Goal: Task Accomplishment & Management: Use online tool/utility

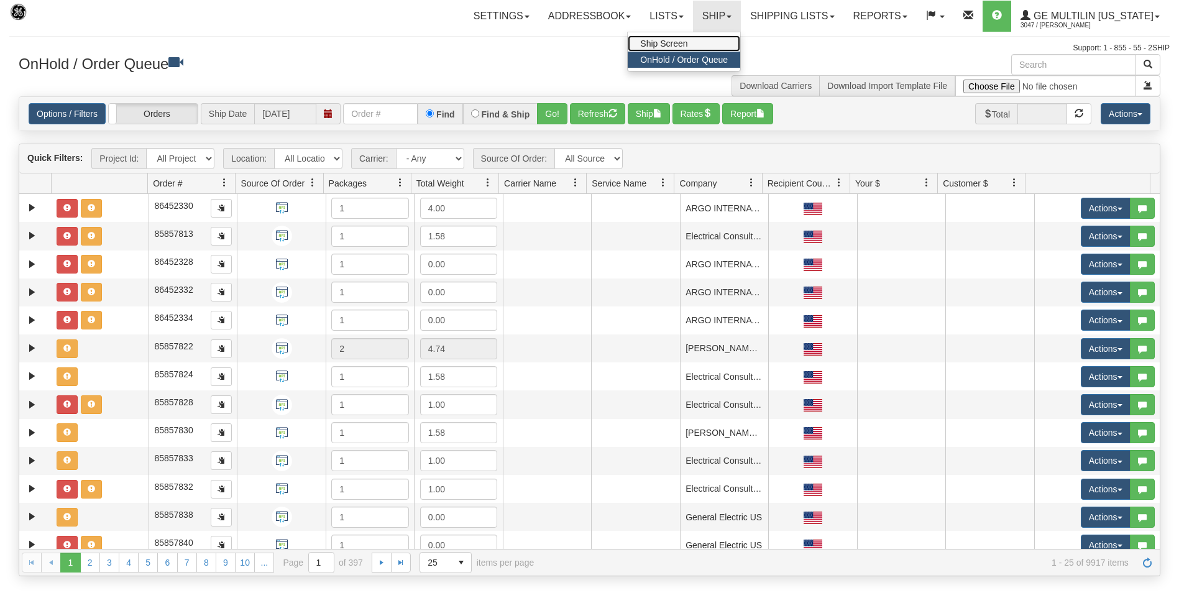
click at [677, 40] on span "Ship Screen" at bounding box center [663, 44] width 47 height 10
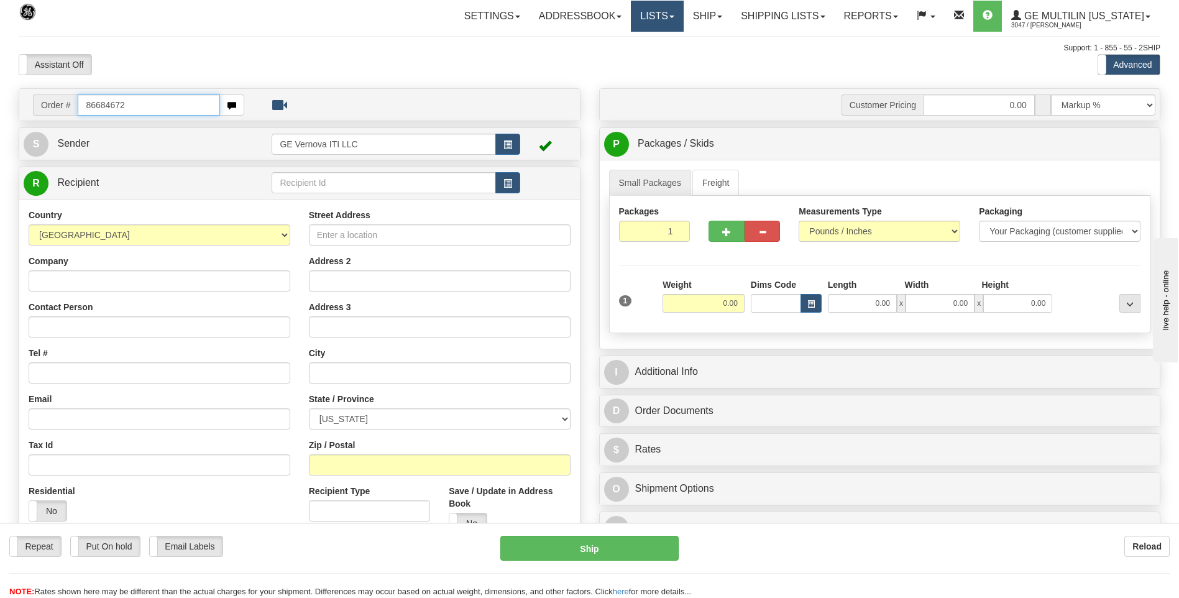
type input "86684672"
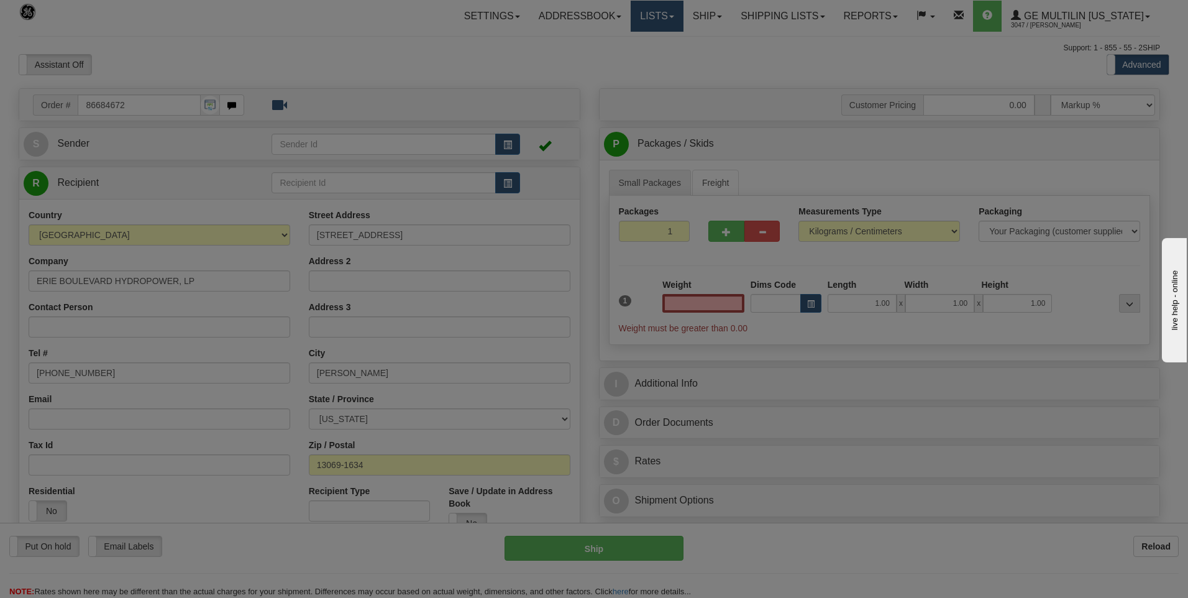
click button "Delete" at bounding box center [0, 0] width 0 height 0
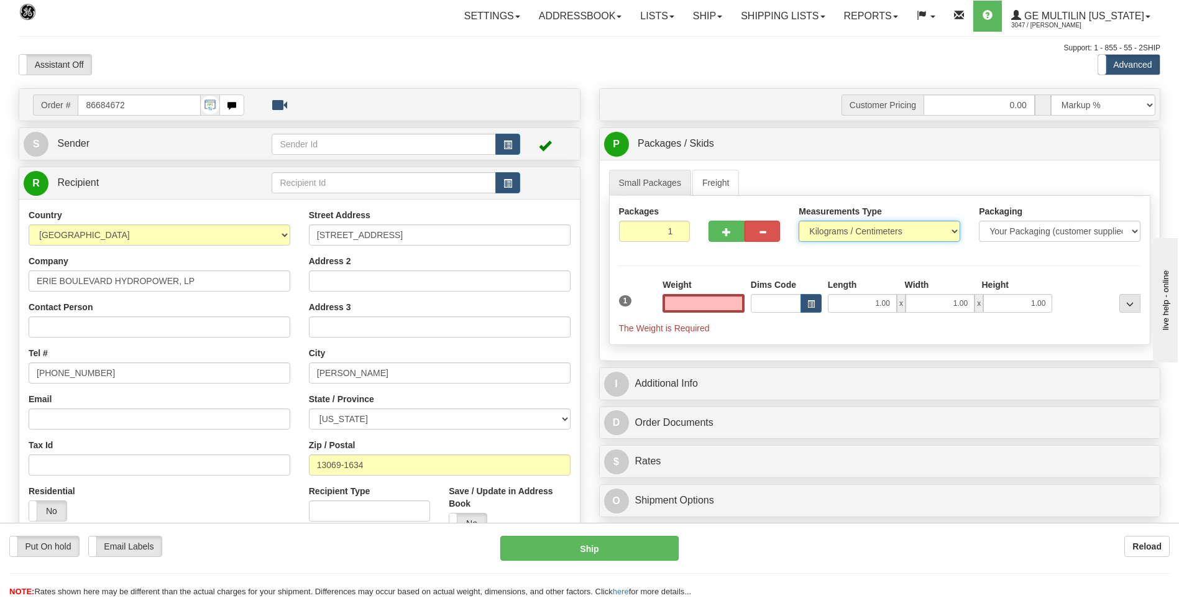
type input "0.00"
click at [846, 232] on select "Pounds / Inches Kilograms / Centimeters" at bounding box center [880, 231] width 162 height 21
select select "0"
click at [799, 221] on select "Pounds / Inches Kilograms / Centimeters" at bounding box center [880, 231] width 162 height 21
click at [740, 303] on input "0.00" at bounding box center [704, 303] width 82 height 19
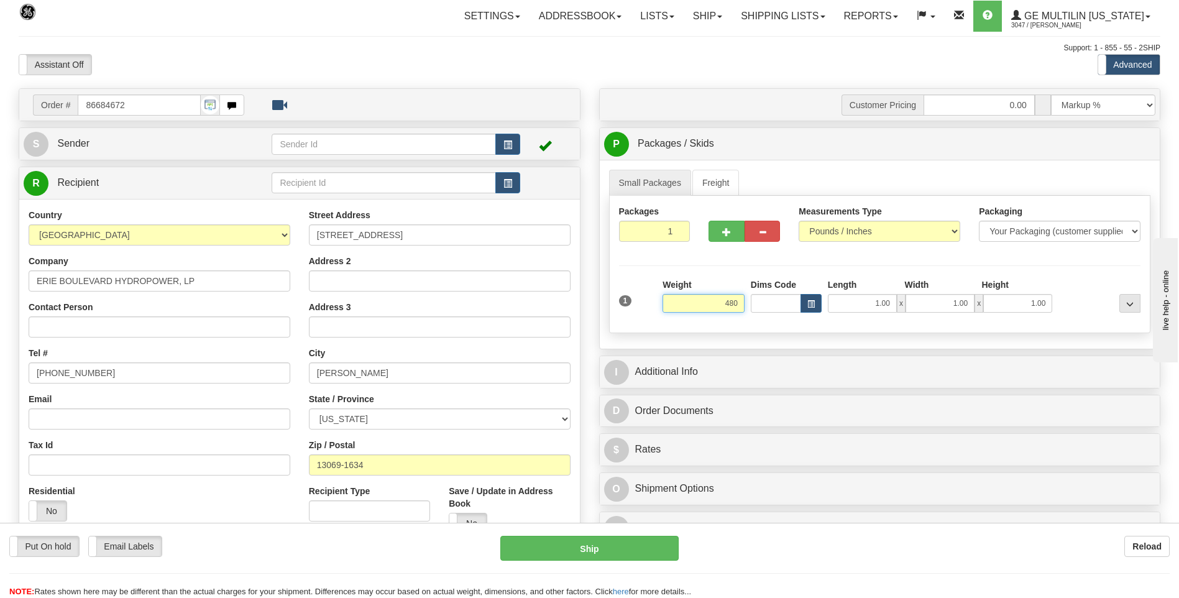
click button "Delete" at bounding box center [0, 0] width 0 height 0
type input "480.00"
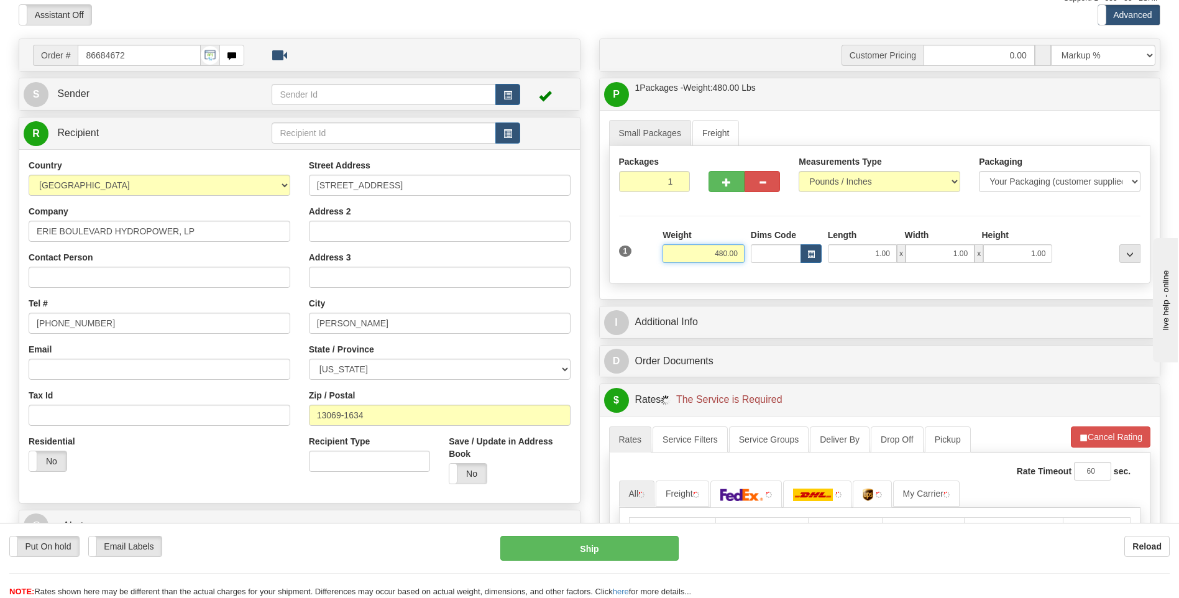
scroll to position [249, 0]
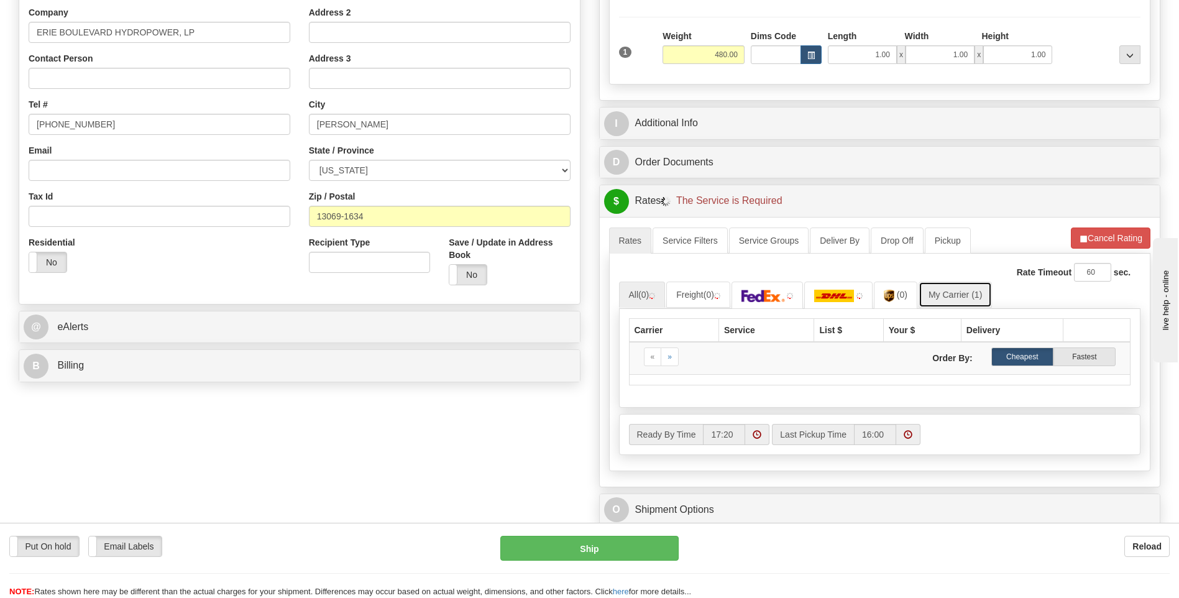
click at [924, 296] on link "My Carrier (1)" at bounding box center [955, 295] width 73 height 26
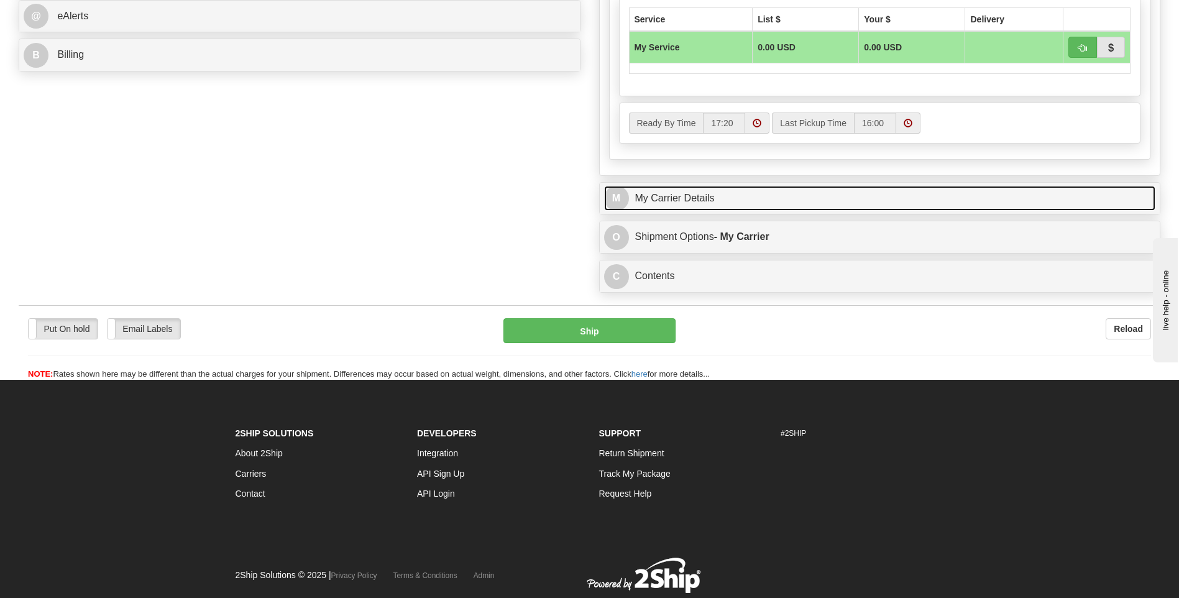
click at [718, 205] on link "M My Carrier Details" at bounding box center [880, 198] width 552 height 25
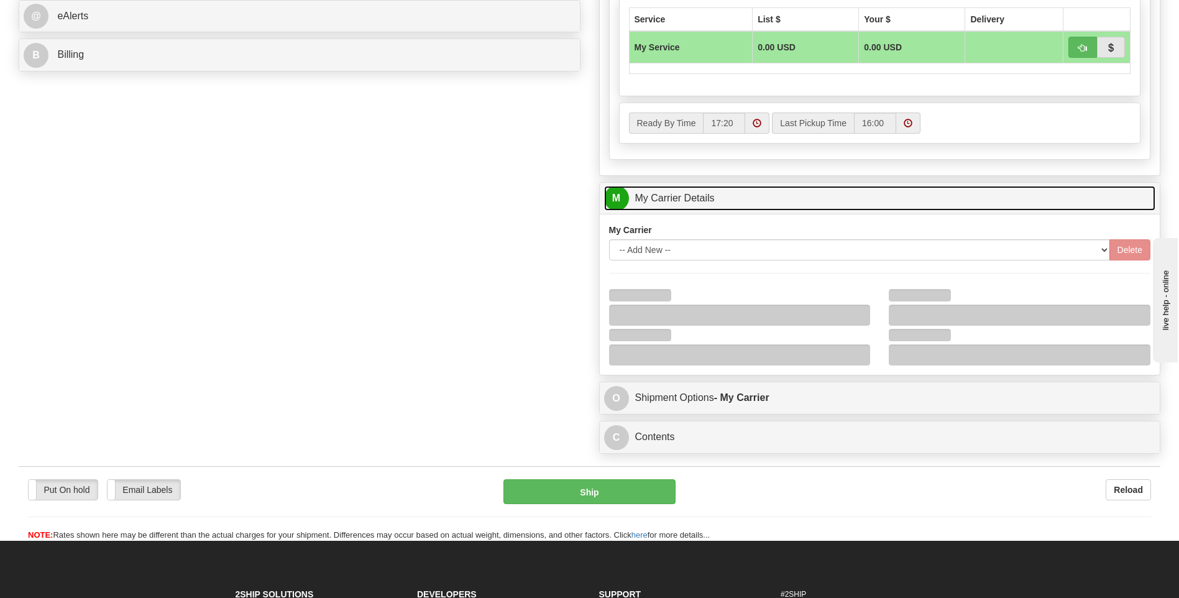
scroll to position [684, 0]
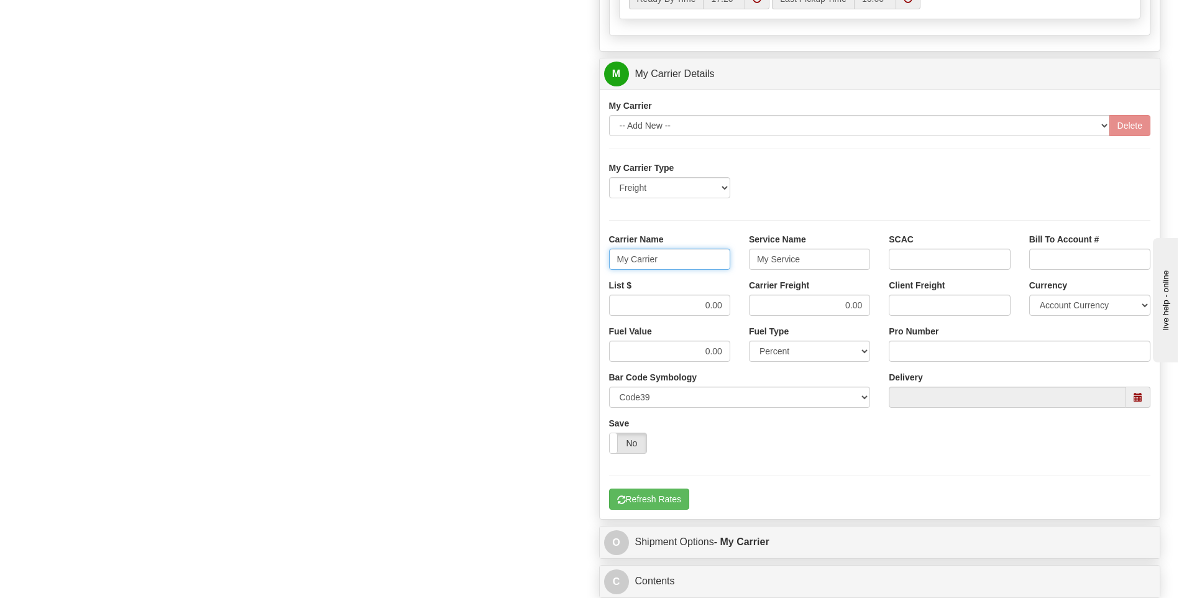
drag, startPoint x: 695, startPoint y: 255, endPoint x: 599, endPoint y: 258, distance: 96.4
click at [600, 258] on div "Carrier Name My Carrier" at bounding box center [670, 256] width 140 height 46
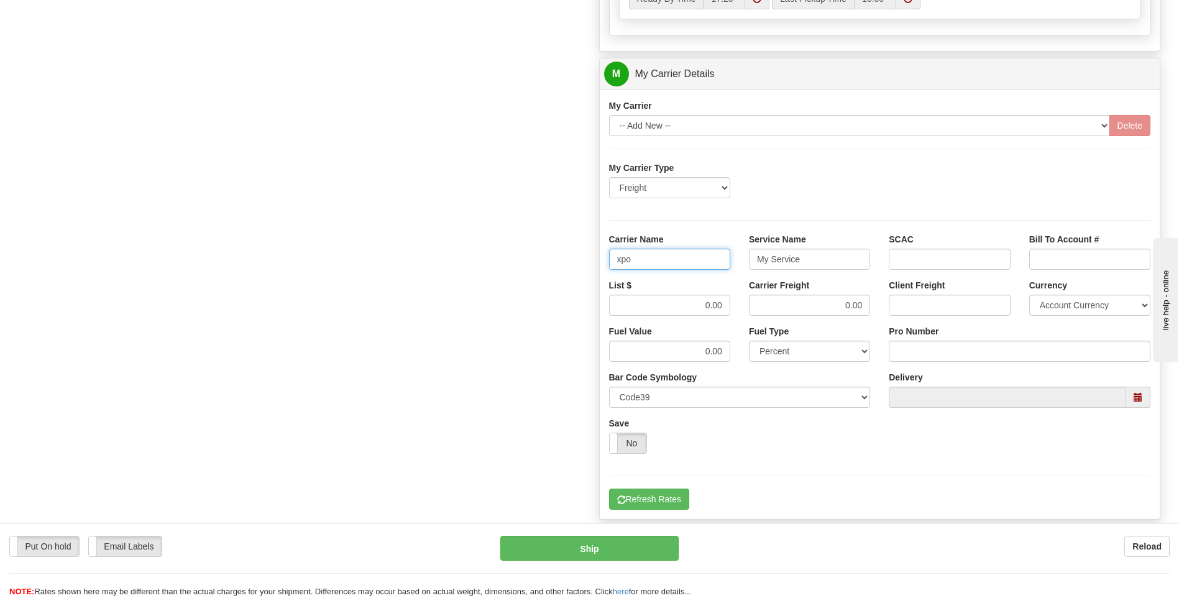
type input "xpo"
type input ";"
type input "ltl"
drag, startPoint x: 740, startPoint y: 311, endPoint x: 760, endPoint y: 311, distance: 20.5
click at [759, 312] on div "List $ 0.00 Carrier Freight 0.00 Client Freight Currency Account Currency ARN A…" at bounding box center [880, 302] width 561 height 46
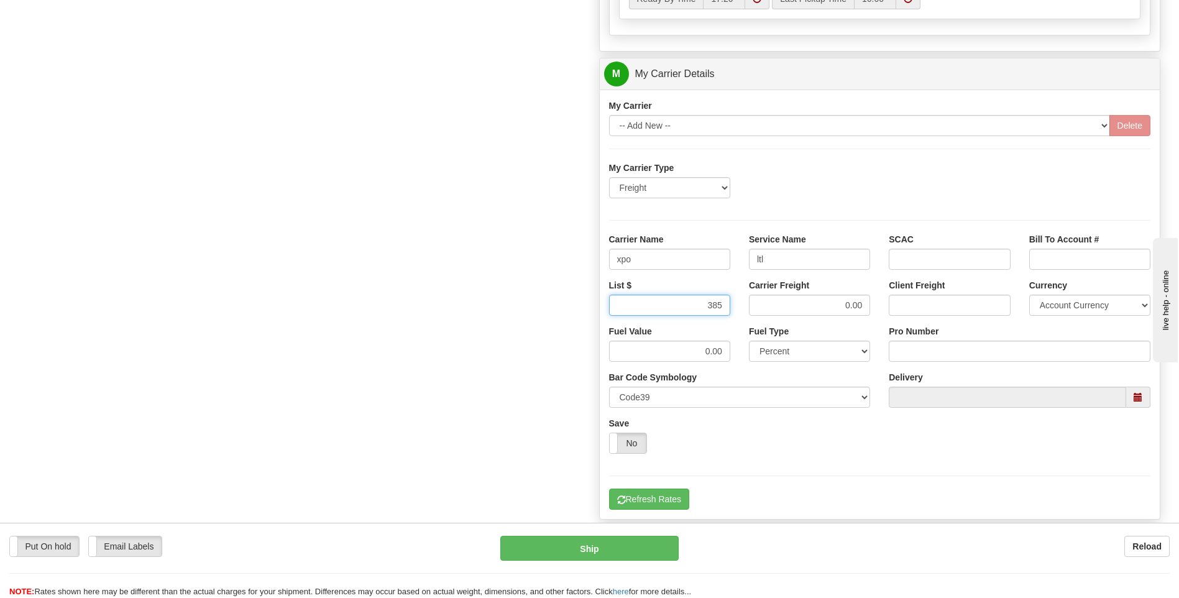
type input "385"
click at [904, 347] on input "Pro Number" at bounding box center [1020, 351] width 262 height 21
type input "251-329632"
click at [649, 502] on button "Refresh Rates" at bounding box center [649, 499] width 80 height 21
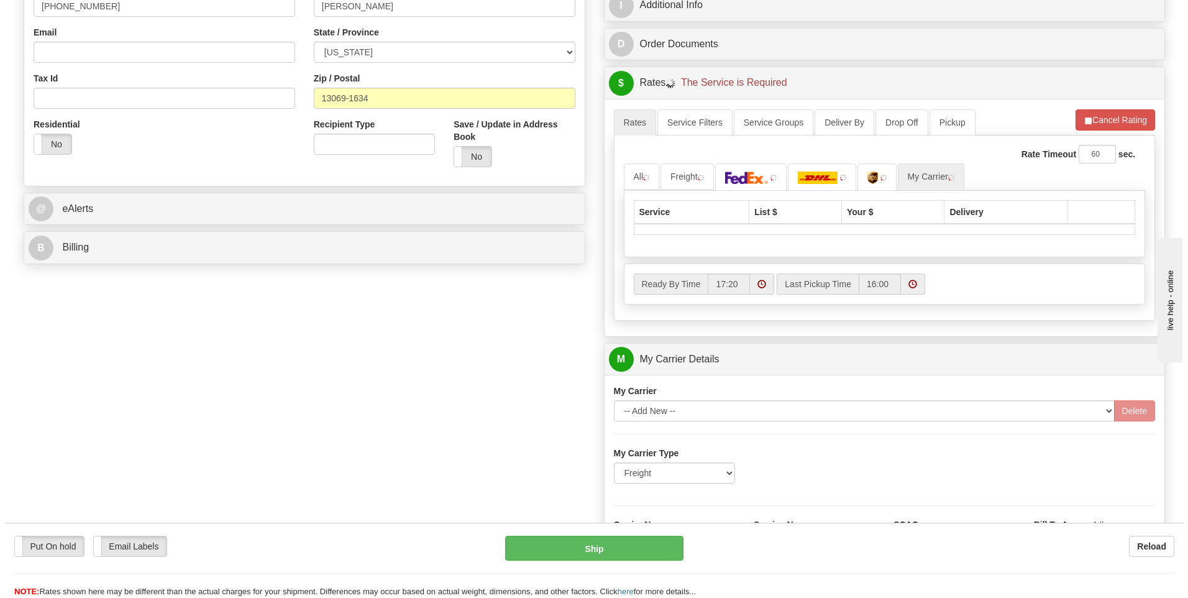
scroll to position [155, 0]
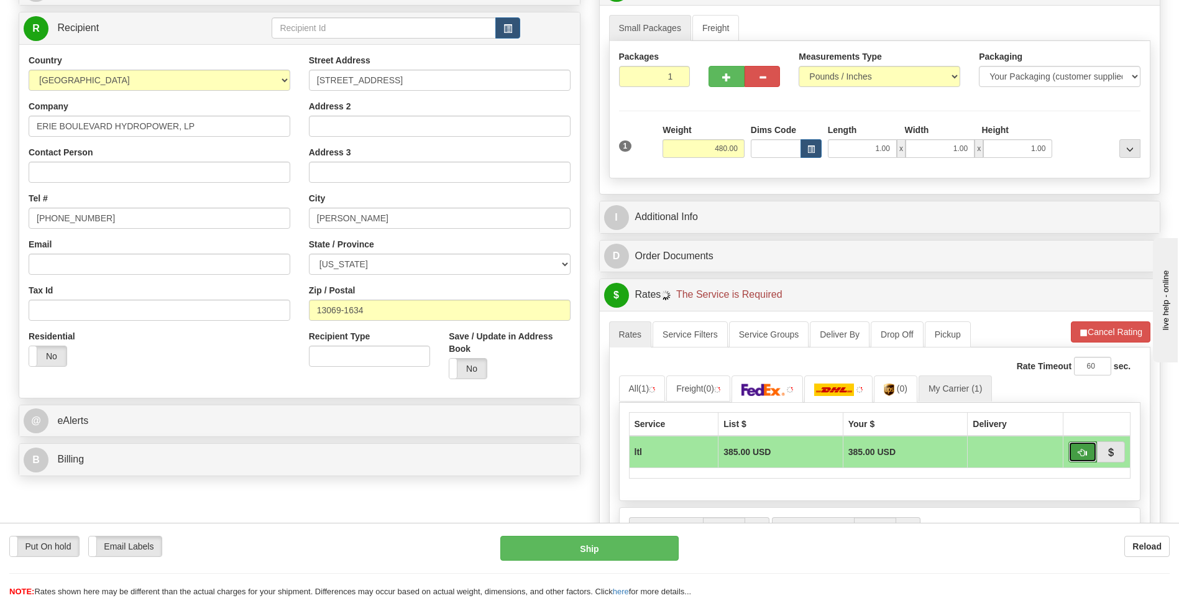
click at [1080, 456] on span "button" at bounding box center [1082, 453] width 9 height 8
type input "00"
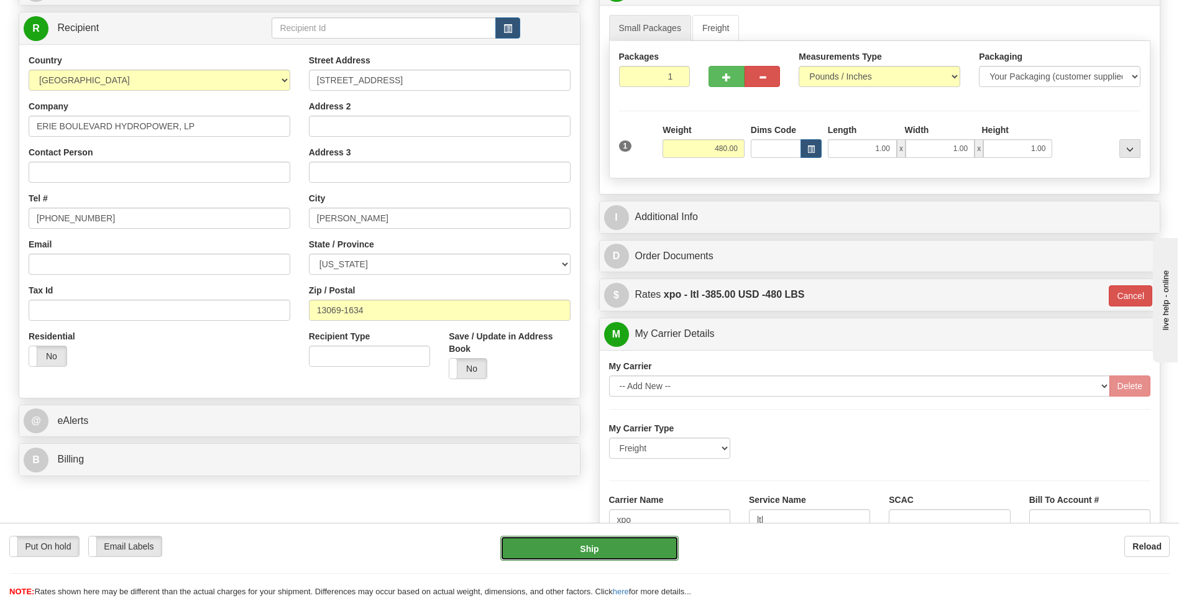
click at [626, 551] on button "Ship" at bounding box center [589, 548] width 178 height 25
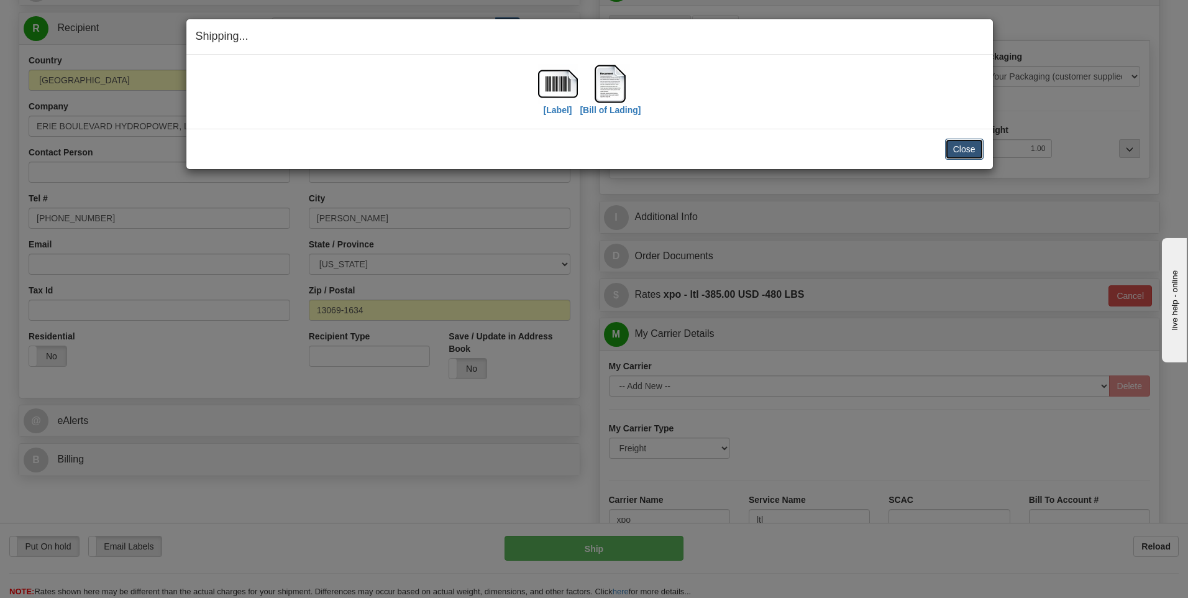
click at [960, 155] on button "Close" at bounding box center [964, 149] width 39 height 21
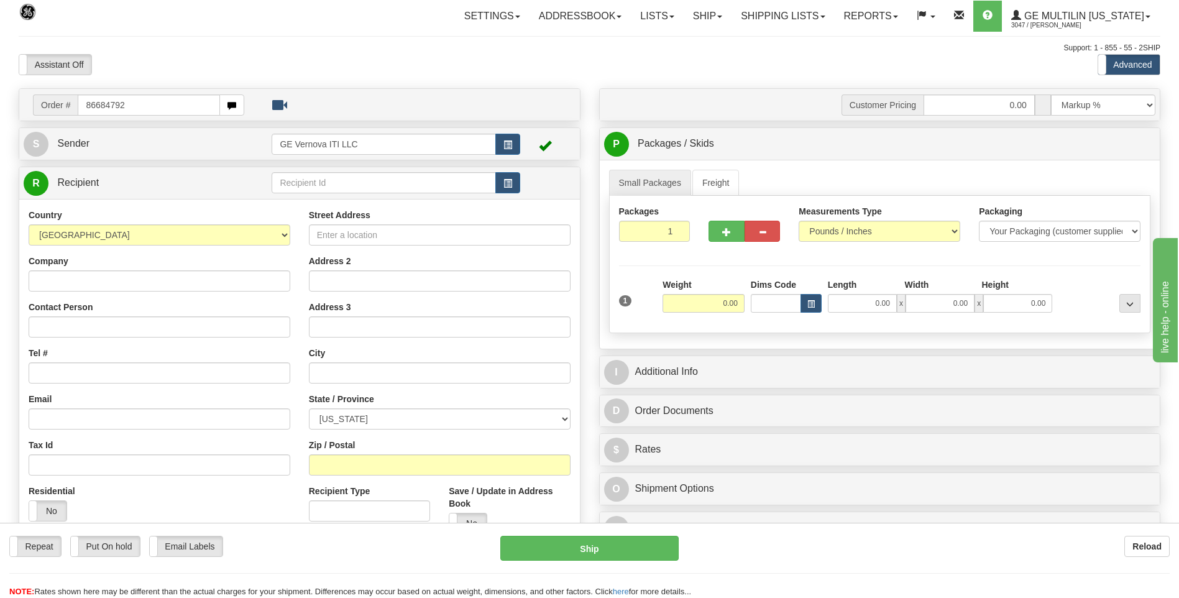
type input "86684792"
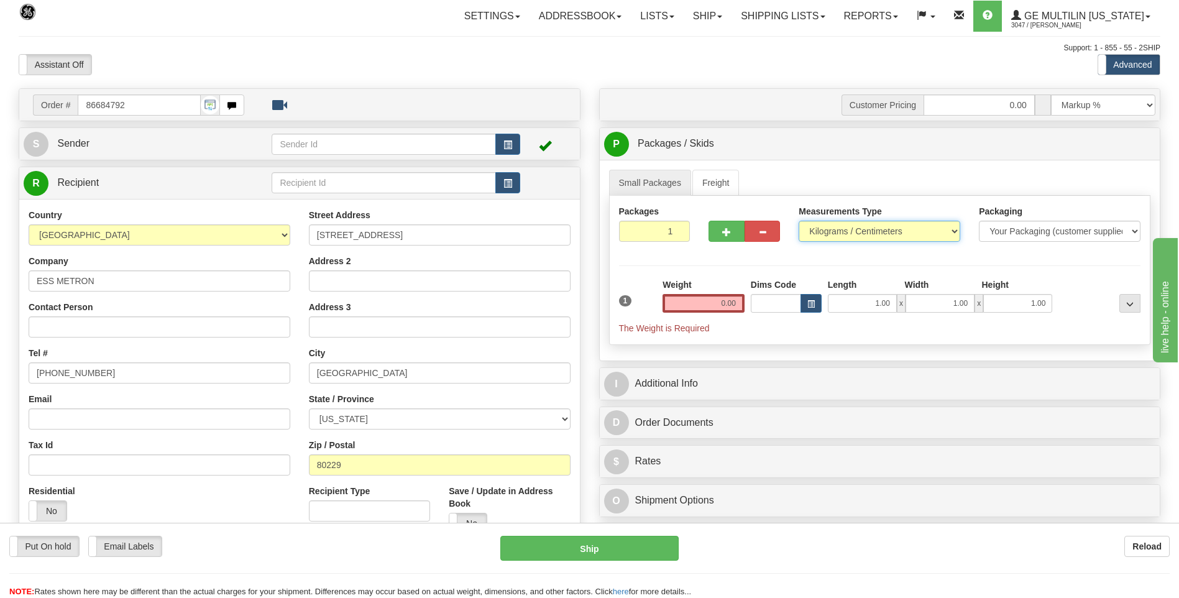
click at [847, 227] on select "Pounds / Inches Kilograms / Centimeters" at bounding box center [880, 231] width 162 height 21
select select "0"
click at [799, 221] on select "Pounds / Inches Kilograms / Centimeters" at bounding box center [880, 231] width 162 height 21
click at [729, 307] on input "0.00" at bounding box center [704, 303] width 82 height 19
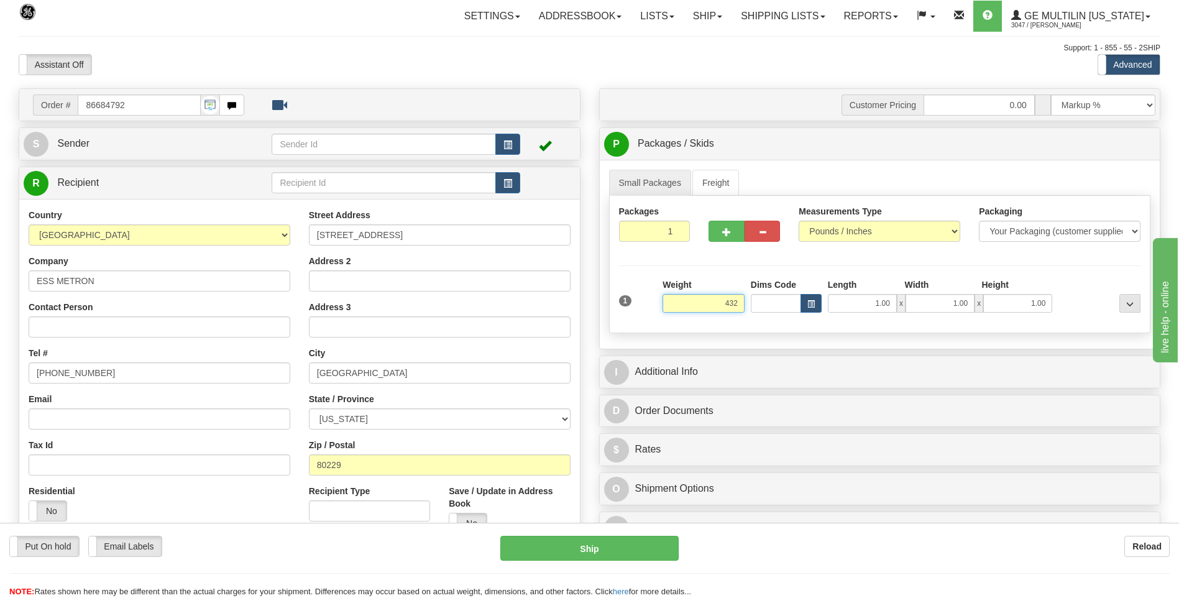
click button "Delete" at bounding box center [0, 0] width 0 height 0
type input "432.00"
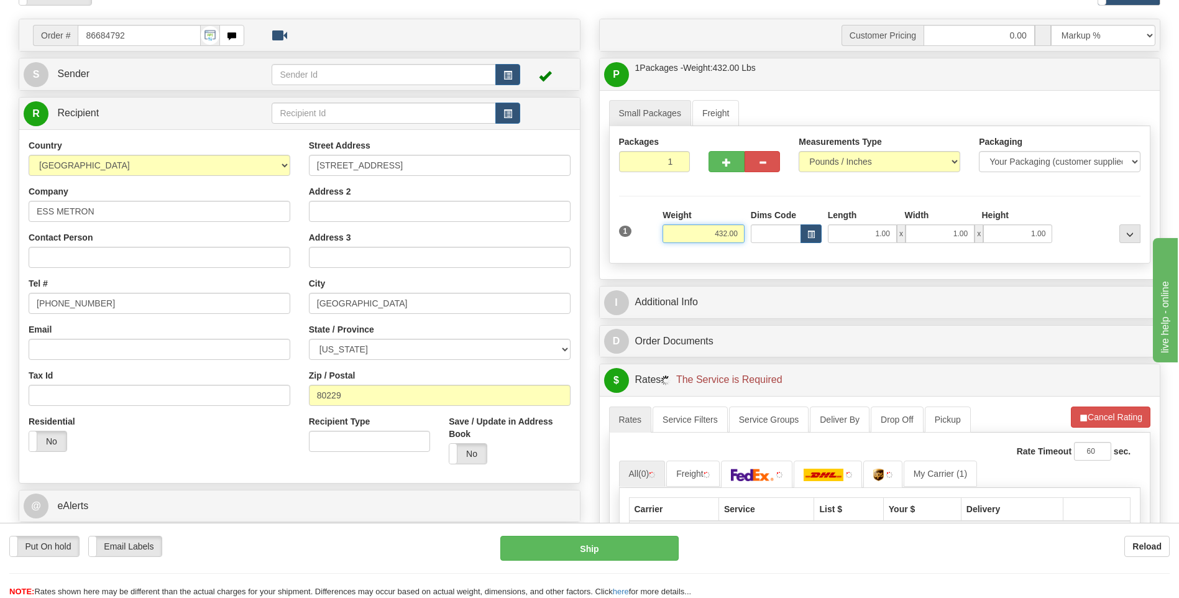
scroll to position [186, 0]
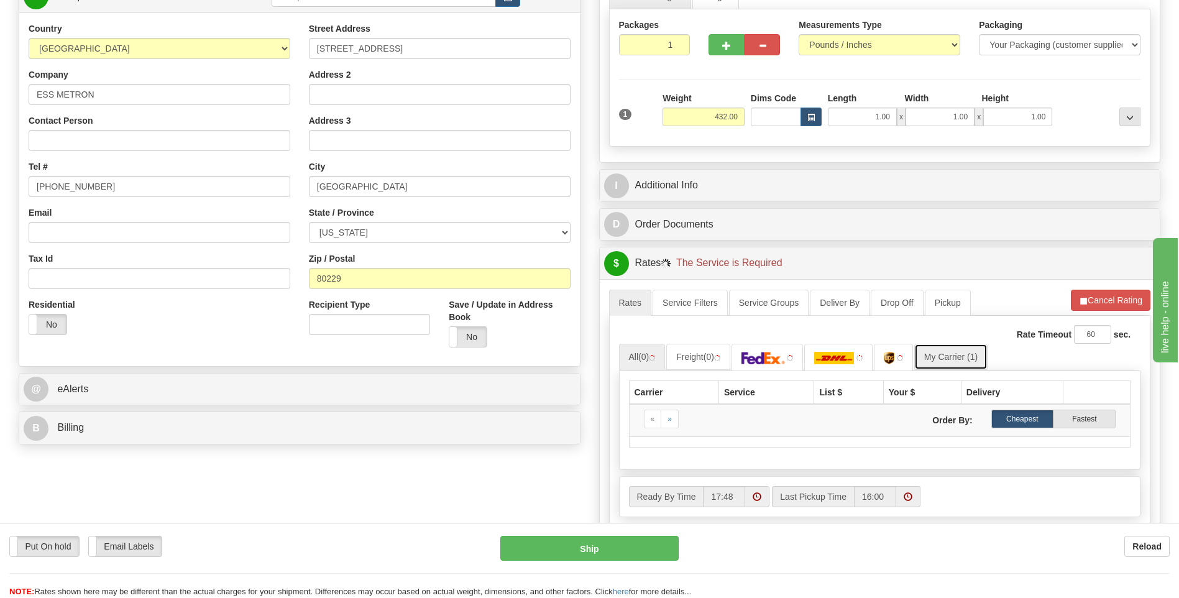
click at [953, 351] on link "My Carrier (1)" at bounding box center [950, 357] width 73 height 26
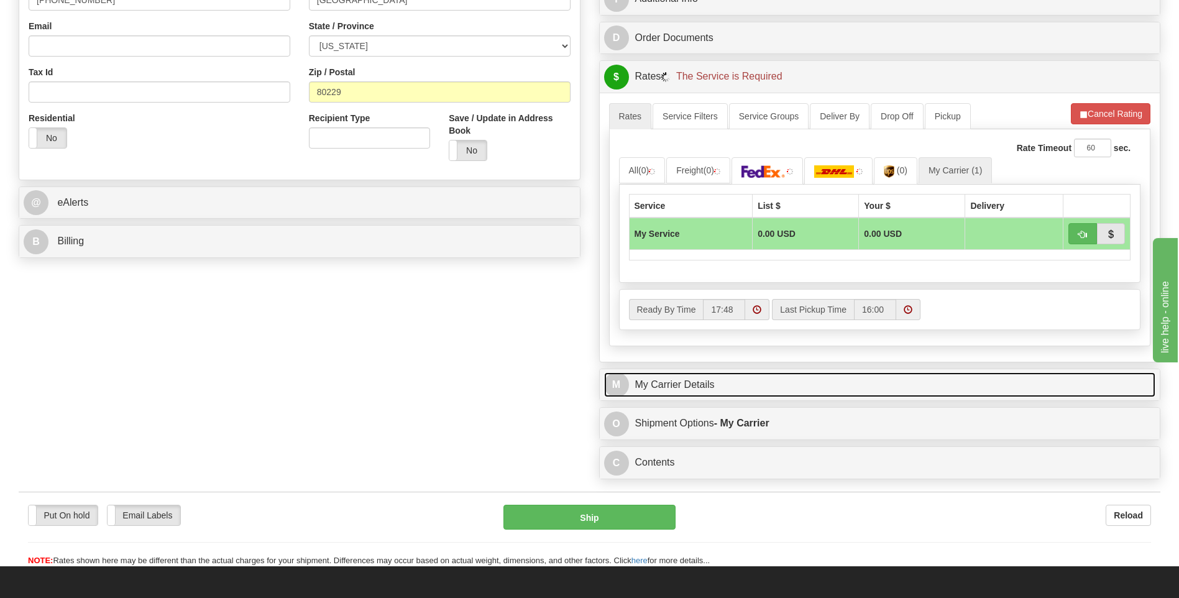
click at [740, 387] on link "M My Carrier Details" at bounding box center [880, 384] width 552 height 25
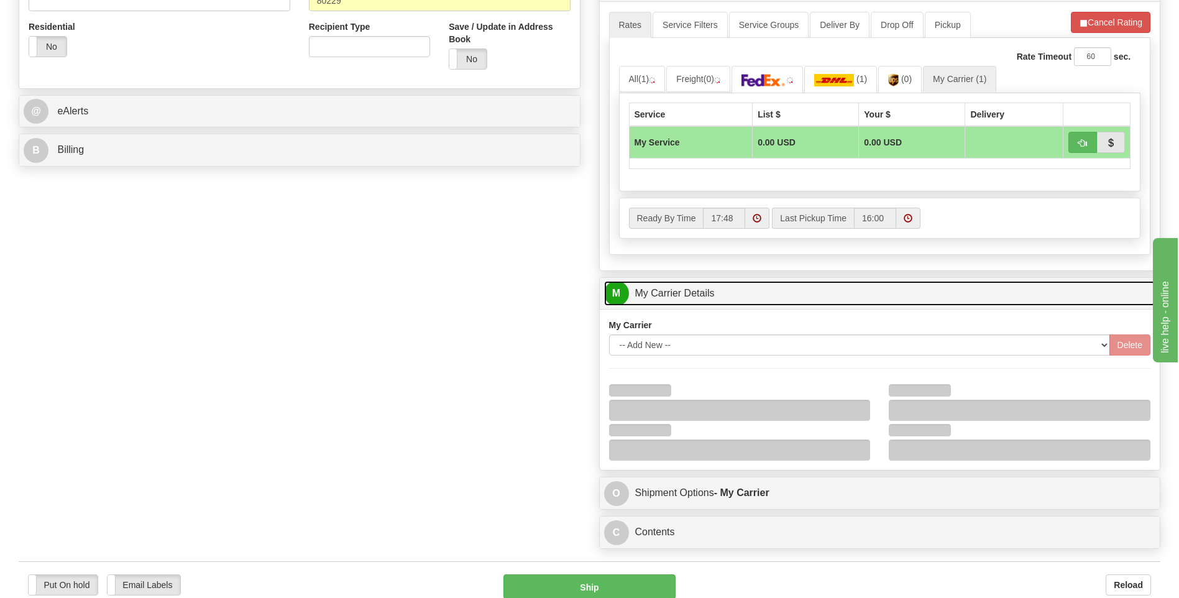
scroll to position [559, 0]
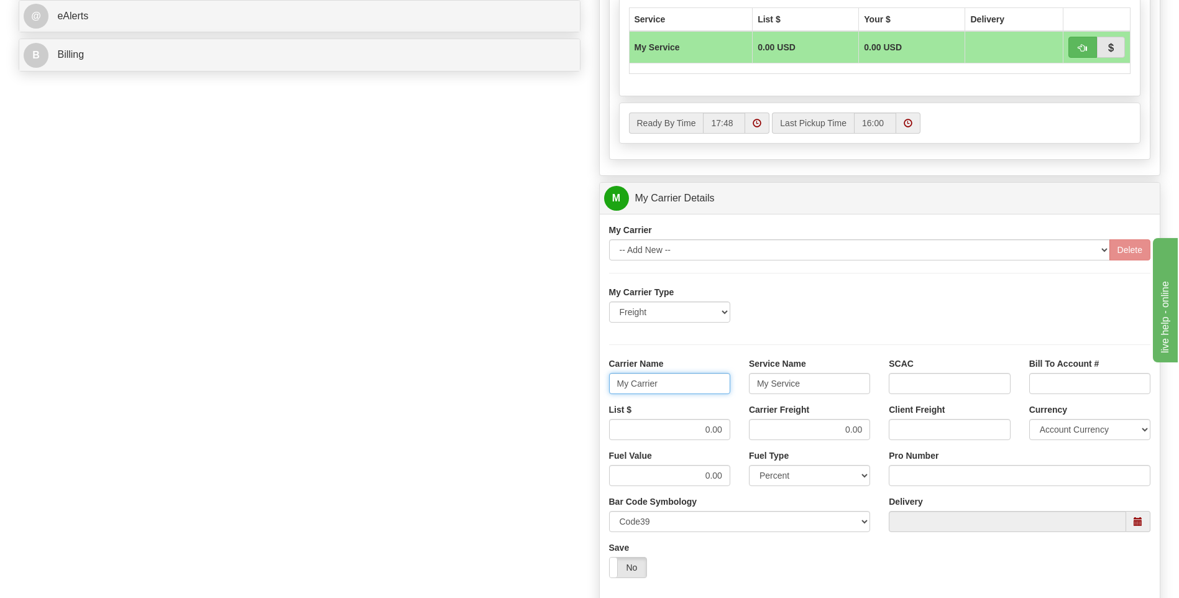
drag, startPoint x: 672, startPoint y: 383, endPoint x: 577, endPoint y: 391, distance: 96.1
click at [577, 391] on div "Order # 86684792 S Sender" at bounding box center [589, 129] width 1160 height 1200
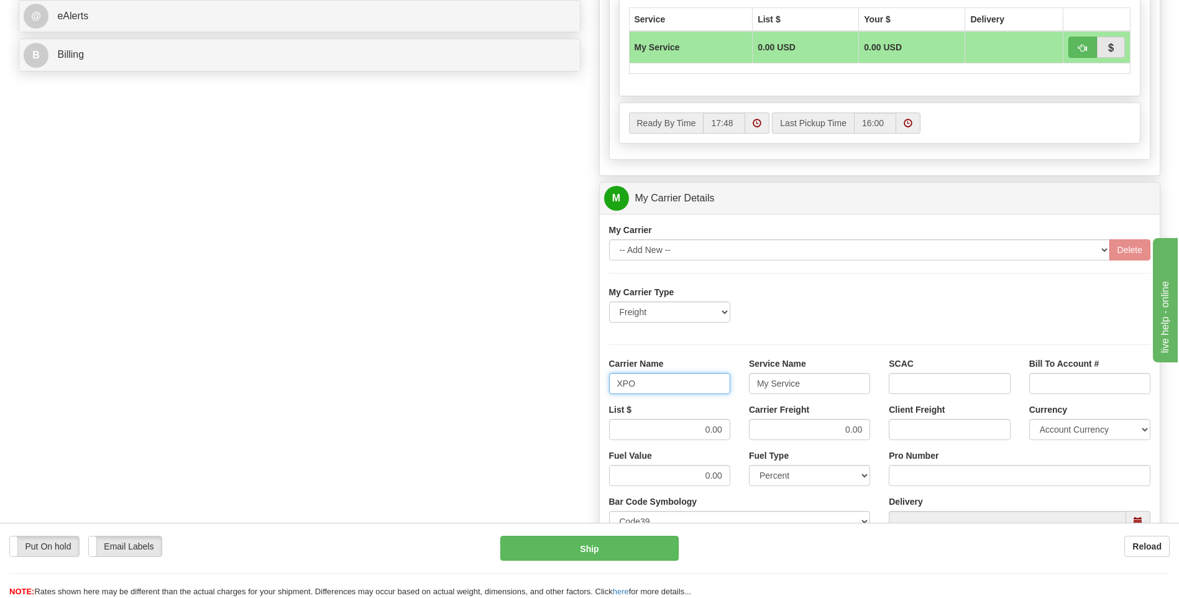
type input "XPO"
type input "LTL"
drag, startPoint x: 688, startPoint y: 438, endPoint x: 748, endPoint y: 434, distance: 60.4
click at [748, 434] on div "List $ 0.00 Carrier Freight 0.00 Client Freight Currency Account Currency ARN A…" at bounding box center [880, 426] width 561 height 46
type input "385"
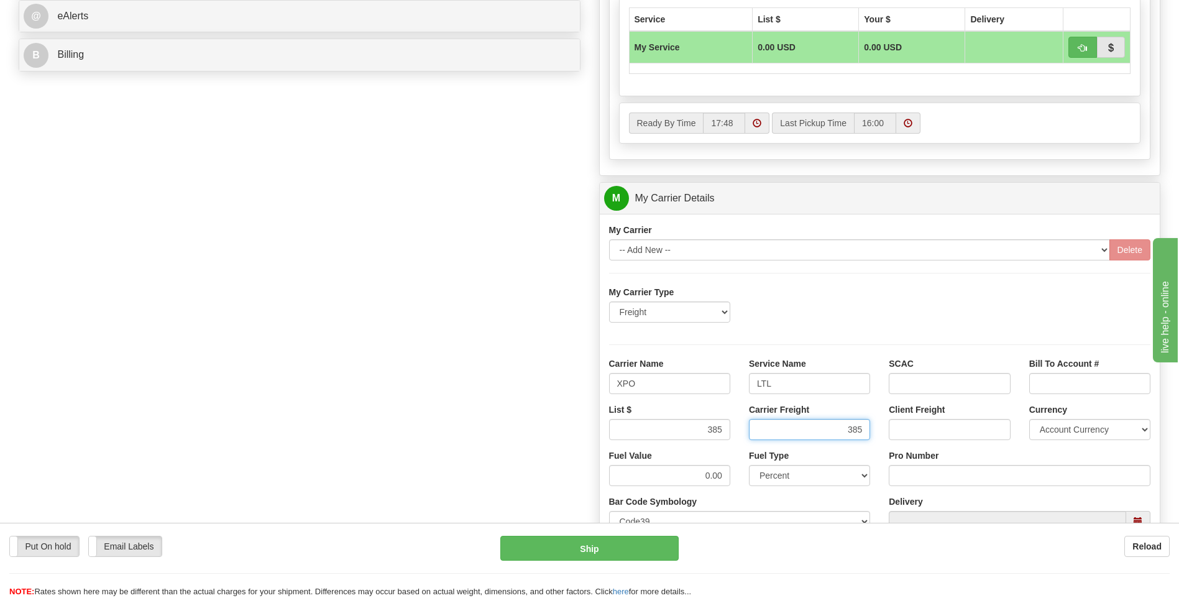
type input "385"
click at [942, 476] on input "Pro Number" at bounding box center [1020, 475] width 262 height 21
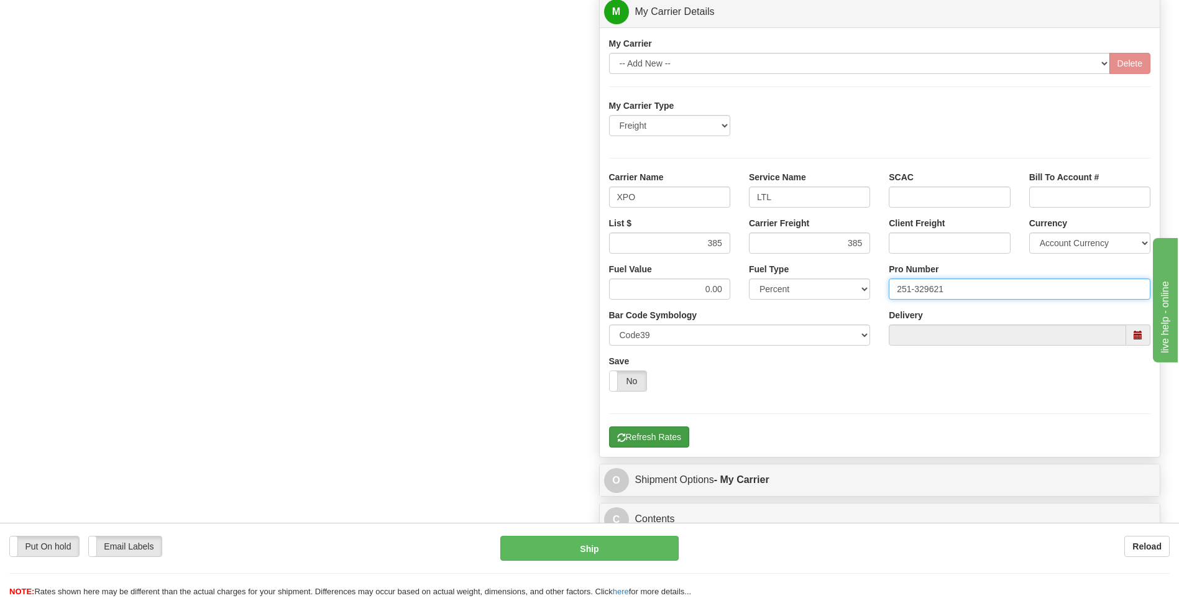
type input "251-329621"
click at [648, 438] on button "Refresh Rates" at bounding box center [649, 436] width 80 height 21
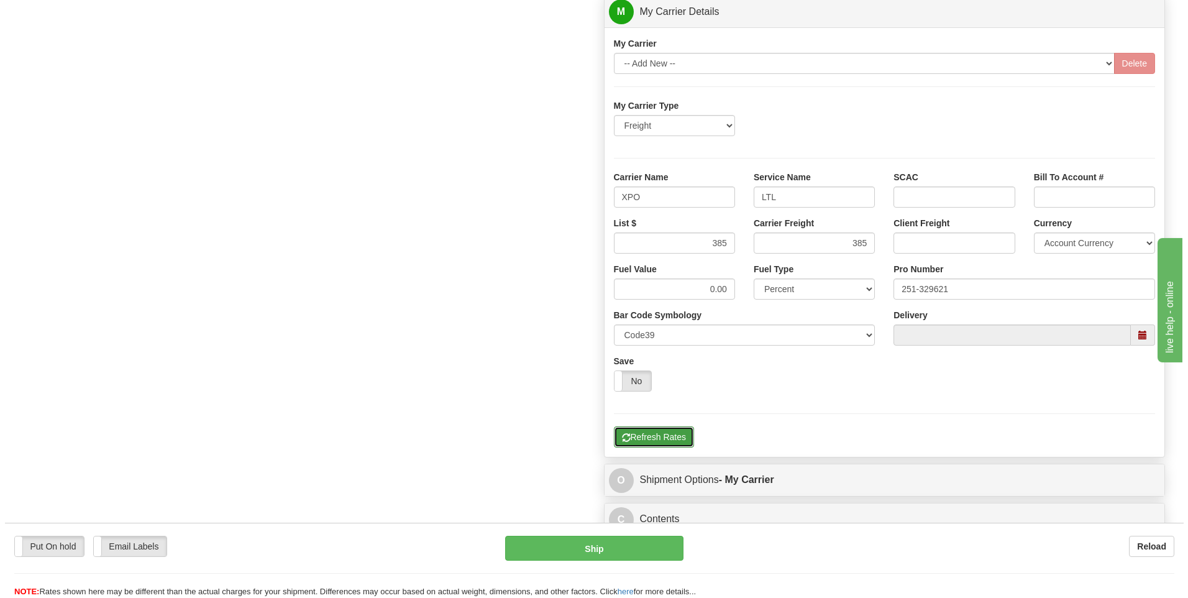
scroll to position [217, 0]
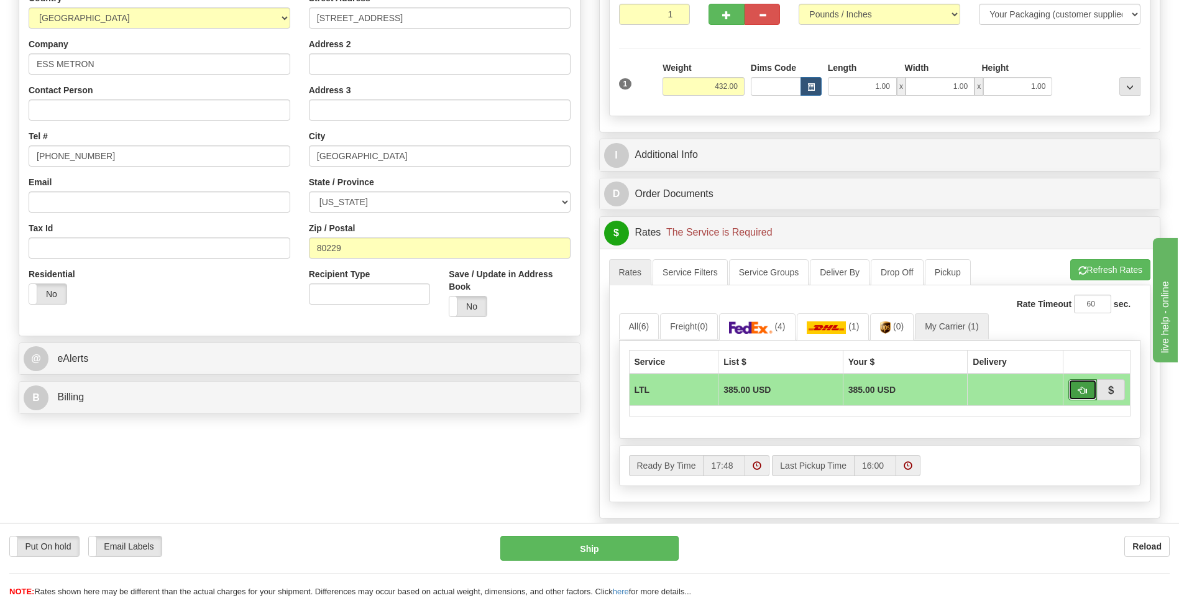
click at [1079, 390] on span "button" at bounding box center [1082, 391] width 9 height 8
type input "00"
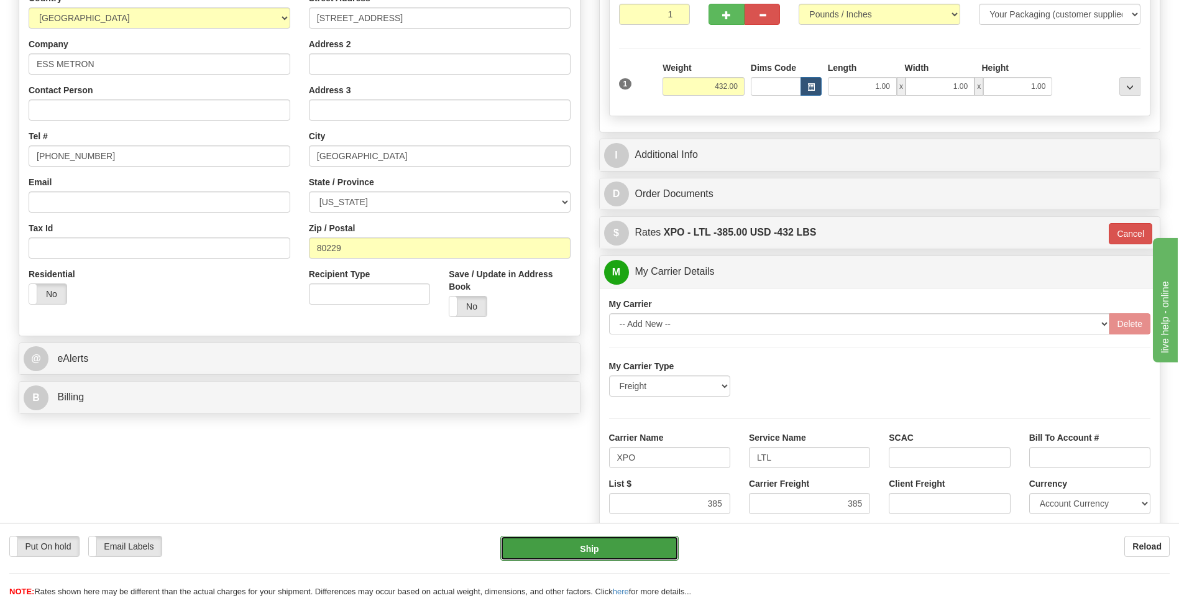
click at [651, 546] on button "Ship" at bounding box center [589, 548] width 178 height 25
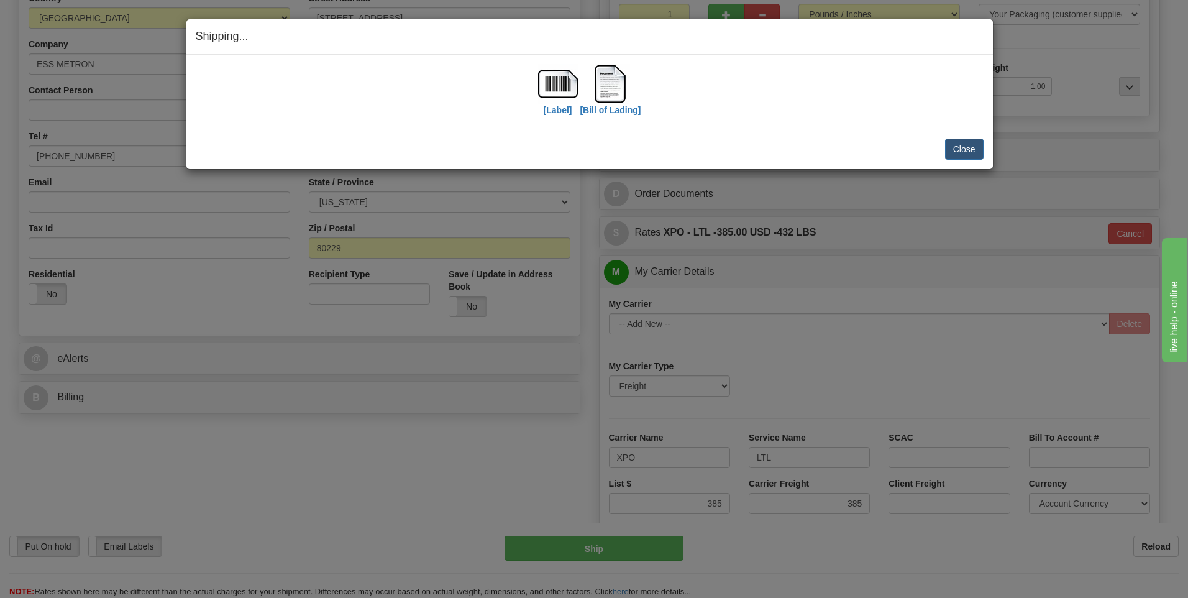
click at [943, 150] on div "Close Cancel" at bounding box center [590, 149] width 788 height 21
click at [959, 161] on div "Close Cancel Cancel Shipment and Quit Pickup Quit Pickup ONLY" at bounding box center [589, 149] width 807 height 40
click at [960, 155] on button "Close" at bounding box center [964, 149] width 39 height 21
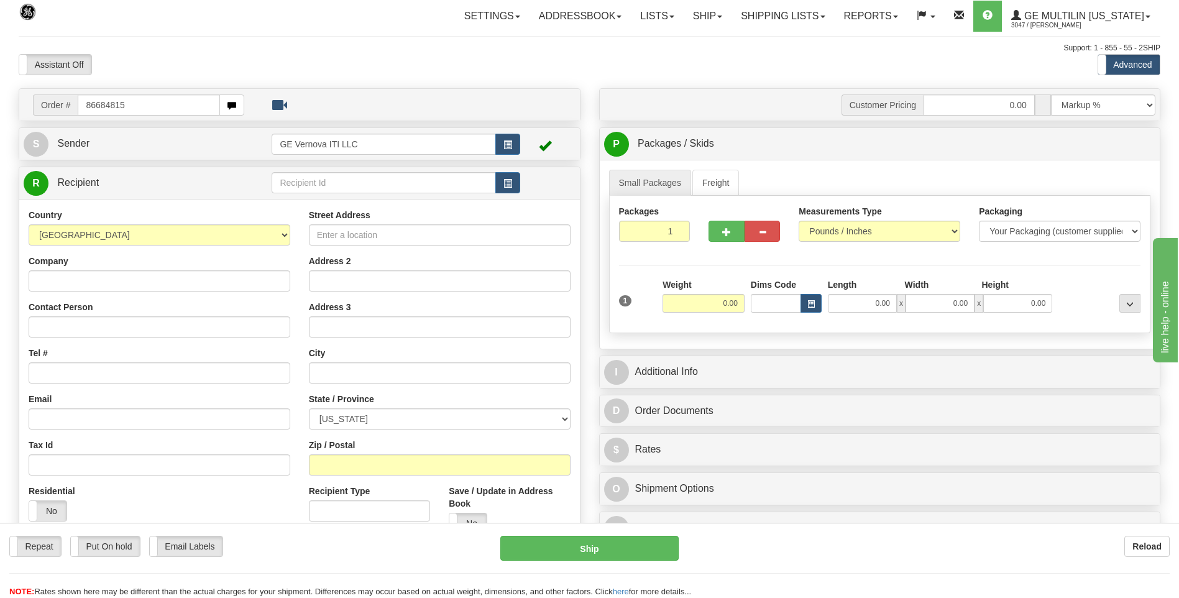
type input "86684815"
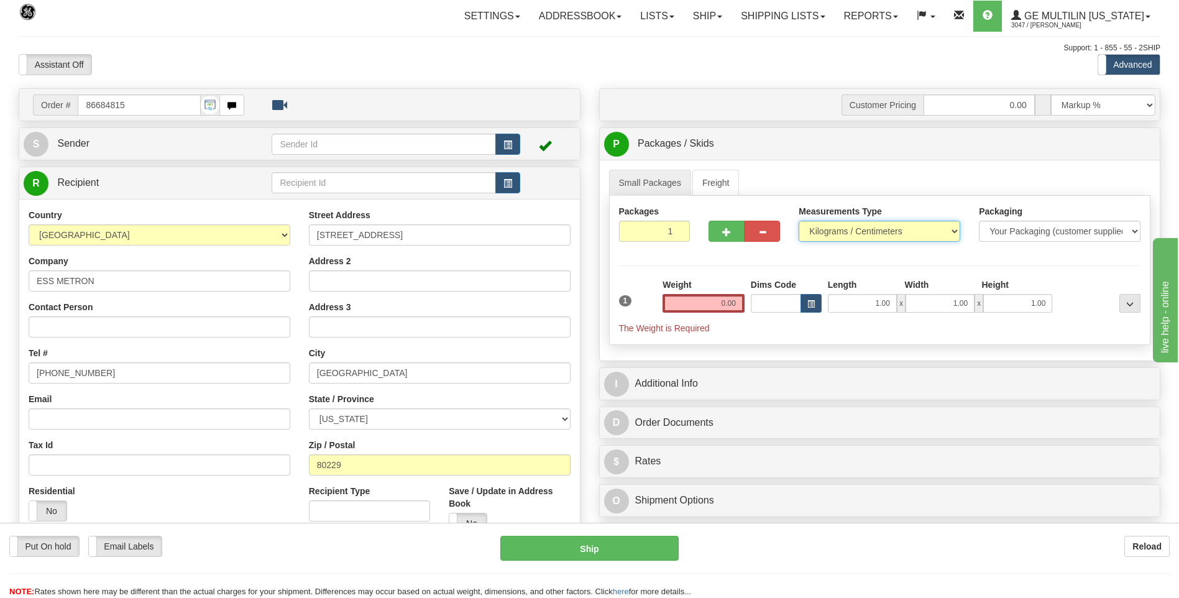
click at [830, 230] on select "Pounds / Inches Kilograms / Centimeters" at bounding box center [880, 231] width 162 height 21
select select "0"
click at [799, 221] on select "Pounds / Inches Kilograms / Centimeters" at bounding box center [880, 231] width 162 height 21
click at [741, 308] on input "0.00" at bounding box center [704, 303] width 82 height 19
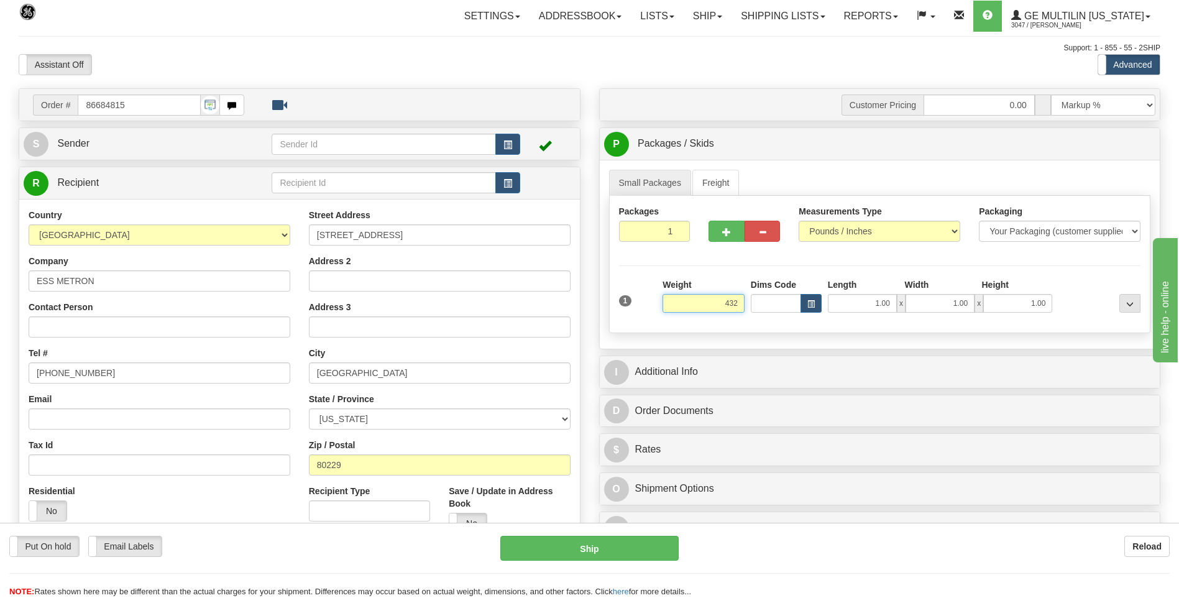
click button "Delete" at bounding box center [0, 0] width 0 height 0
type input "432.00"
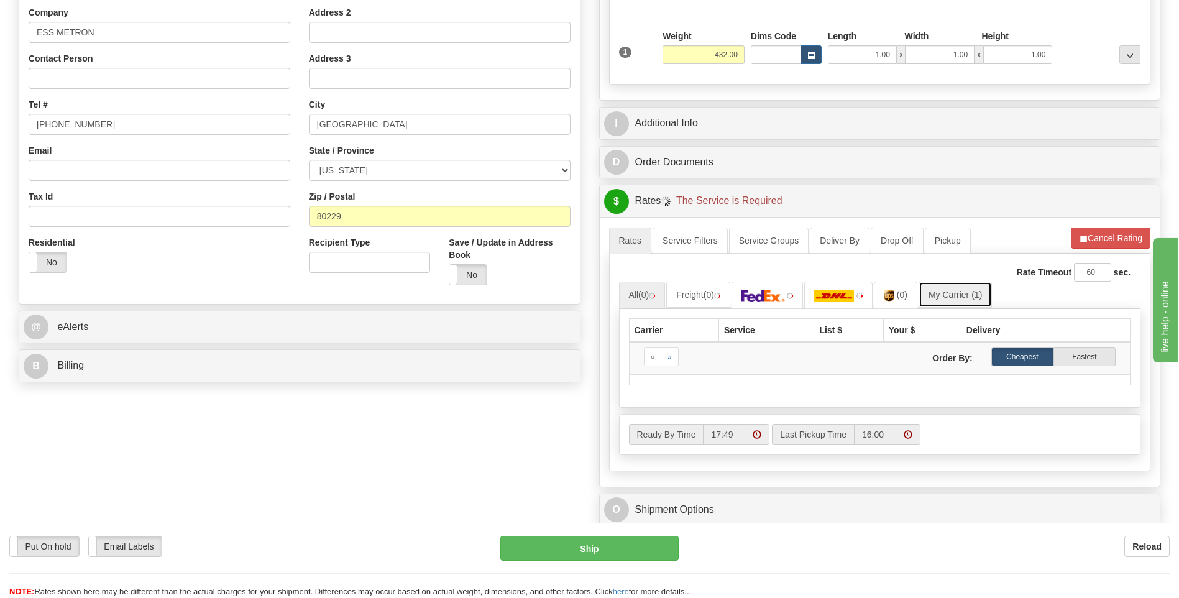
click at [952, 291] on link "My Carrier (1)" at bounding box center [955, 295] width 73 height 26
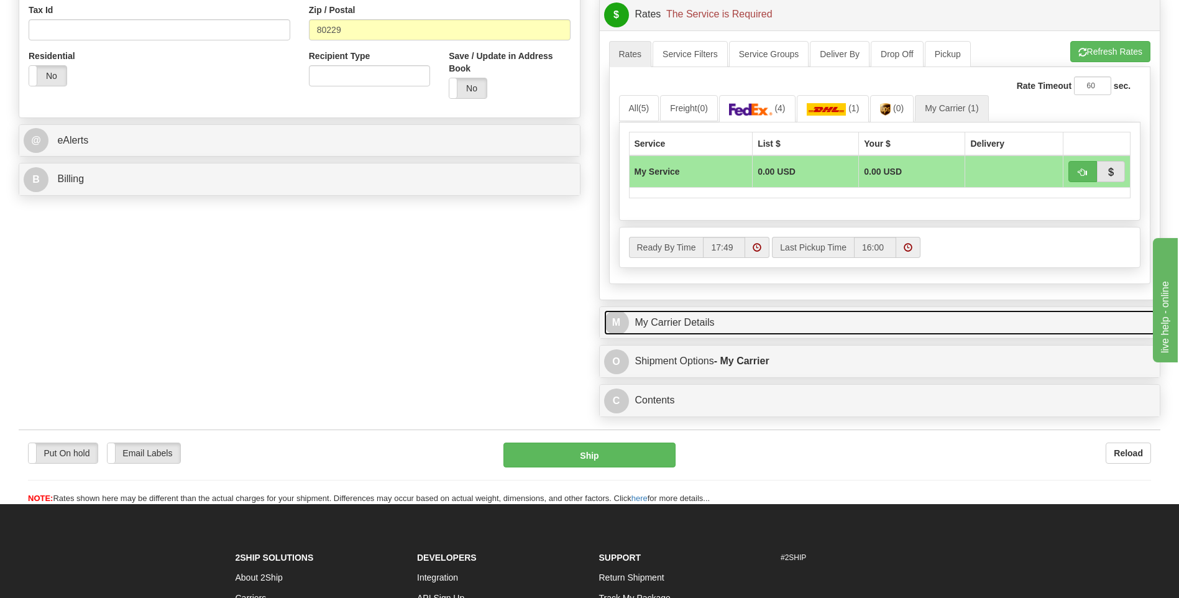
click at [714, 324] on link "M My Carrier Details" at bounding box center [880, 322] width 552 height 25
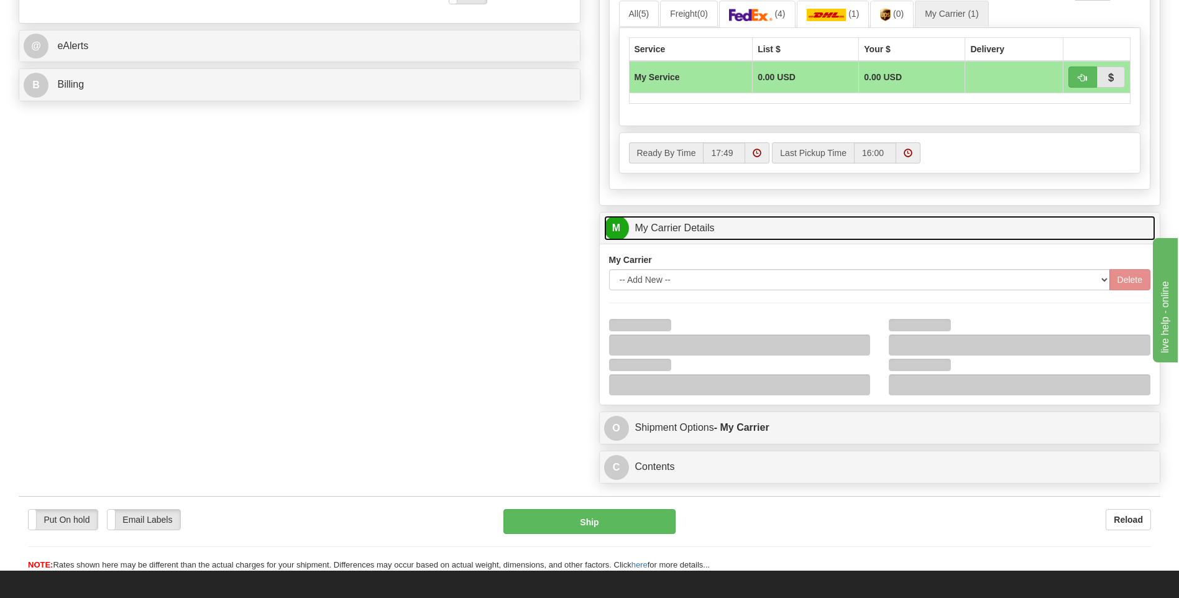
scroll to position [622, 0]
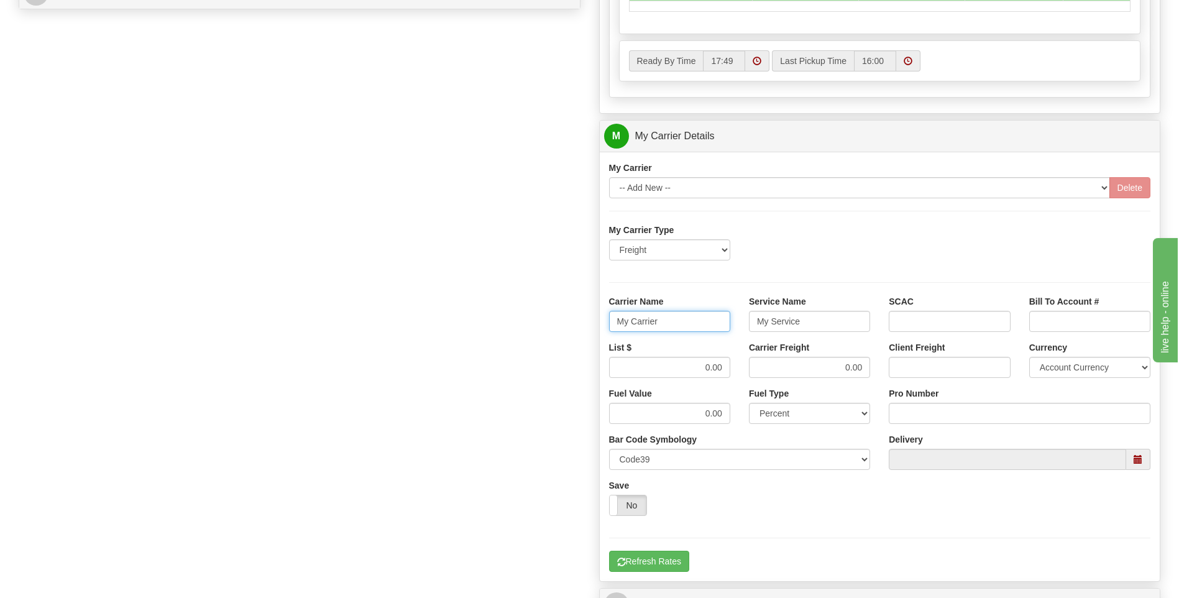
drag, startPoint x: 680, startPoint y: 323, endPoint x: 583, endPoint y: 325, distance: 97.0
click at [583, 325] on div "Order # 86684815 S Sender" at bounding box center [589, 67] width 1160 height 1200
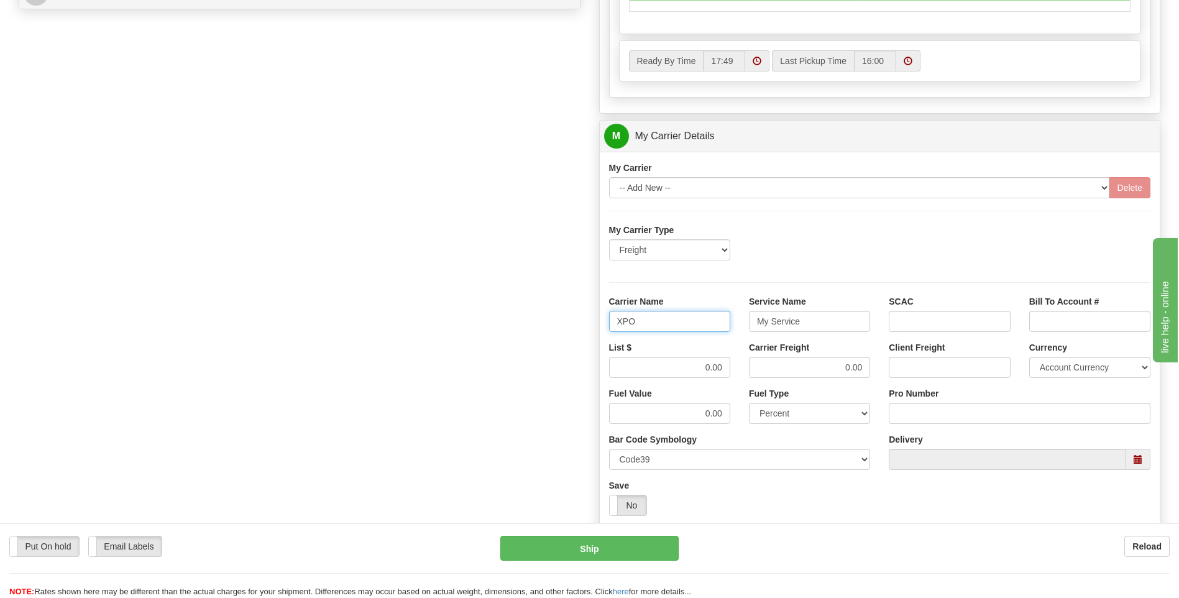
type input "XPO"
type input "LTL"
drag, startPoint x: 690, startPoint y: 375, endPoint x: 760, endPoint y: 375, distance: 70.2
click at [760, 375] on div "List $ 0.00 Carrier Freight 0.00 Client Freight Currency Account Currency ARN A…" at bounding box center [880, 364] width 561 height 46
type input ".01"
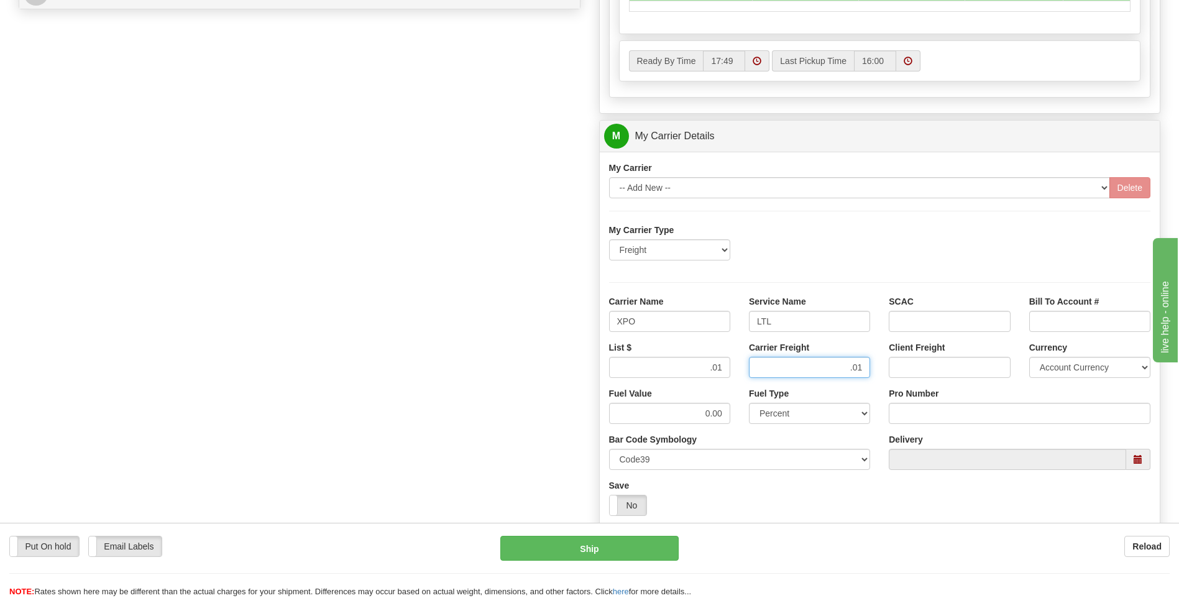
type input ".01"
click at [914, 413] on input "Pro Number" at bounding box center [1020, 413] width 262 height 21
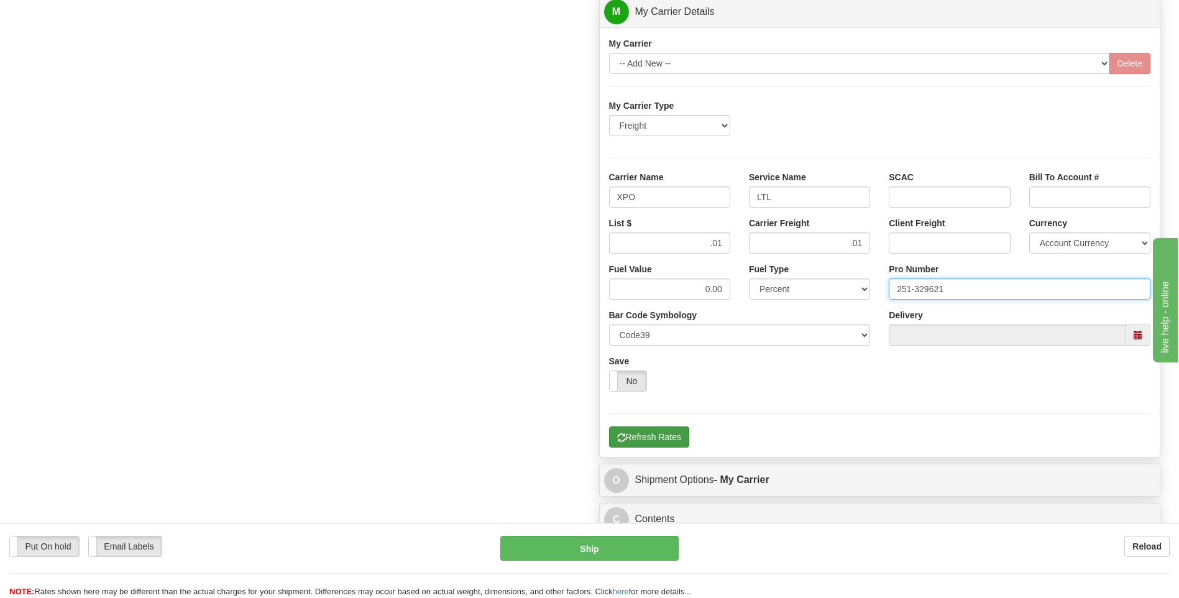
type input "251-329621"
click at [643, 444] on button "Refresh Rates" at bounding box center [649, 436] width 80 height 21
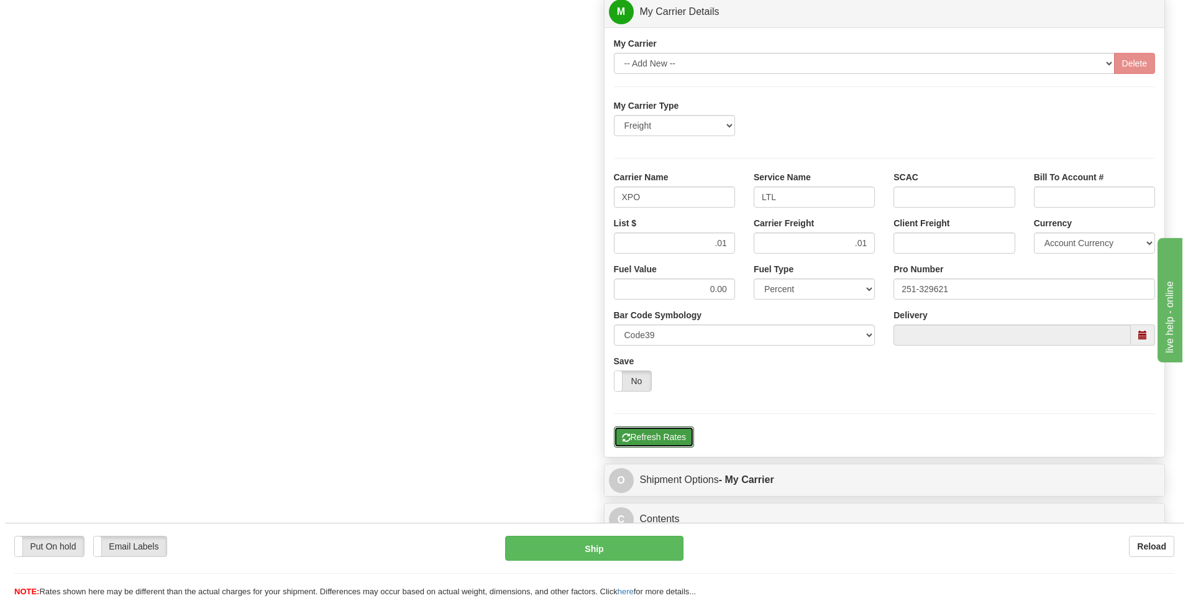
scroll to position [341, 0]
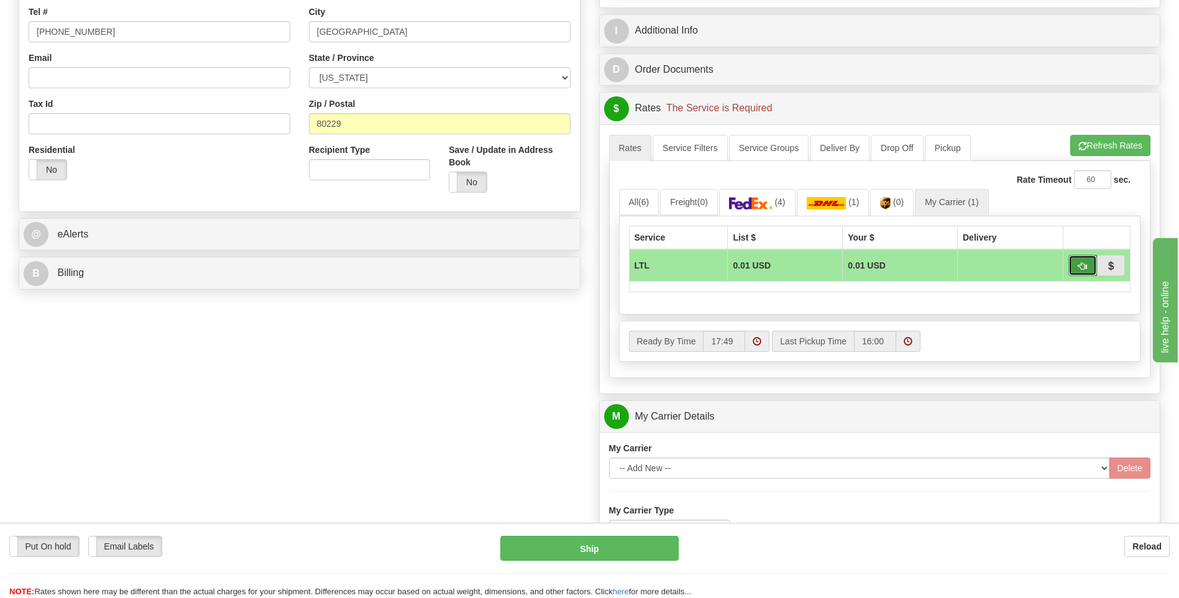
click at [1075, 267] on button "button" at bounding box center [1082, 265] width 29 height 21
type input "00"
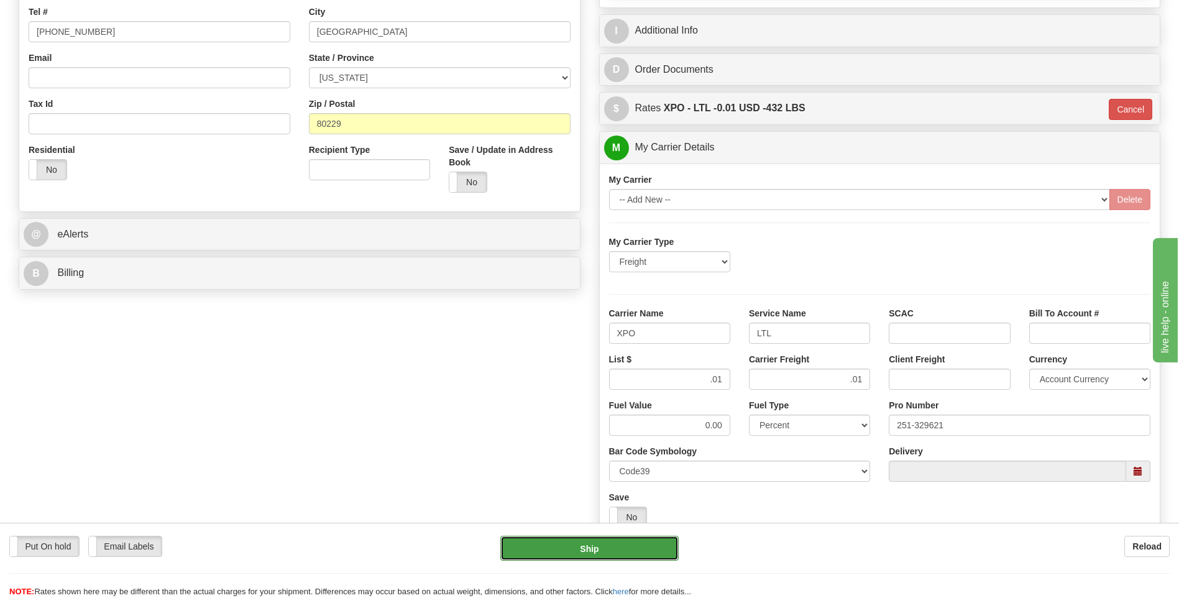
click at [603, 546] on button "Ship" at bounding box center [589, 548] width 178 height 25
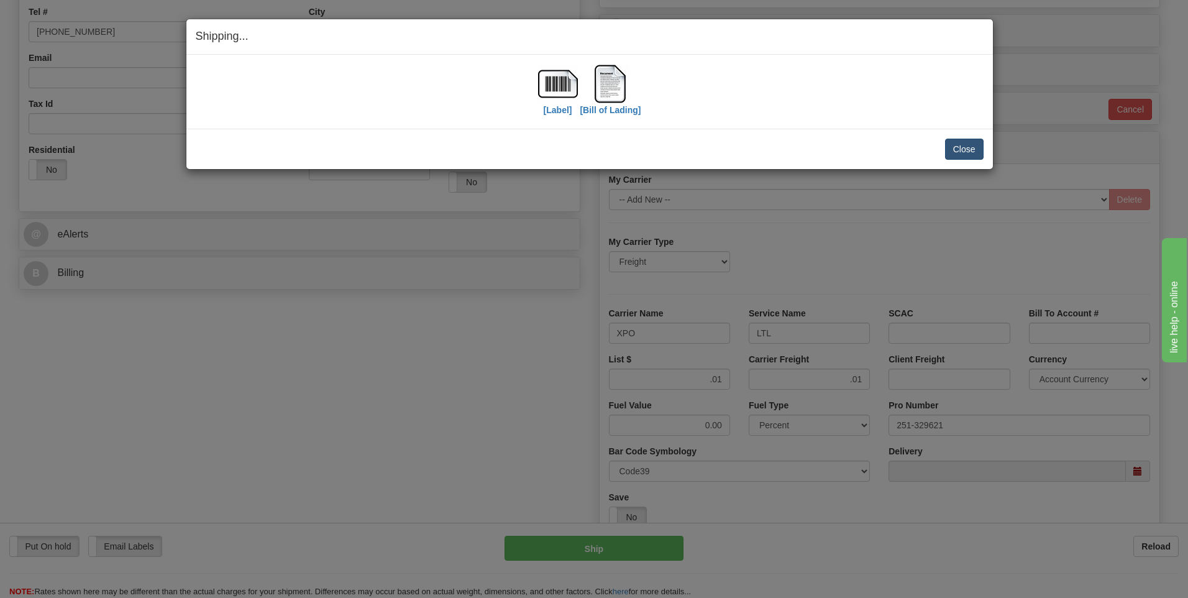
click at [955, 161] on div "Close Cancel Cancel Shipment and Quit Pickup Quit Pickup ONLY" at bounding box center [589, 149] width 807 height 40
click at [955, 159] on button "Close" at bounding box center [964, 149] width 39 height 21
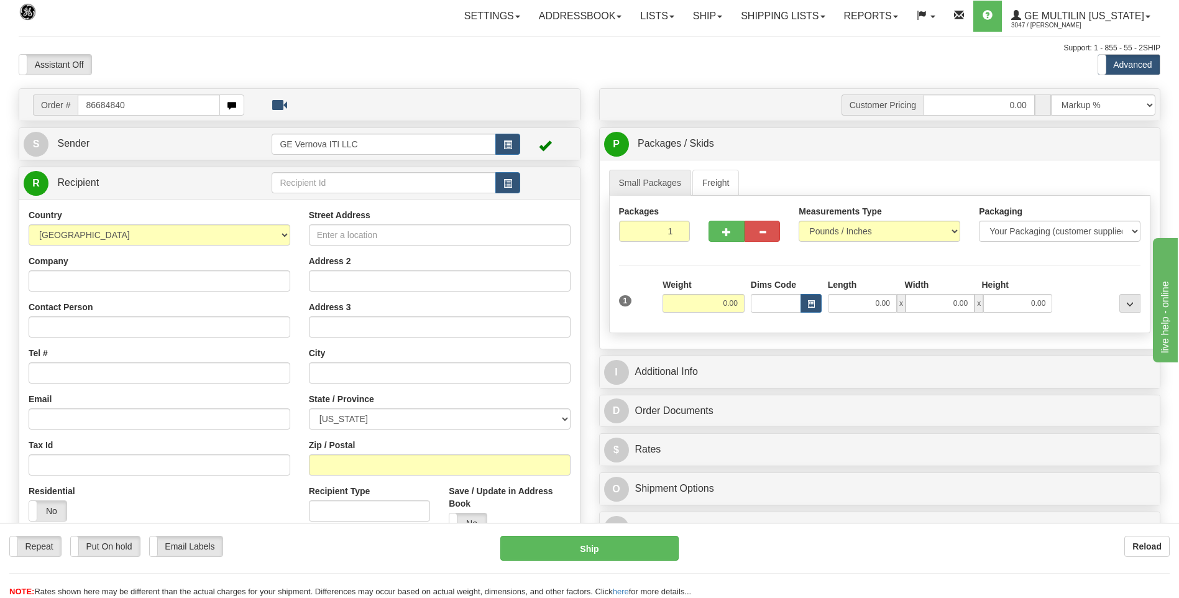
type input "86684840"
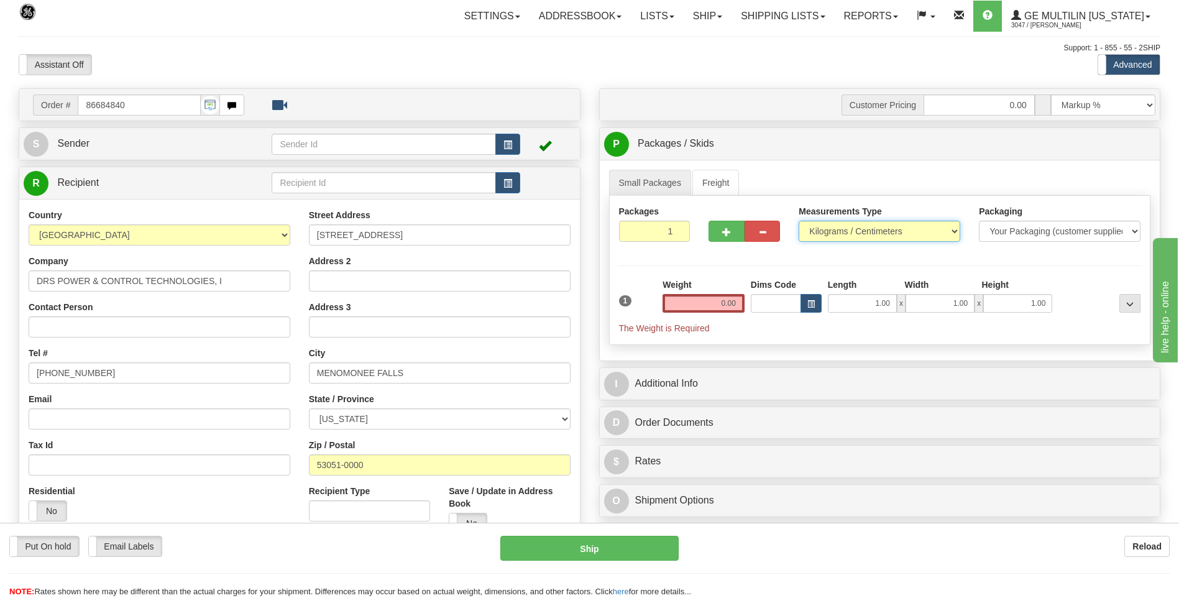
drag, startPoint x: 850, startPoint y: 236, endPoint x: 842, endPoint y: 242, distance: 10.6
click at [850, 236] on select "Pounds / Inches Kilograms / Centimeters" at bounding box center [880, 231] width 162 height 21
select select "0"
click at [799, 221] on select "Pounds / Inches Kilograms / Centimeters" at bounding box center [880, 231] width 162 height 21
click at [741, 300] on input "0.00" at bounding box center [704, 303] width 82 height 19
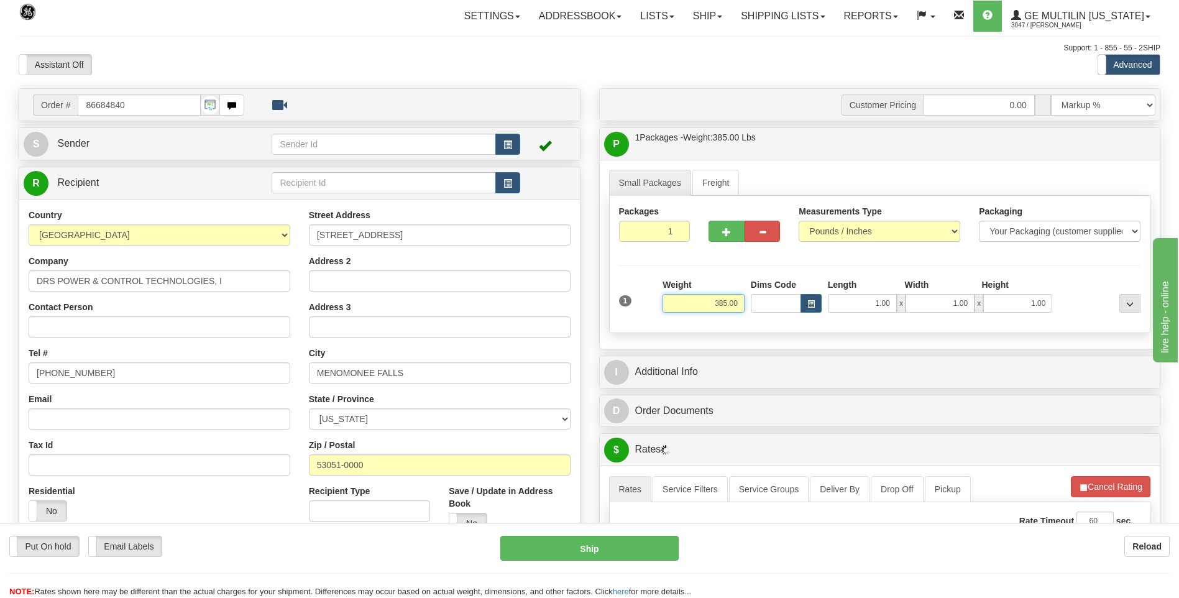
drag, startPoint x: 741, startPoint y: 300, endPoint x: 691, endPoint y: 314, distance: 52.2
click at [691, 314] on div "Weight 385.00" at bounding box center [703, 300] width 88 height 44
click button "Delete" at bounding box center [0, 0] width 0 height 0
type input "247.00"
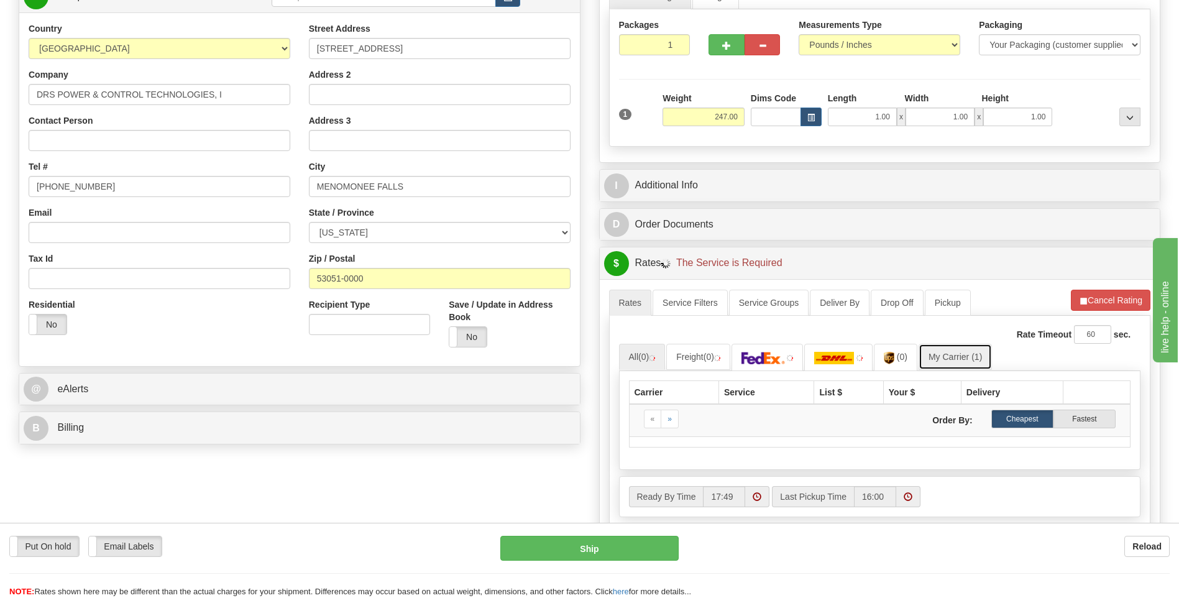
click at [953, 349] on link "My Carrier (1)" at bounding box center [955, 357] width 73 height 26
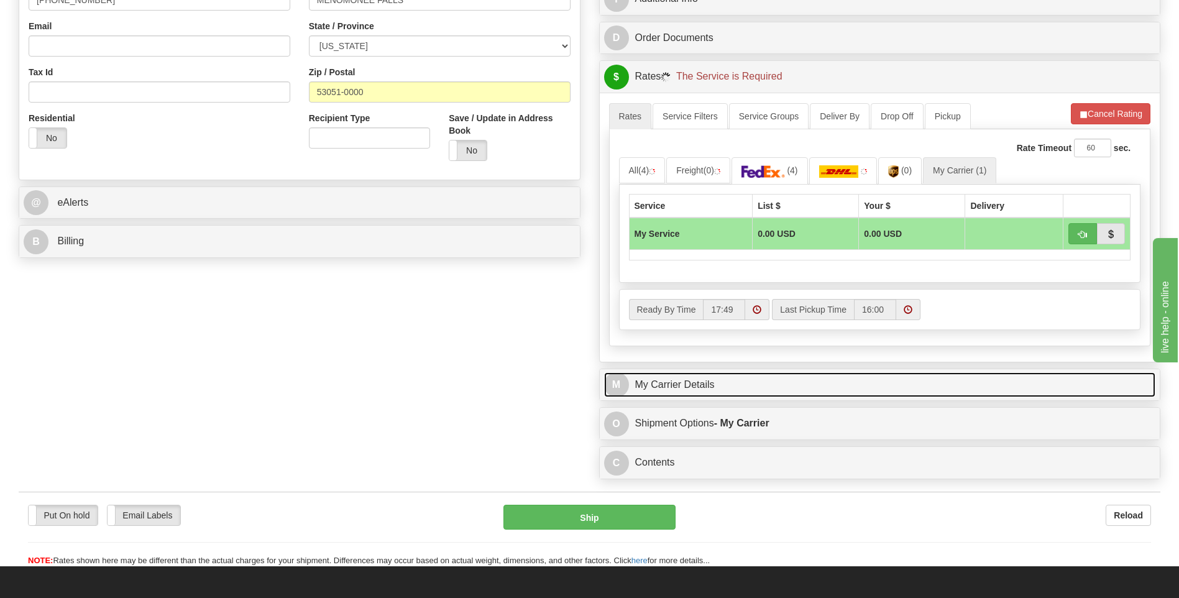
click at [741, 375] on link "M My Carrier Details" at bounding box center [880, 384] width 552 height 25
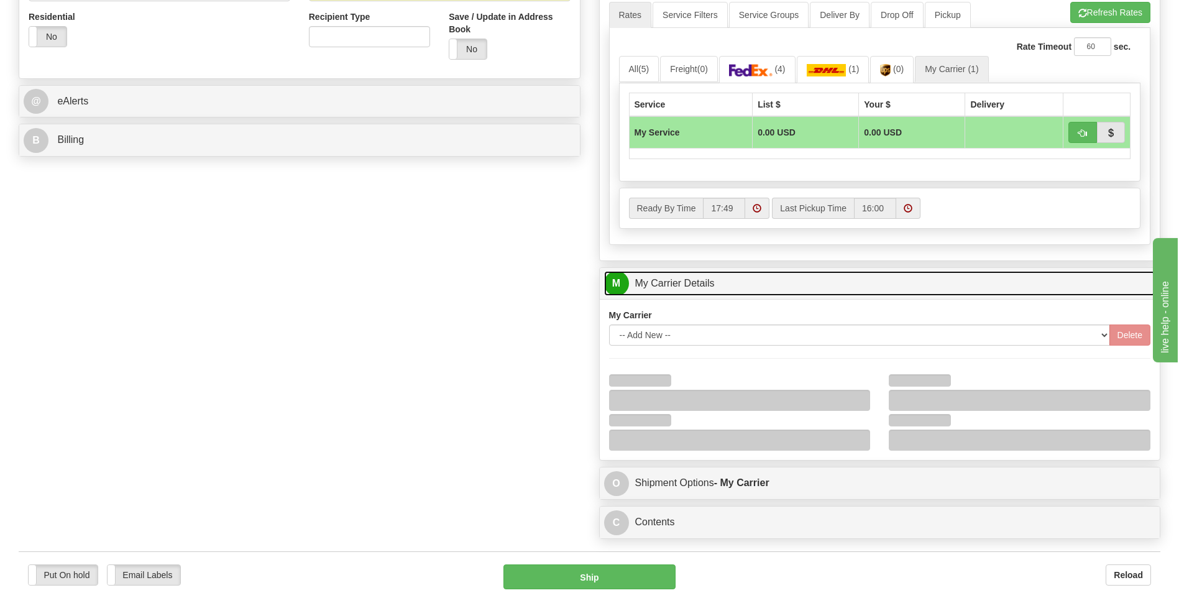
scroll to position [559, 0]
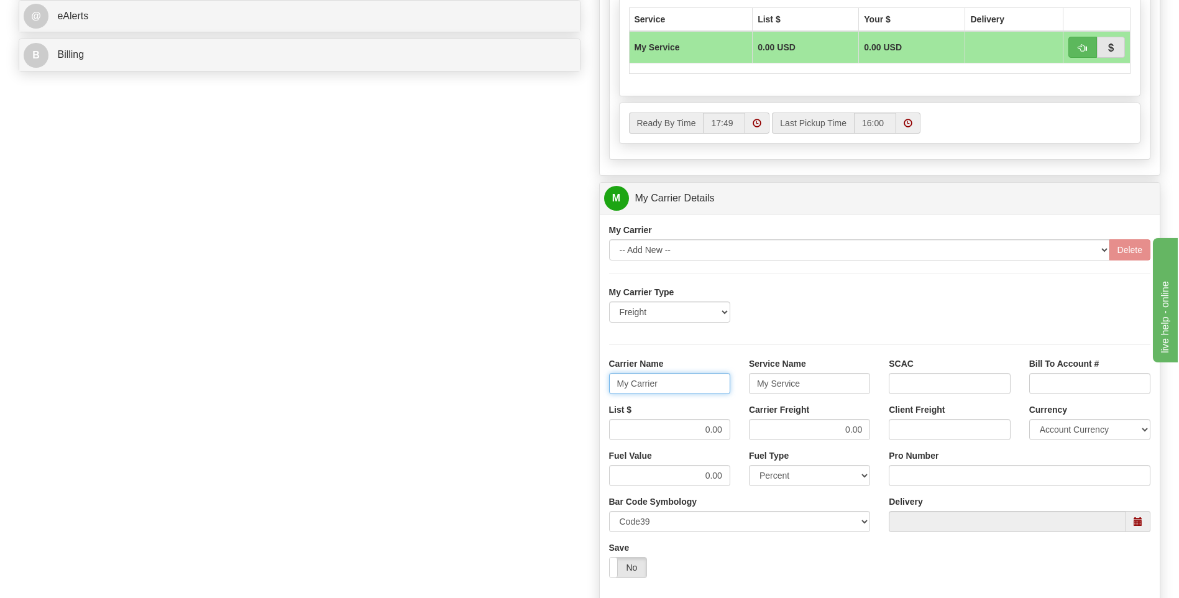
drag, startPoint x: 681, startPoint y: 390, endPoint x: 598, endPoint y: 376, distance: 84.4
click at [596, 379] on div "Customer Pricing 0.00 Markup % Discount % Flat Amount Per Pound Flat Amount Mar…" at bounding box center [880, 129] width 581 height 1200
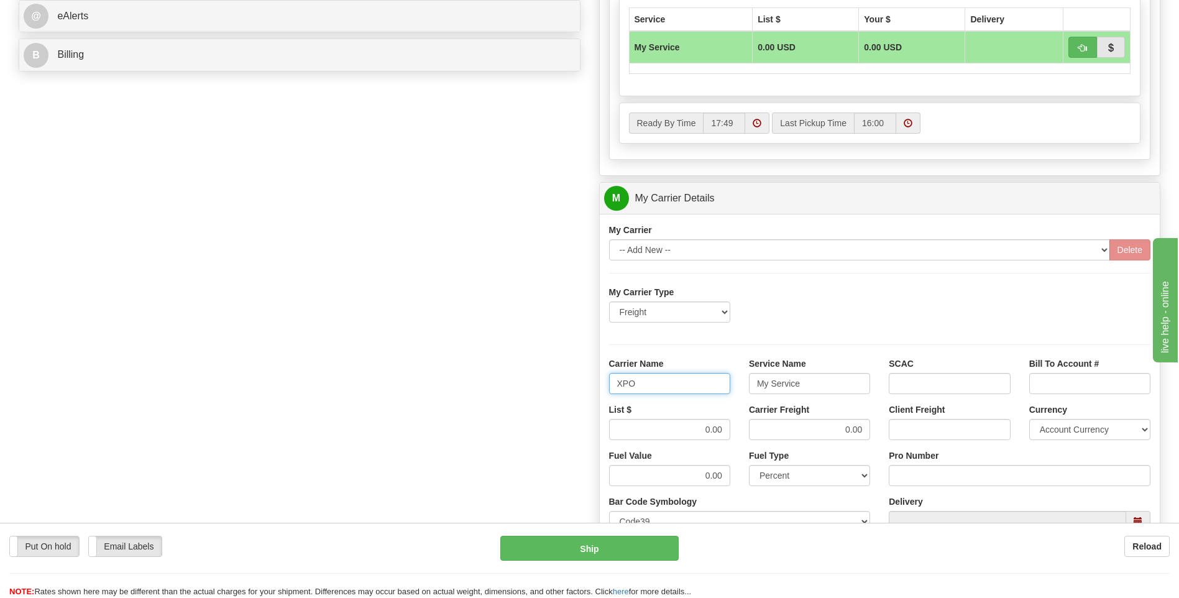
type input "XPO"
type input "LTL"
drag, startPoint x: 679, startPoint y: 433, endPoint x: 739, endPoint y: 434, distance: 60.3
click at [739, 434] on div "List $ 0.00 Carrier Freight 0.00 Client Freight Currency Account Currency ARN A…" at bounding box center [880, 426] width 561 height 46
type input "385"
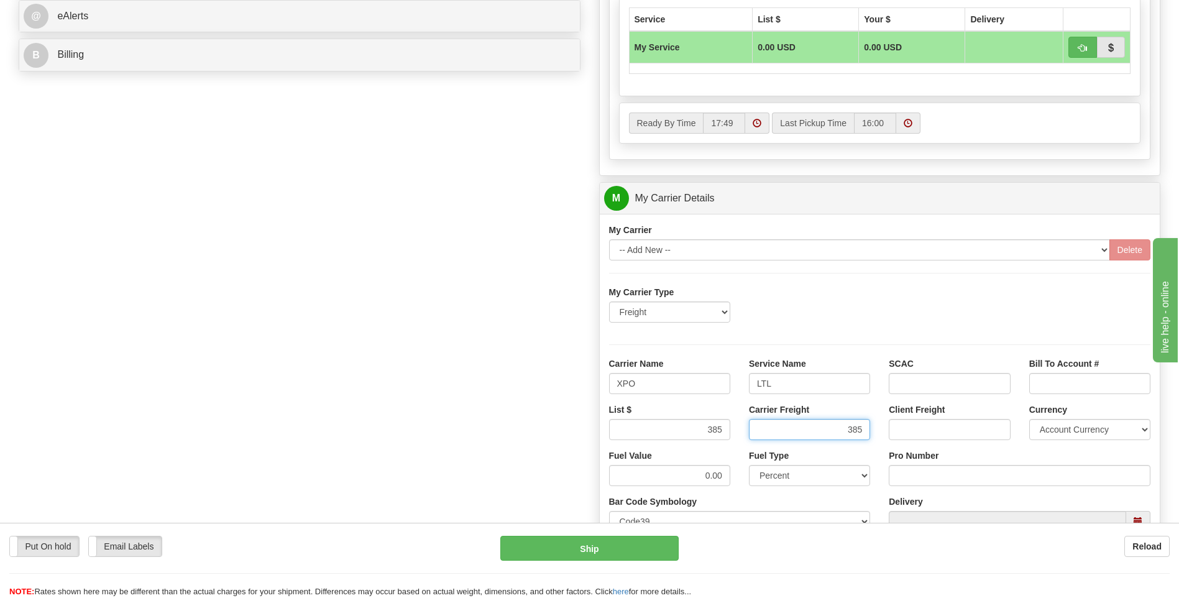
type input "385"
click at [938, 479] on input "Pro Number" at bounding box center [1020, 475] width 262 height 21
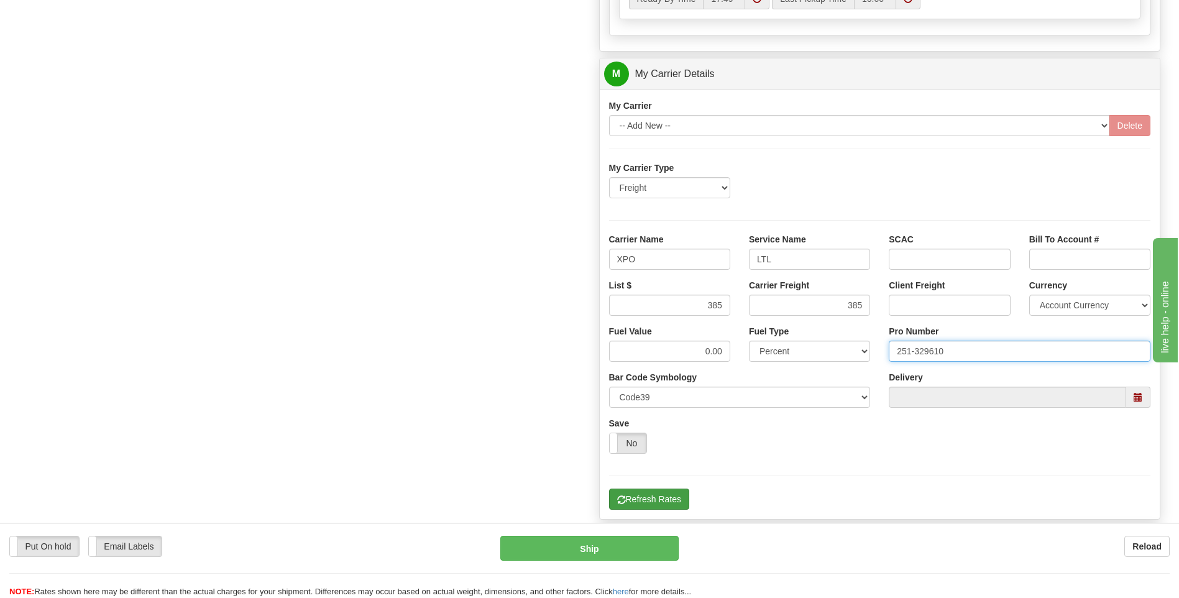
type input "251-329610"
click at [644, 501] on button "Refresh Rates" at bounding box center [649, 499] width 80 height 21
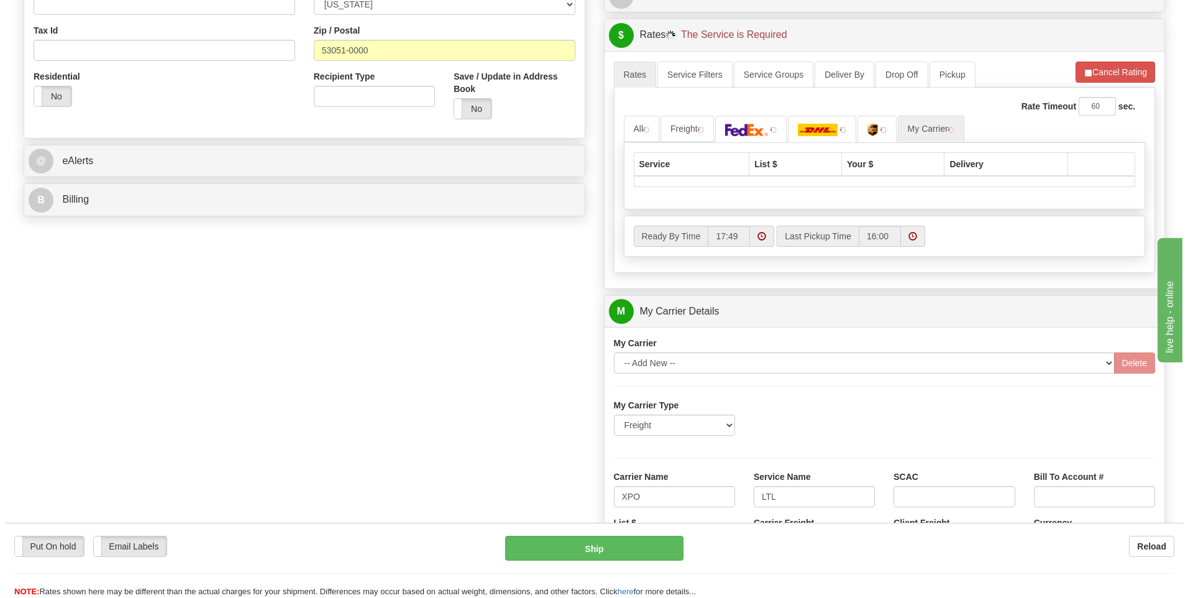
scroll to position [279, 0]
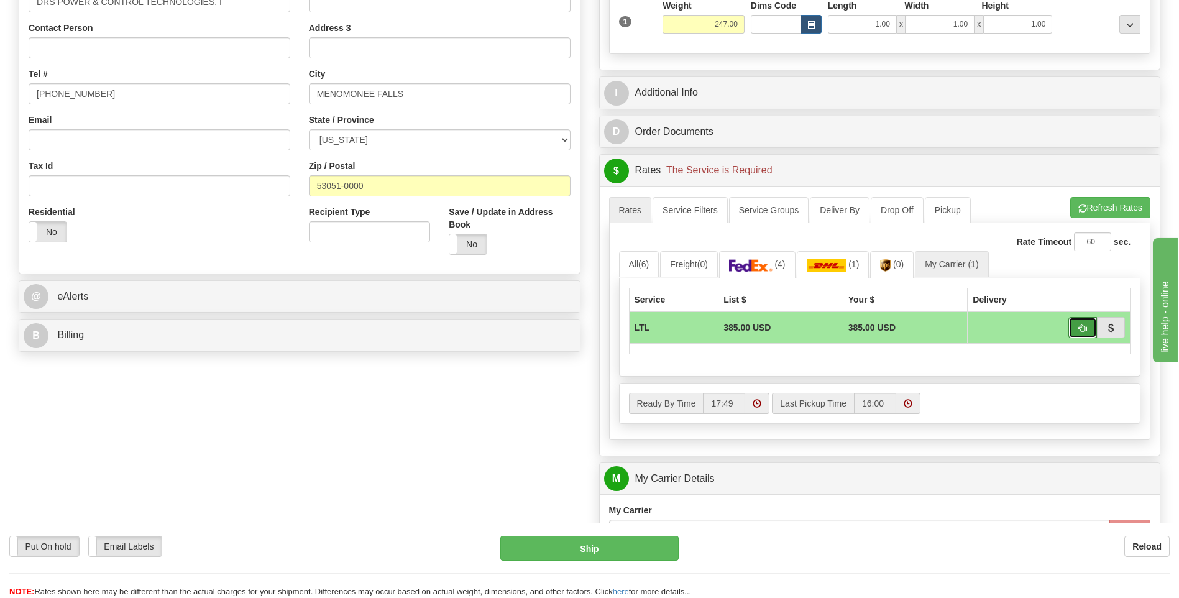
click at [1080, 333] on span "button" at bounding box center [1082, 328] width 9 height 8
type input "00"
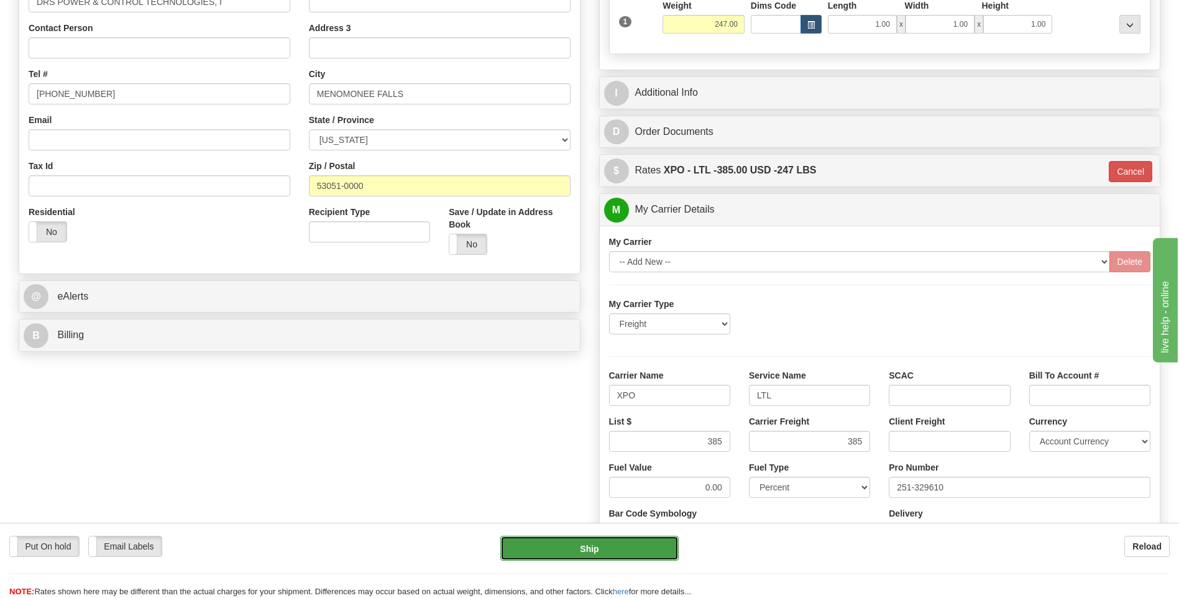
click at [620, 546] on button "Ship" at bounding box center [589, 548] width 178 height 25
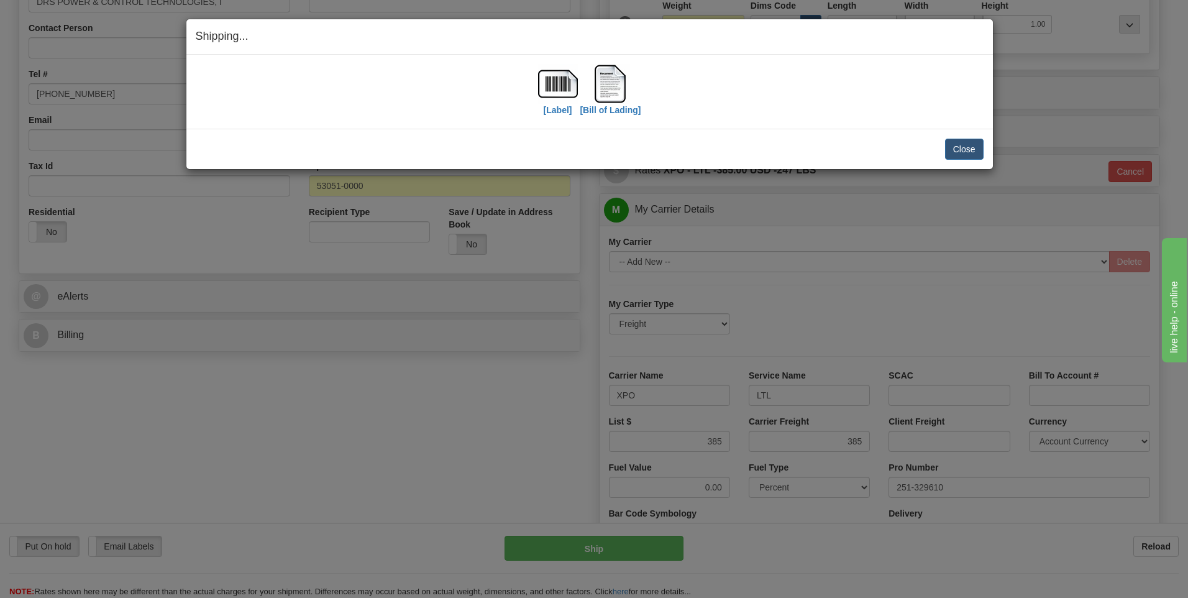
click at [995, 157] on div "Shipping... Your SHIPMENT will EXPIRE in [Label] [Bill of Lading] IMPORTANT NOT…" at bounding box center [594, 299] width 1188 height 598
click at [979, 154] on button "Close" at bounding box center [964, 149] width 39 height 21
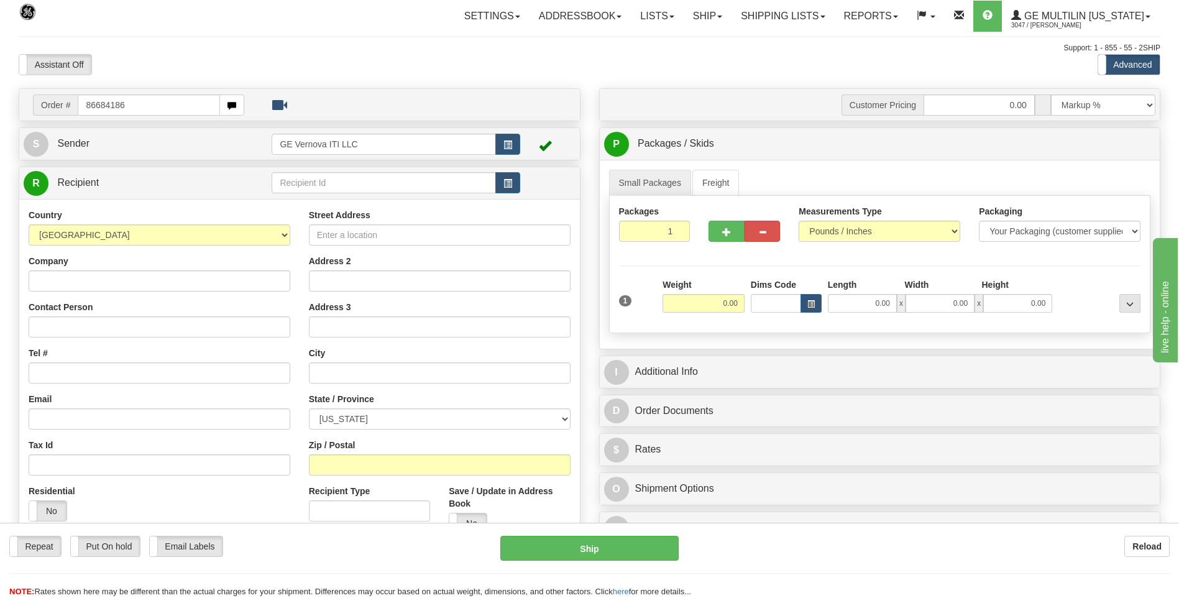
type input "86684186"
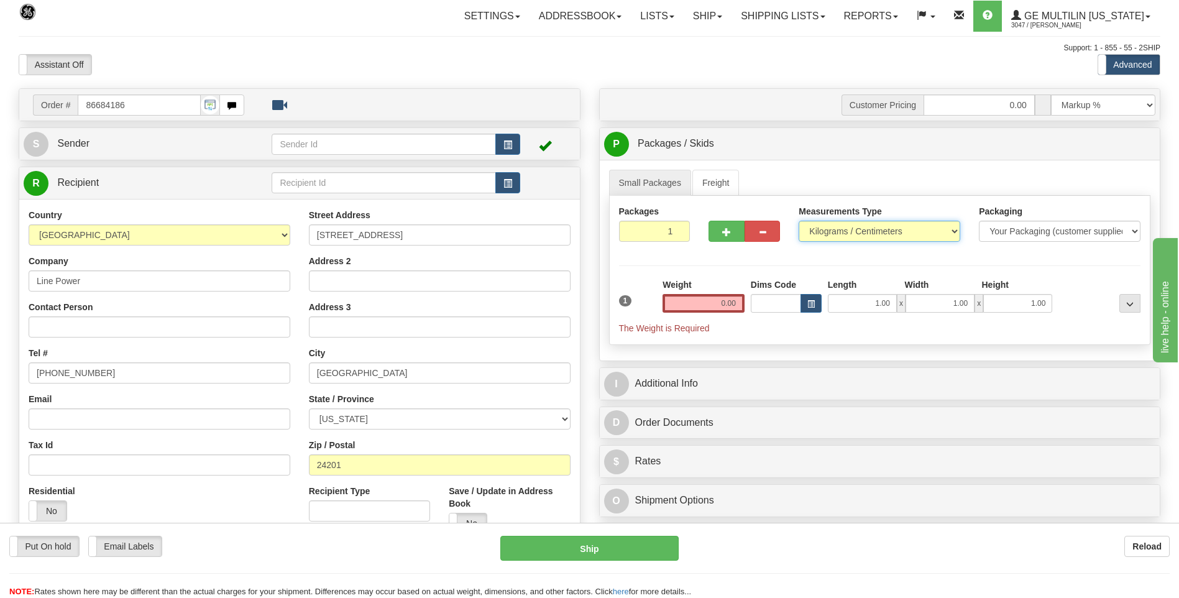
click at [848, 234] on select "Pounds / Inches Kilograms / Centimeters" at bounding box center [880, 231] width 162 height 21
select select "0"
click at [799, 221] on select "Pounds / Inches Kilograms / Centimeters" at bounding box center [880, 231] width 162 height 21
click at [735, 300] on input "0.00" at bounding box center [704, 303] width 82 height 19
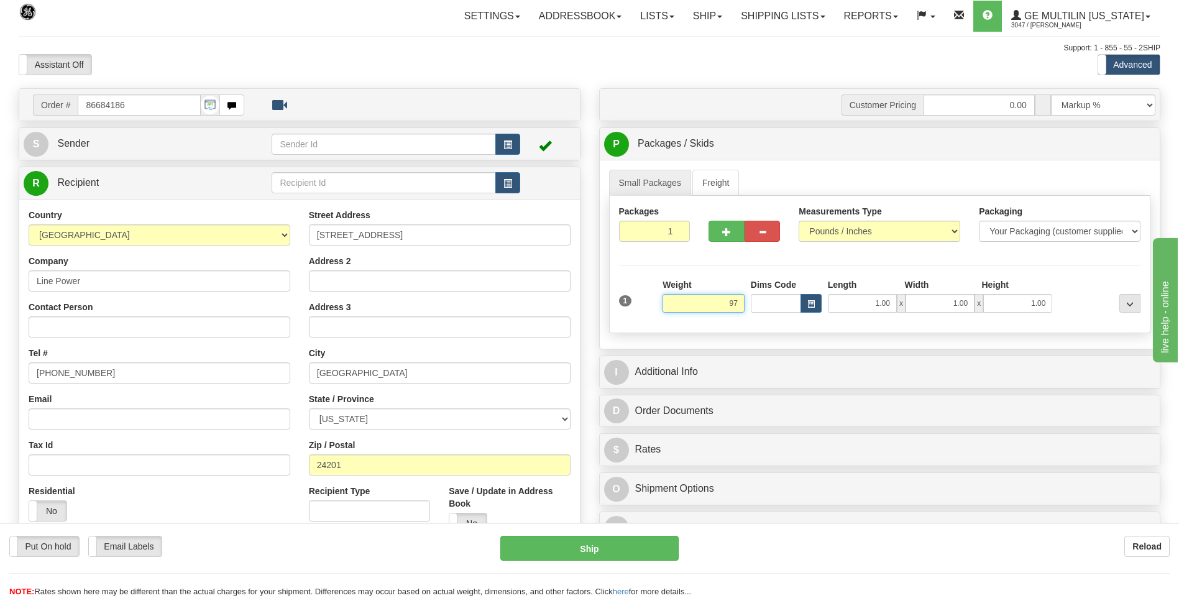
click button "Delete" at bounding box center [0, 0] width 0 height 0
type input "97.00"
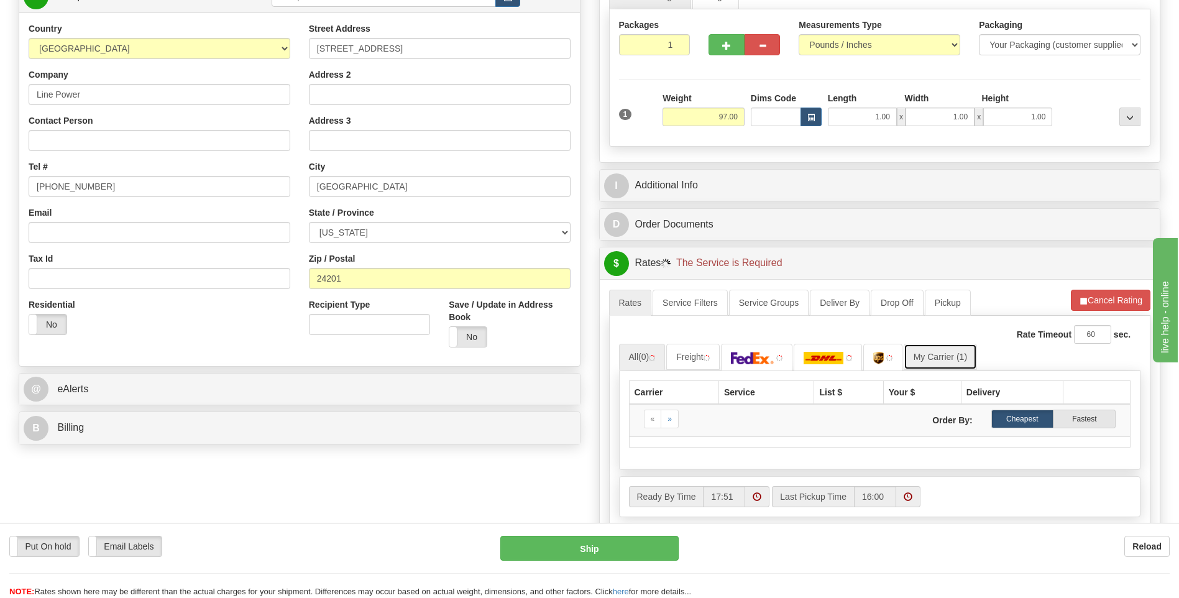
click at [958, 352] on link "My Carrier (1)" at bounding box center [940, 357] width 73 height 26
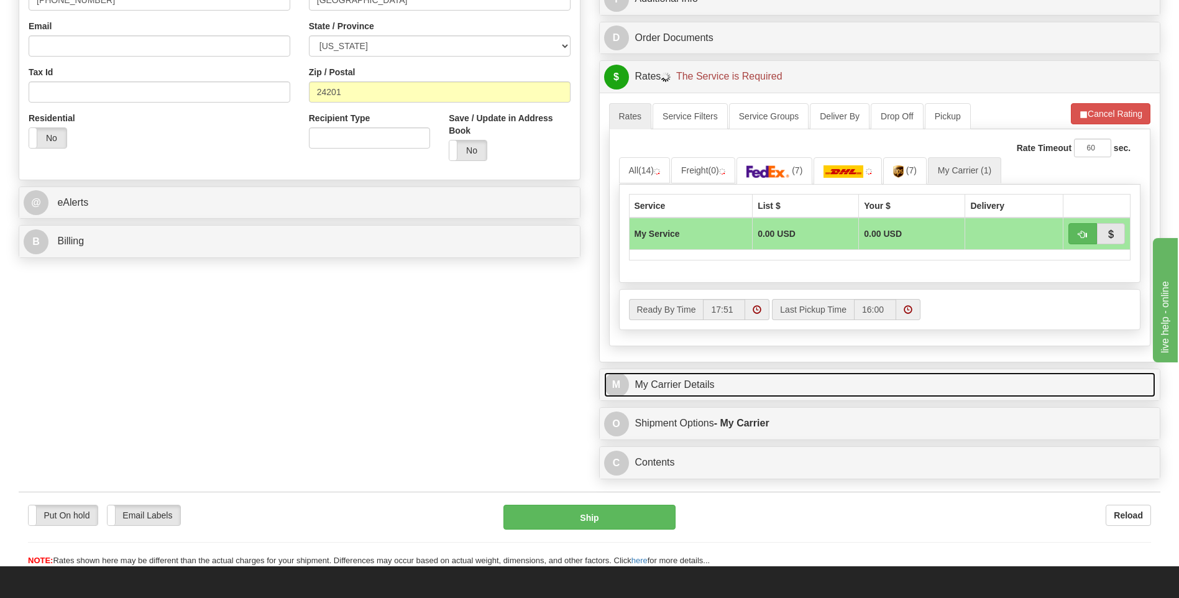
click at [728, 387] on link "M My Carrier Details" at bounding box center [880, 384] width 552 height 25
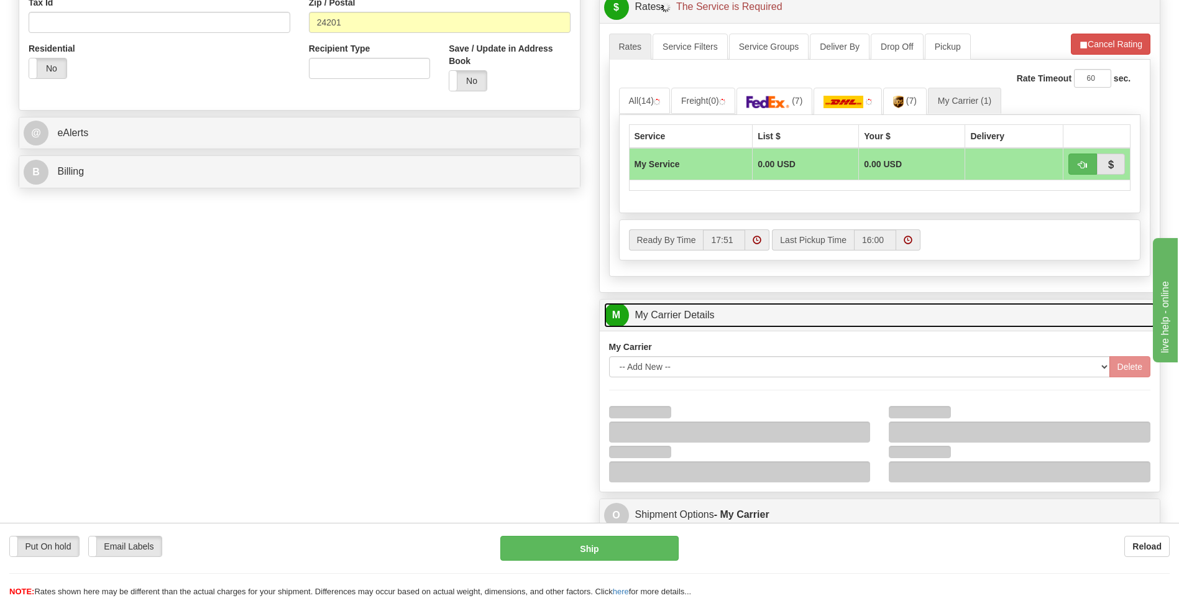
scroll to position [497, 0]
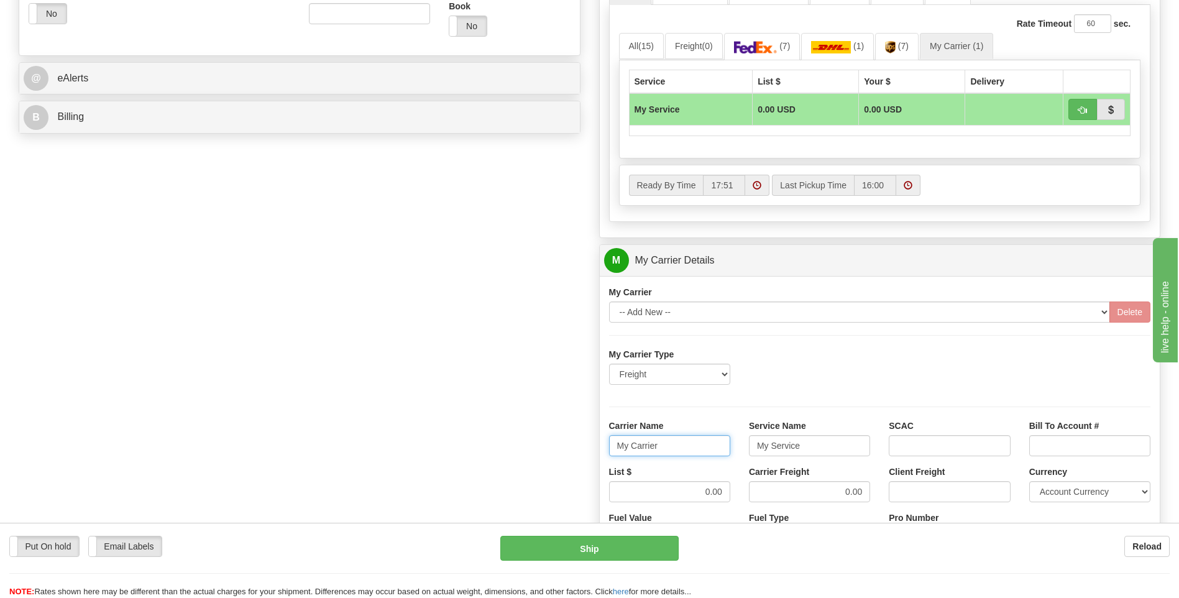
drag, startPoint x: 677, startPoint y: 443, endPoint x: 573, endPoint y: 443, distance: 103.8
click at [573, 443] on div "Order # 86684186 S Sender" at bounding box center [589, 191] width 1160 height 1200
type input "AVERI"
type input "LTL"
drag, startPoint x: 691, startPoint y: 492, endPoint x: 734, endPoint y: 492, distance: 42.9
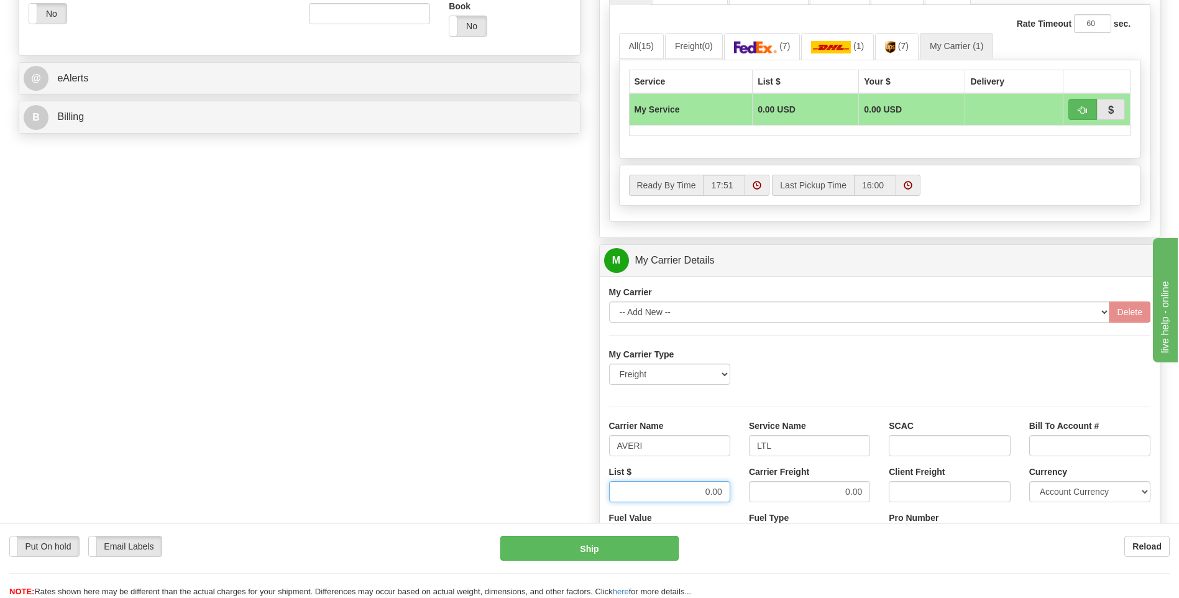
click at [734, 492] on div "List $ 0.00" at bounding box center [670, 489] width 140 height 46
type input "320"
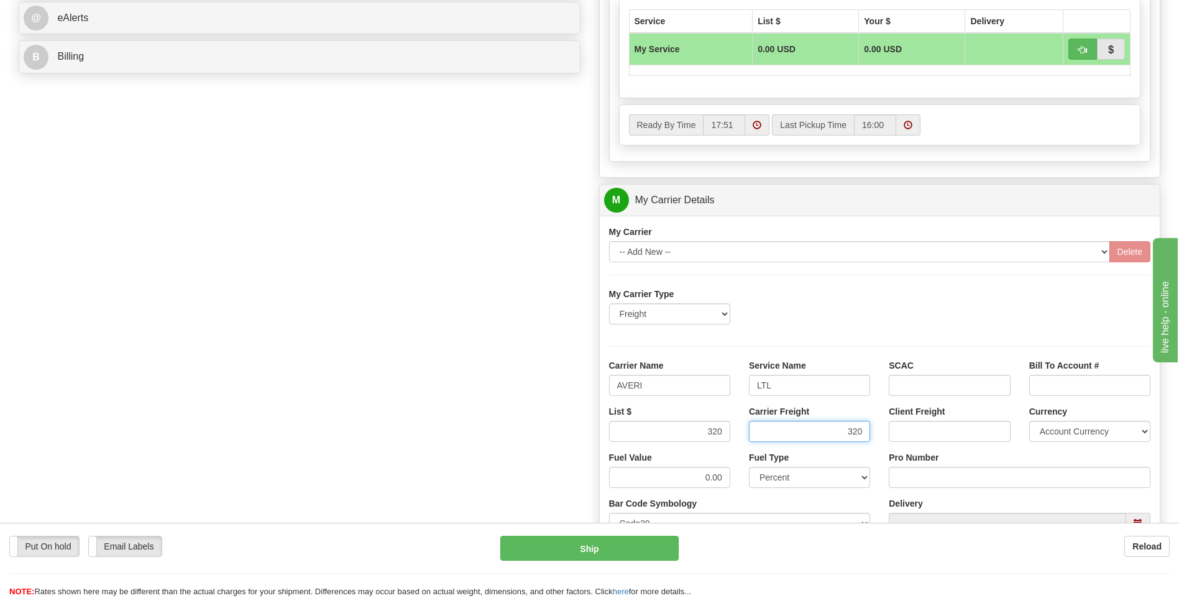
scroll to position [622, 0]
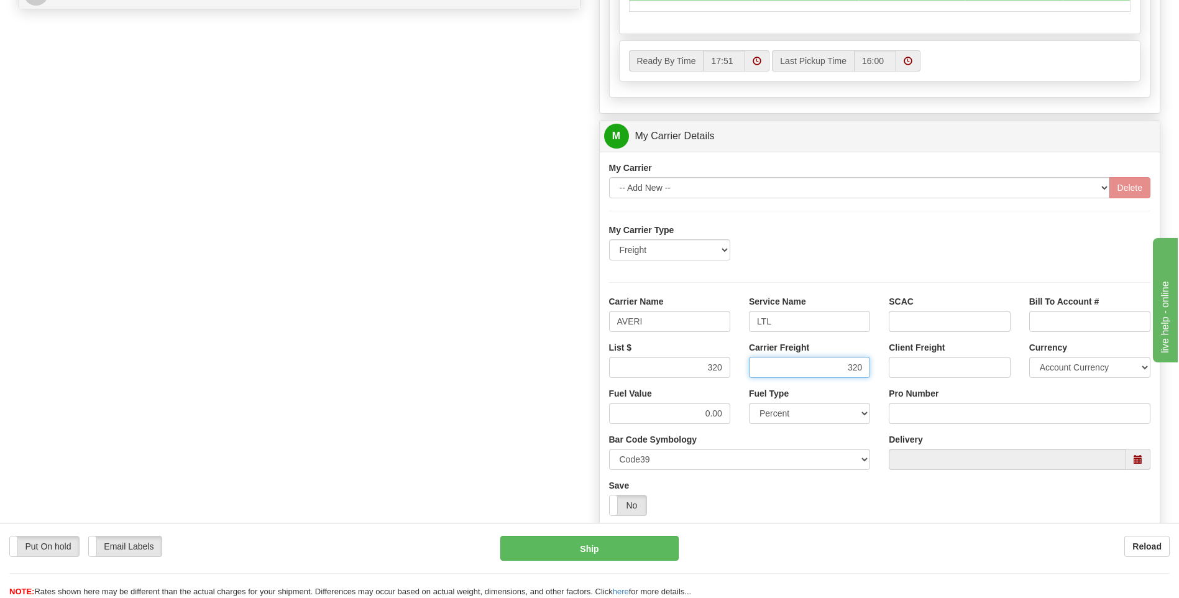
type input "320"
click at [927, 416] on input "Pro Number" at bounding box center [1020, 413] width 262 height 21
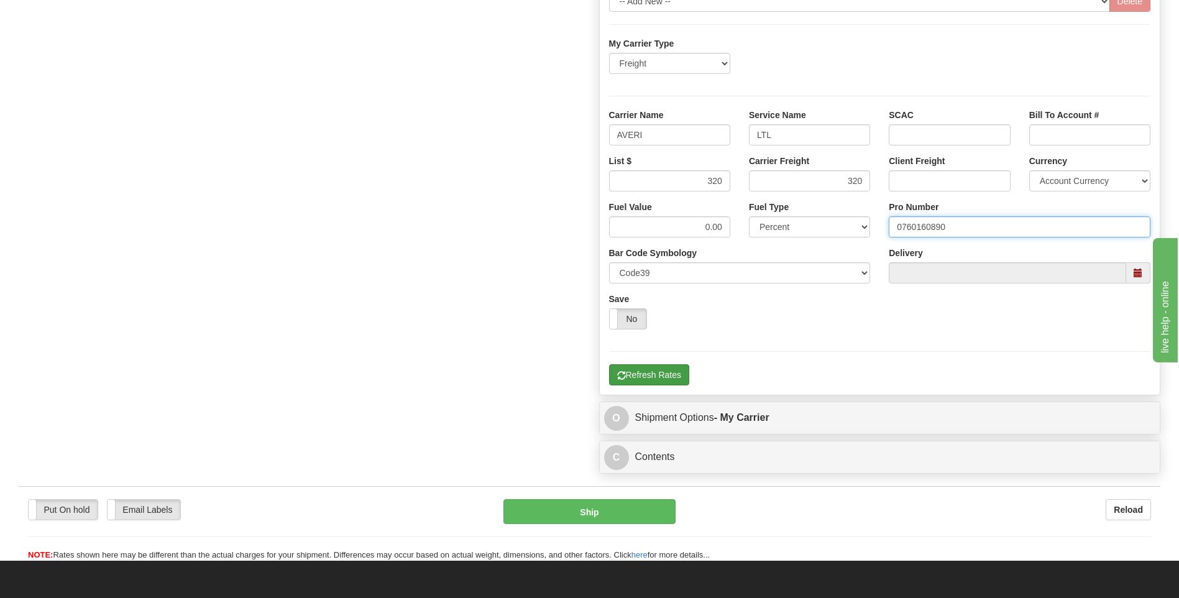
type input "0760160890"
click at [649, 374] on button "Refresh Rates" at bounding box center [649, 374] width 80 height 21
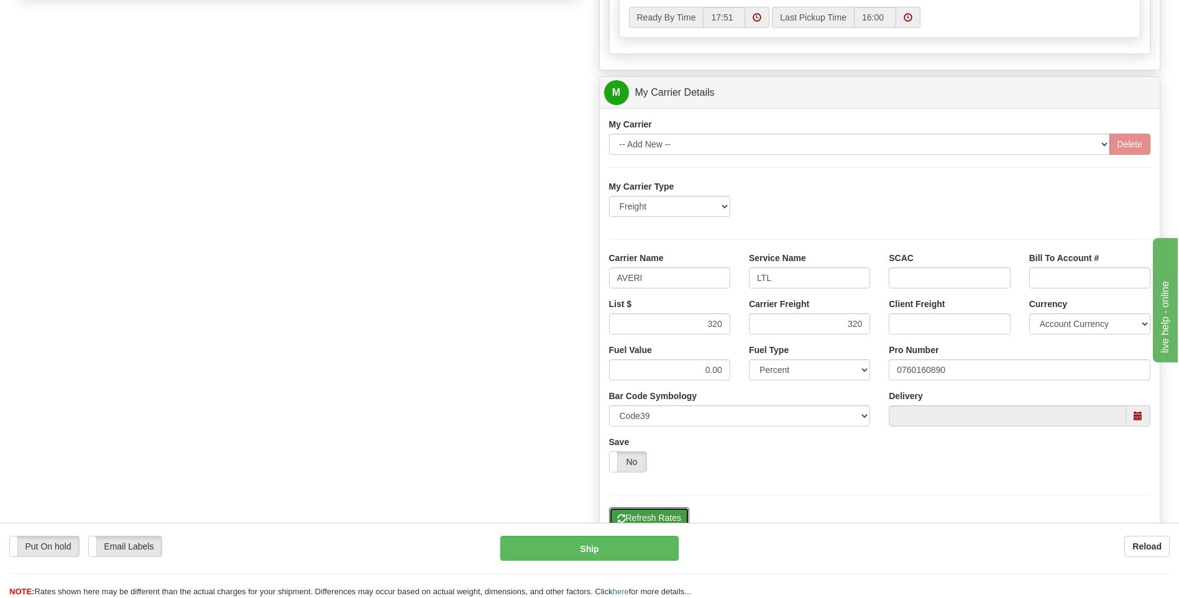
scroll to position [714, 0]
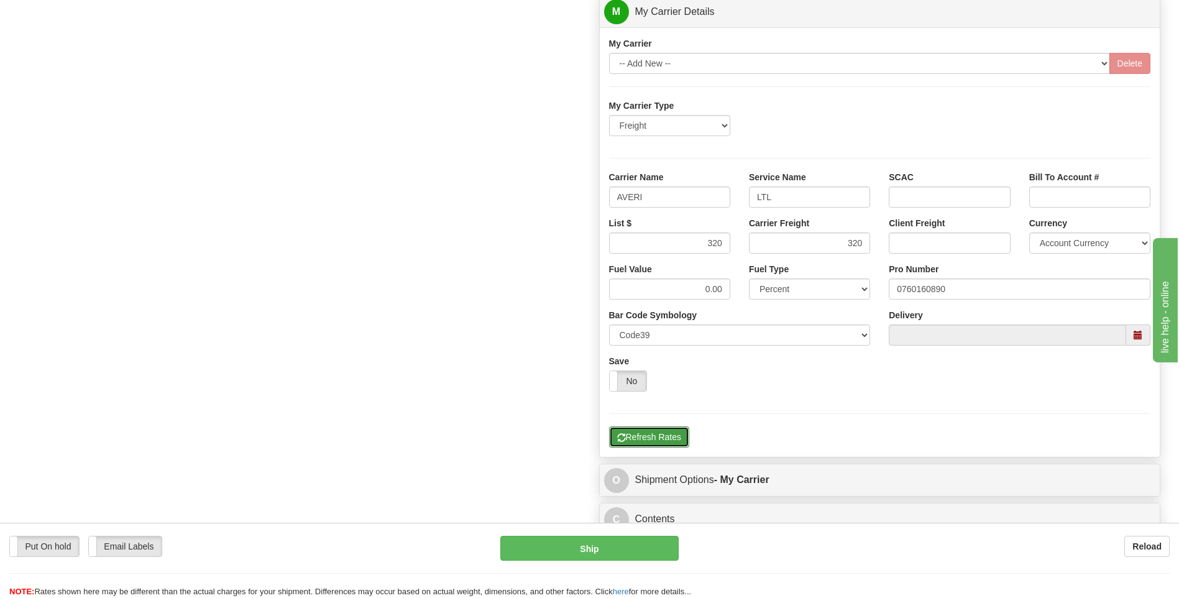
click at [661, 441] on button "Refresh Rates" at bounding box center [649, 436] width 80 height 21
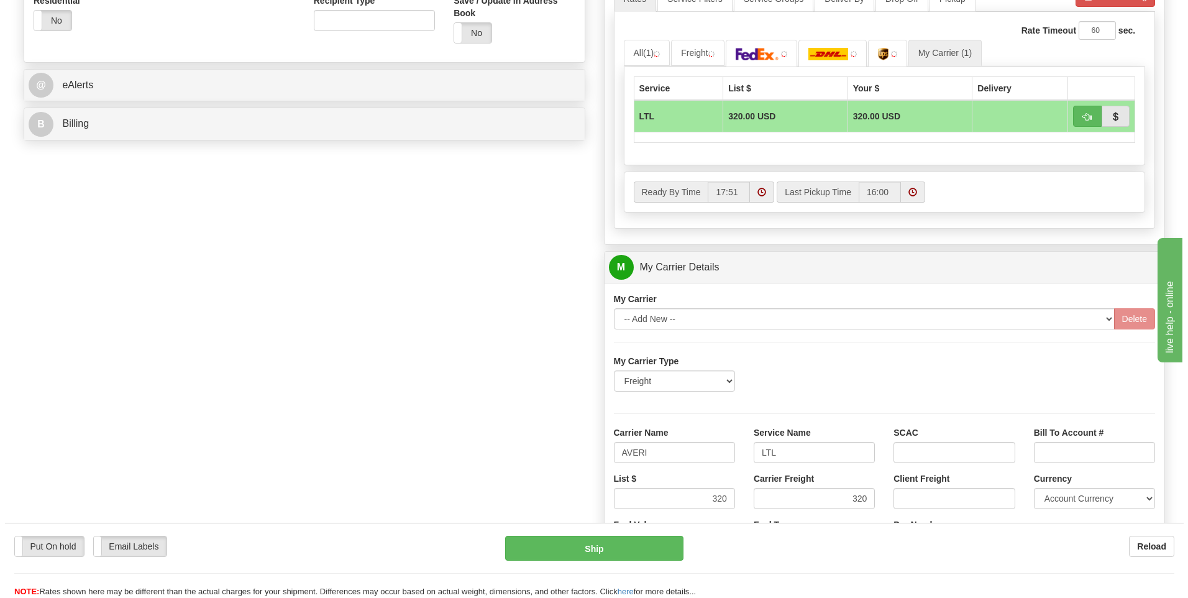
scroll to position [279, 0]
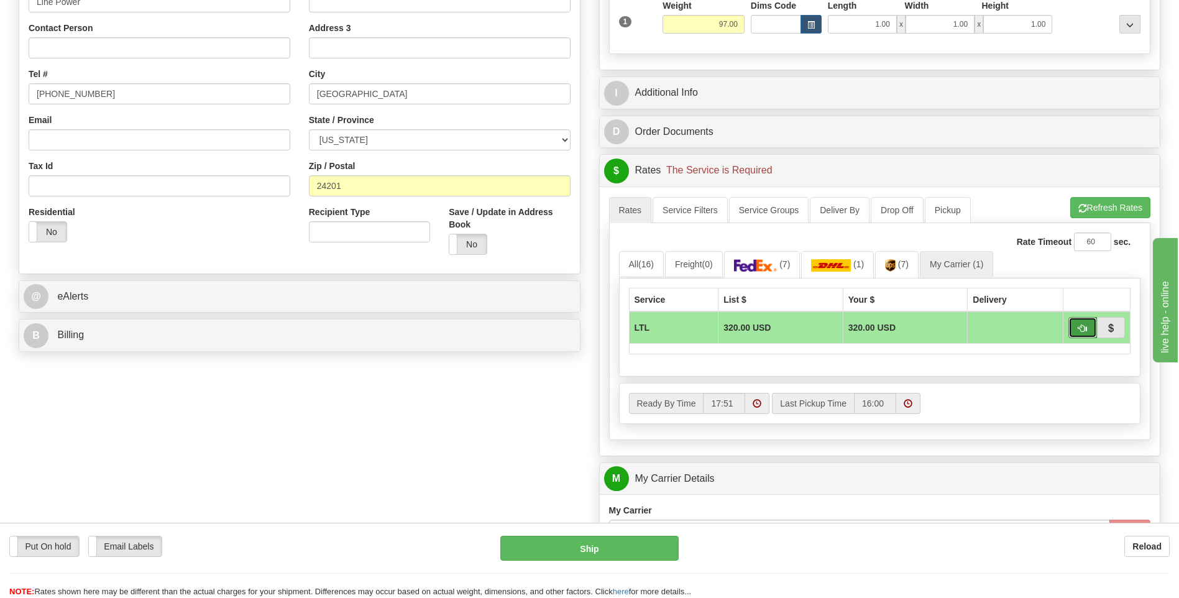
click at [1076, 327] on button "button" at bounding box center [1082, 327] width 29 height 21
type input "00"
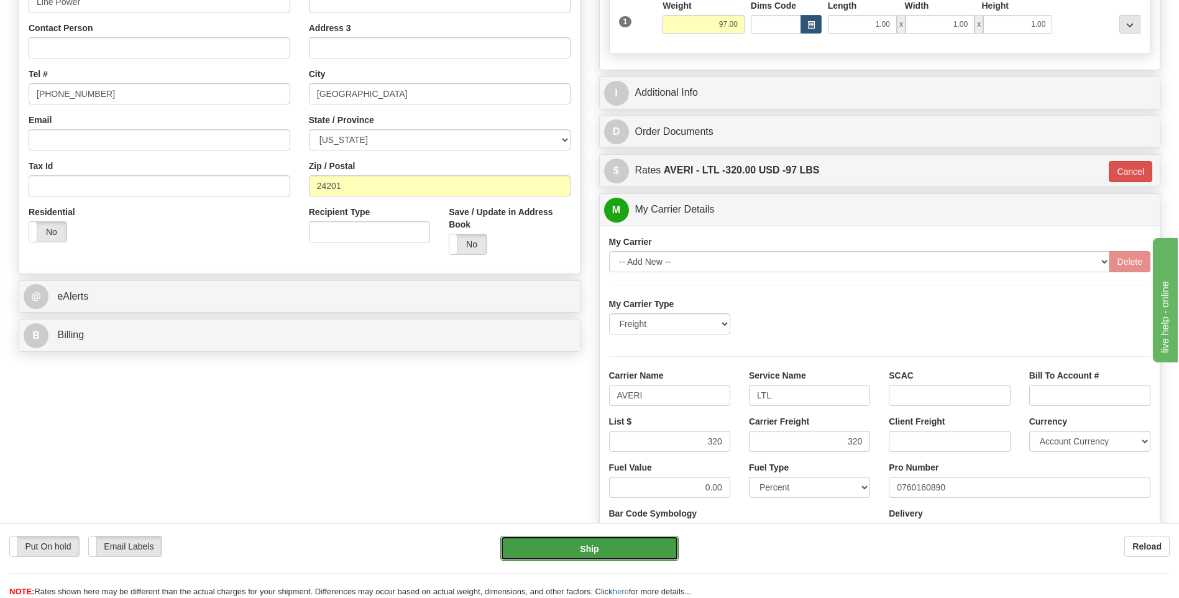
click at [607, 546] on button "Ship" at bounding box center [589, 548] width 178 height 25
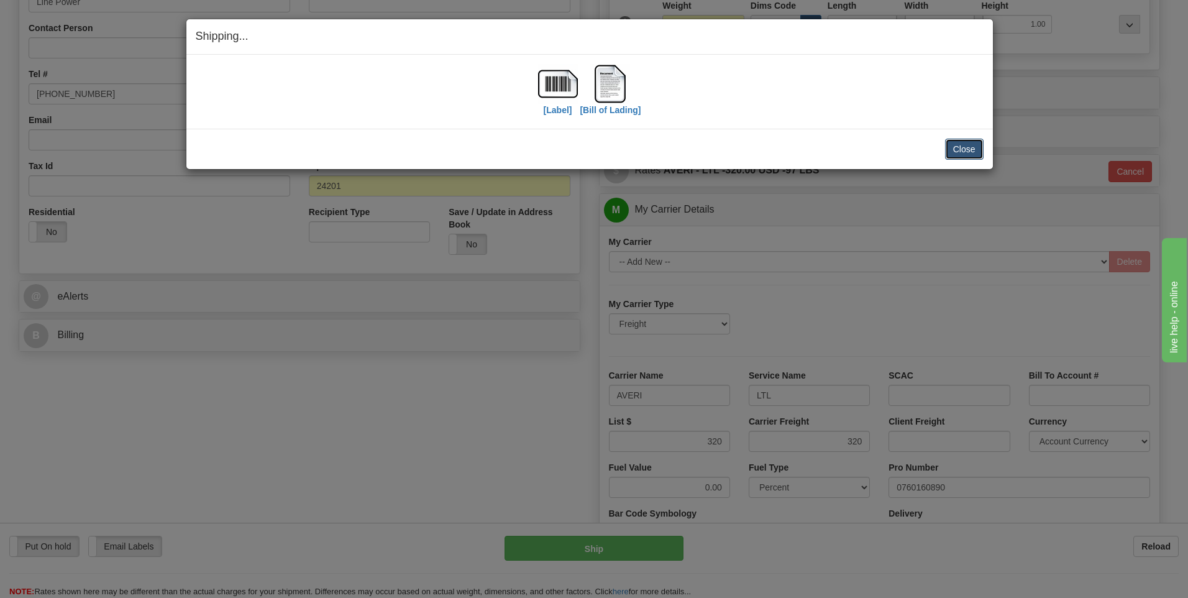
click at [961, 147] on button "Close" at bounding box center [964, 149] width 39 height 21
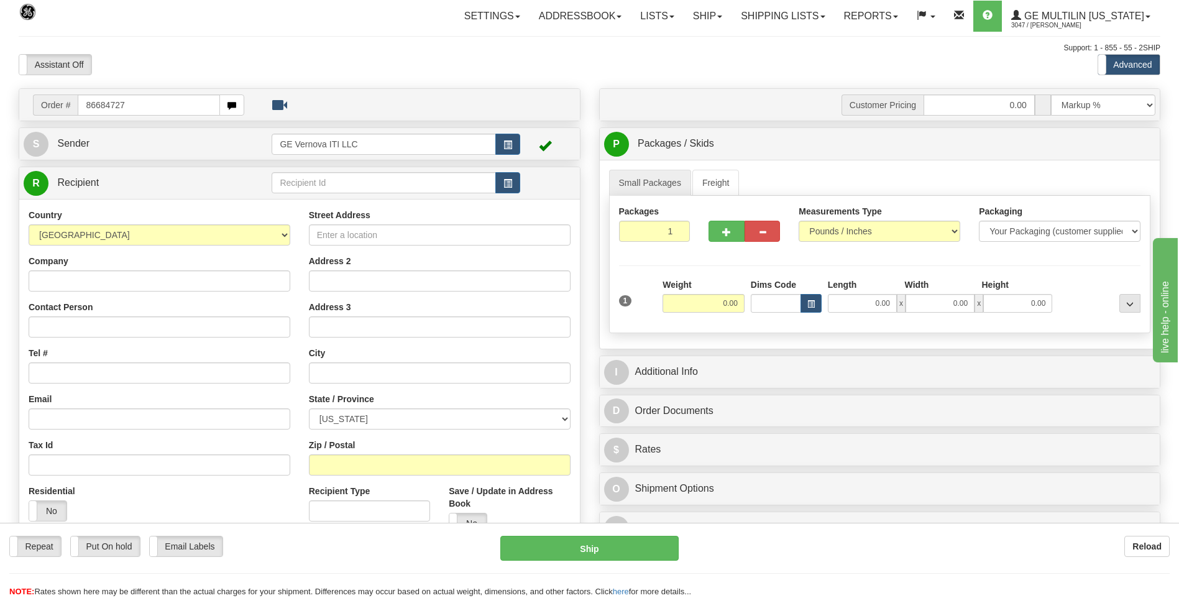
type input "86684727"
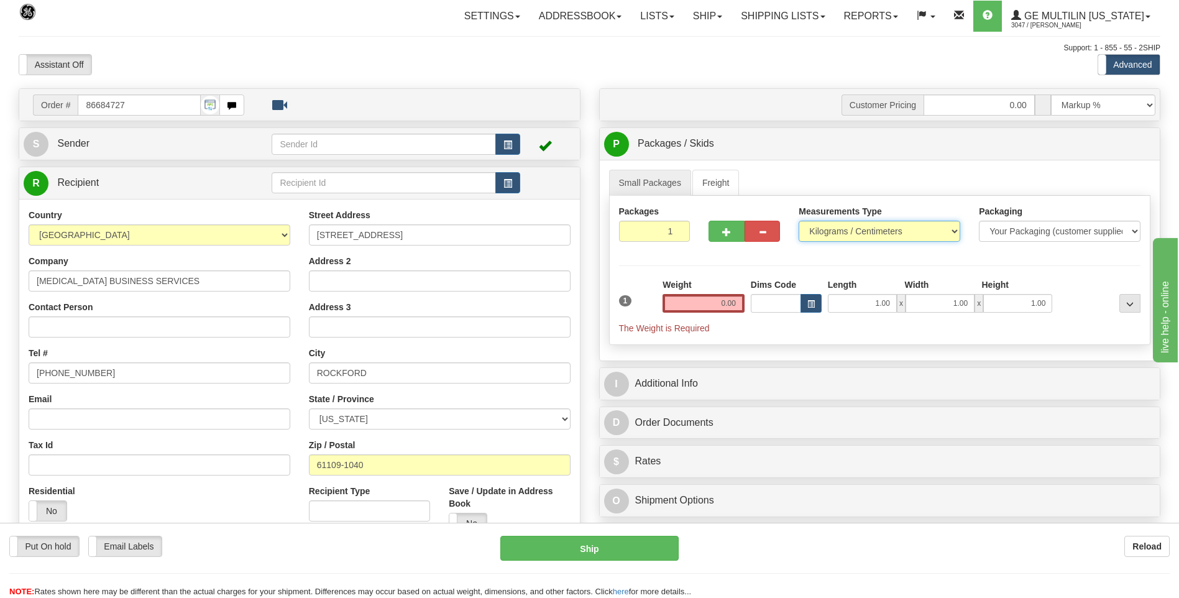
click at [837, 237] on select "Pounds / Inches Kilograms / Centimeters" at bounding box center [880, 231] width 162 height 21
select select "0"
click at [799, 221] on select "Pounds / Inches Kilograms / Centimeters" at bounding box center [880, 231] width 162 height 21
click at [734, 306] on input "0.00" at bounding box center [704, 303] width 82 height 19
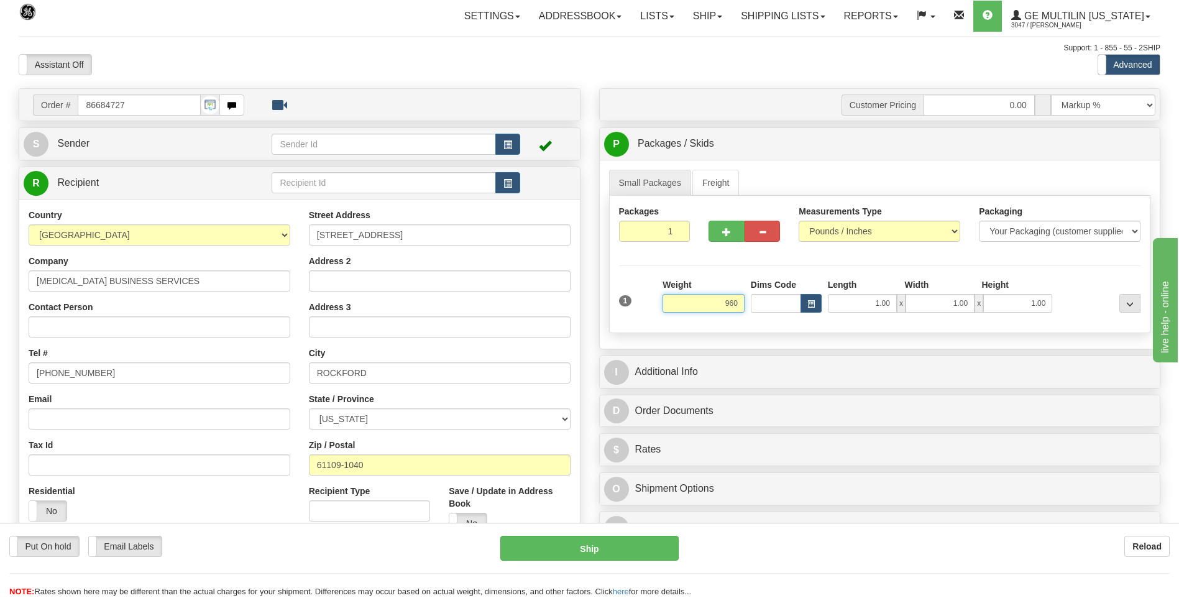
click button "Delete" at bounding box center [0, 0] width 0 height 0
type input "960.00"
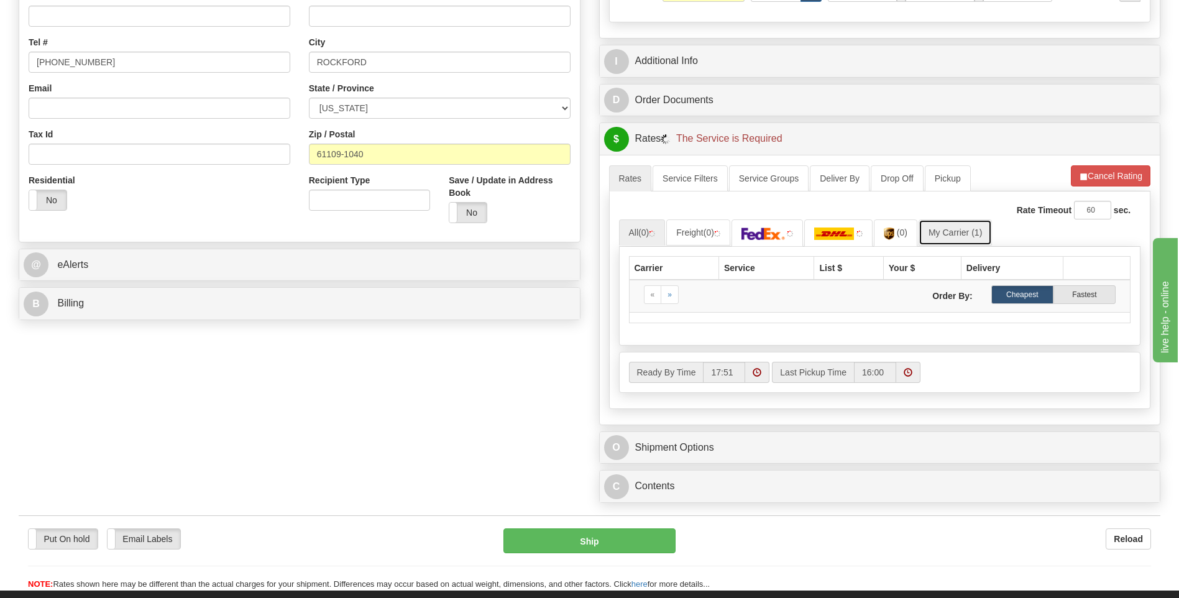
click at [939, 239] on link "My Carrier (1)" at bounding box center [955, 232] width 73 height 26
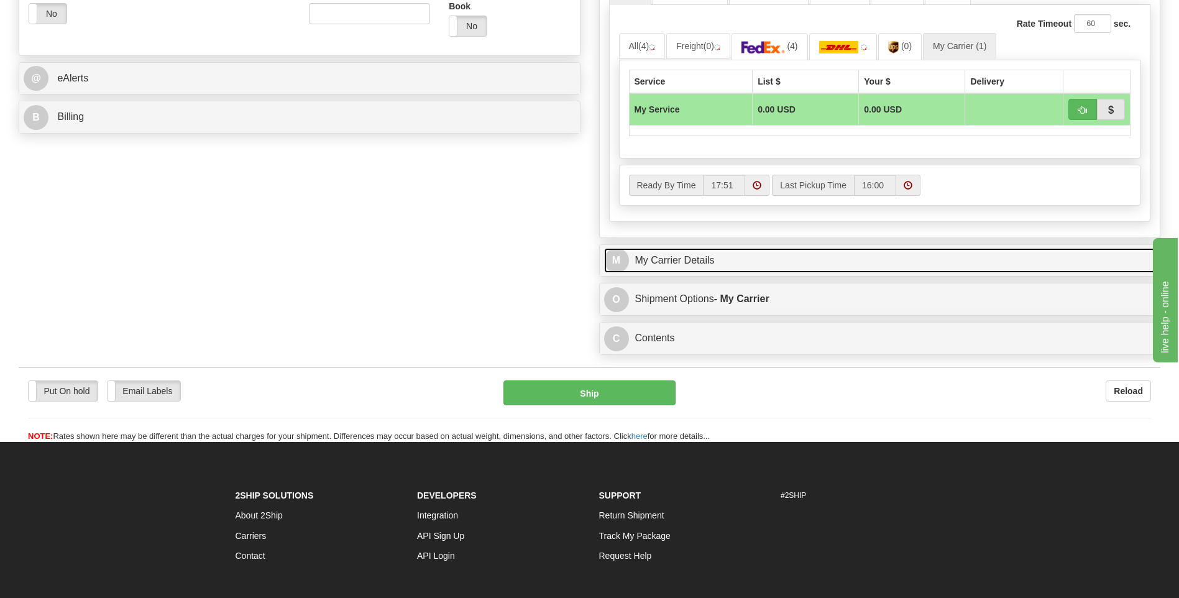
click at [745, 267] on link "M My Carrier Details" at bounding box center [880, 260] width 552 height 25
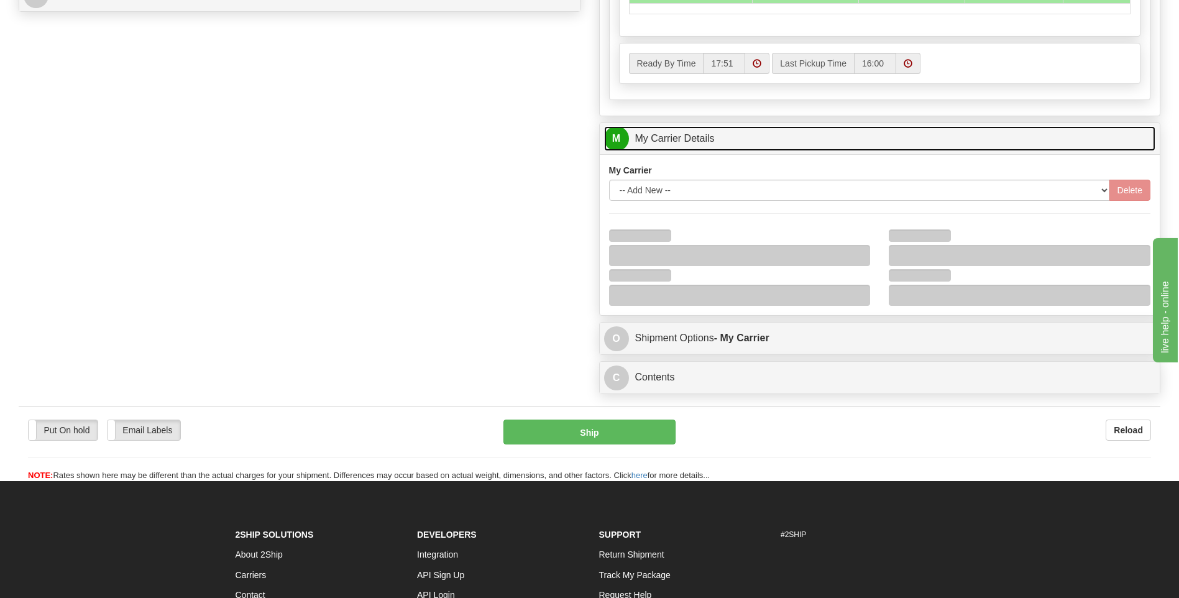
scroll to position [622, 0]
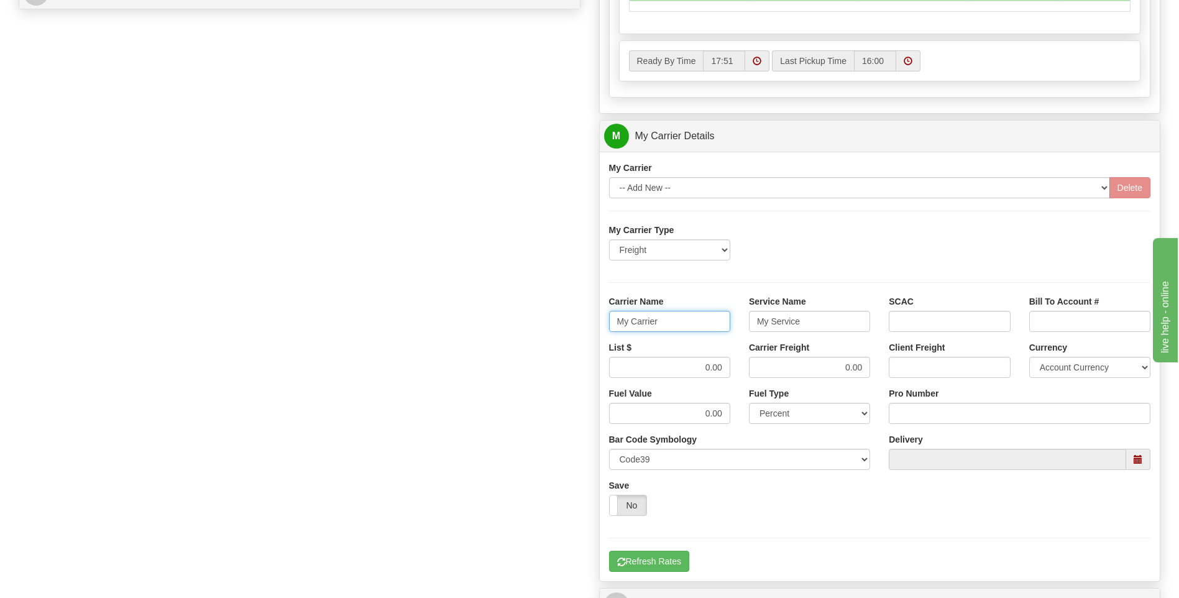
drag, startPoint x: 668, startPoint y: 323, endPoint x: 571, endPoint y: 321, distance: 97.6
click at [577, 324] on div "Order # 86684727 S Sender" at bounding box center [589, 67] width 1160 height 1200
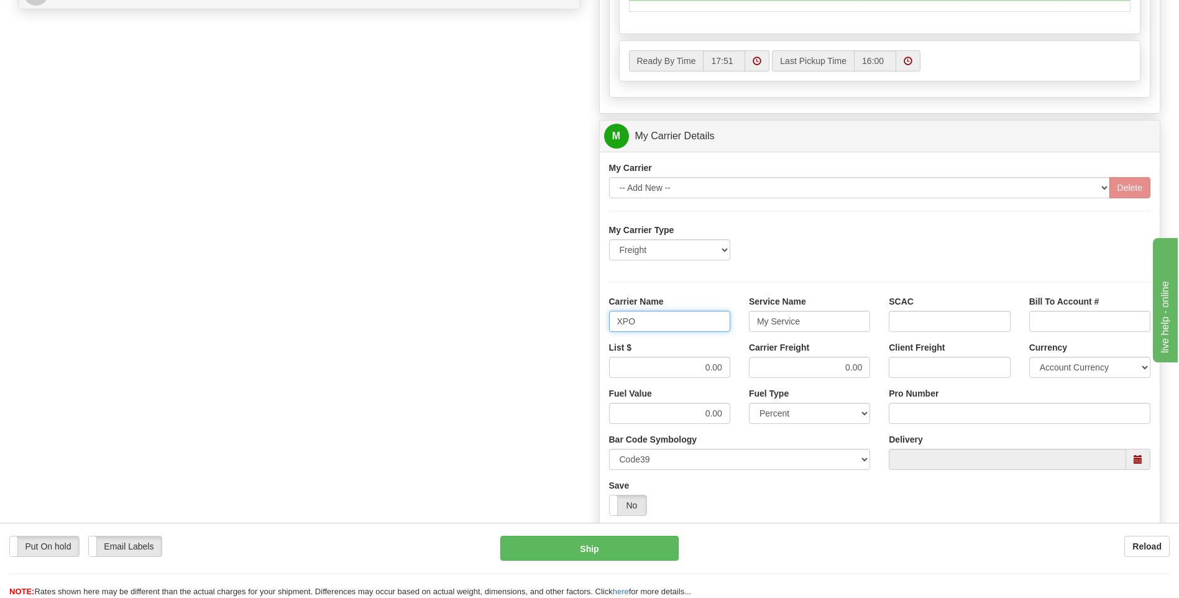
type input "XPO"
type input "LTL"
drag, startPoint x: 691, startPoint y: 373, endPoint x: 733, endPoint y: 371, distance: 42.3
click at [733, 371] on div "List $ 0.00" at bounding box center [670, 364] width 140 height 46
type input "420"
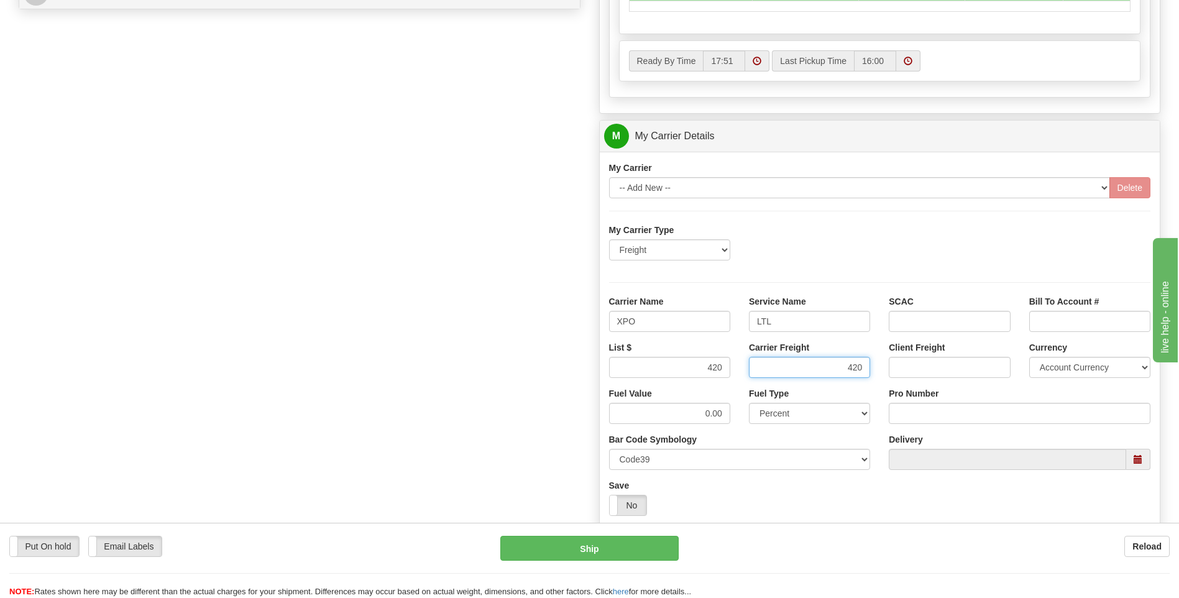
type input "420"
click at [950, 410] on input "Pro Number" at bounding box center [1020, 413] width 262 height 21
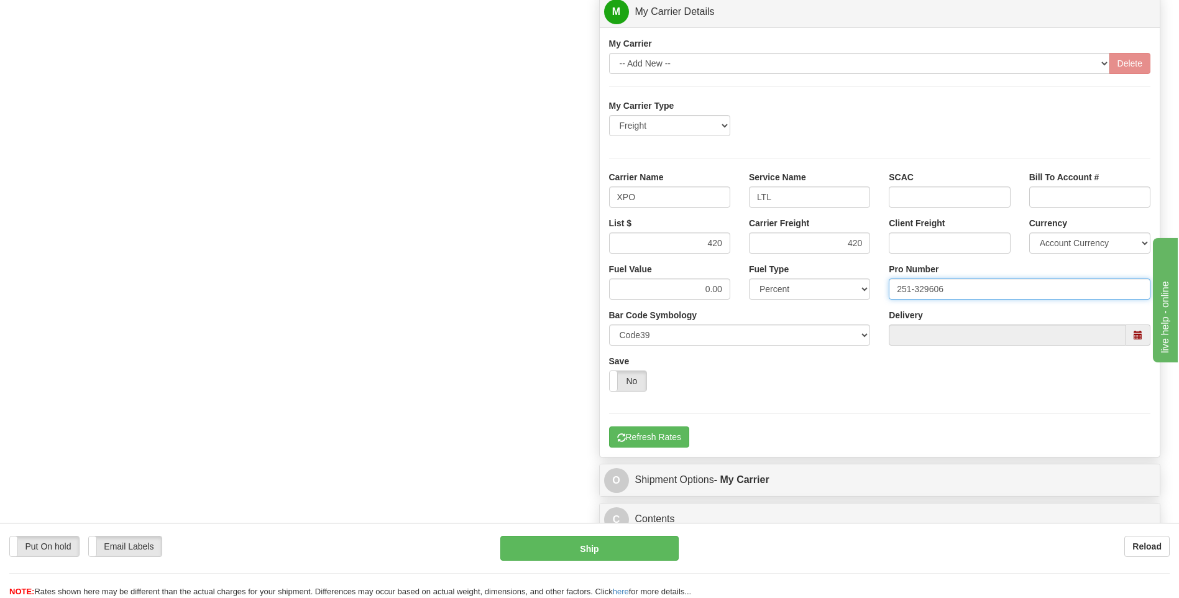
type input "251-329606"
click at [660, 449] on div "My Carrier -- Add New -- Delete My Carrier Type Freight Same-Day Small Pack Air…" at bounding box center [880, 241] width 561 height 429
click at [666, 442] on button "Refresh Rates" at bounding box center [649, 436] width 80 height 21
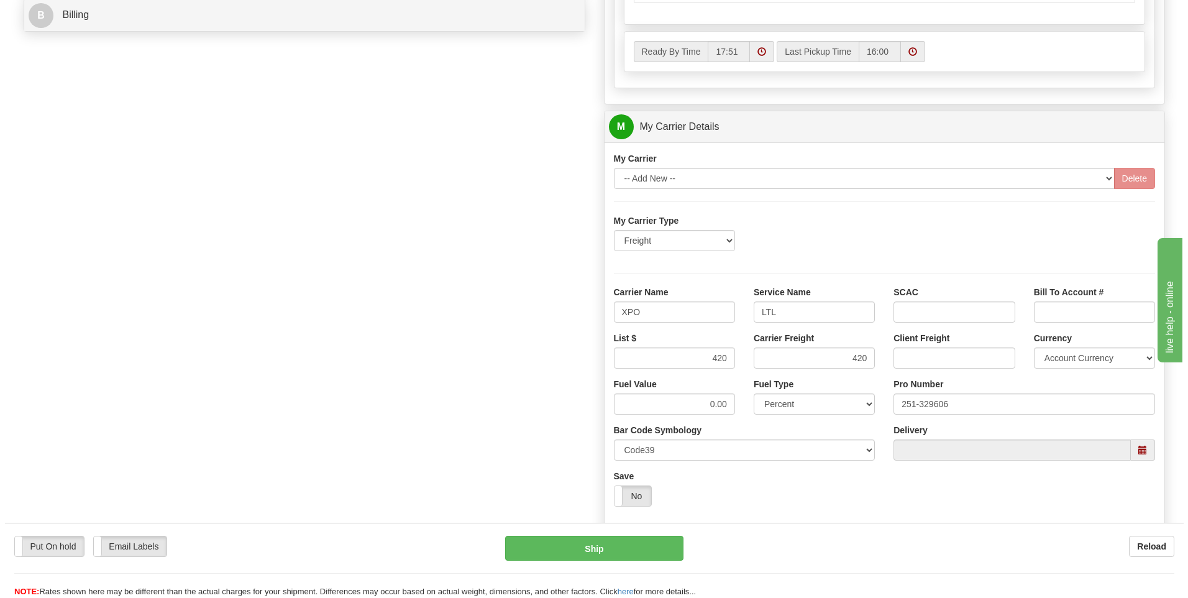
scroll to position [341, 0]
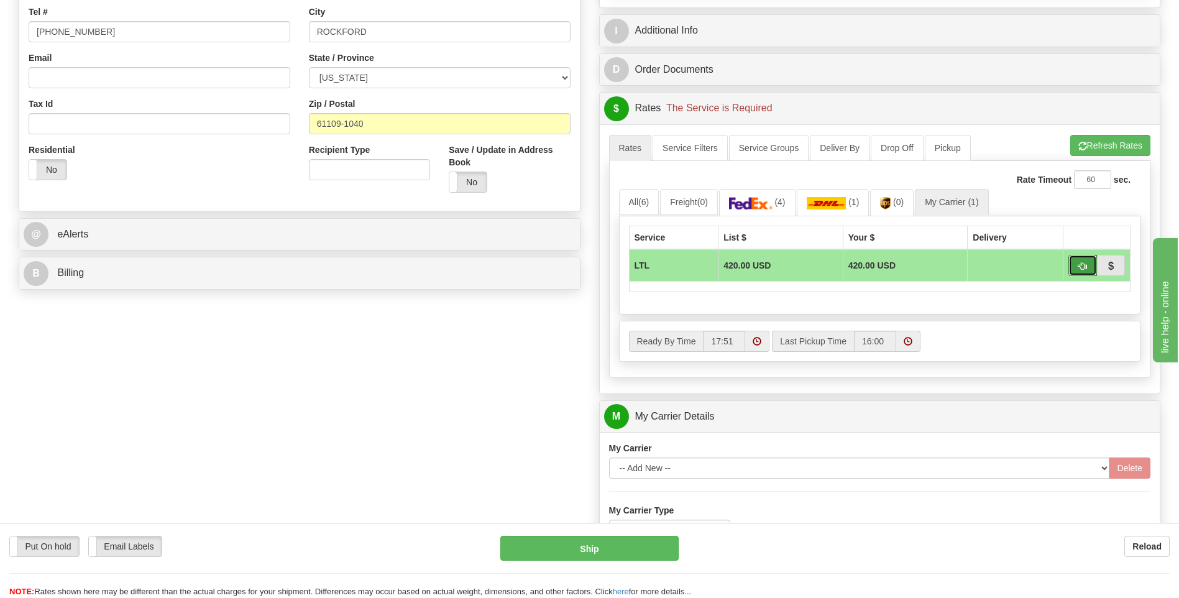
click at [1076, 267] on button "button" at bounding box center [1082, 265] width 29 height 21
type input "00"
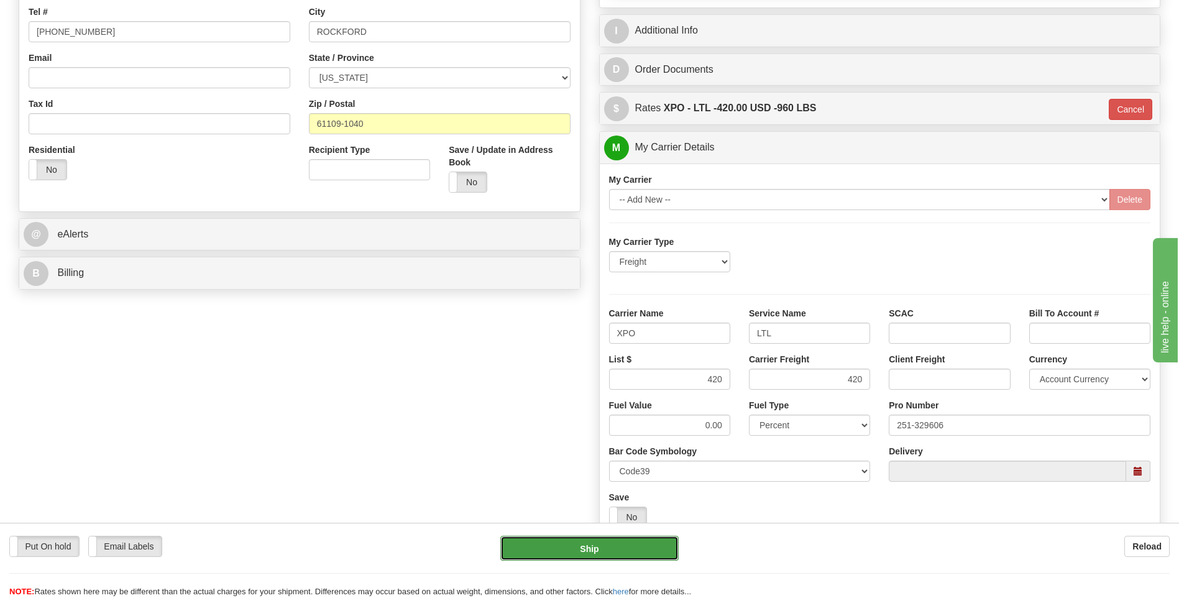
click at [633, 556] on button "Ship" at bounding box center [589, 548] width 178 height 25
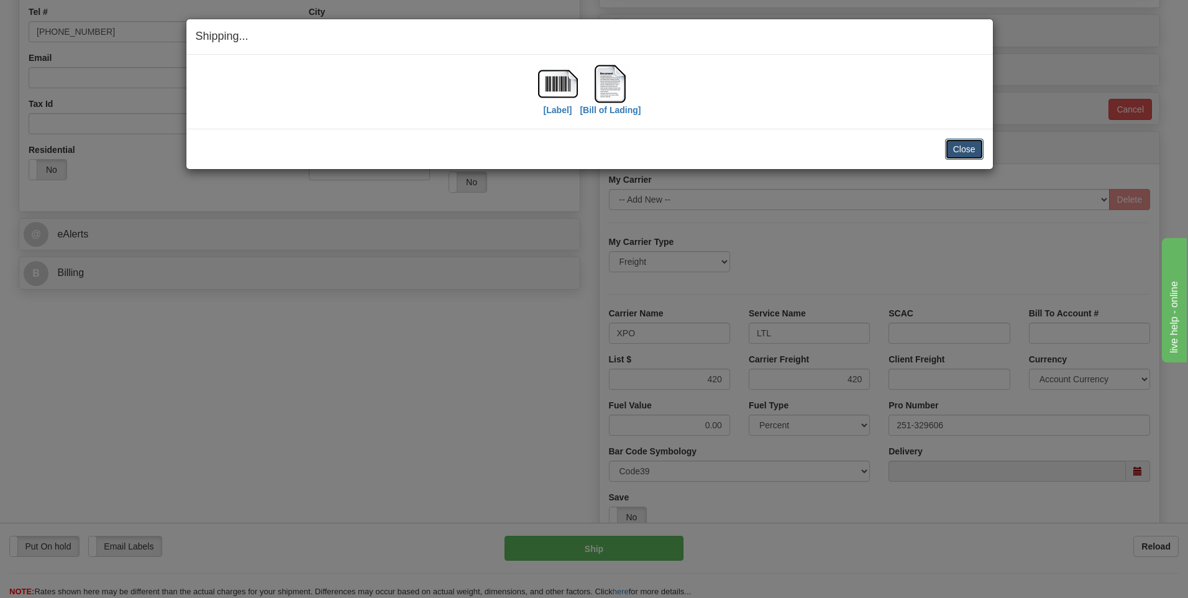
click at [953, 152] on button "Close" at bounding box center [964, 149] width 39 height 21
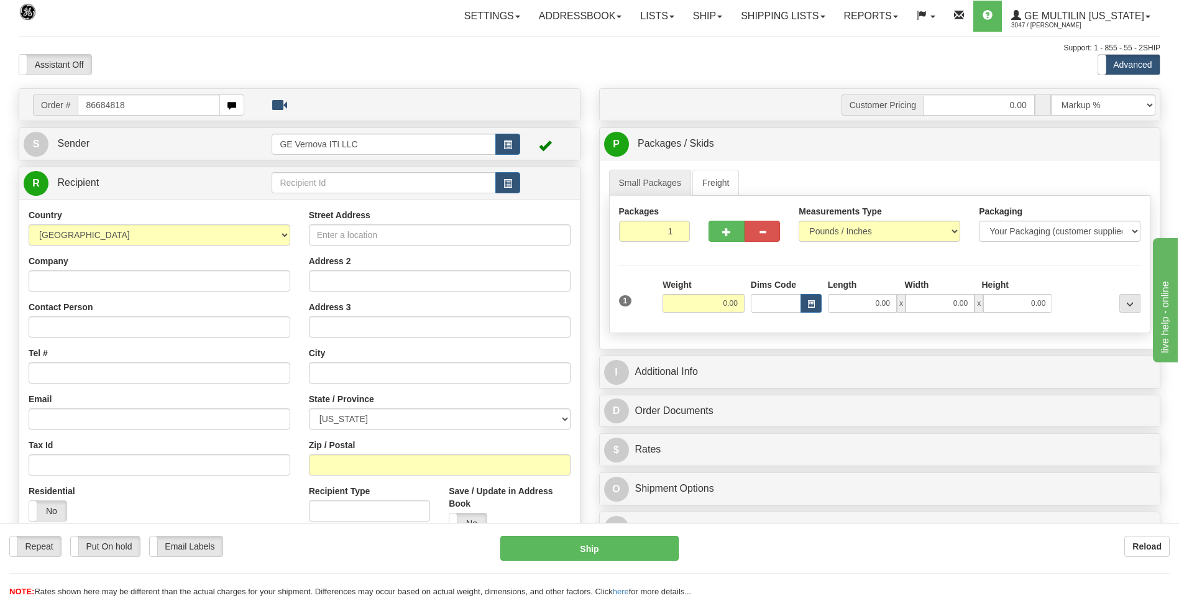
type input "86684818"
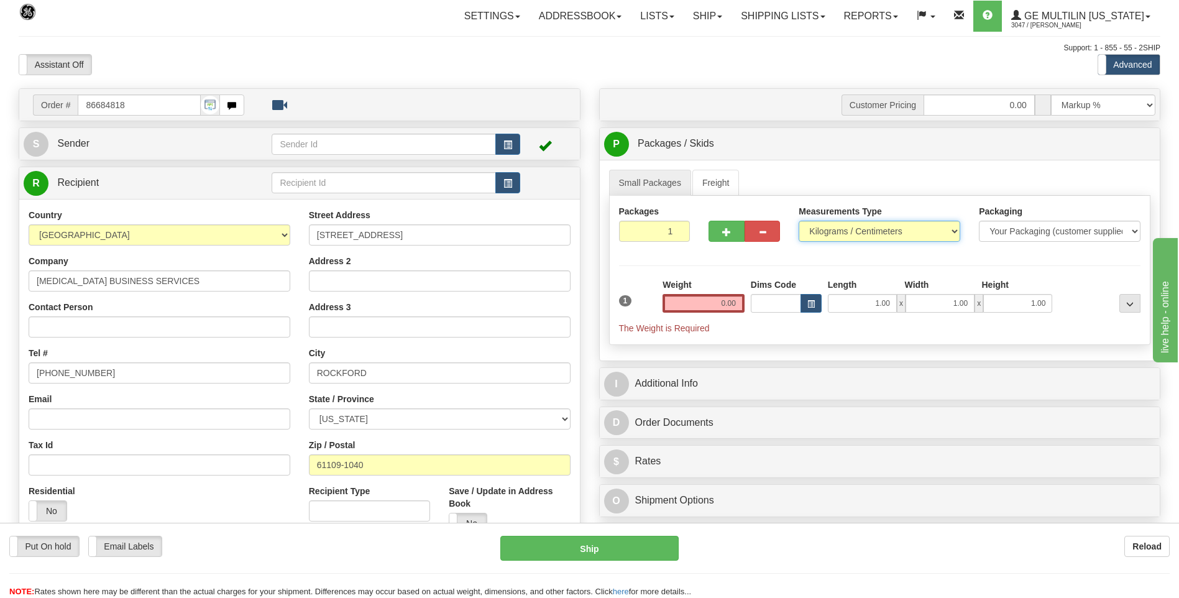
click at [827, 229] on select "Pounds / Inches Kilograms / Centimeters" at bounding box center [880, 231] width 162 height 21
select select "0"
click at [799, 221] on select "Pounds / Inches Kilograms / Centimeters" at bounding box center [880, 231] width 162 height 21
click at [735, 306] on input "0.00" at bounding box center [704, 303] width 82 height 19
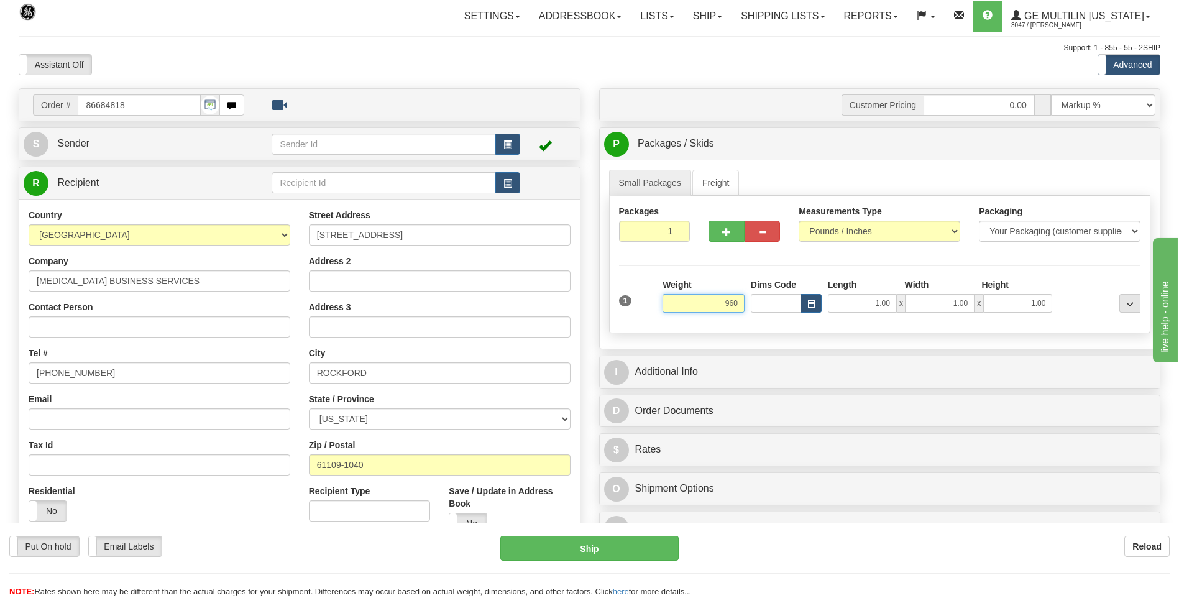
click button "Delete" at bounding box center [0, 0] width 0 height 0
type input "960.00"
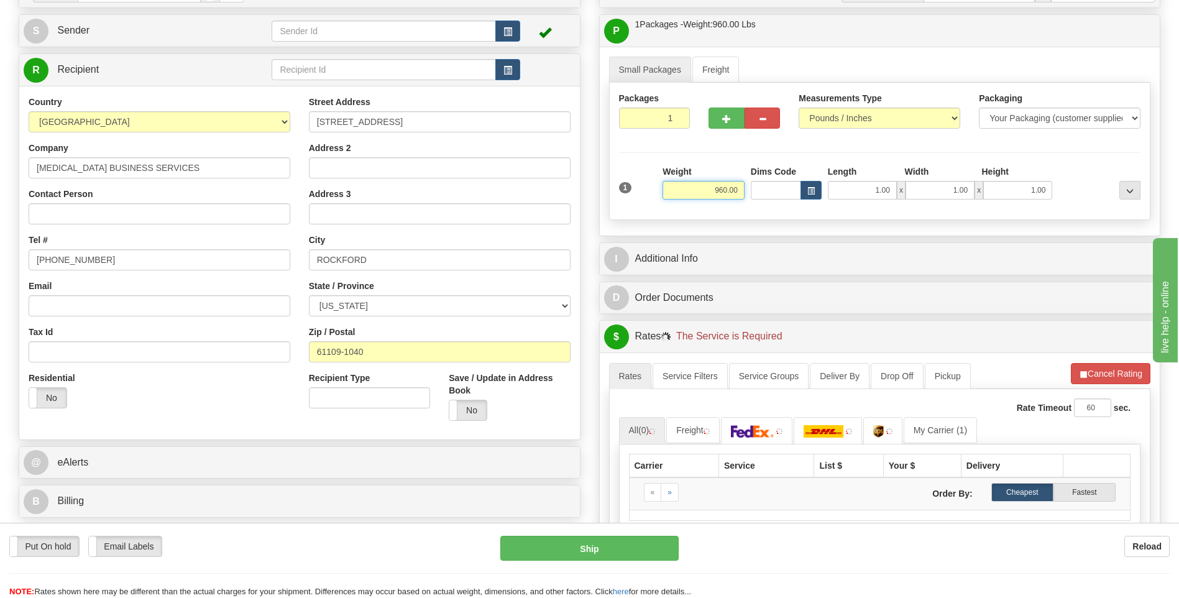
scroll to position [249, 0]
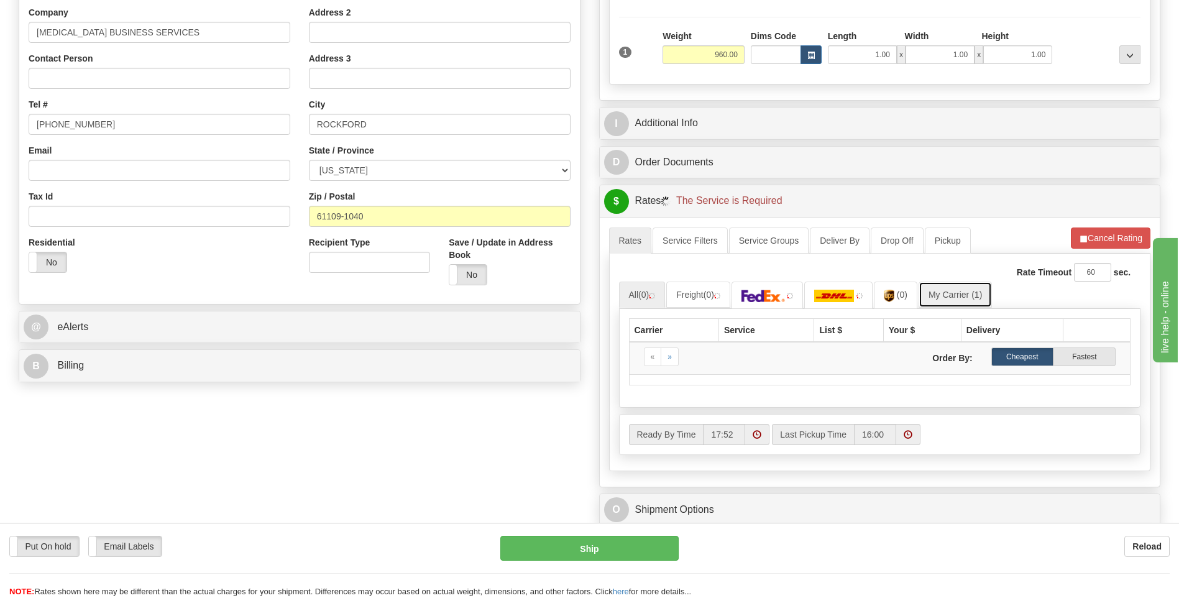
click at [950, 288] on link "My Carrier (1)" at bounding box center [955, 295] width 73 height 26
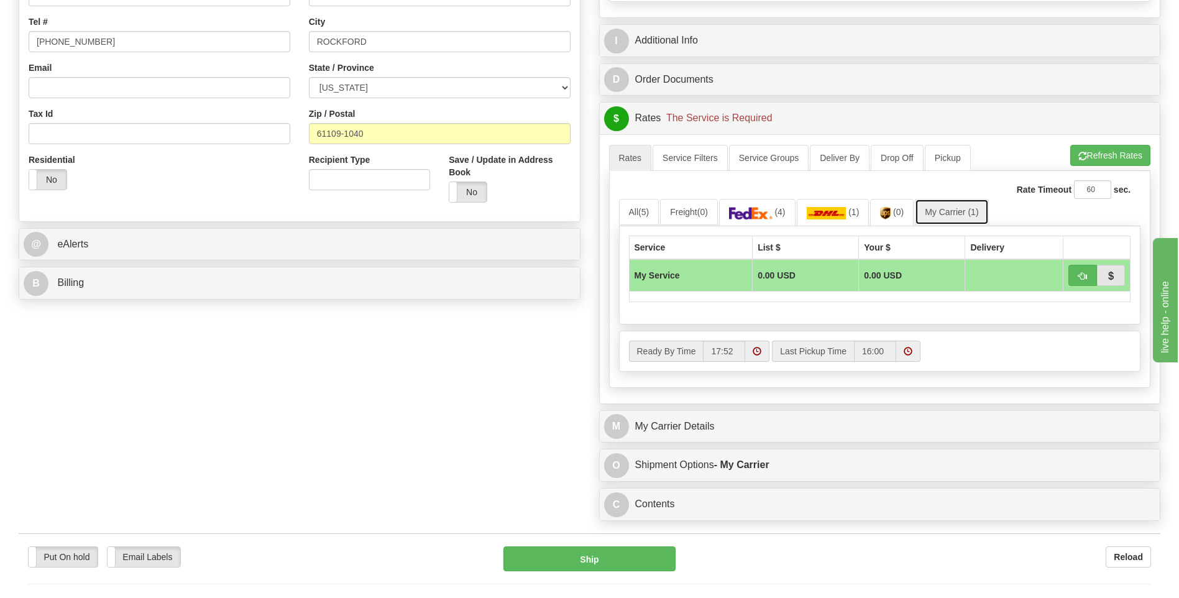
scroll to position [435, 0]
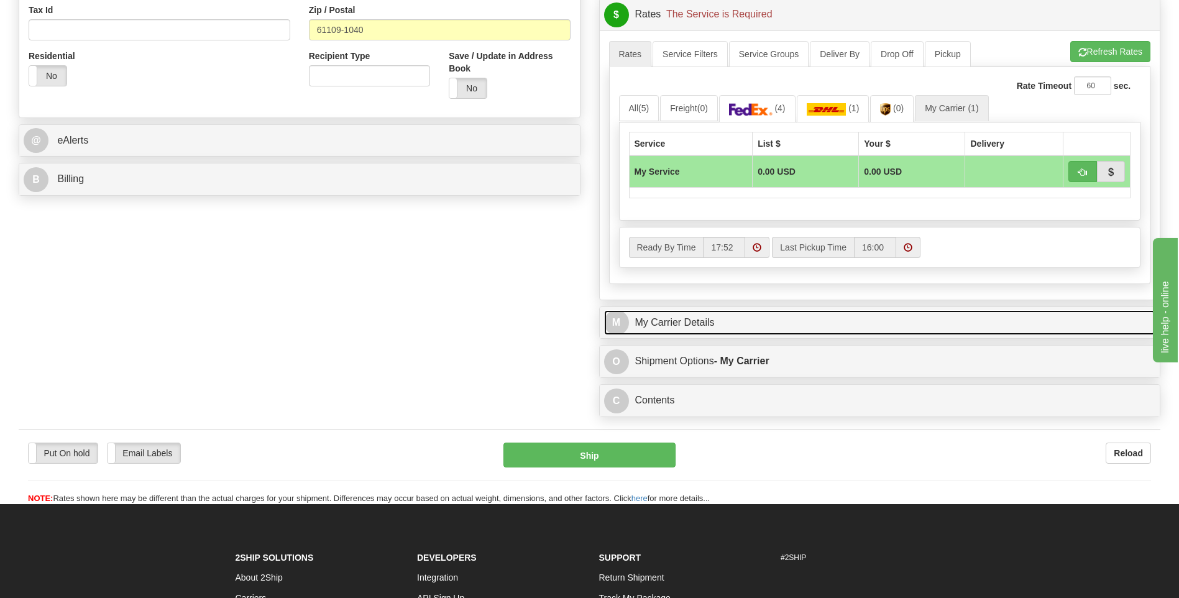
click at [746, 321] on link "M My Carrier Details" at bounding box center [880, 322] width 552 height 25
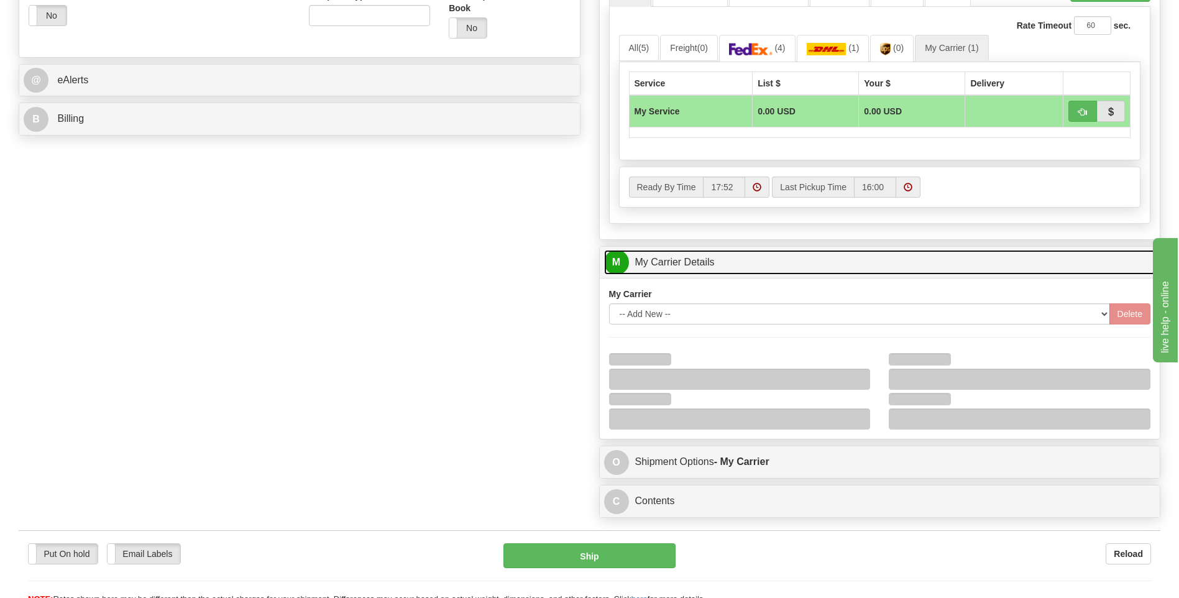
scroll to position [559, 0]
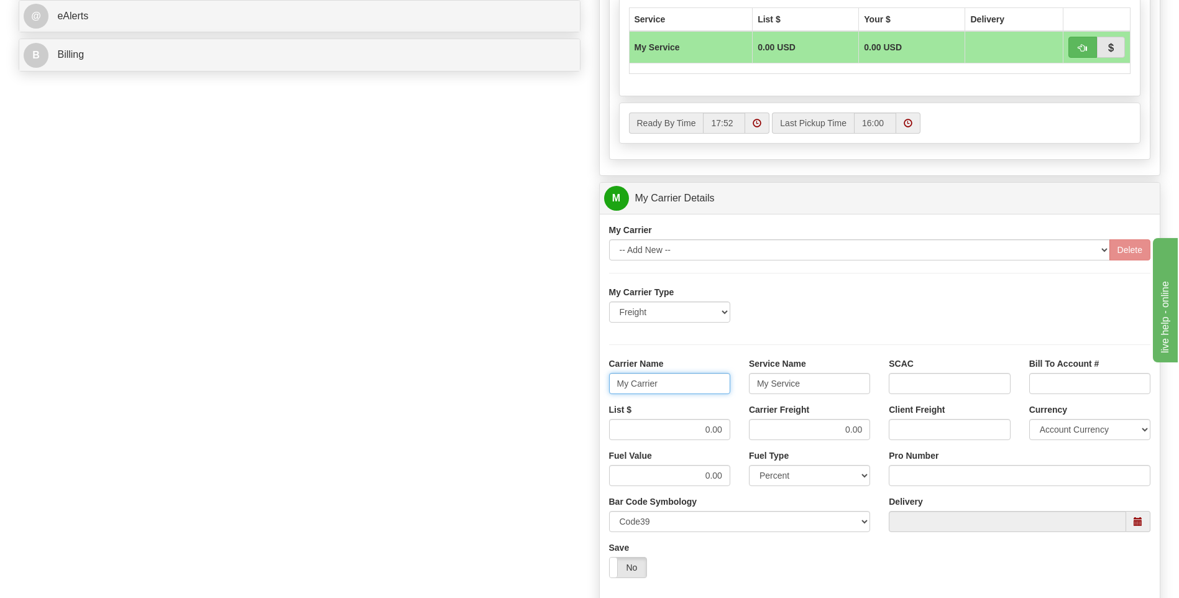
drag, startPoint x: 676, startPoint y: 387, endPoint x: 587, endPoint y: 387, distance: 88.9
click at [587, 387] on div "Order # 86684818 S Sender" at bounding box center [589, 129] width 1160 height 1200
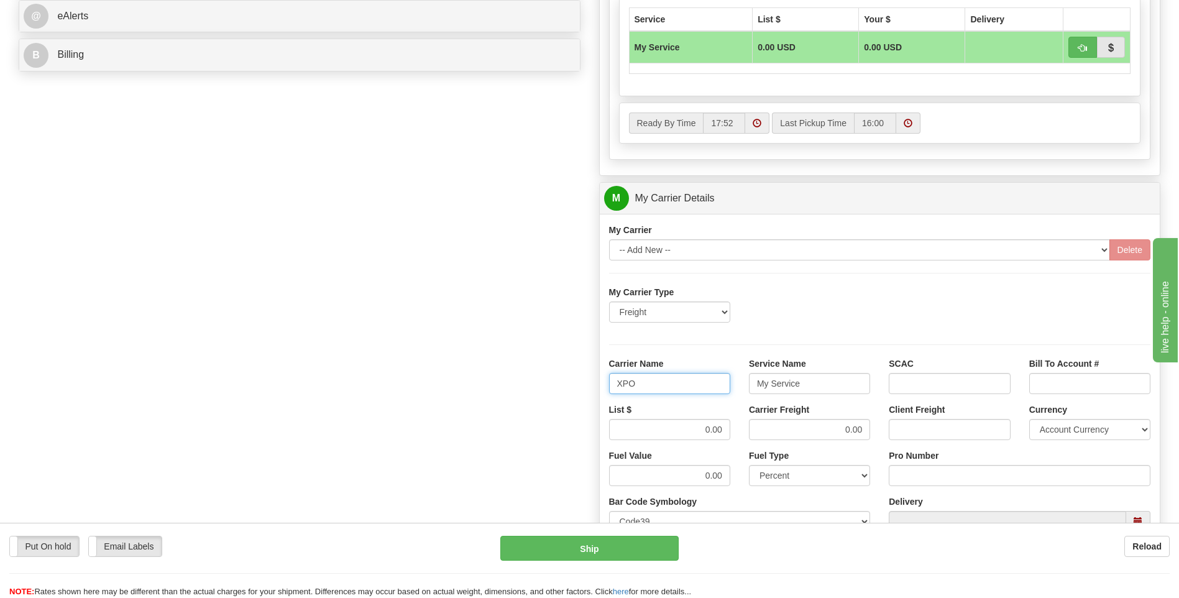
type input "XPO"
type input "LTL"
drag, startPoint x: 672, startPoint y: 447, endPoint x: 726, endPoint y: 439, distance: 54.1
click at [726, 439] on div "List $ 0.00" at bounding box center [670, 426] width 140 height 46
drag, startPoint x: 699, startPoint y: 433, endPoint x: 733, endPoint y: 431, distance: 33.7
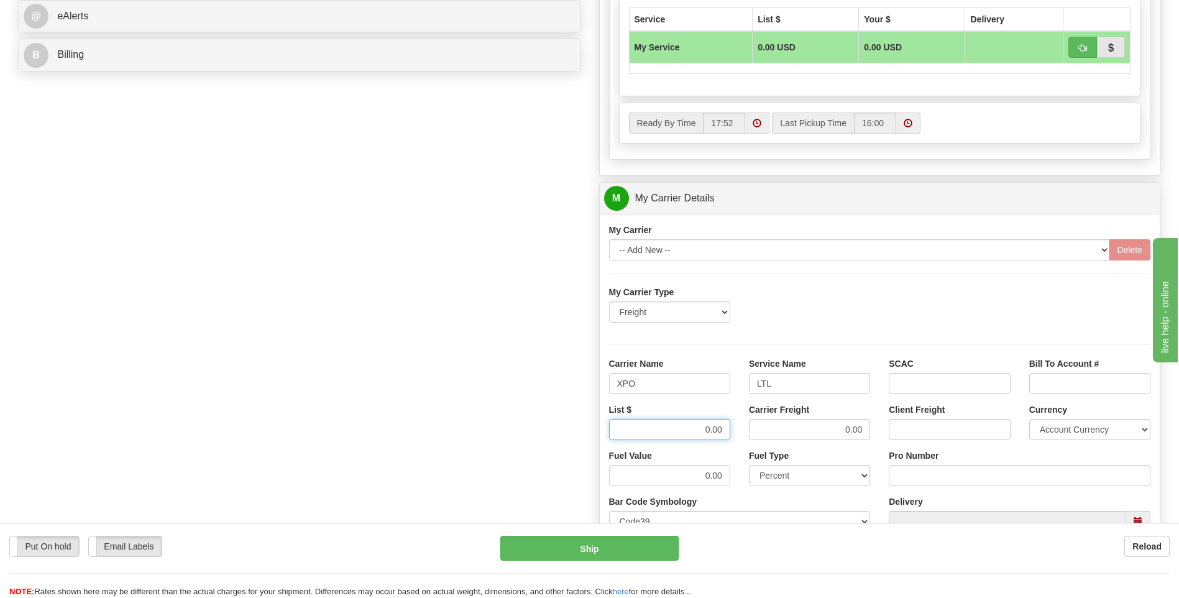
click at [733, 431] on div "List $ 0.00" at bounding box center [670, 426] width 140 height 46
type input ".01"
click at [924, 477] on input "Pro Number" at bounding box center [1020, 475] width 262 height 21
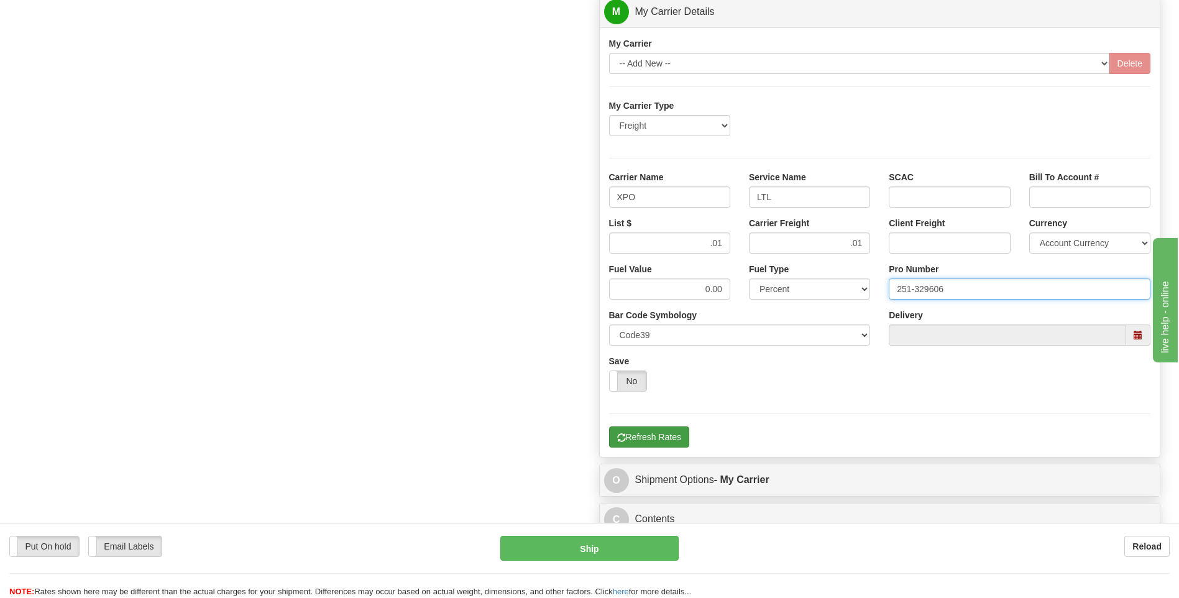
type input "251-329606"
click at [660, 434] on button "Refresh Rates" at bounding box center [649, 436] width 80 height 21
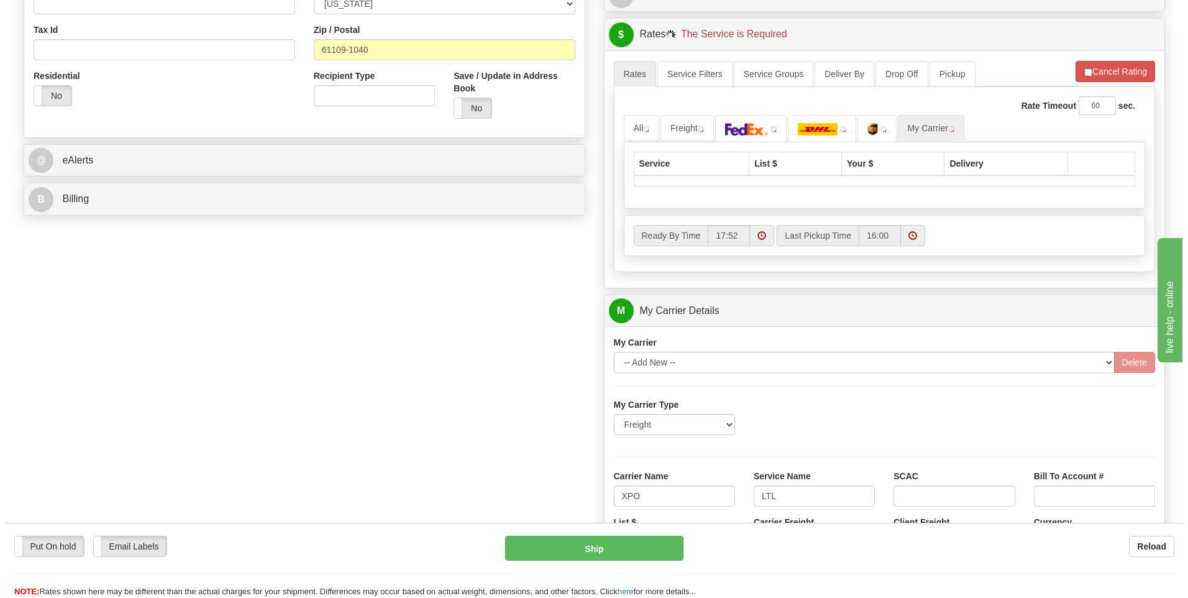
scroll to position [217, 0]
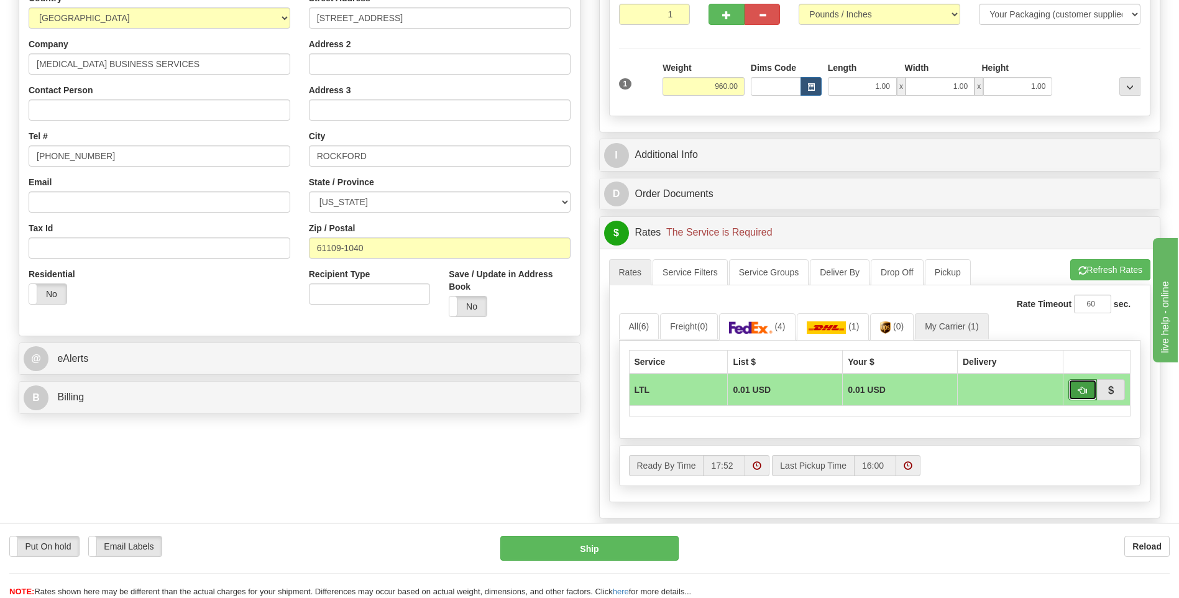
click at [1081, 392] on span "button" at bounding box center [1082, 391] width 9 height 8
type input "00"
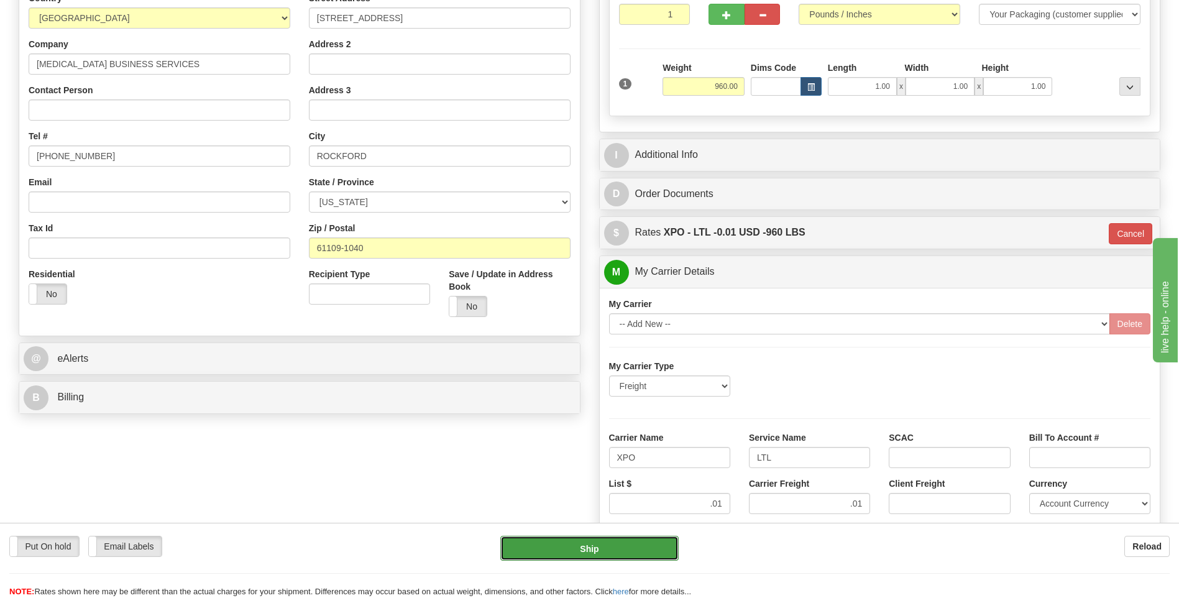
click at [575, 557] on button "Ship" at bounding box center [589, 548] width 178 height 25
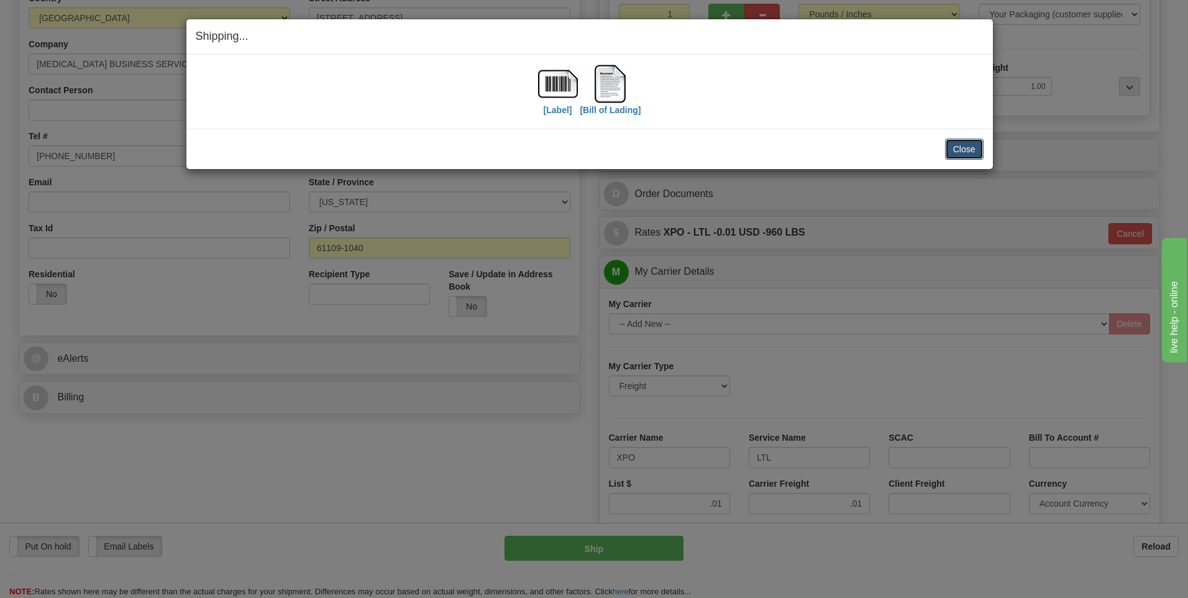
click at [966, 144] on button "Close" at bounding box center [964, 149] width 39 height 21
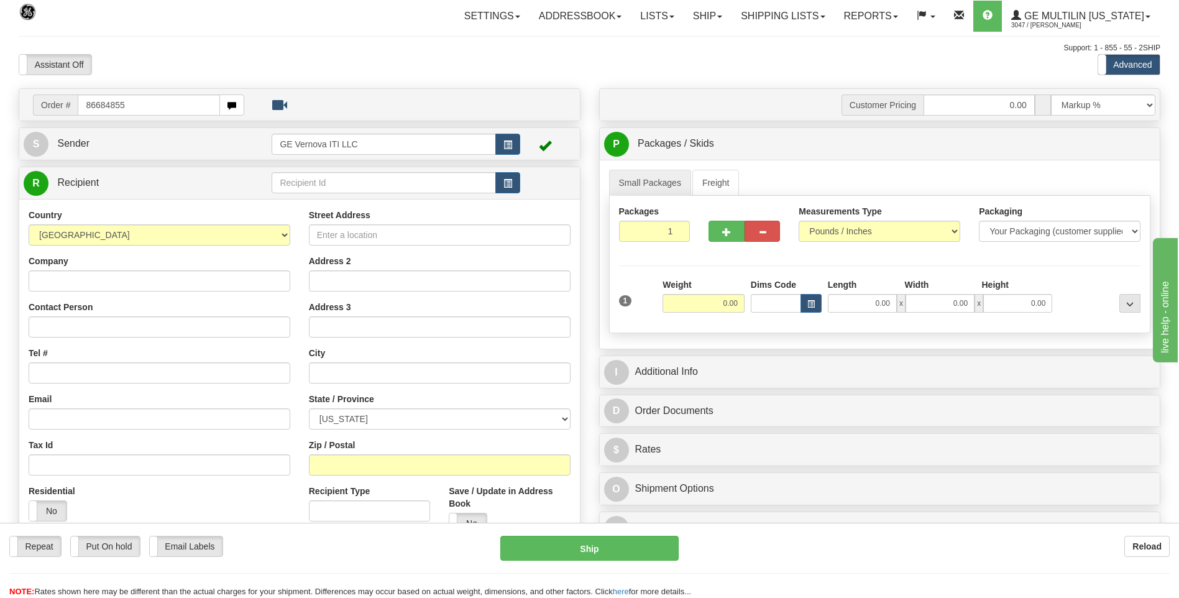
type input "86684855"
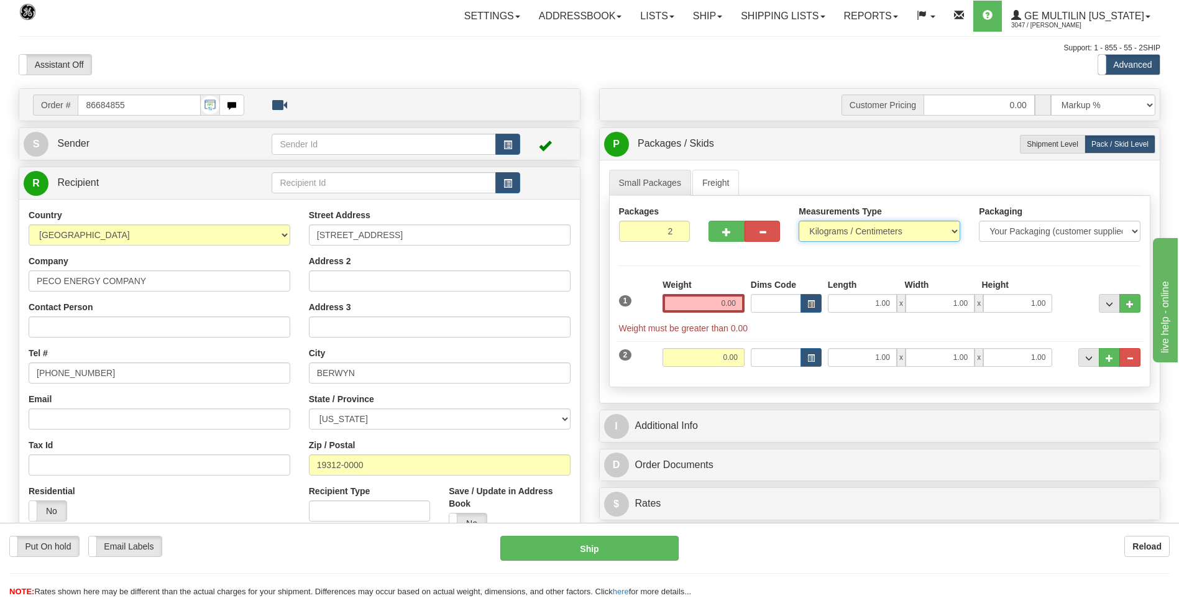
click at [822, 229] on select "Pounds / Inches Kilograms / Centimeters" at bounding box center [880, 231] width 162 height 21
select select "0"
click at [799, 221] on select "Pounds / Inches Kilograms / Centimeters" at bounding box center [880, 231] width 162 height 21
click at [1137, 354] on button "..." at bounding box center [1129, 357] width 21 height 19
type input "1"
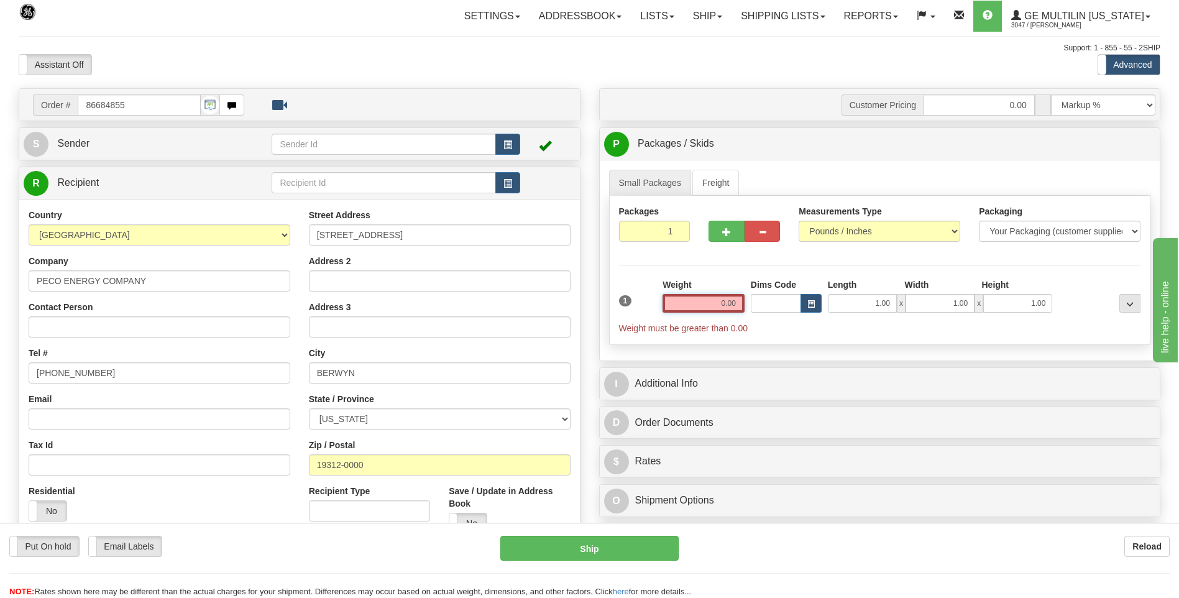
click at [734, 304] on input "0.00" at bounding box center [704, 303] width 82 height 19
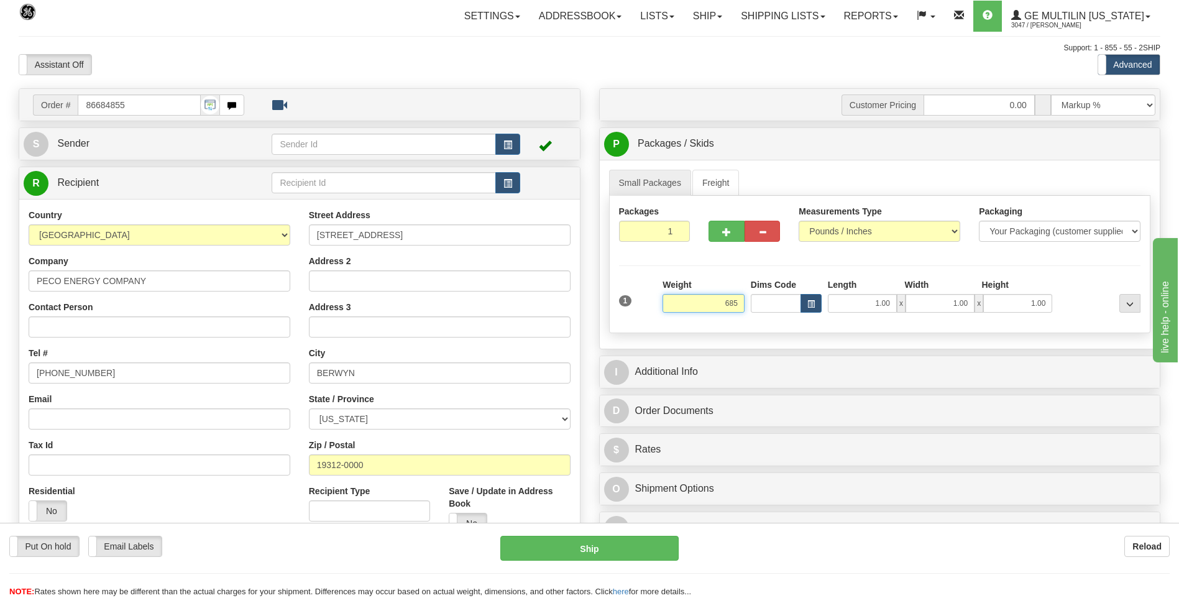
click button "Delete" at bounding box center [0, 0] width 0 height 0
type input "685.00"
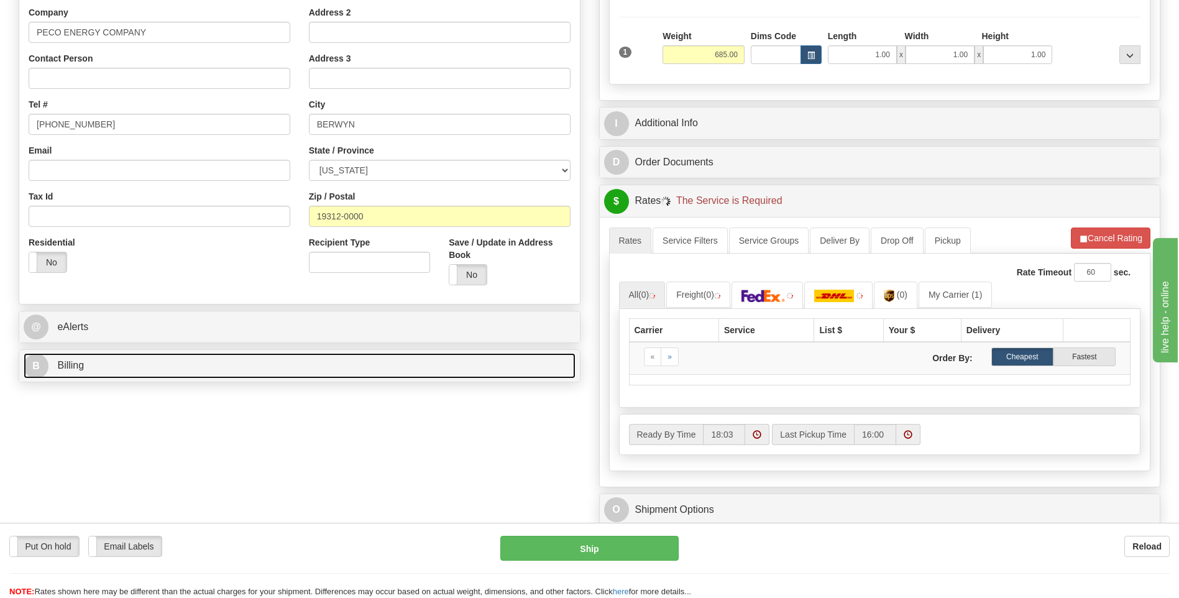
click at [154, 371] on link "B Billing" at bounding box center [300, 365] width 552 height 25
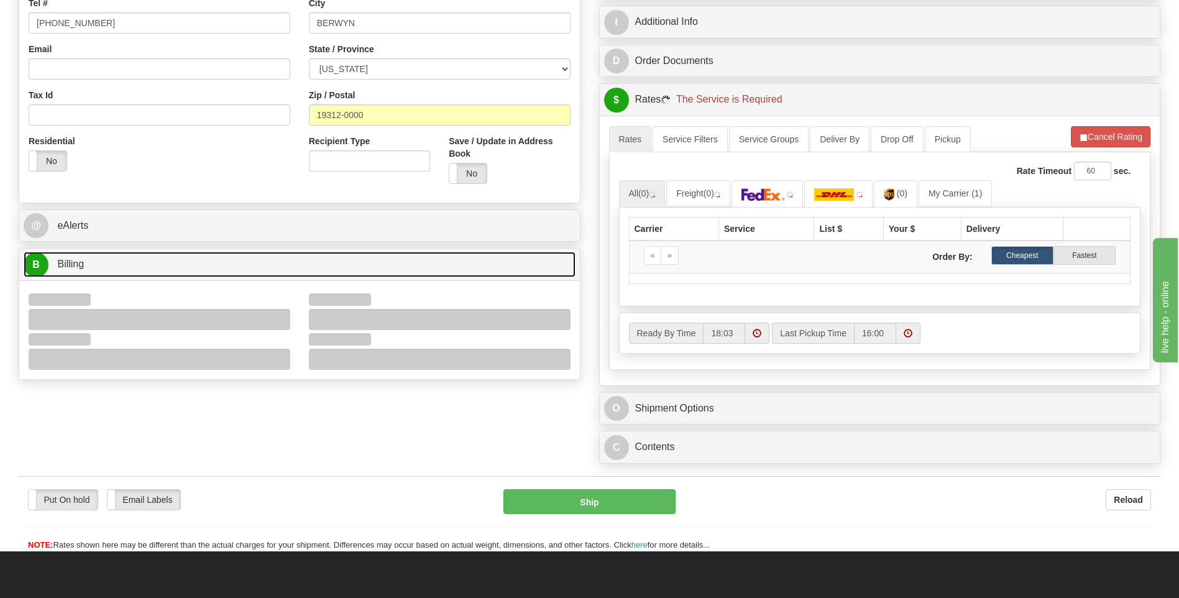
scroll to position [435, 0]
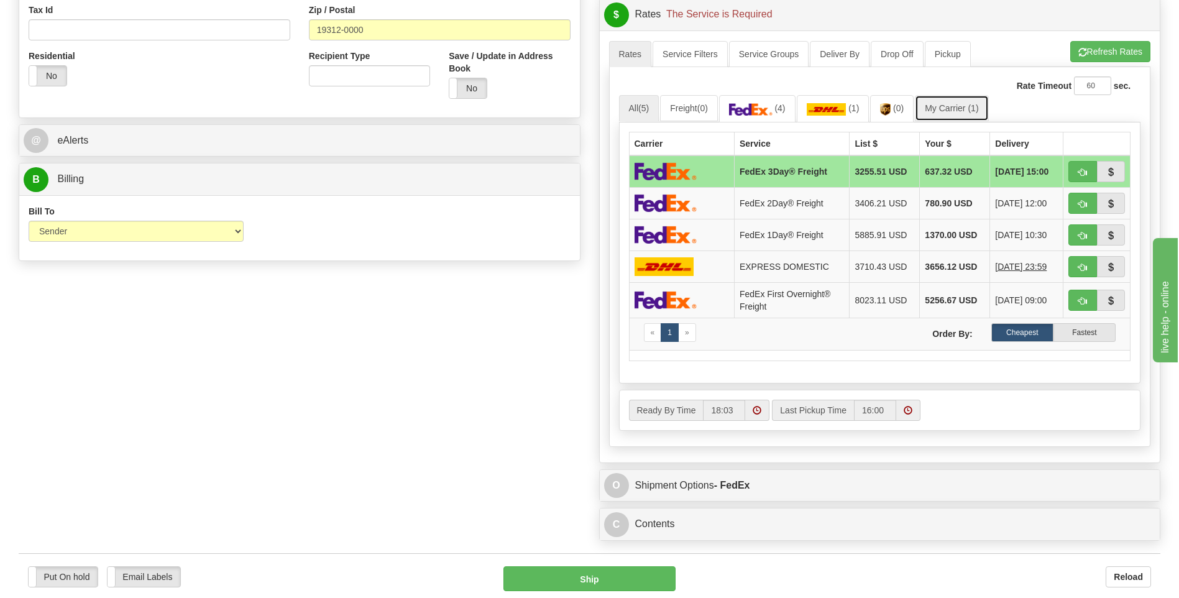
click at [962, 105] on link "My Carrier (1)" at bounding box center [951, 108] width 73 height 26
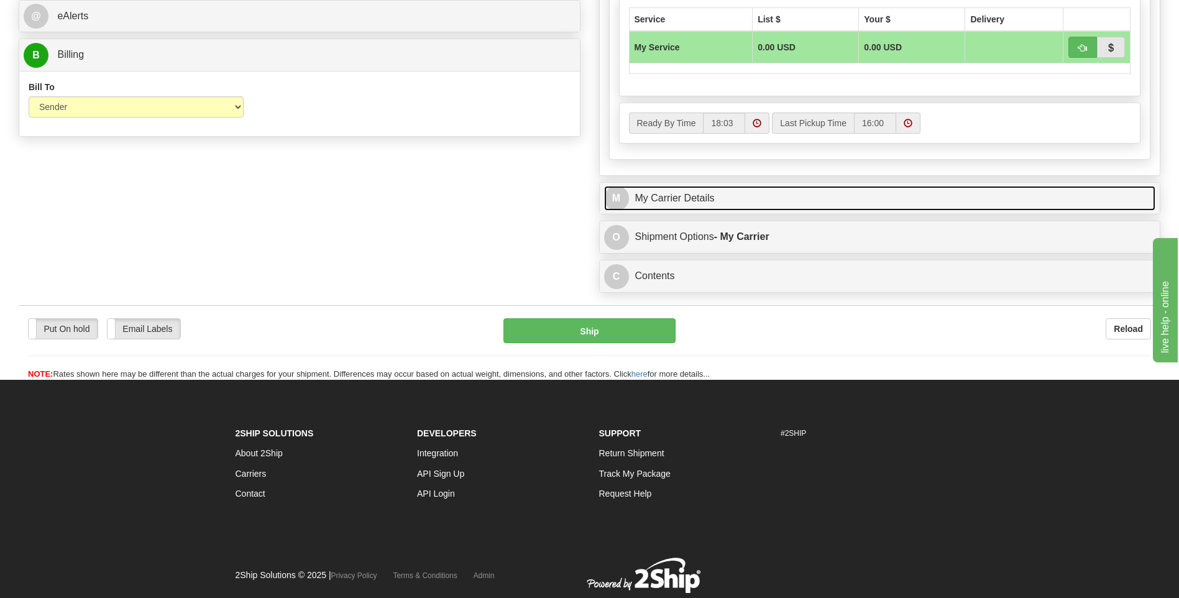
click at [763, 193] on link "M My Carrier Details" at bounding box center [880, 198] width 552 height 25
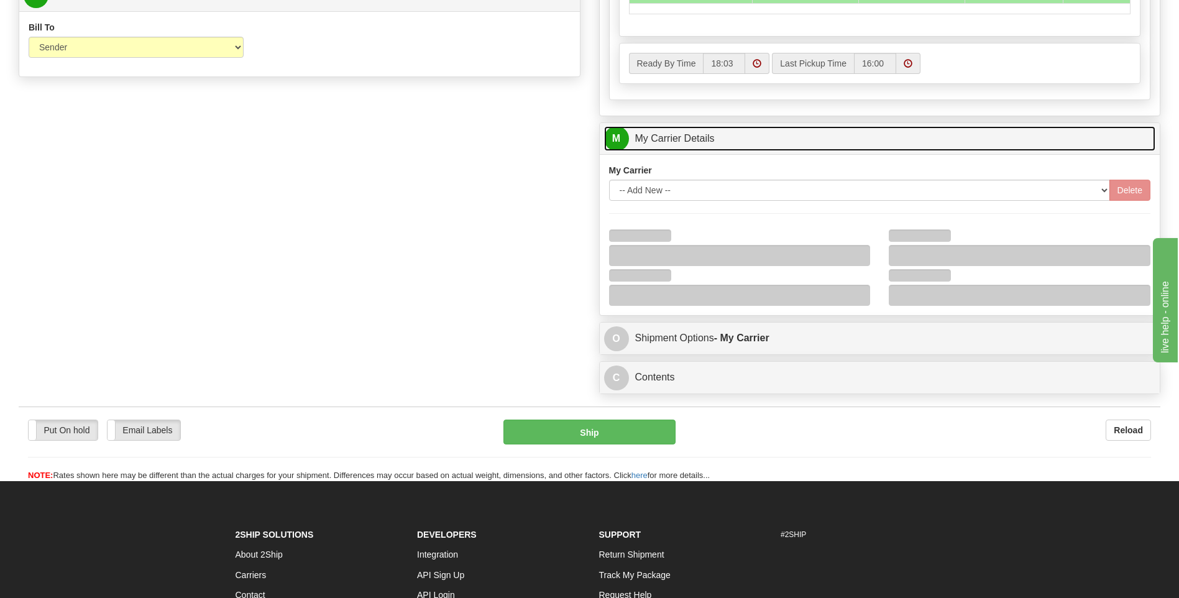
scroll to position [684, 0]
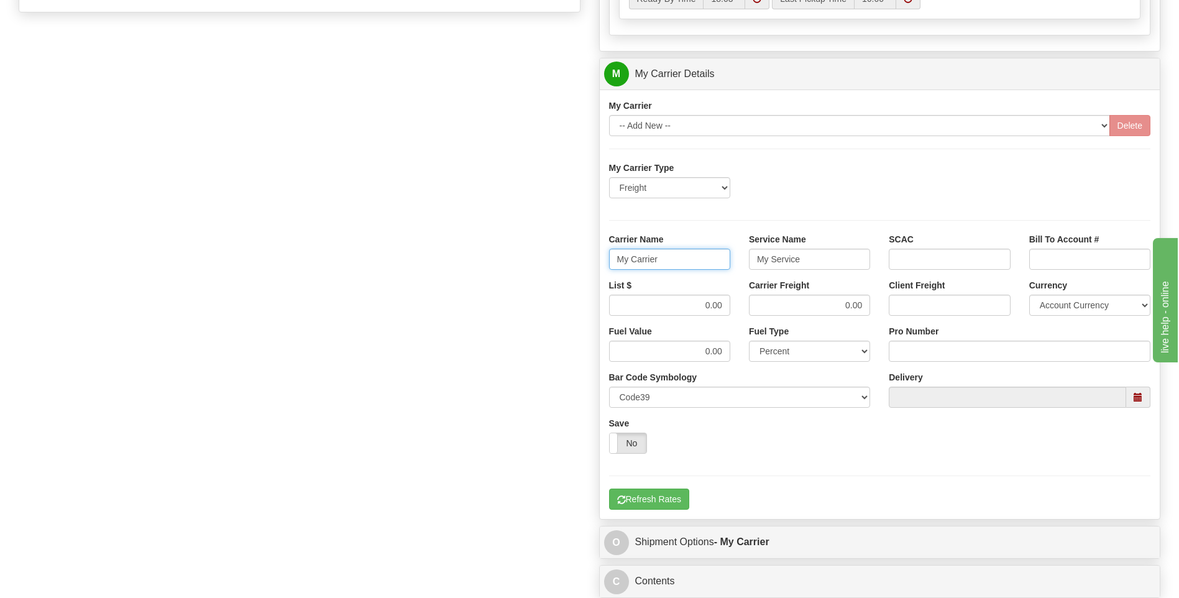
drag, startPoint x: 687, startPoint y: 260, endPoint x: 549, endPoint y: 262, distance: 138.0
click at [549, 262] on div "Order # 86684855 S Sender" at bounding box center [589, 5] width 1160 height 1200
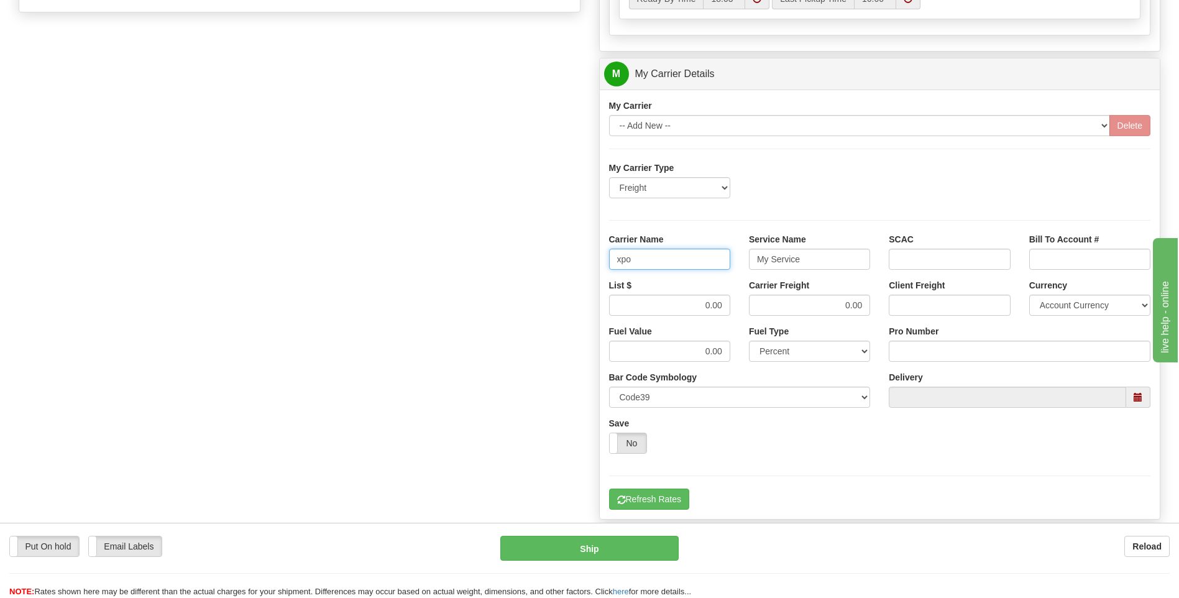
type input "xpo"
type input "ltl"
drag, startPoint x: 759, startPoint y: 310, endPoint x: 776, endPoint y: 311, distance: 16.8
click at [776, 311] on div "List $ 0.00 Carrier Freight 0.00 Client Freight Currency Account Currency ARN A…" at bounding box center [880, 302] width 561 height 46
type input "385"
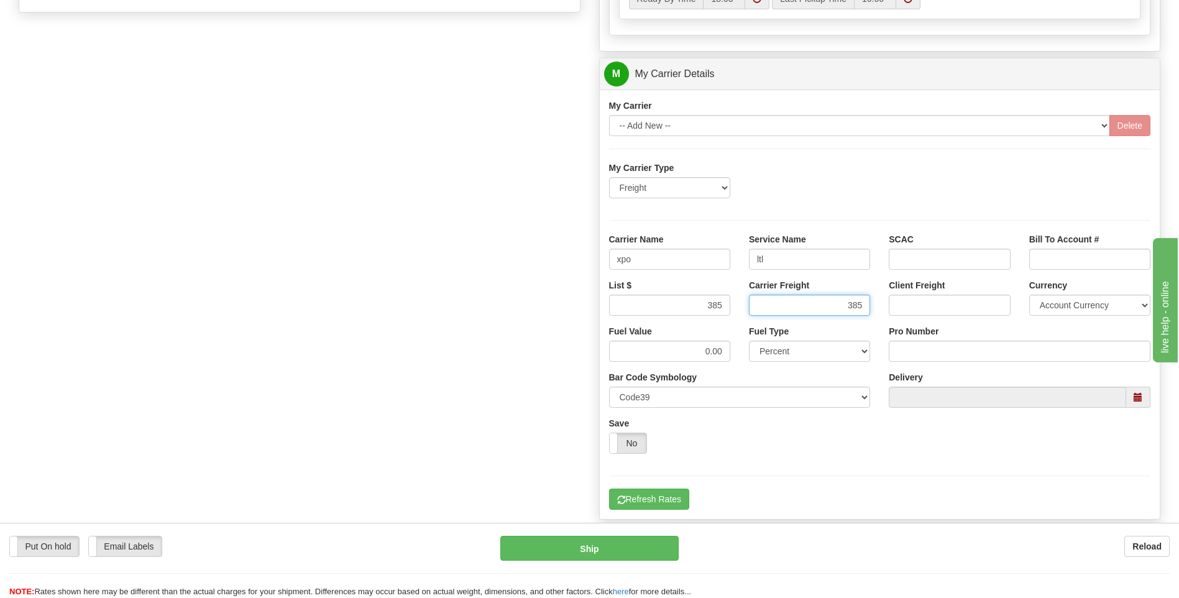
type input "385"
click at [909, 359] on input "Pro Number" at bounding box center [1020, 351] width 262 height 21
type input "251-329691"
click at [655, 492] on button "Refresh Rates" at bounding box center [649, 499] width 80 height 21
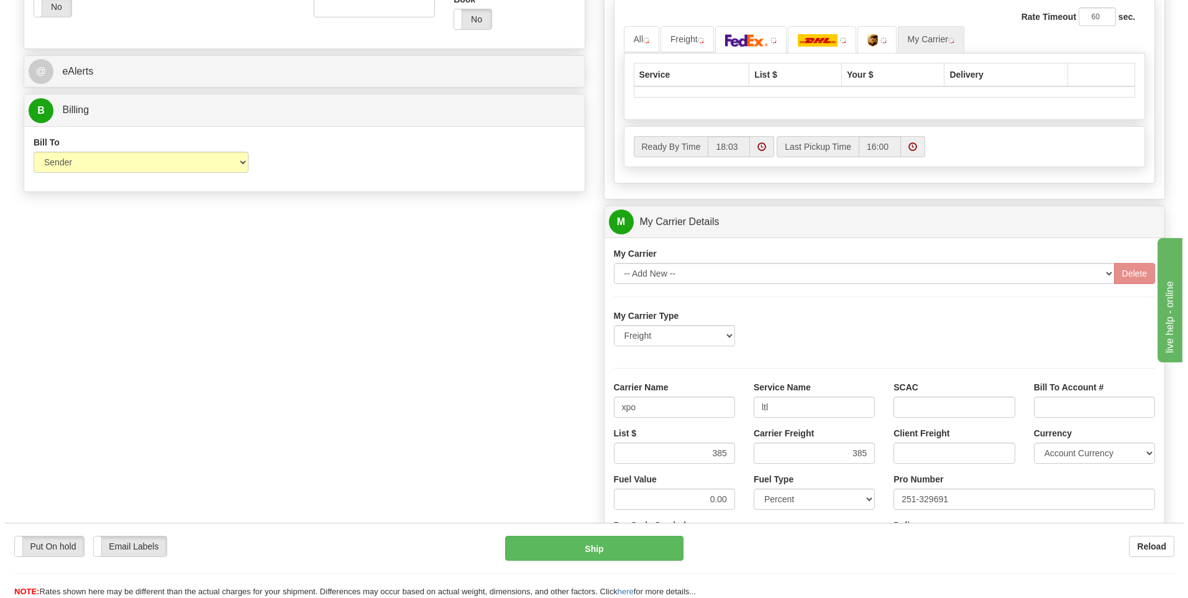
scroll to position [311, 0]
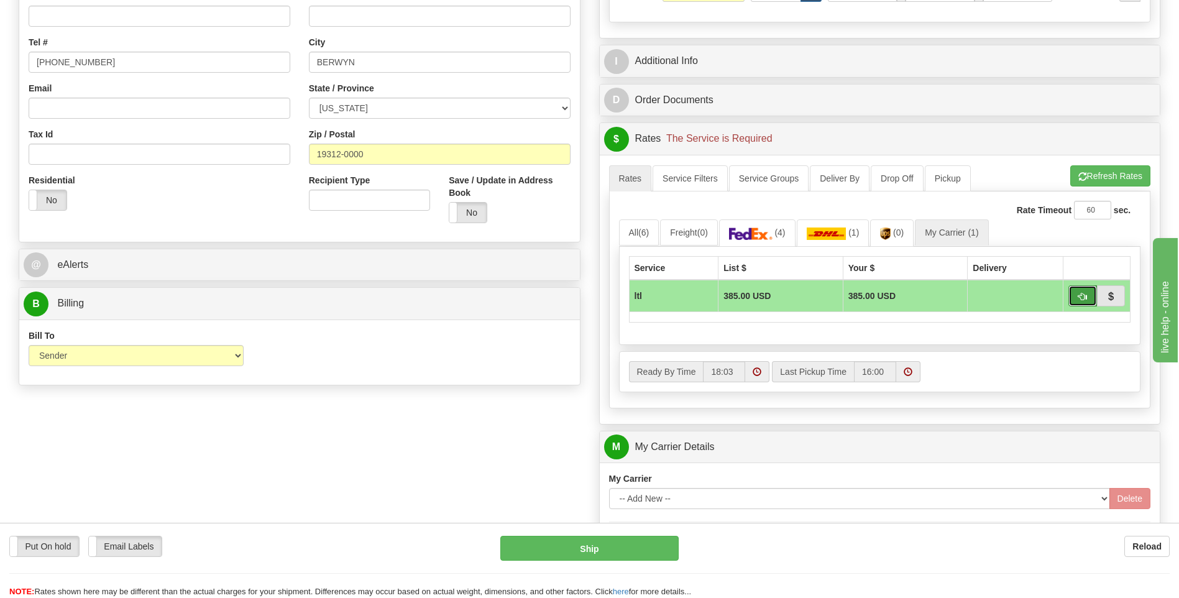
click at [1085, 298] on span "button" at bounding box center [1082, 297] width 9 height 8
type input "00"
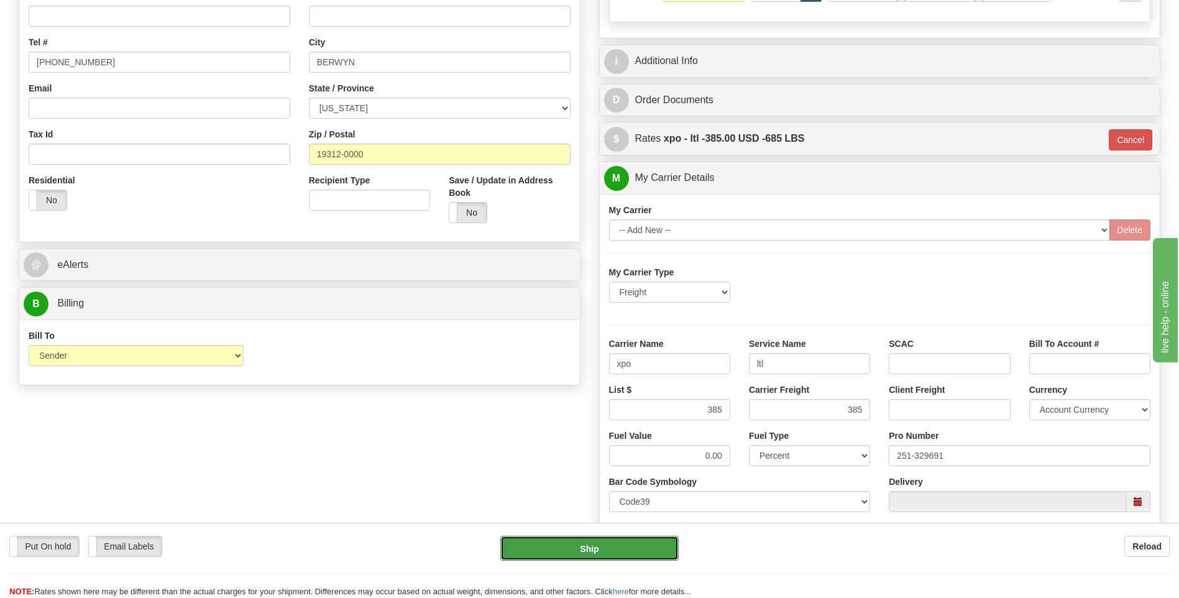
click at [603, 546] on button "Ship" at bounding box center [589, 548] width 178 height 25
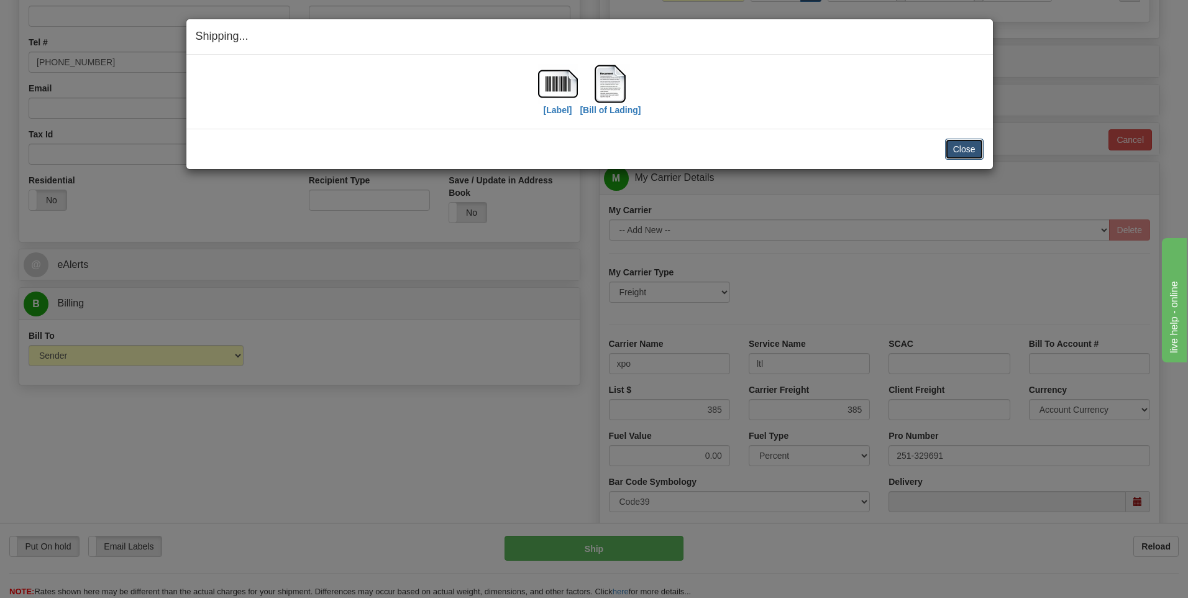
click at [966, 155] on button "Close" at bounding box center [964, 149] width 39 height 21
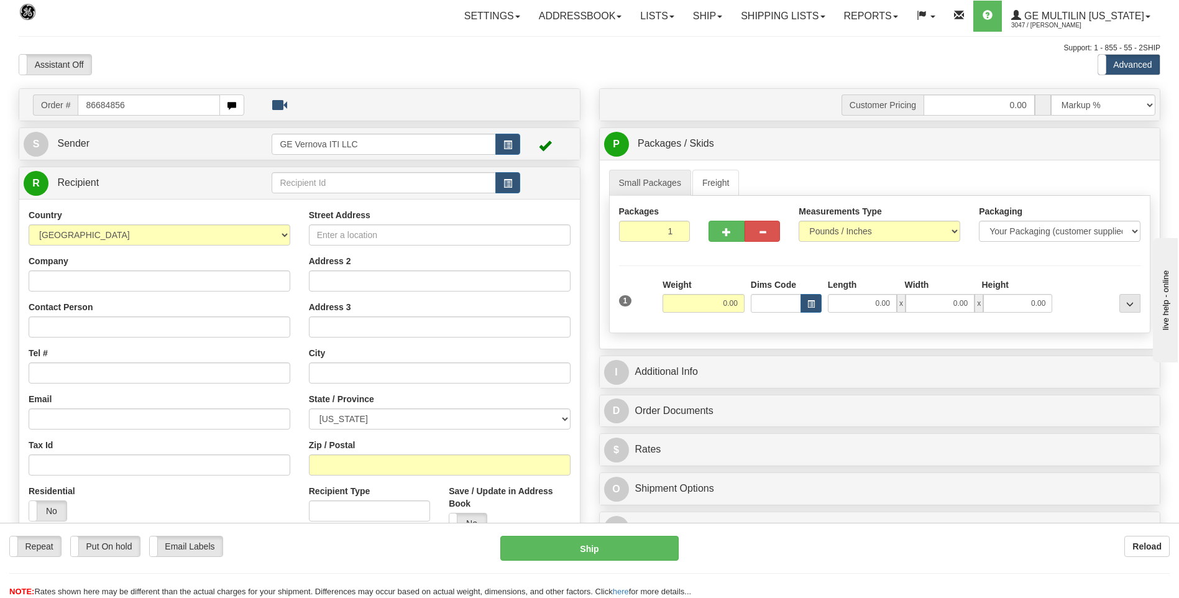
type input "86684856"
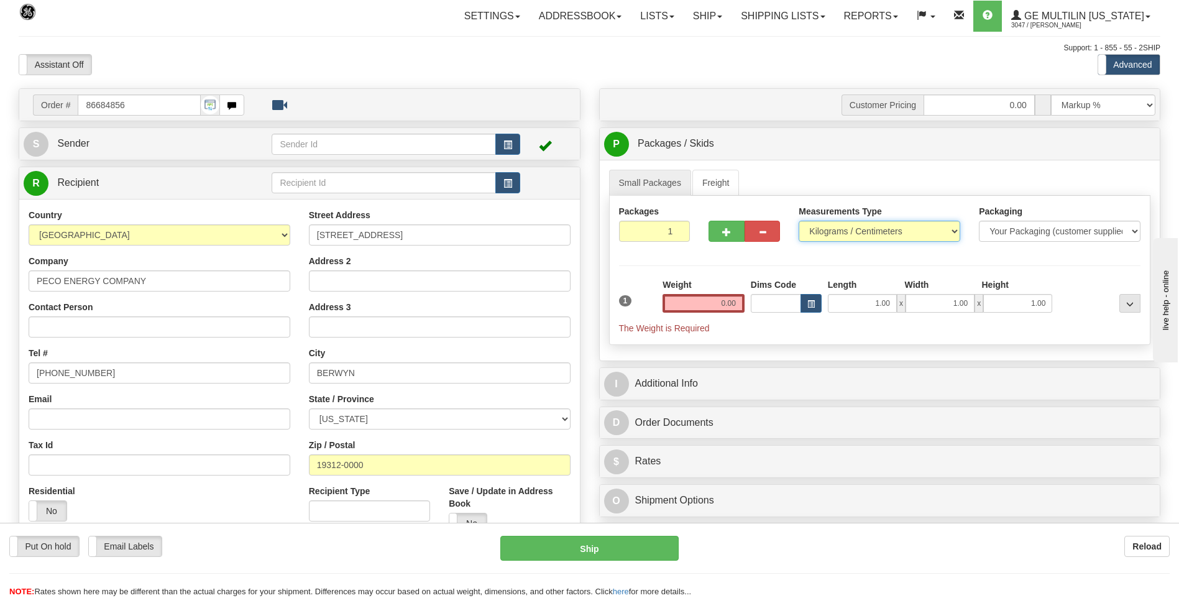
click at [813, 230] on select "Pounds / Inches Kilograms / Centimeters" at bounding box center [880, 231] width 162 height 21
select select "0"
click at [799, 221] on select "Pounds / Inches Kilograms / Centimeters" at bounding box center [880, 231] width 162 height 21
click at [737, 305] on input "0.00" at bounding box center [704, 303] width 82 height 19
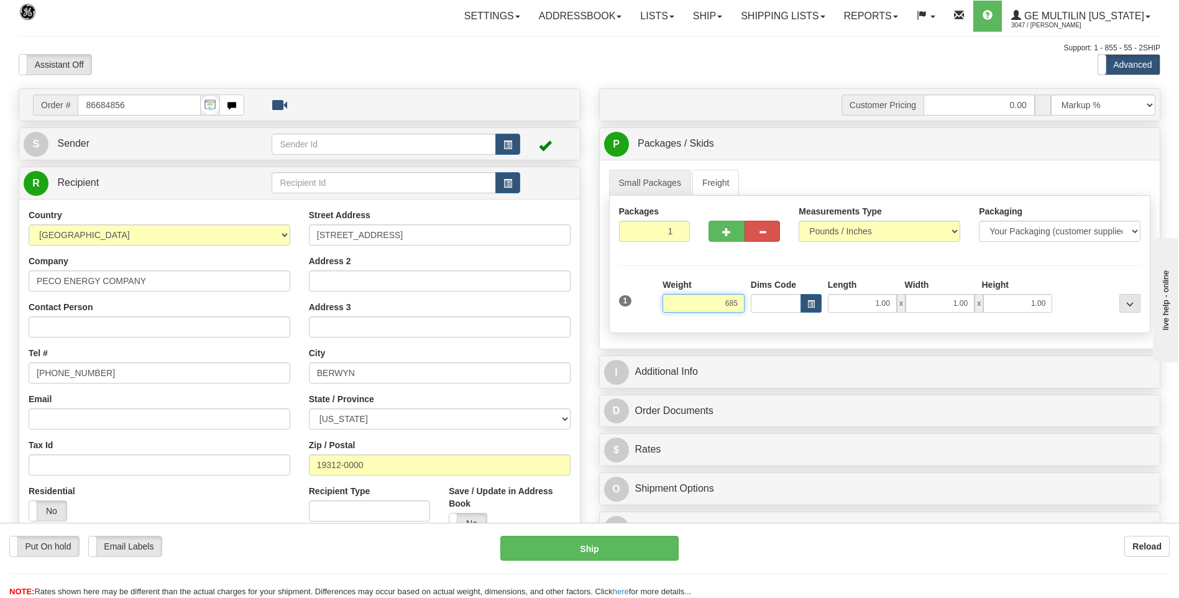
click button "Delete" at bounding box center [0, 0] width 0 height 0
type input "685.00"
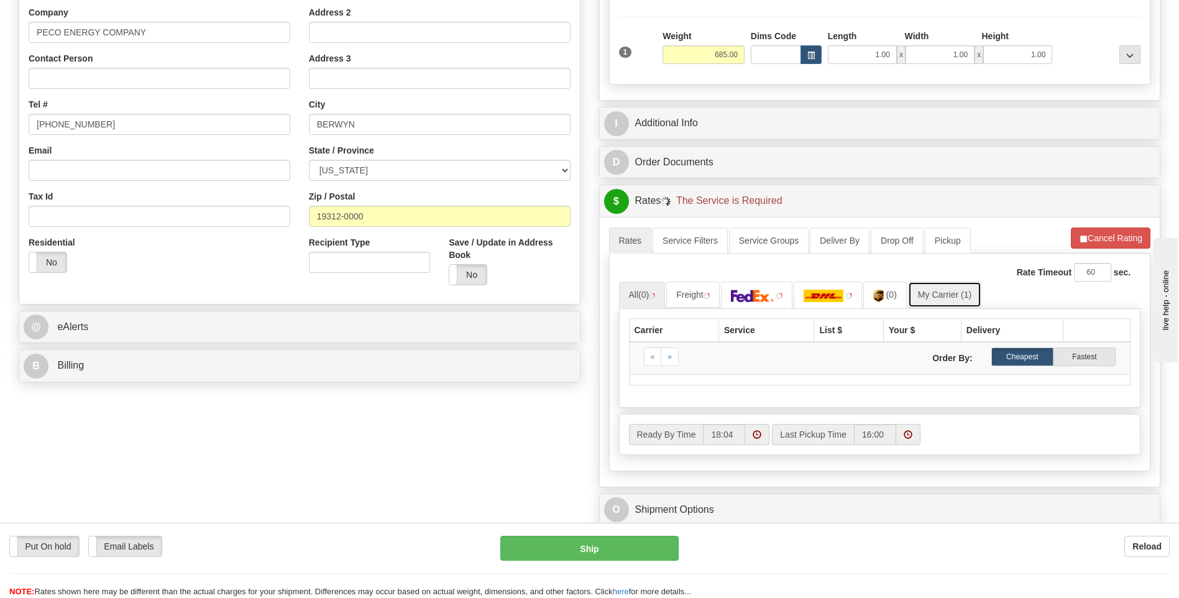
click at [945, 292] on link "My Carrier (1)" at bounding box center [944, 295] width 73 height 26
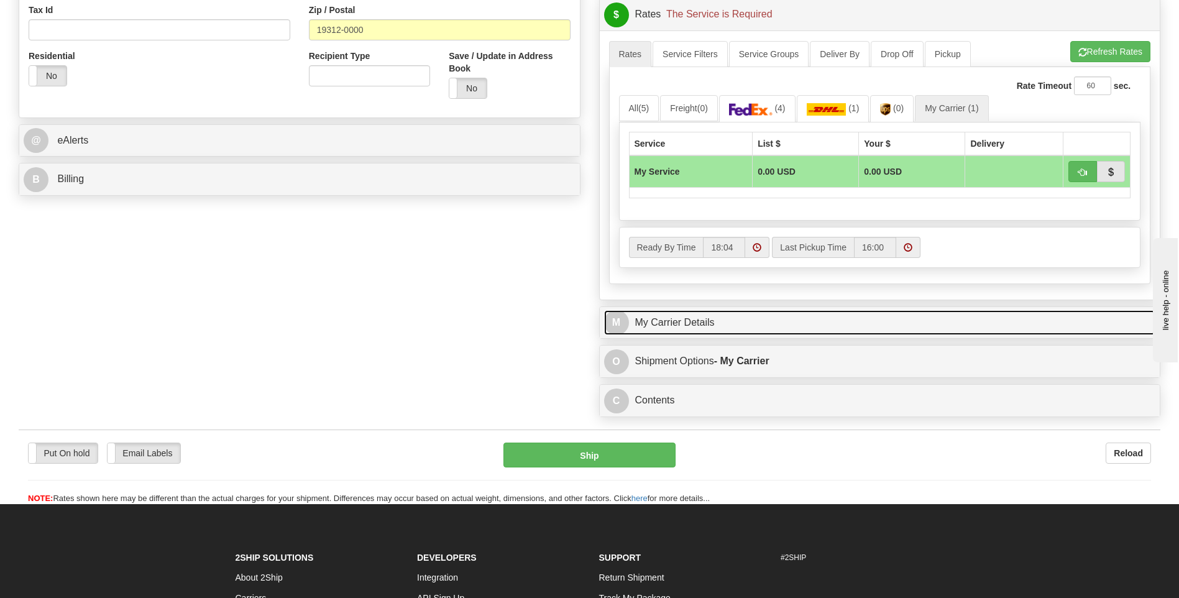
click at [681, 325] on link "M My Carrier Details" at bounding box center [880, 322] width 552 height 25
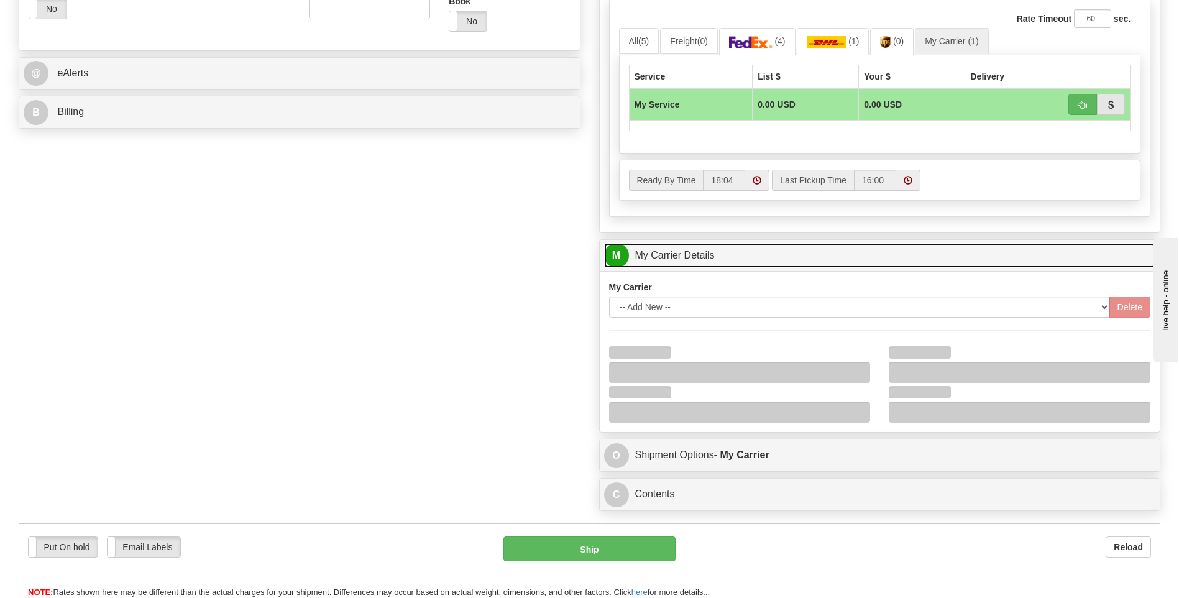
scroll to position [622, 0]
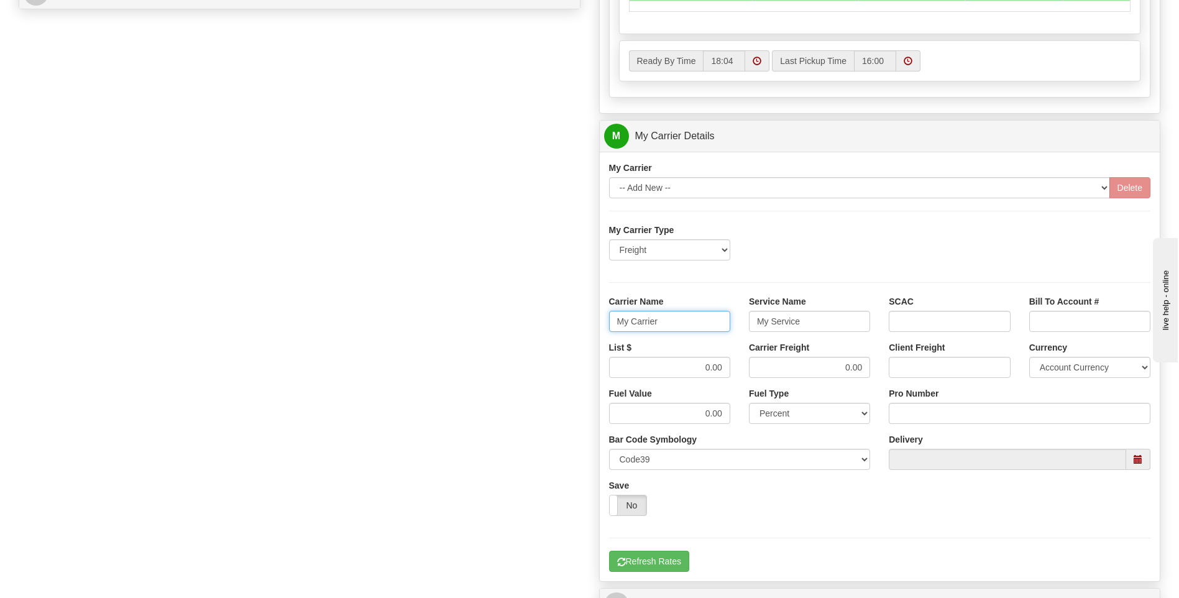
drag, startPoint x: 687, startPoint y: 323, endPoint x: 607, endPoint y: 323, distance: 79.6
click at [607, 323] on div "Carrier Name My Carrier" at bounding box center [670, 318] width 140 height 46
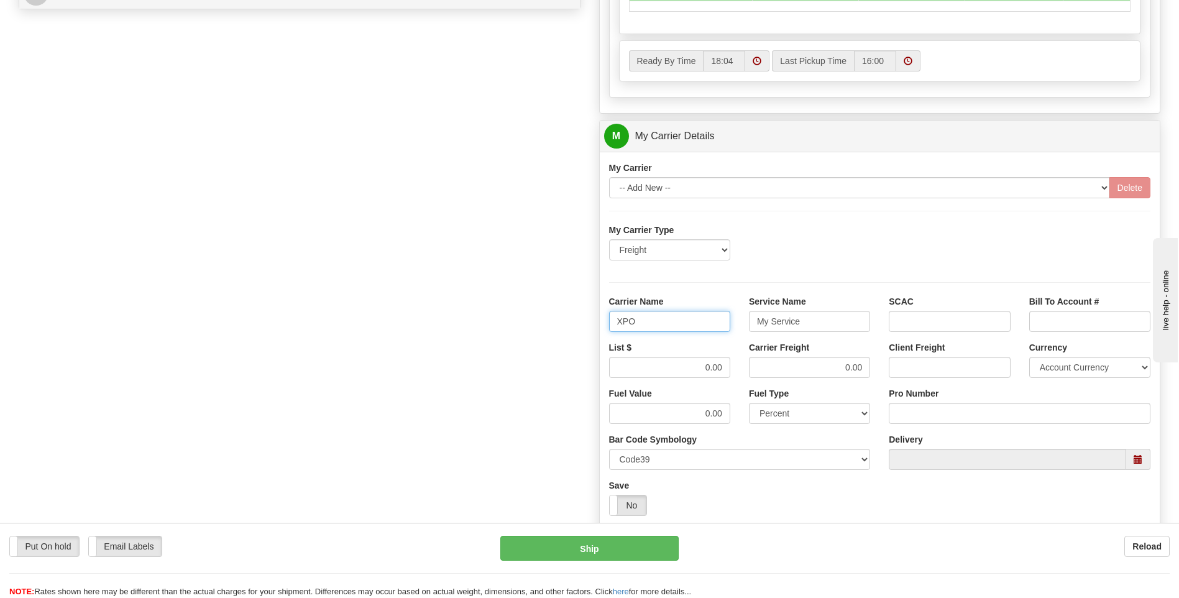
type input "XPO"
type input "LTL"
drag, startPoint x: 689, startPoint y: 369, endPoint x: 754, endPoint y: 365, distance: 64.7
click at [754, 365] on div "List $ 0.00 Carrier Freight 0.00 Client Freight Currency Account Currency ARN A…" at bounding box center [880, 364] width 561 height 46
type input ".01"
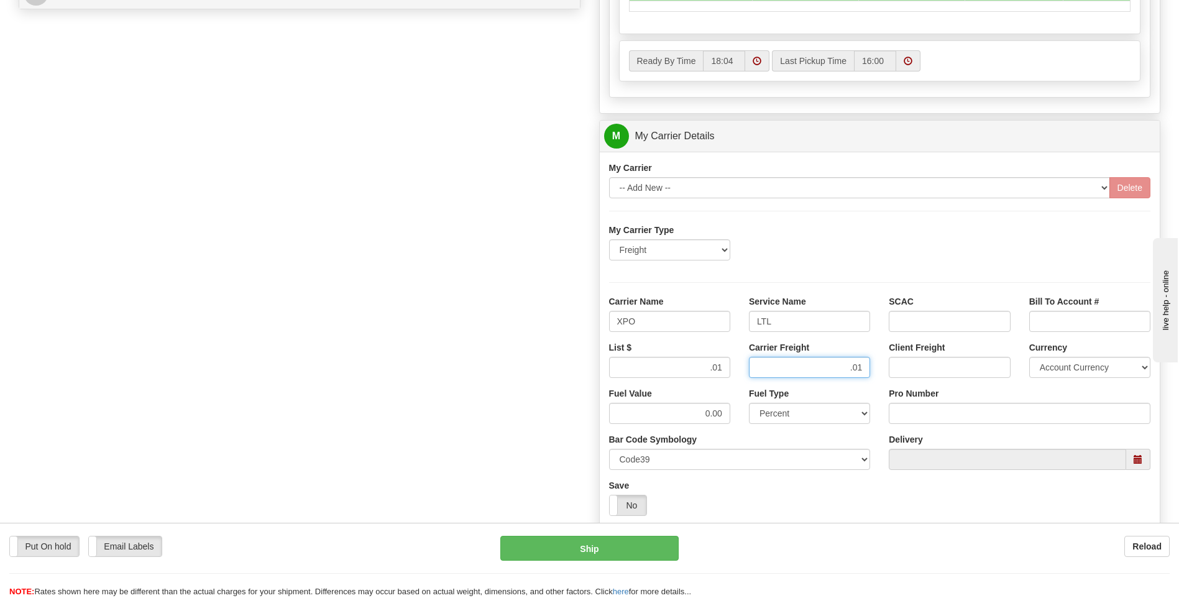
type input ".01"
click at [914, 411] on input "Pro Number" at bounding box center [1020, 413] width 262 height 21
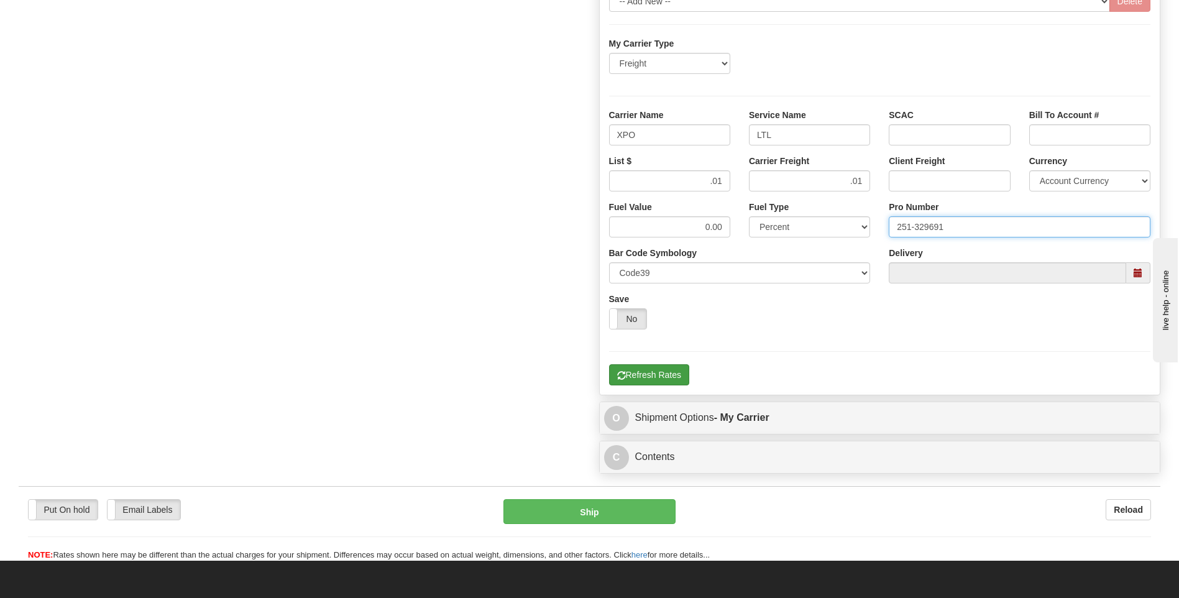
type input "251-329691"
click at [641, 377] on button "Refresh Rates" at bounding box center [649, 374] width 80 height 21
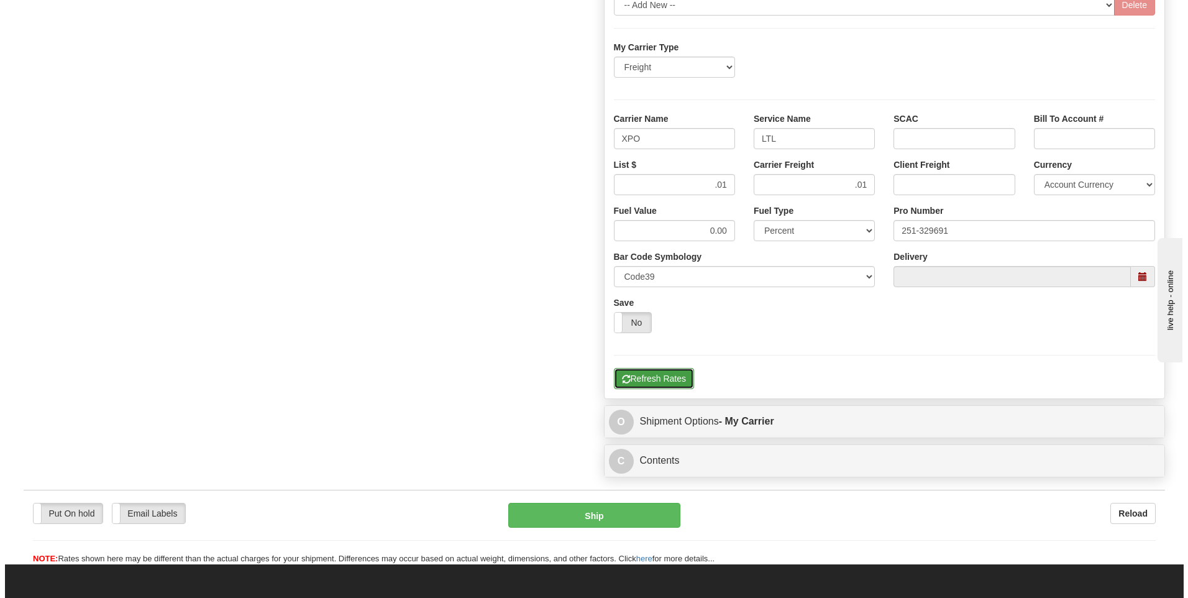
scroll to position [341, 0]
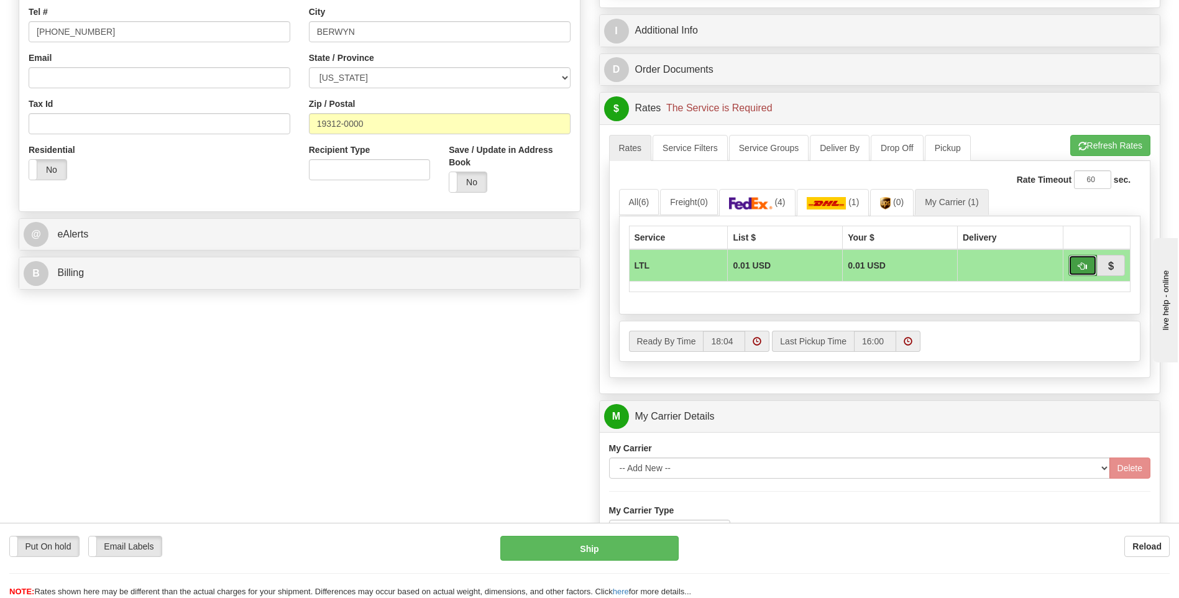
click at [1079, 268] on span "button" at bounding box center [1082, 266] width 9 height 8
type input "00"
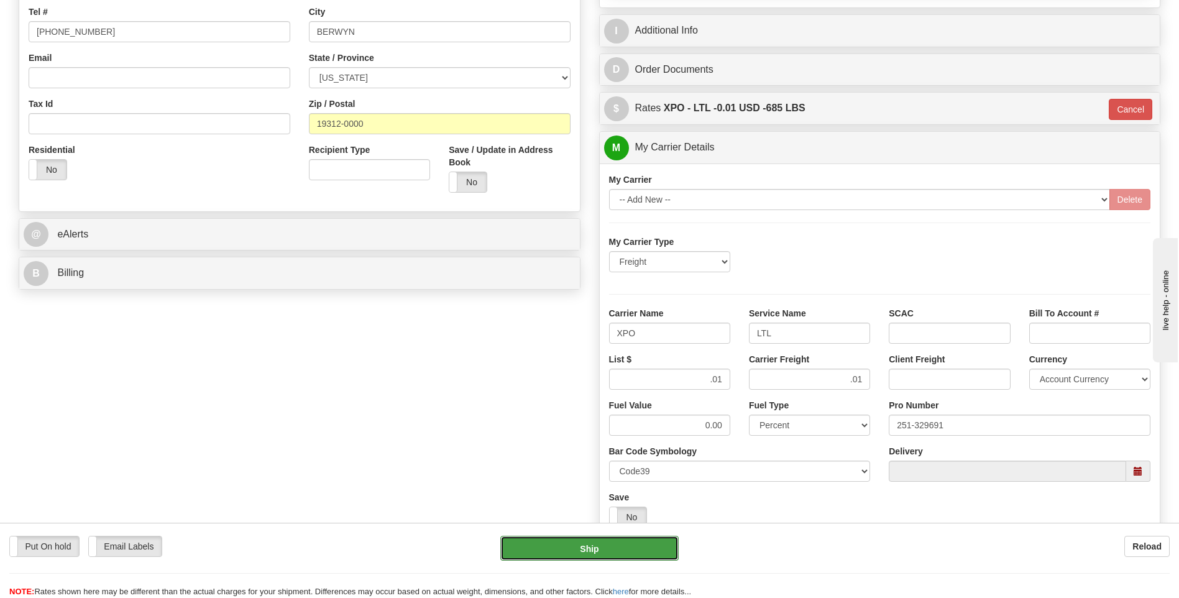
click at [612, 548] on button "Ship" at bounding box center [589, 548] width 178 height 25
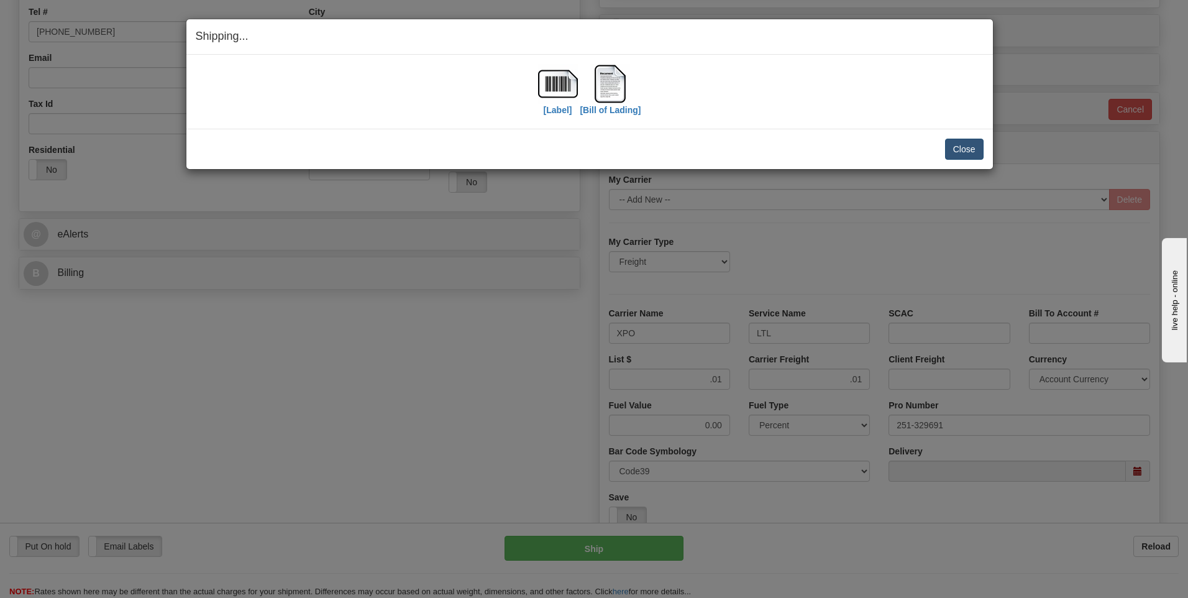
drag, startPoint x: 970, startPoint y: 137, endPoint x: 966, endPoint y: 144, distance: 7.8
click at [970, 139] on div "Close [PERSON_NAME] Shipment and Quit Pickup Quit Pickup ONLY" at bounding box center [589, 149] width 807 height 40
click at [966, 144] on button "Close" at bounding box center [964, 149] width 39 height 21
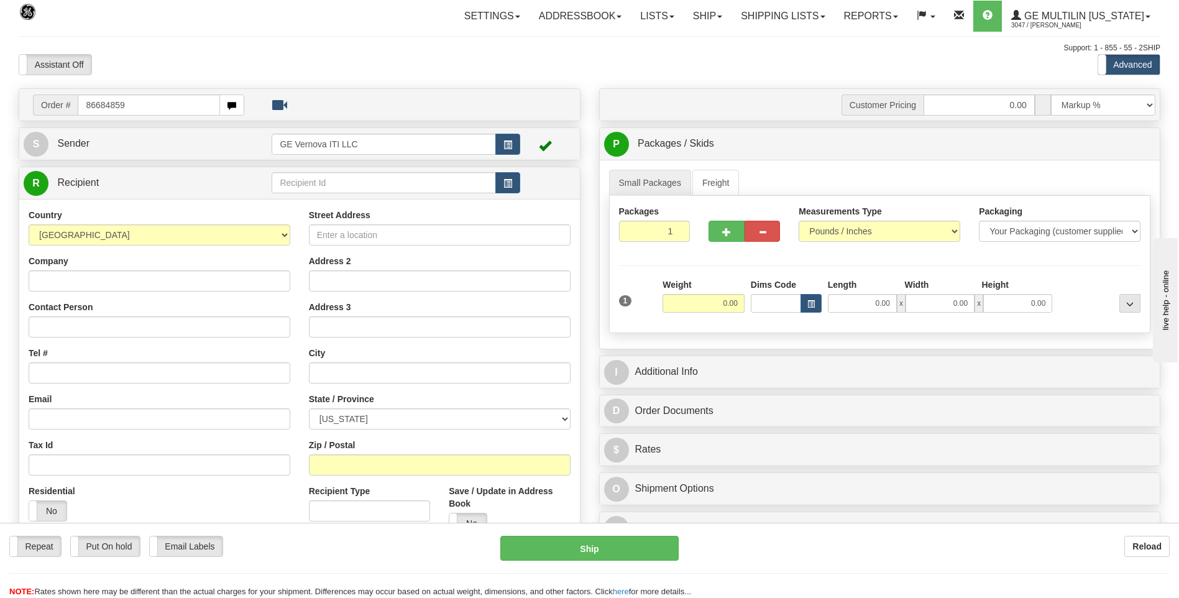
type input "86684859"
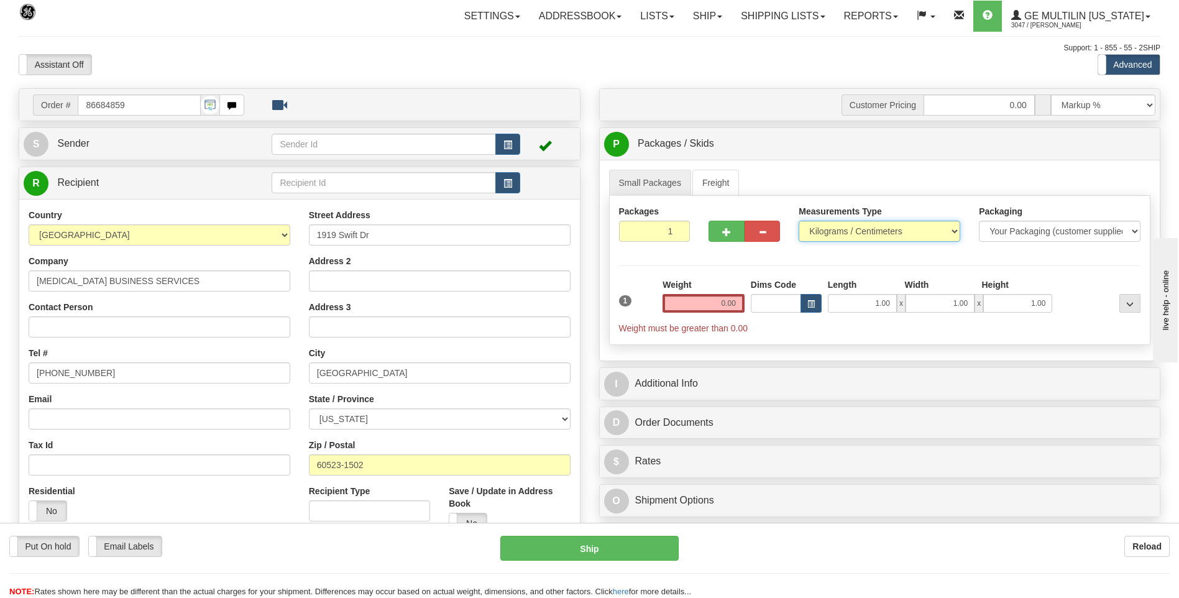
click at [885, 230] on select "Pounds / Inches Kilograms / Centimeters" at bounding box center [880, 231] width 162 height 21
select select "0"
click at [799, 221] on select "Pounds / Inches Kilograms / Centimeters" at bounding box center [880, 231] width 162 height 21
click at [736, 298] on input "0.00" at bounding box center [704, 303] width 82 height 19
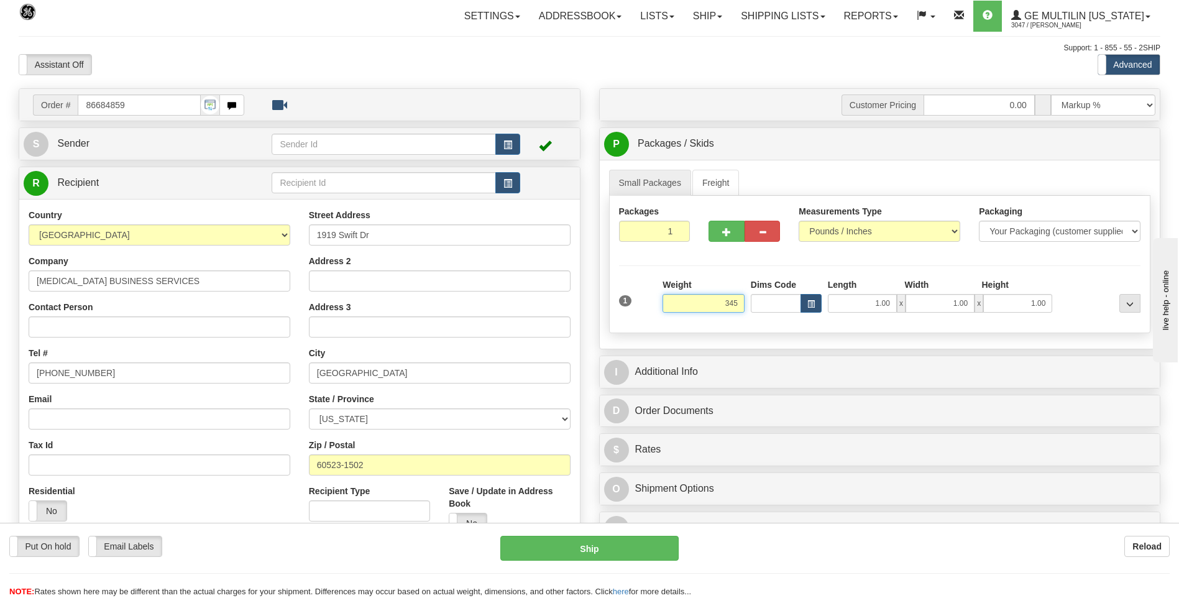
click button "Delete" at bounding box center [0, 0] width 0 height 0
type input "345.00"
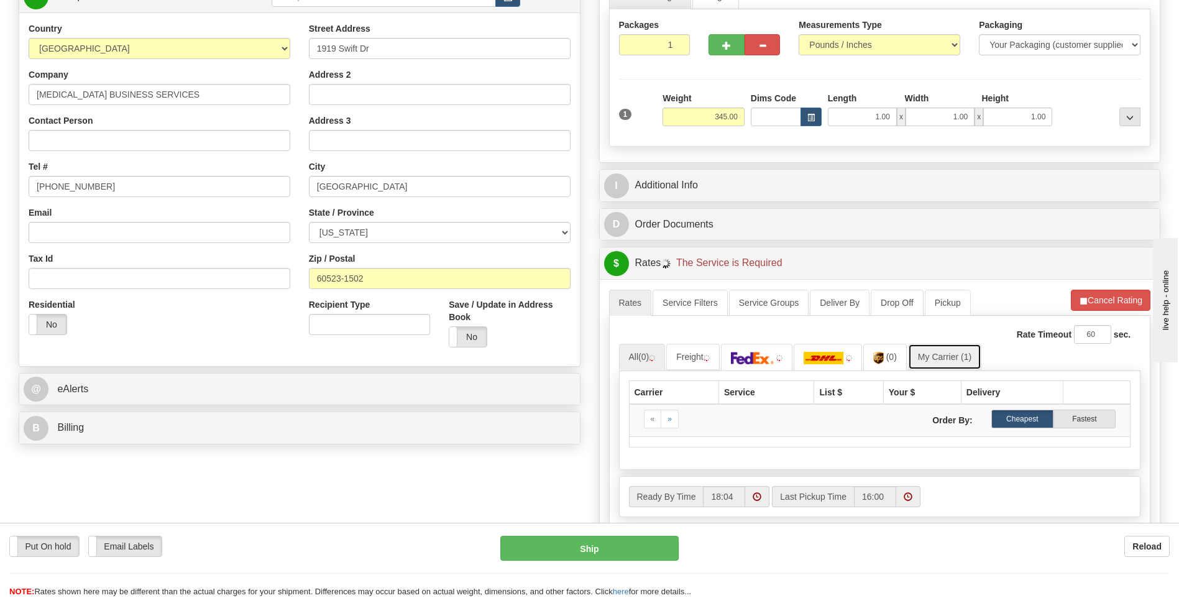
click at [933, 353] on link "My Carrier (1)" at bounding box center [944, 357] width 73 height 26
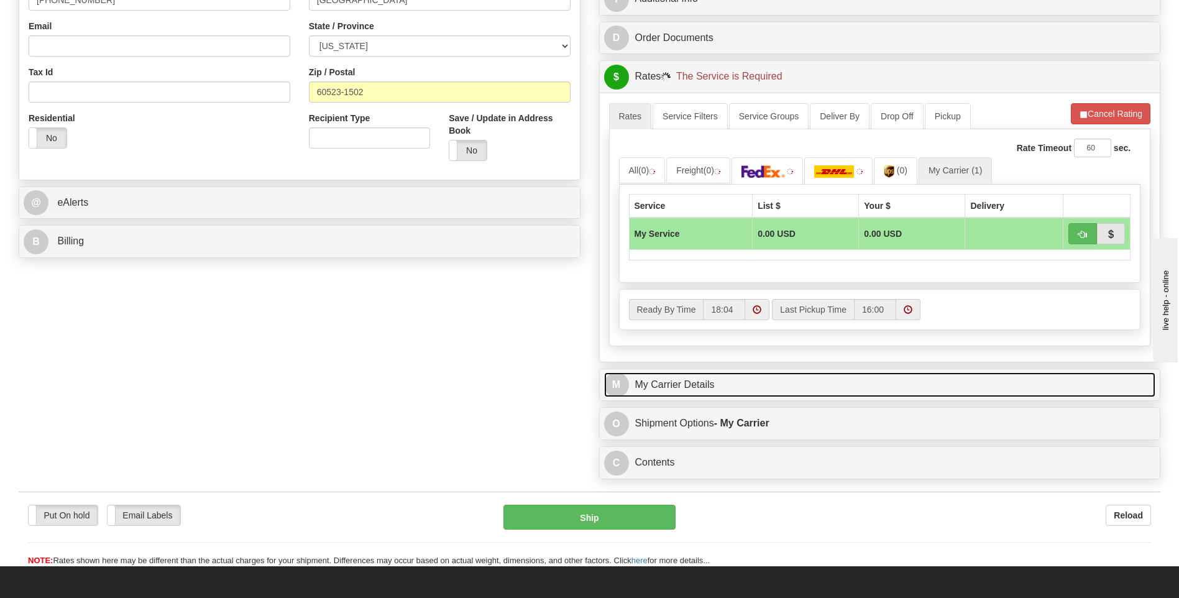
click at [771, 382] on link "M My Carrier Details" at bounding box center [880, 384] width 552 height 25
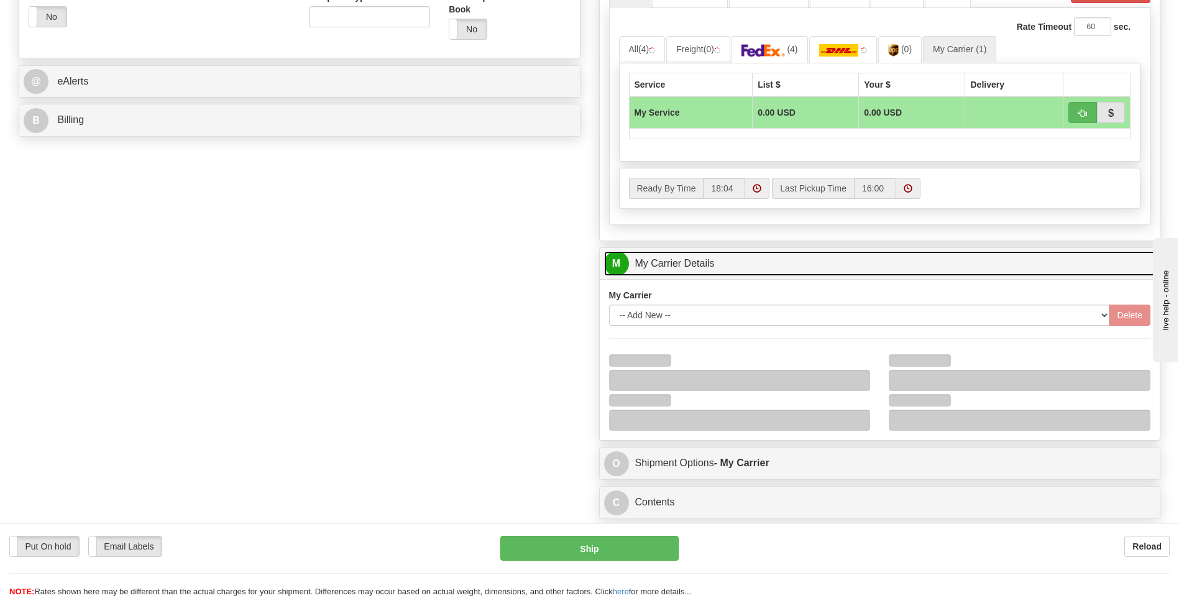
scroll to position [497, 0]
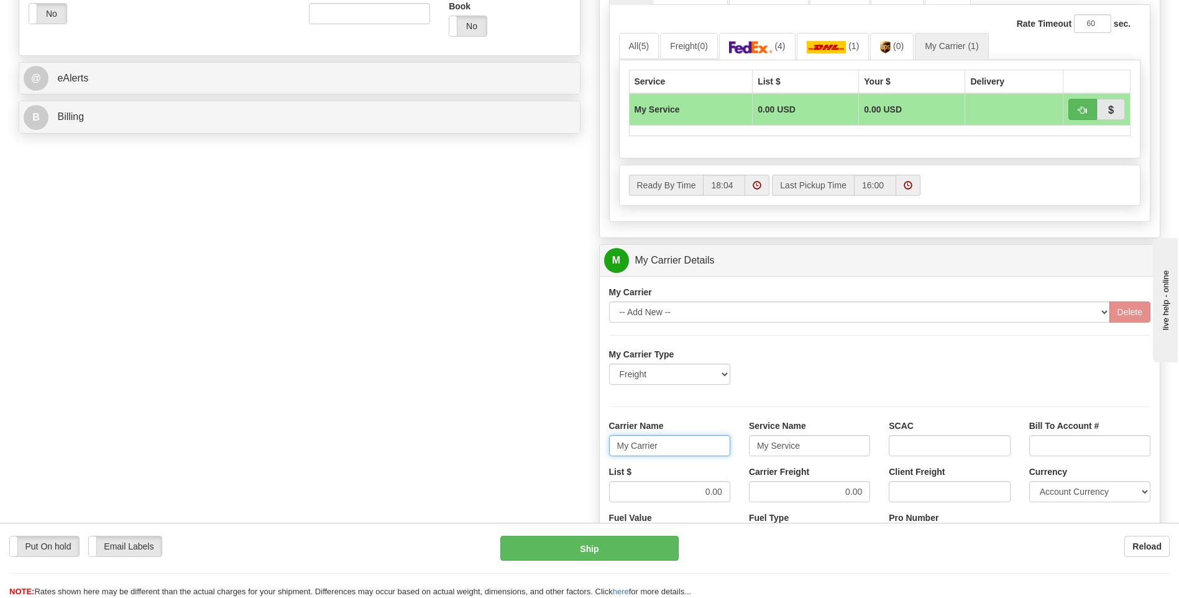
drag, startPoint x: 683, startPoint y: 439, endPoint x: 584, endPoint y: 446, distance: 99.1
click at [584, 446] on div "Order # 86684859 S Sender" at bounding box center [589, 191] width 1160 height 1200
type input "XPO"
type input "LTL"
drag, startPoint x: 720, startPoint y: 489, endPoint x: 735, endPoint y: 489, distance: 14.3
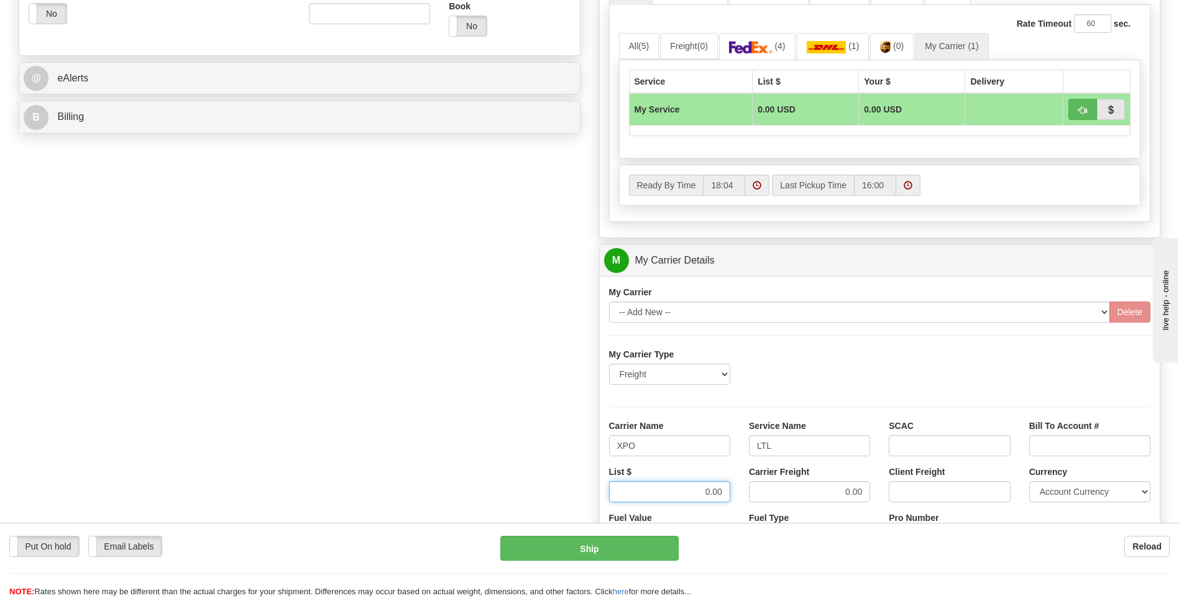
click at [735, 489] on div "List $ 0.00" at bounding box center [670, 489] width 140 height 46
type input "385"
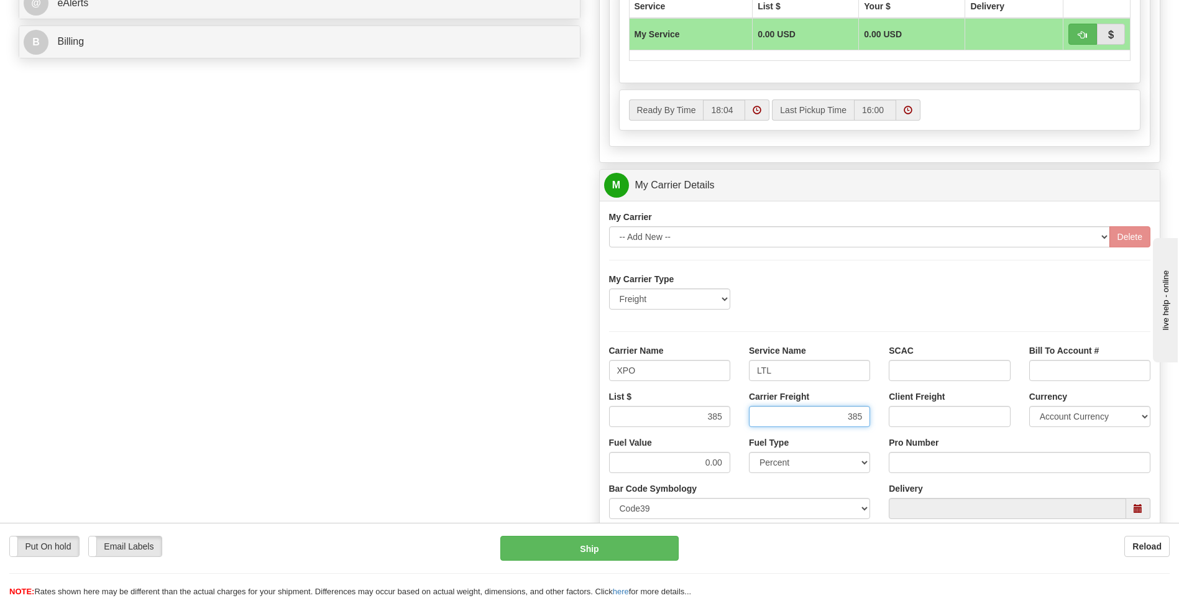
scroll to position [684, 0]
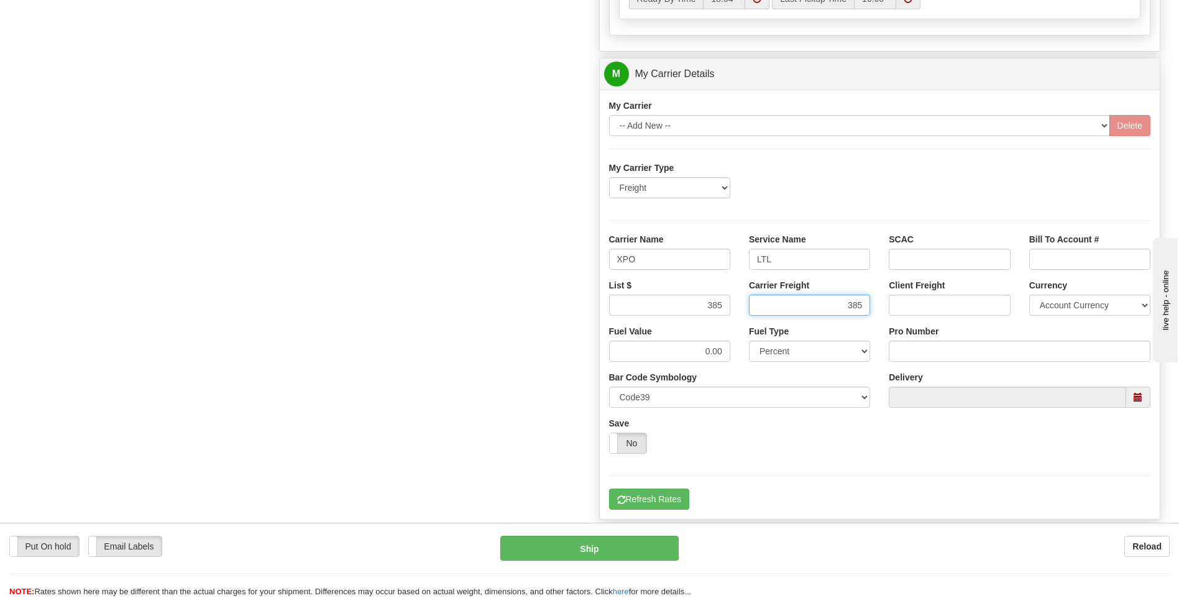
type input "385"
click at [934, 347] on input "Pro Number" at bounding box center [1020, 351] width 262 height 21
type input "251-329680"
click button "Delete" at bounding box center [0, 0] width 0 height 0
click at [644, 500] on button "Refresh Rates" at bounding box center [649, 499] width 80 height 21
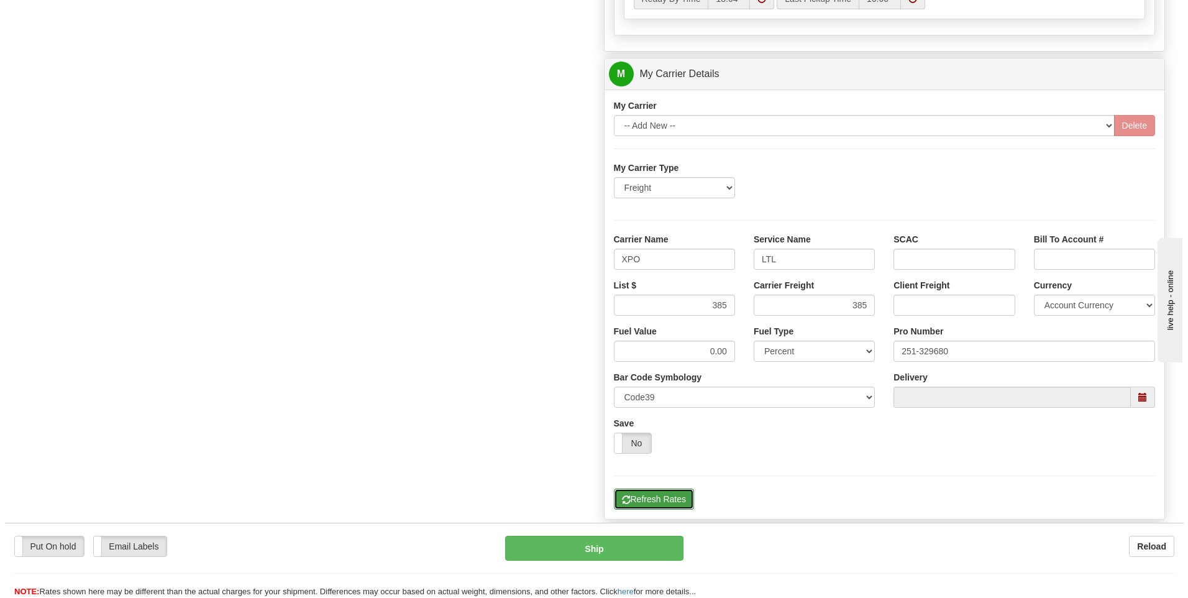
scroll to position [155, 0]
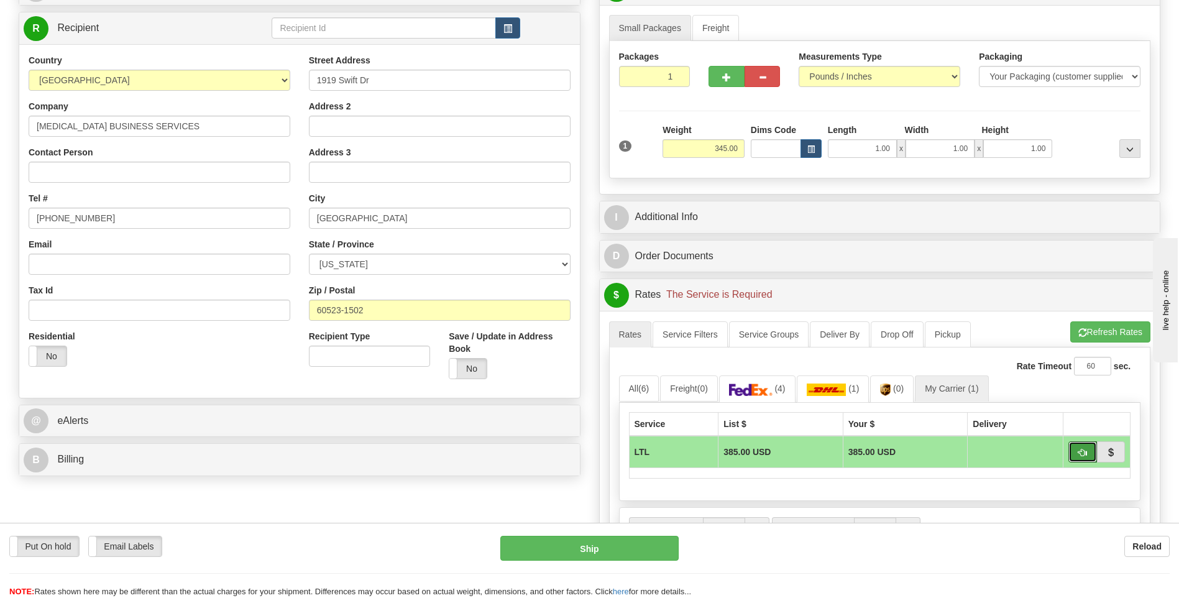
drag, startPoint x: 1080, startPoint y: 447, endPoint x: 1059, endPoint y: 460, distance: 24.5
click at [1080, 449] on span "button" at bounding box center [1082, 453] width 9 height 8
type input "00"
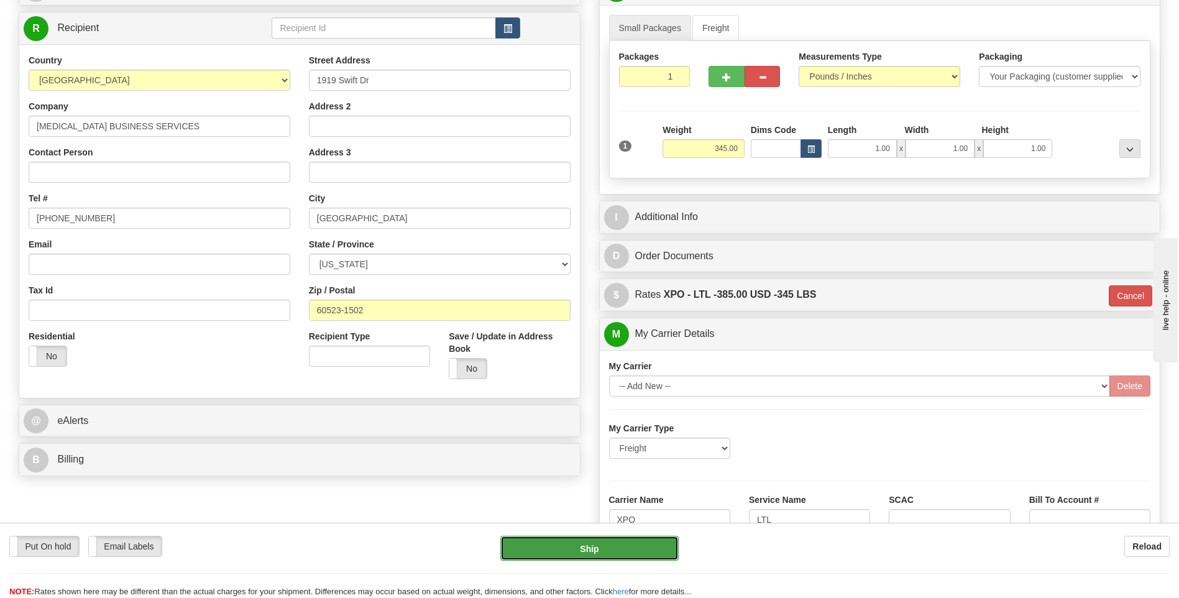
click at [640, 548] on button "Ship" at bounding box center [589, 548] width 178 height 25
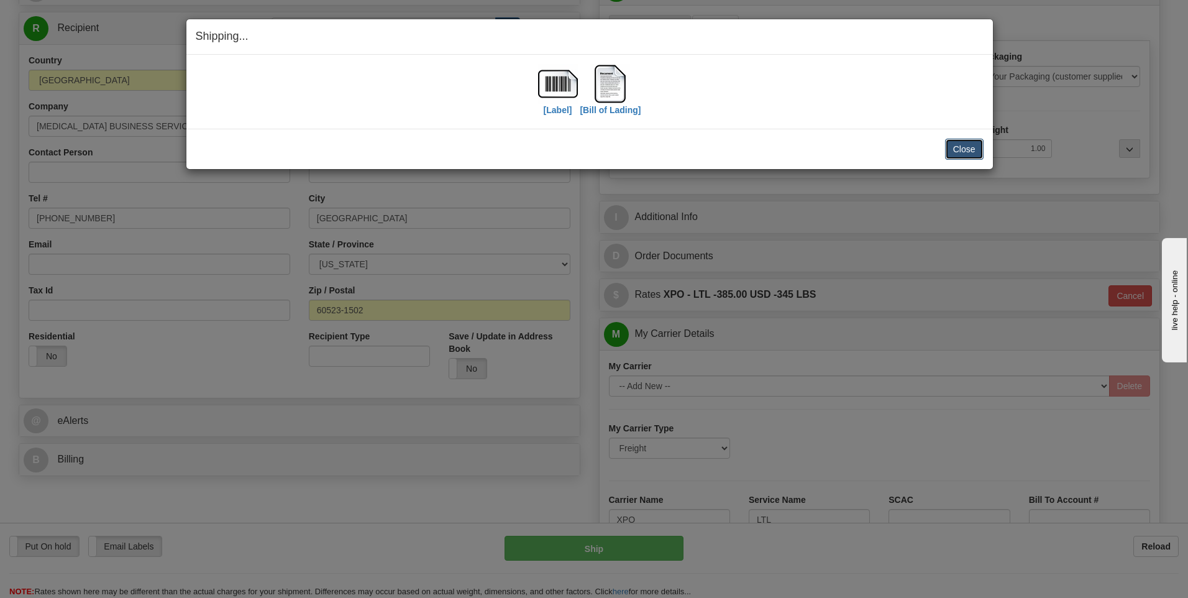
click at [955, 150] on button "Close" at bounding box center [964, 149] width 39 height 21
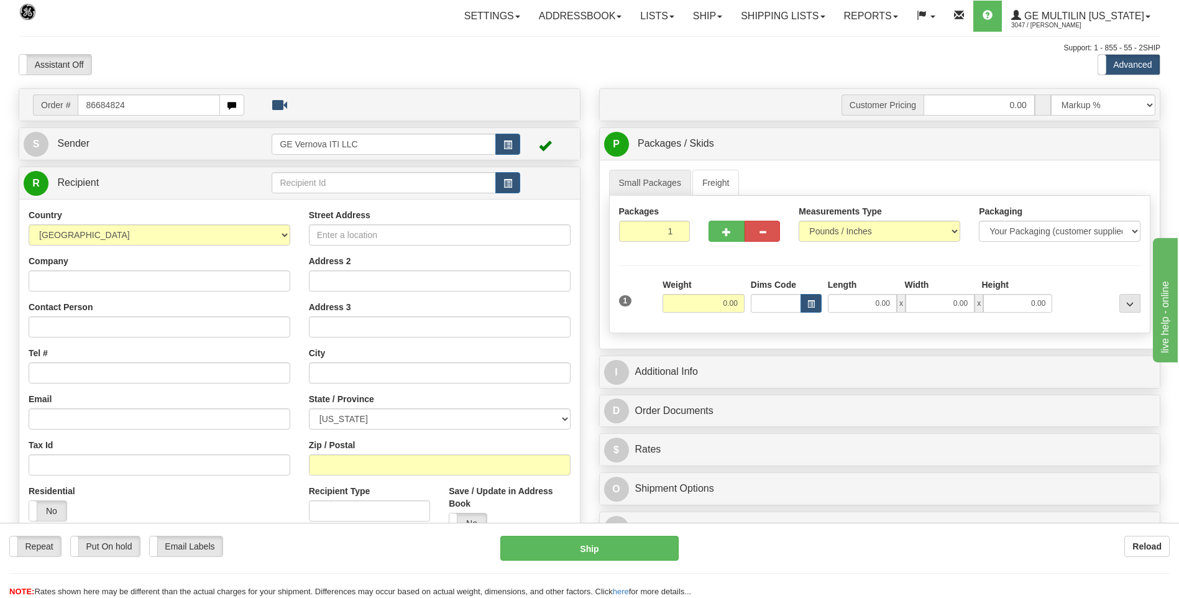
type input "86684824"
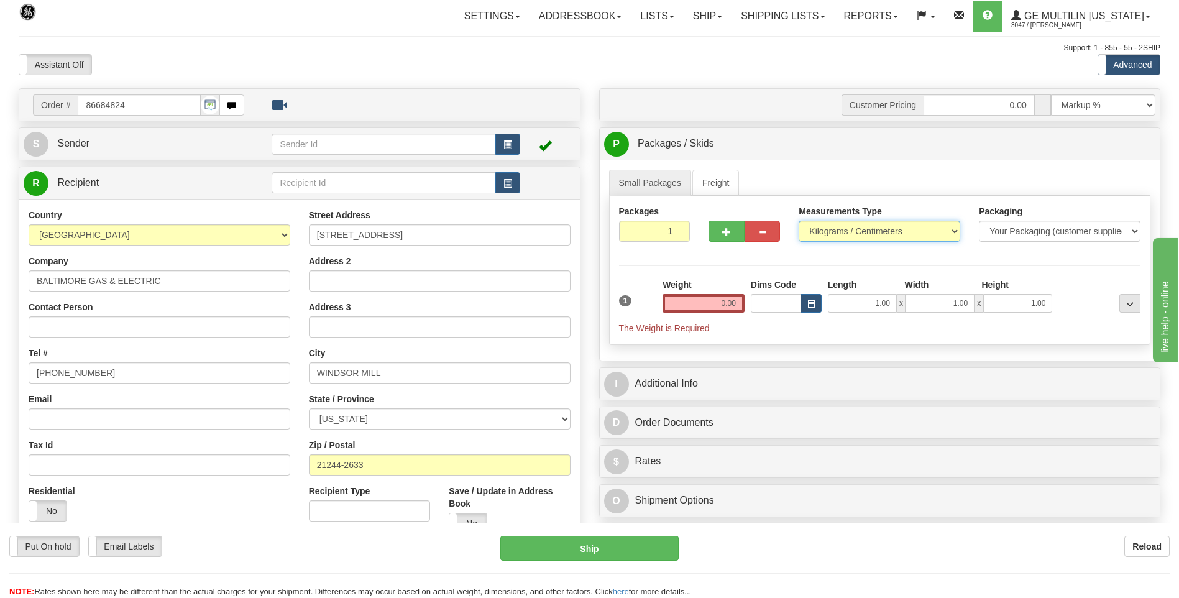
click at [835, 228] on select "Pounds / Inches Kilograms / Centimeters" at bounding box center [880, 231] width 162 height 21
select select "0"
click at [799, 221] on select "Pounds / Inches Kilograms / Centimeters" at bounding box center [880, 231] width 162 height 21
click at [726, 303] on input "0.00" at bounding box center [704, 303] width 82 height 19
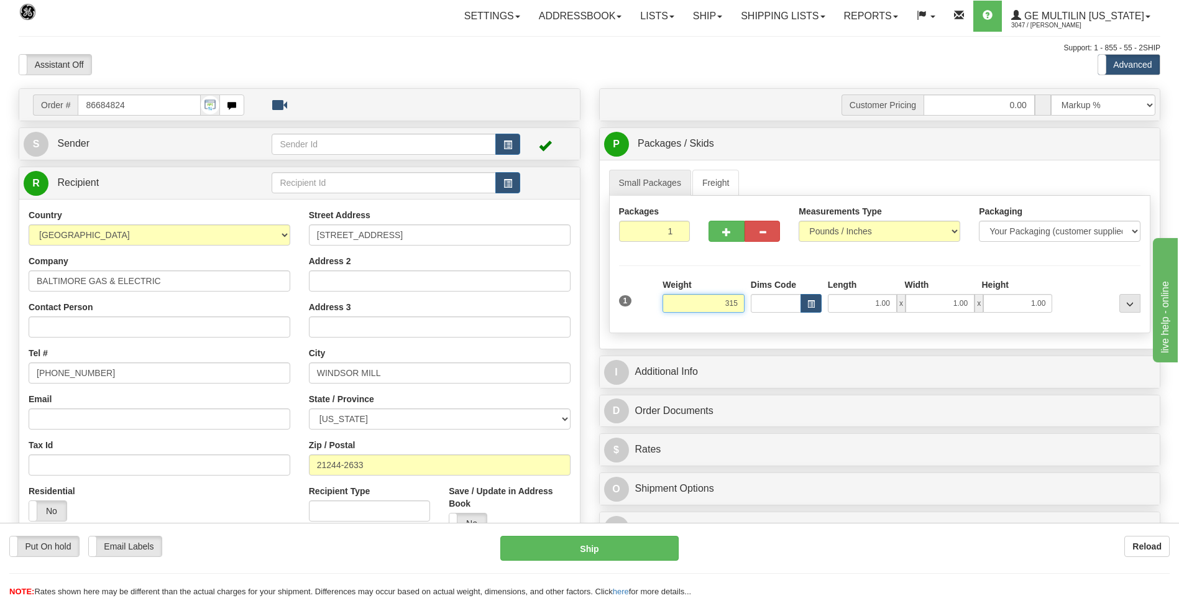
click button "Delete" at bounding box center [0, 0] width 0 height 0
type input "315.00"
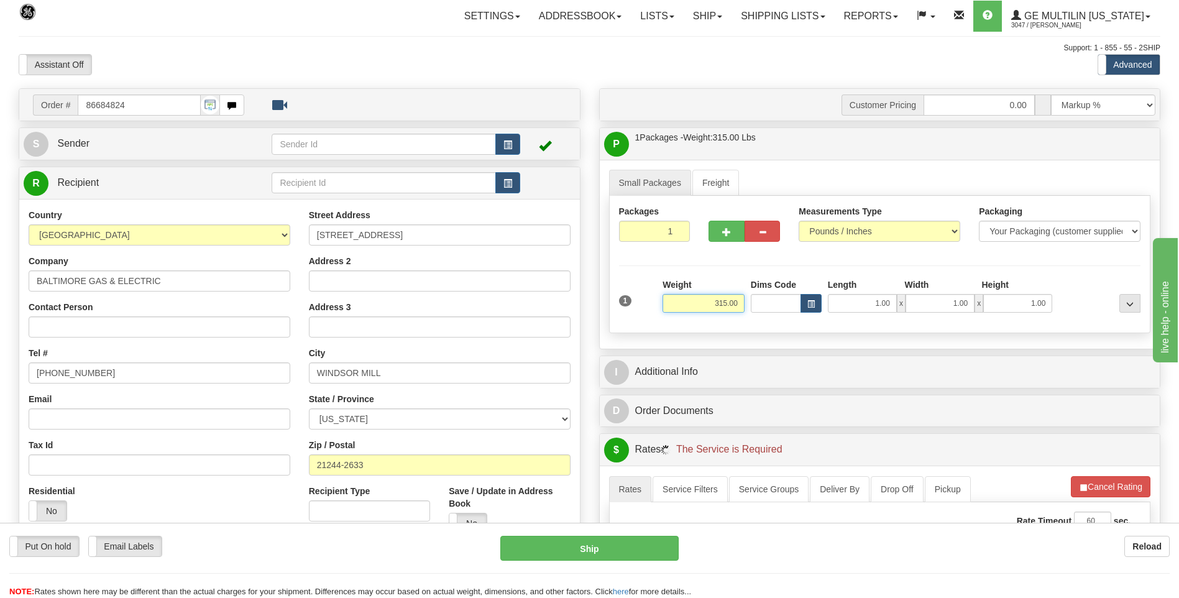
scroll to position [311, 0]
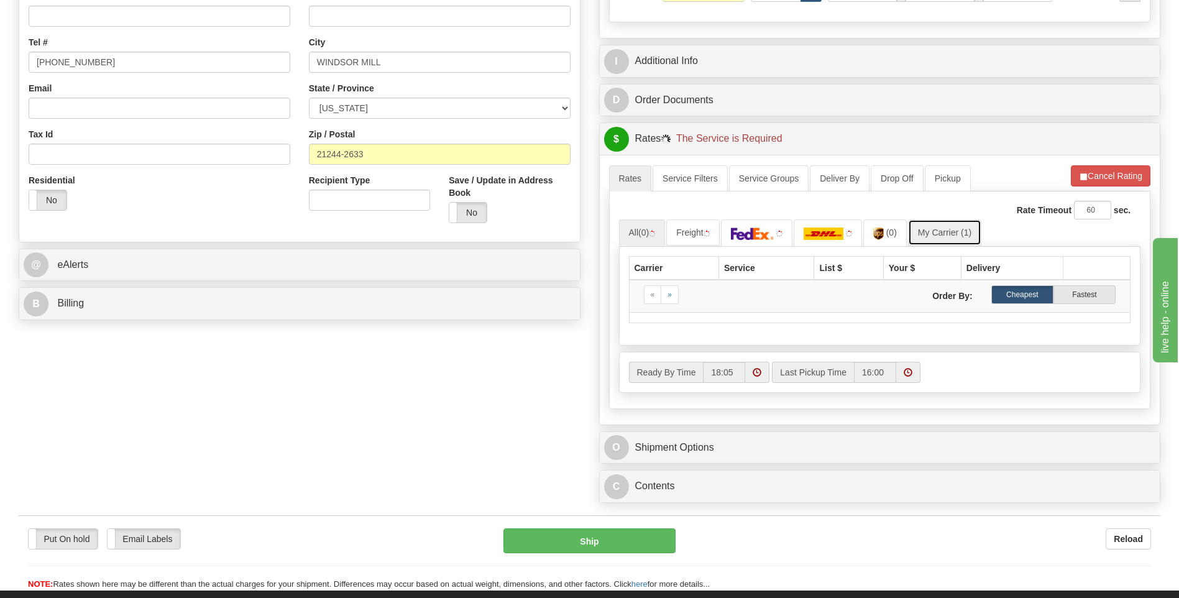
click at [947, 236] on link "My Carrier (1)" at bounding box center [944, 232] width 73 height 26
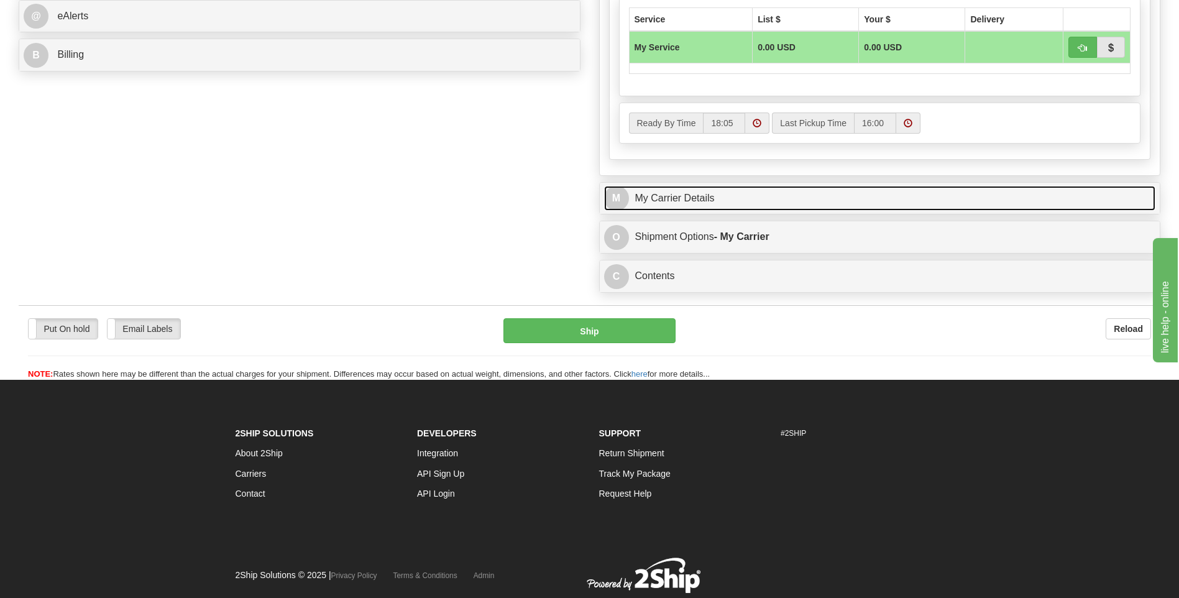
click at [733, 209] on link "M My Carrier Details" at bounding box center [880, 198] width 552 height 25
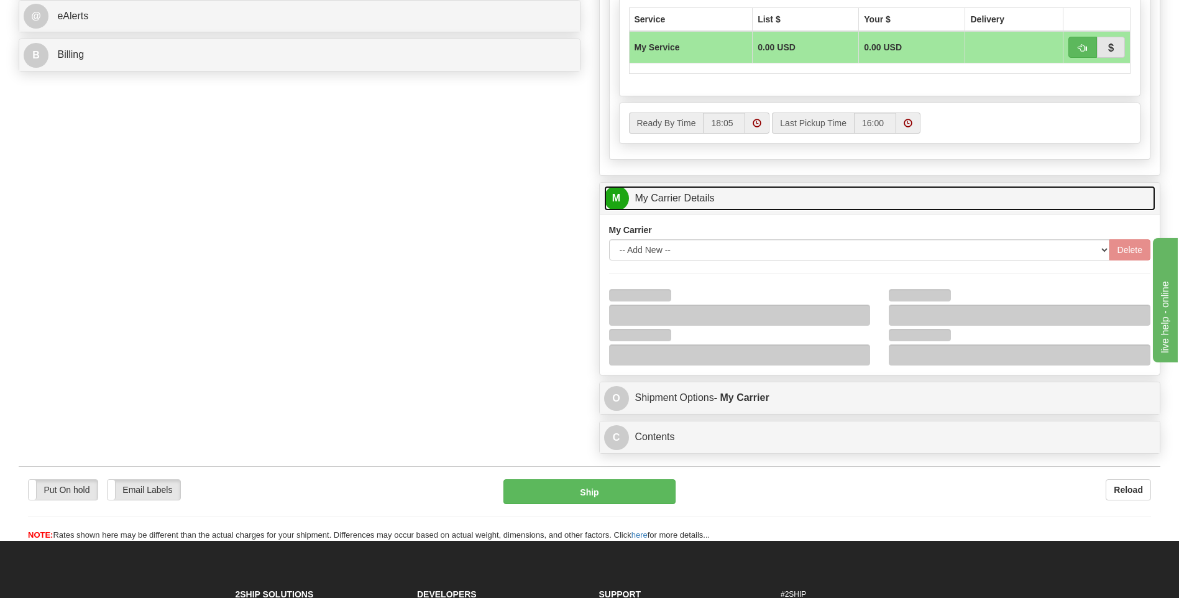
scroll to position [684, 0]
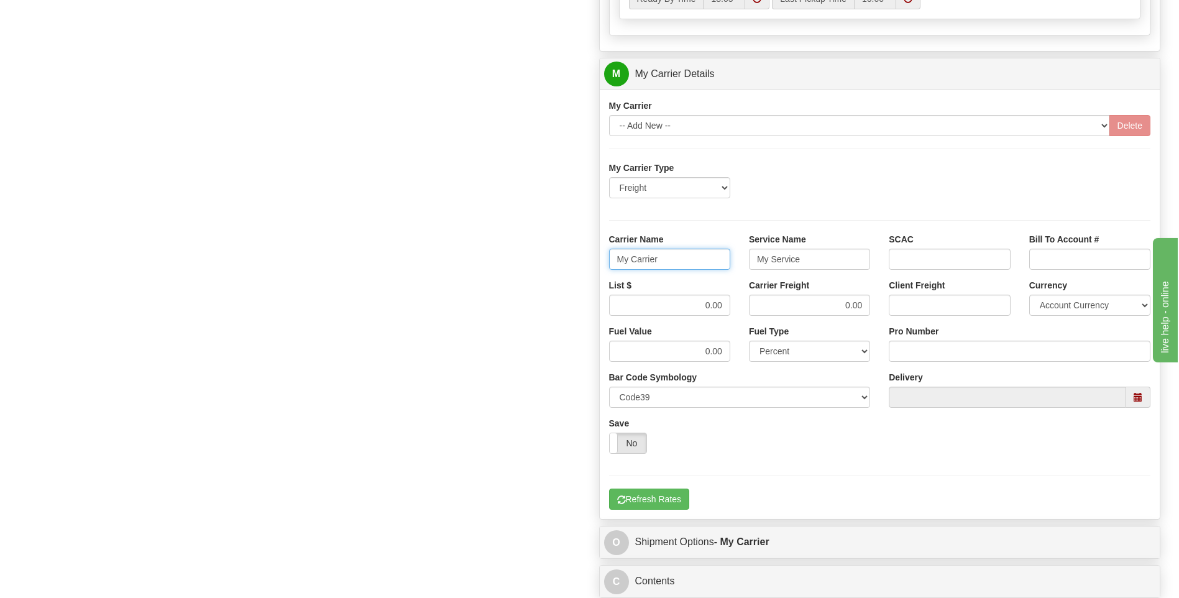
drag, startPoint x: 646, startPoint y: 252, endPoint x: 576, endPoint y: 254, distance: 70.2
click at [576, 254] on div "Order # 86684824 S Sender" at bounding box center [589, 5] width 1160 height 1200
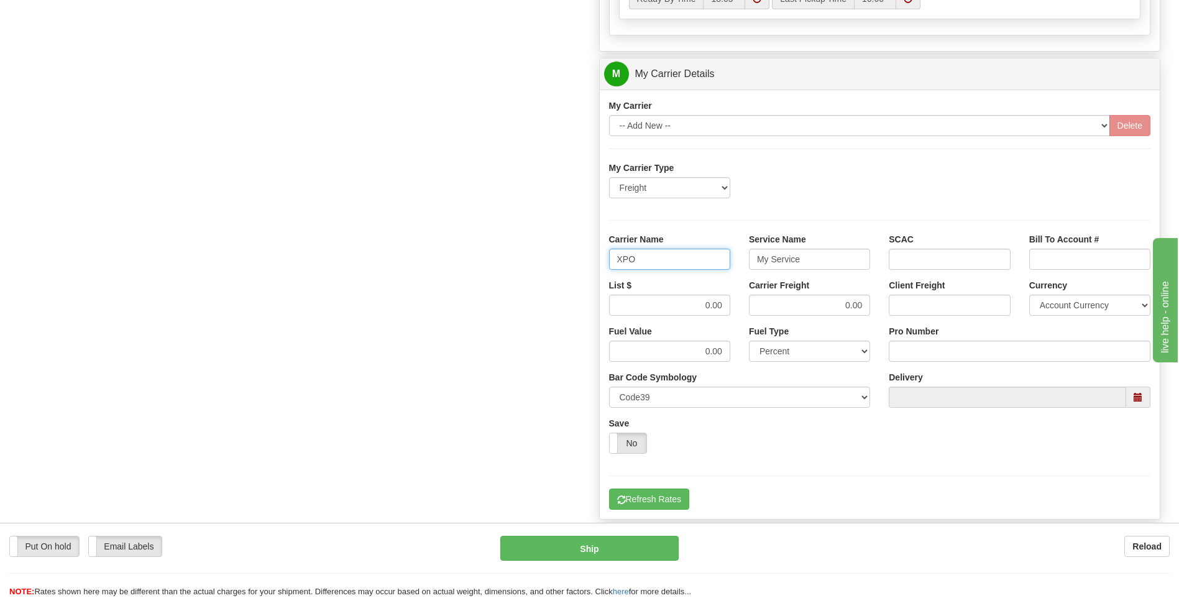
type input "XPO"
type input "LTL"
drag, startPoint x: 695, startPoint y: 303, endPoint x: 744, endPoint y: 306, distance: 49.2
click at [744, 306] on div "List $ 0.00 Carrier Freight 0.00 Client Freight Currency Account Currency ARN A…" at bounding box center [880, 302] width 561 height 46
type input "385"
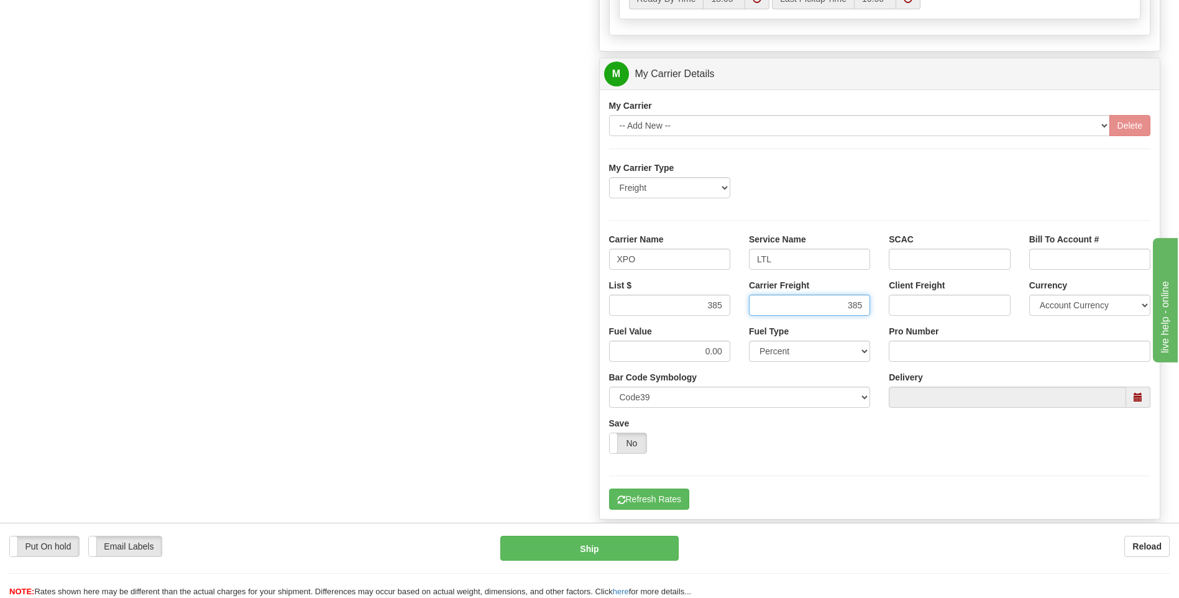
type input "385"
click at [937, 350] on input "Pro Number" at bounding box center [1020, 351] width 262 height 21
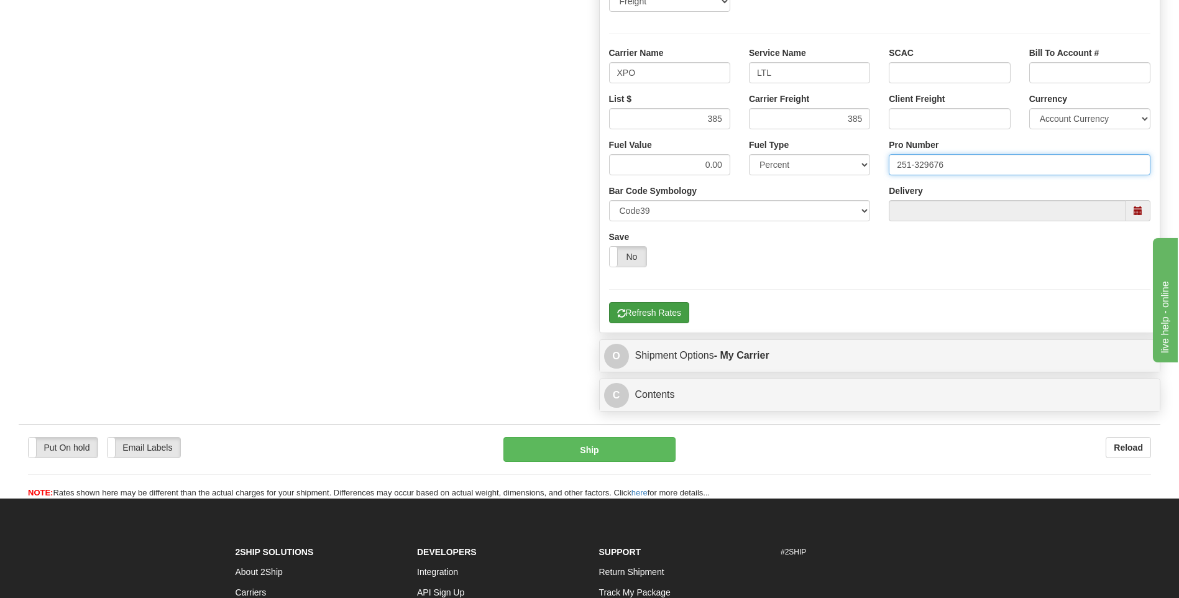
type input "251-329676"
click at [666, 308] on button "Refresh Rates" at bounding box center [649, 312] width 80 height 21
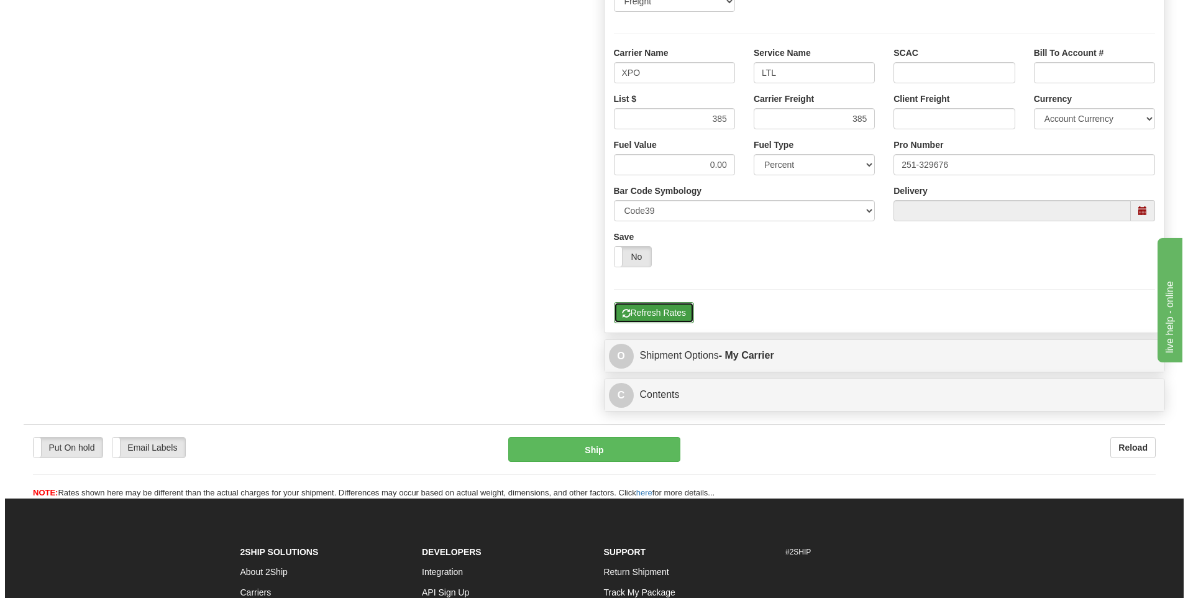
scroll to position [403, 0]
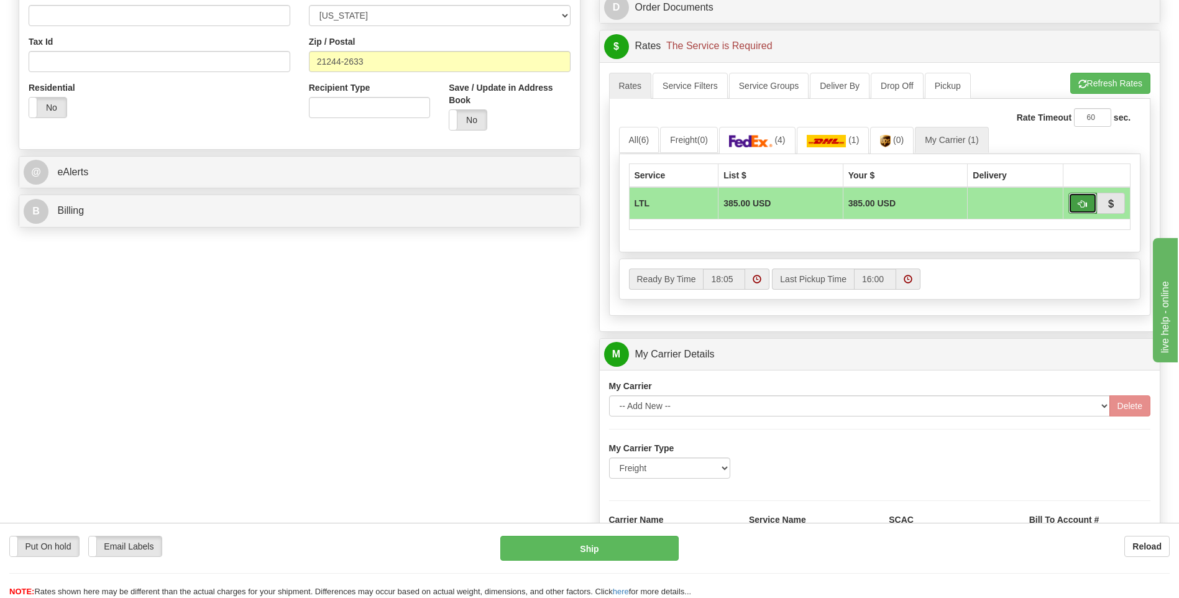
click at [1081, 206] on span "button" at bounding box center [1082, 204] width 9 height 8
type input "00"
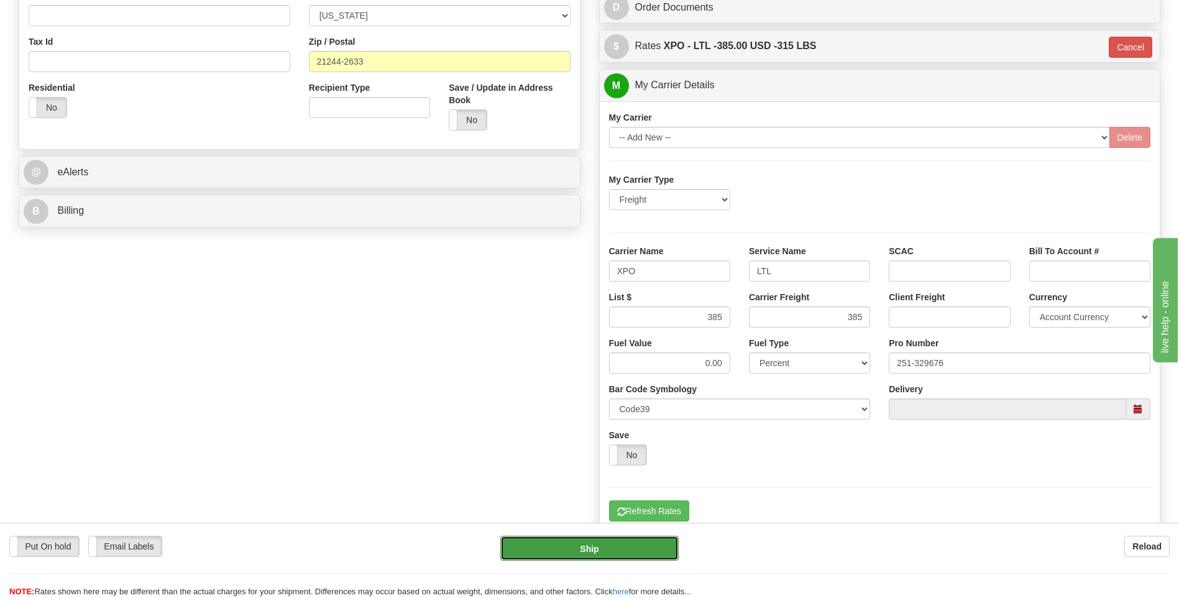
click at [599, 546] on button "Ship" at bounding box center [589, 548] width 178 height 25
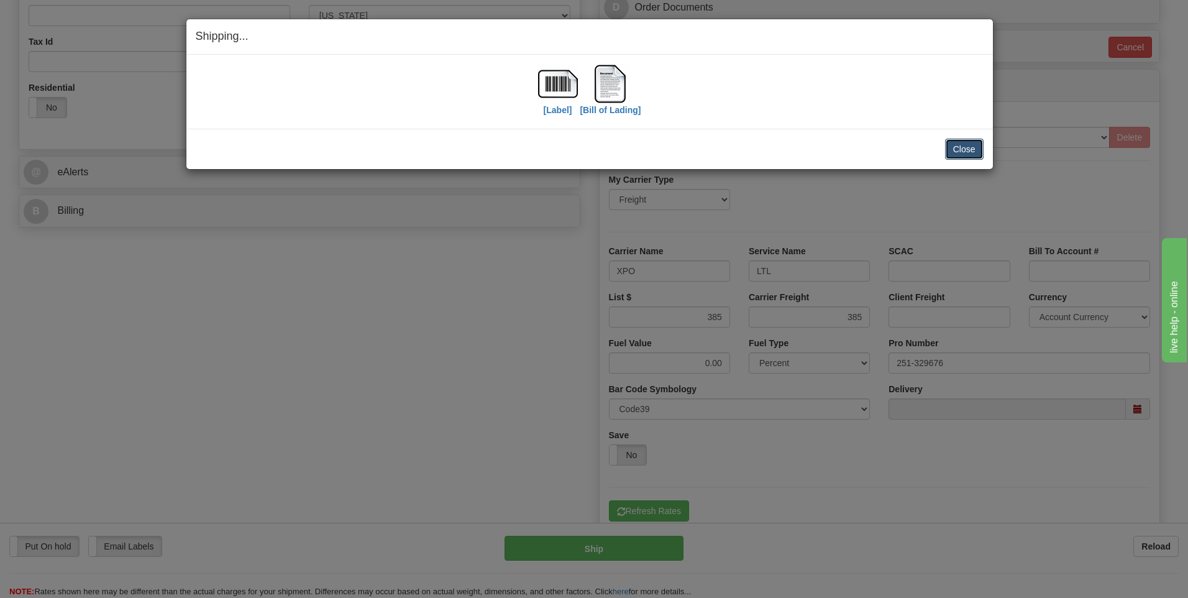
click at [966, 155] on button "Close" at bounding box center [964, 149] width 39 height 21
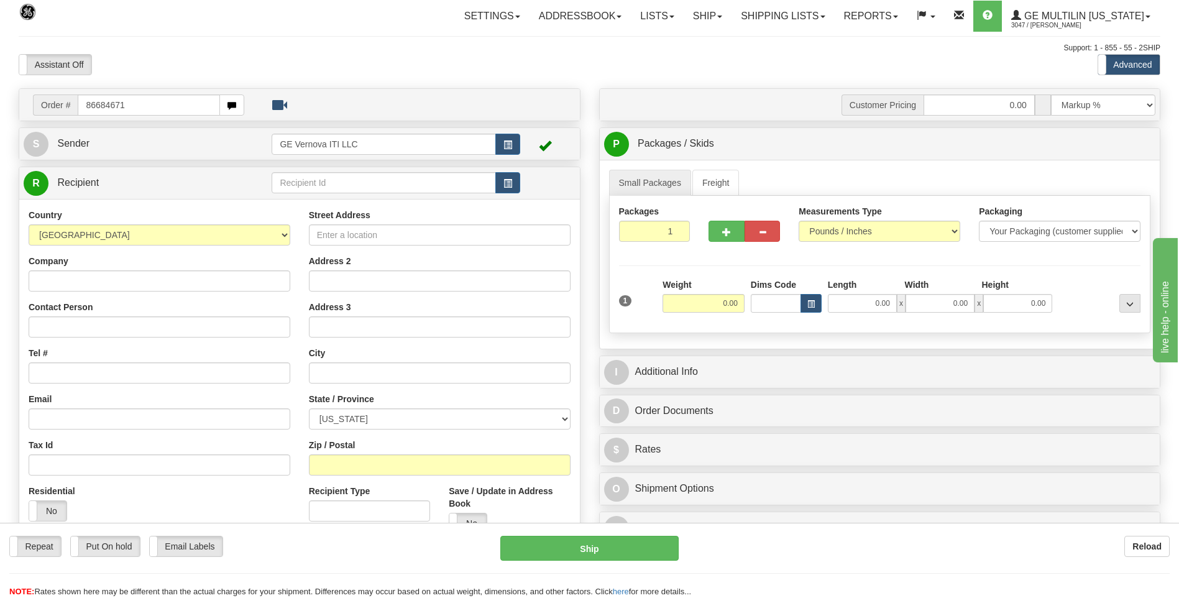
type input "86684671"
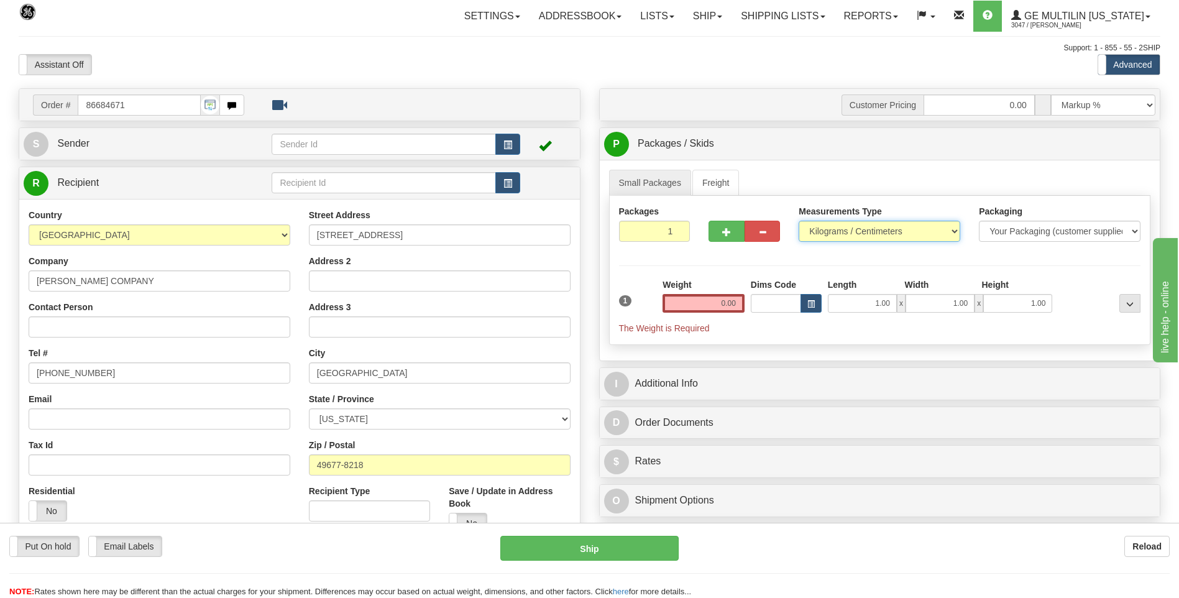
click at [835, 239] on select "Pounds / Inches Kilograms / Centimeters" at bounding box center [880, 231] width 162 height 21
select select "0"
click at [799, 221] on select "Pounds / Inches Kilograms / Centimeters" at bounding box center [880, 231] width 162 height 21
click at [738, 308] on input "0.00" at bounding box center [704, 303] width 82 height 19
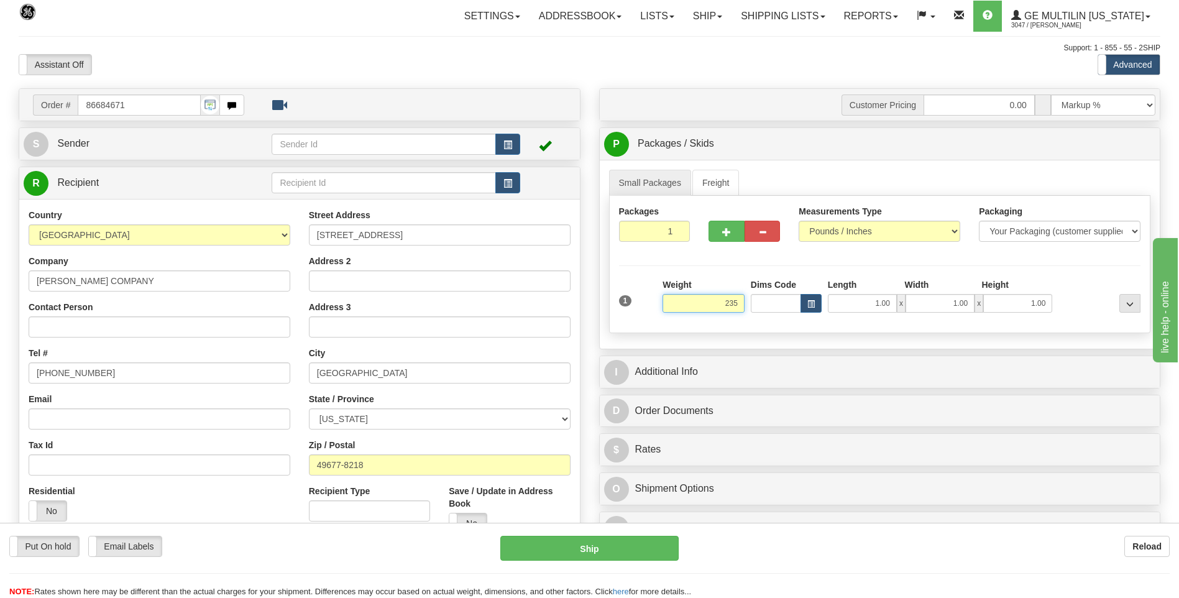
click button "Delete" at bounding box center [0, 0] width 0 height 0
type input "235.00"
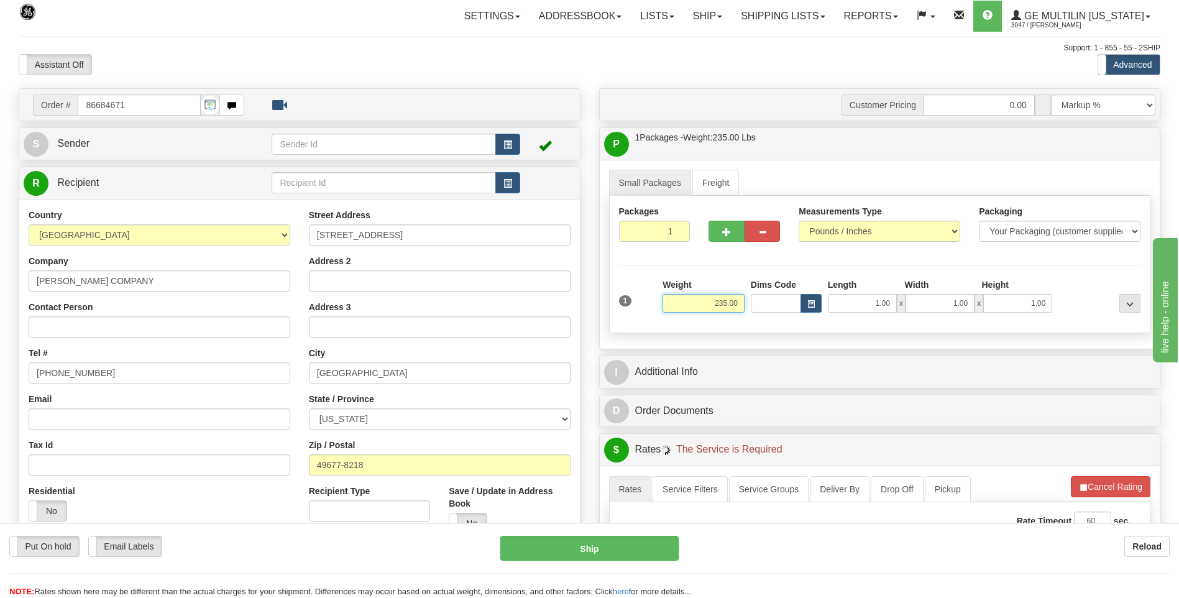
scroll to position [186, 0]
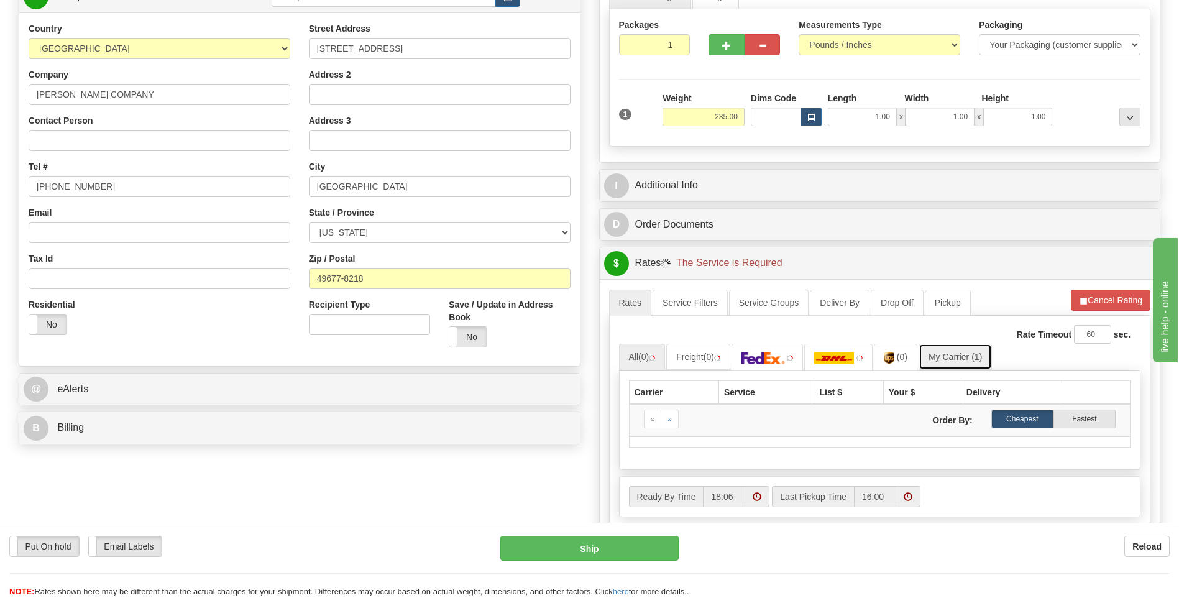
click at [949, 350] on link "My Carrier (1)" at bounding box center [955, 357] width 73 height 26
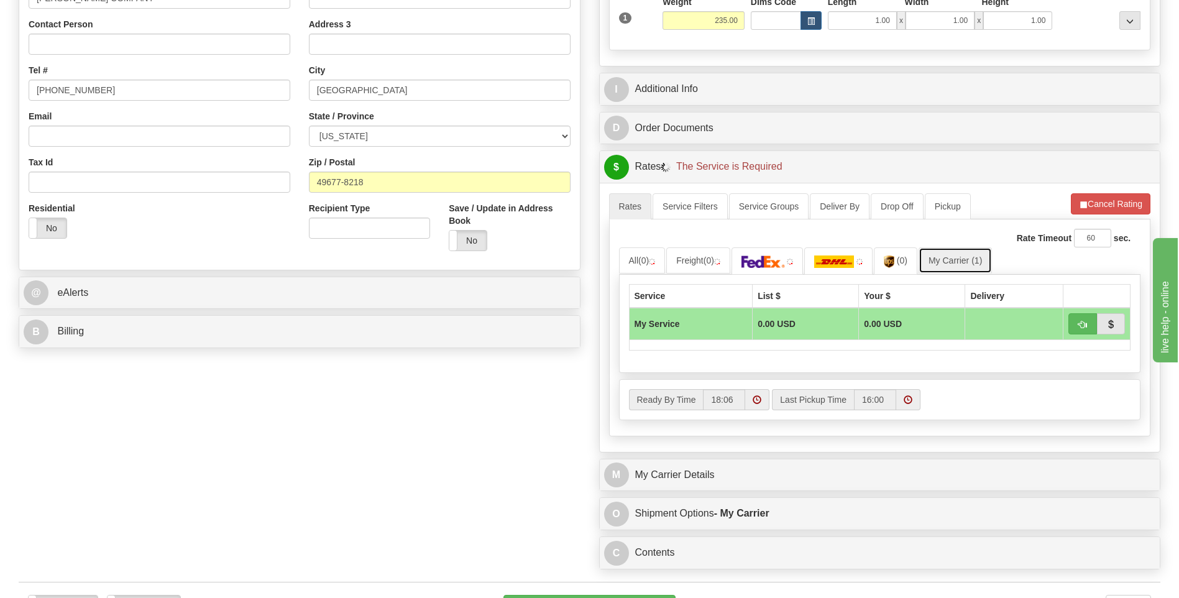
scroll to position [373, 0]
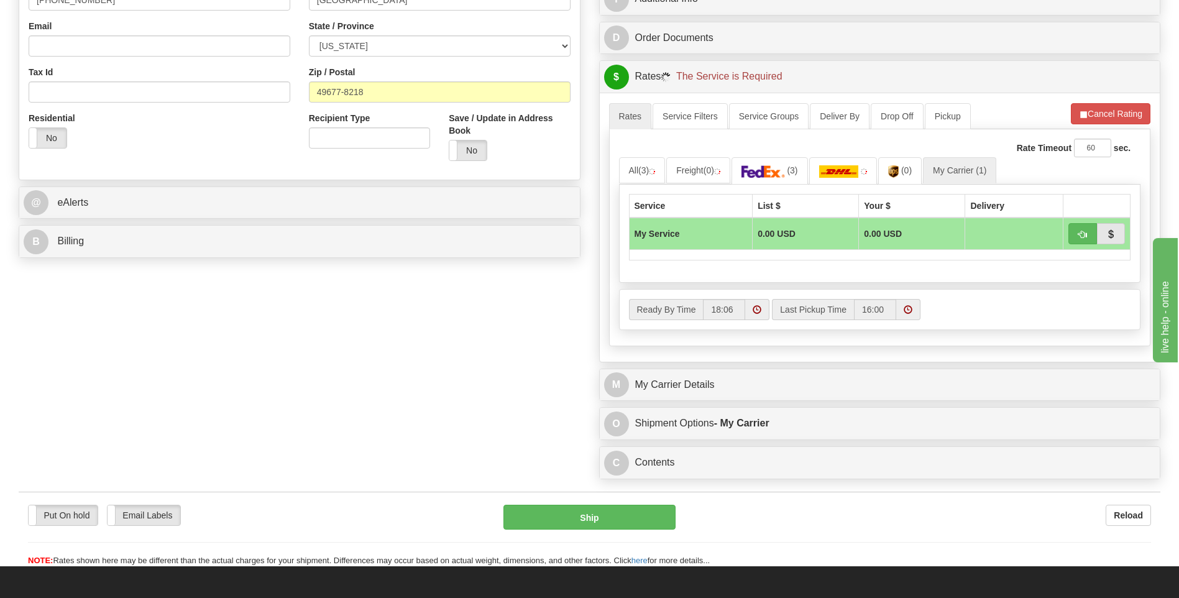
drag, startPoint x: 701, startPoint y: 405, endPoint x: 701, endPoint y: 395, distance: 9.9
click at [701, 403] on div "Customer Pricing 0.00 Markup % Discount % Flat Amount Per Pound Flat Amount Mar…" at bounding box center [880, 100] width 581 height 770
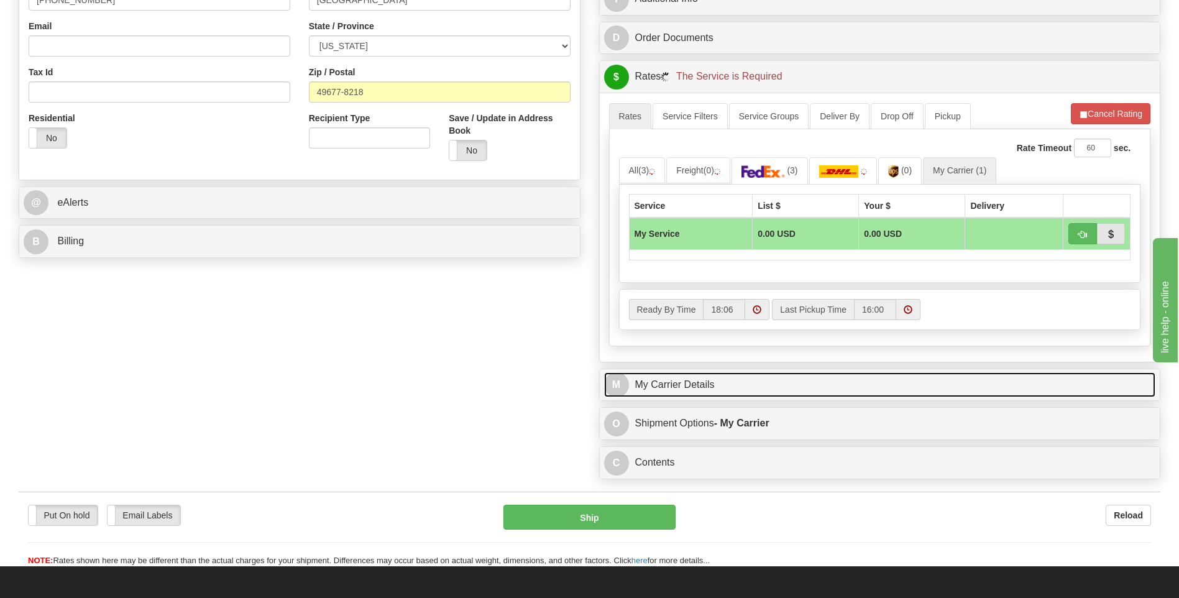
click at [703, 392] on link "M My Carrier Details" at bounding box center [880, 384] width 552 height 25
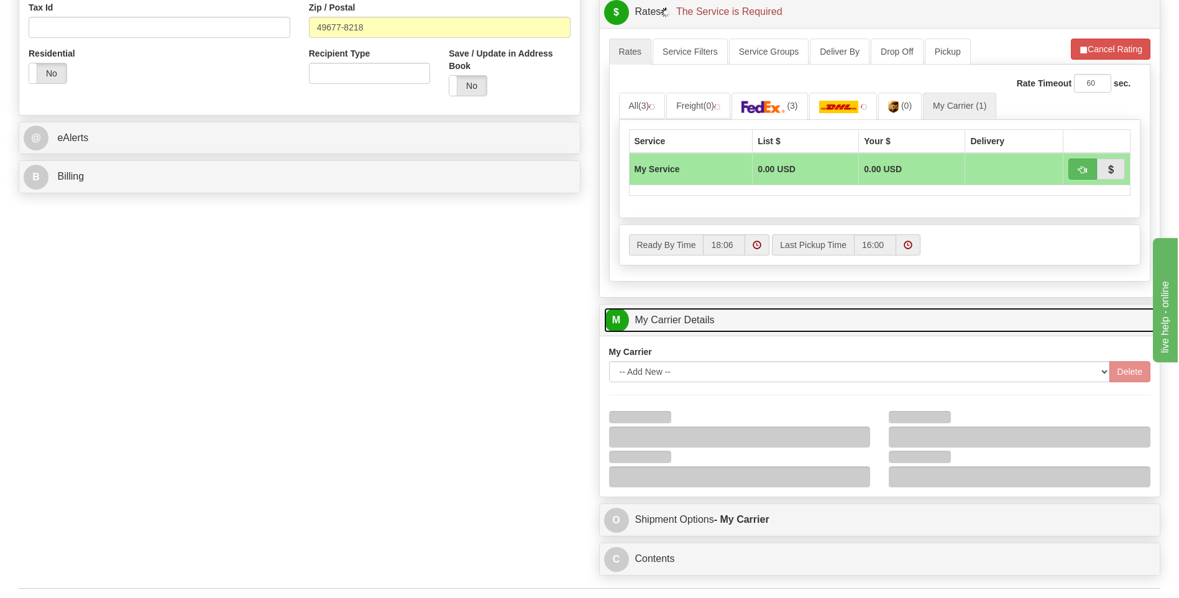
scroll to position [559, 0]
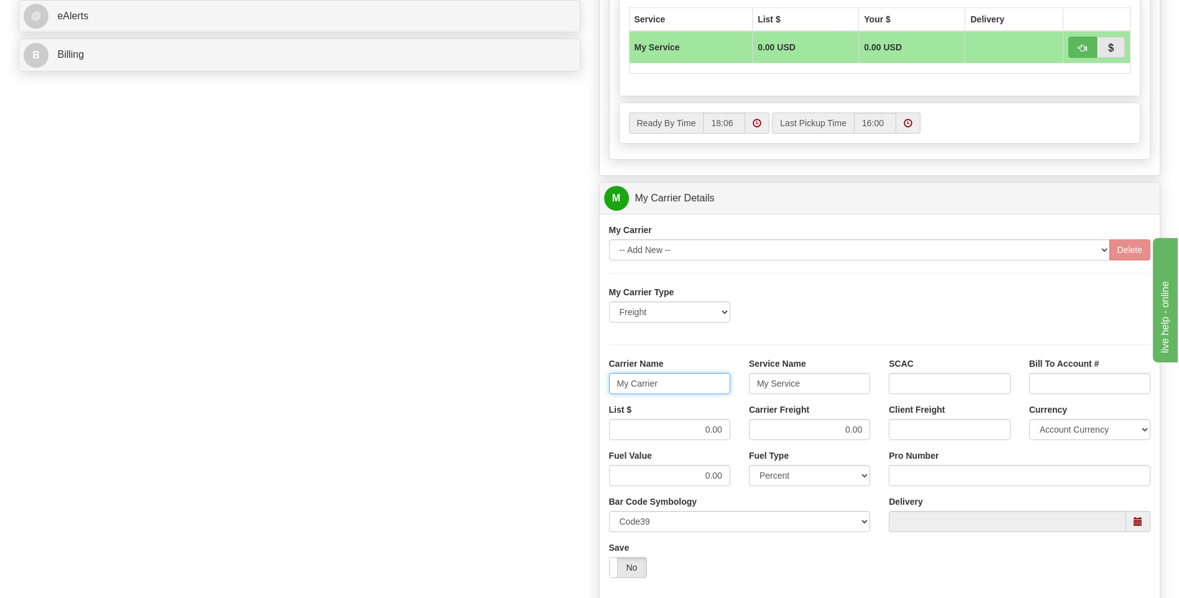
drag, startPoint x: 623, startPoint y: 387, endPoint x: 567, endPoint y: 386, distance: 55.3
click at [568, 386] on div "Order # 86684671 S Sender" at bounding box center [589, 129] width 1160 height 1200
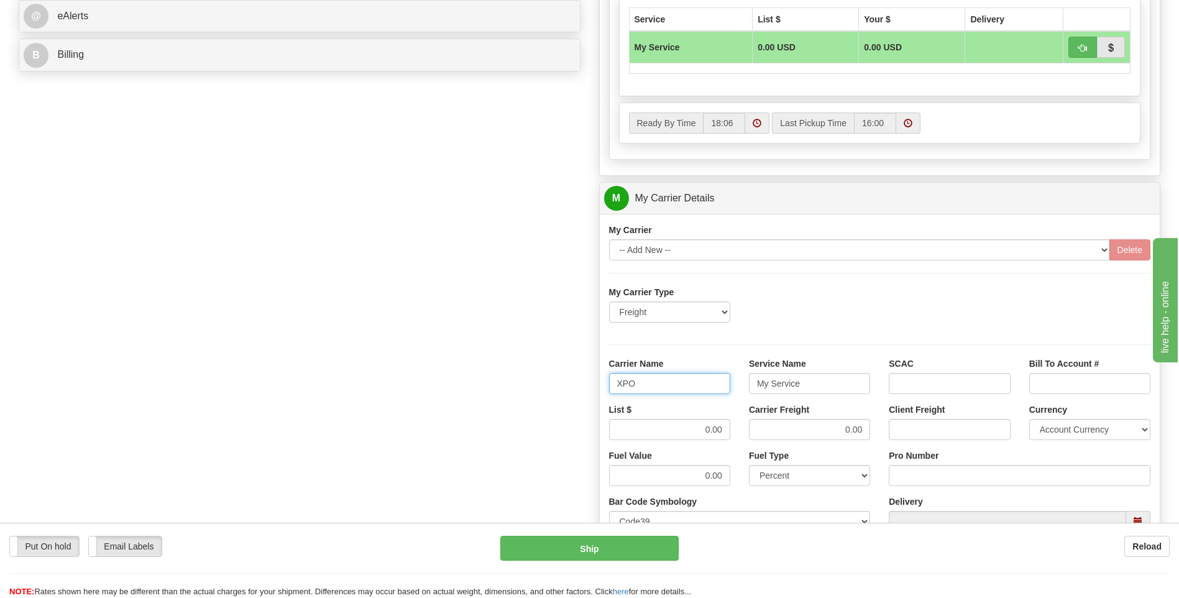
type input "XPO"
type input "LTL"
drag, startPoint x: 702, startPoint y: 426, endPoint x: 746, endPoint y: 429, distance: 44.3
click at [746, 429] on div "List $ 0.00 Carrier Freight 0.00 Client Freight Currency Account Currency ARN A…" at bounding box center [880, 426] width 561 height 46
type input "385"
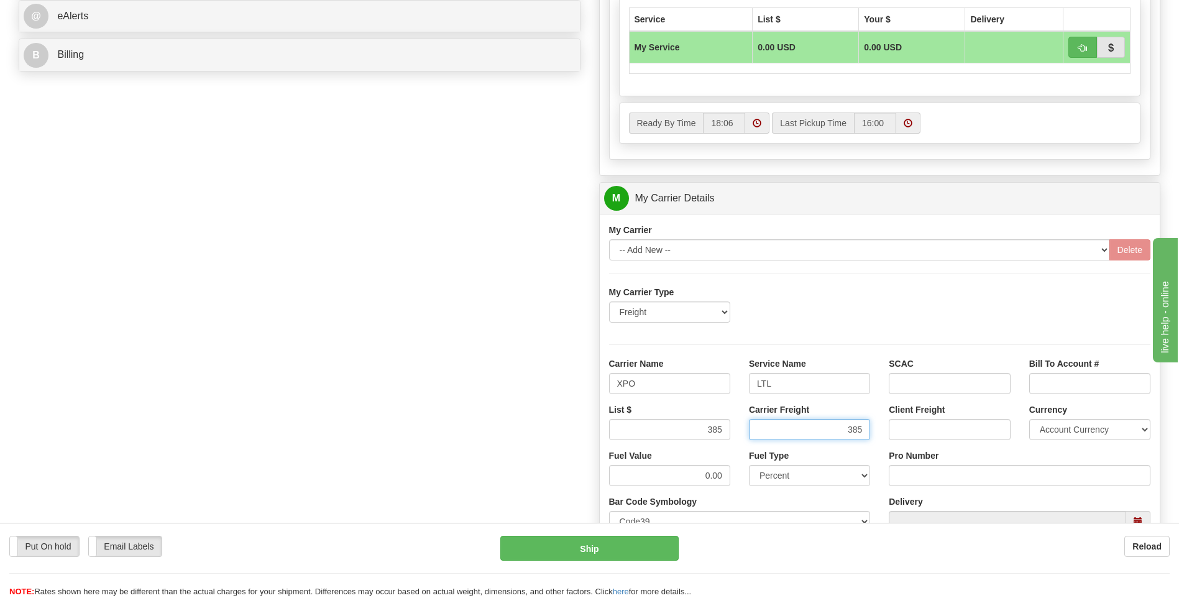
type input "385"
click at [957, 487] on div "Tracking Number Pro Number" at bounding box center [1019, 472] width 280 height 46
click at [955, 483] on input "Pro Number" at bounding box center [1020, 475] width 262 height 21
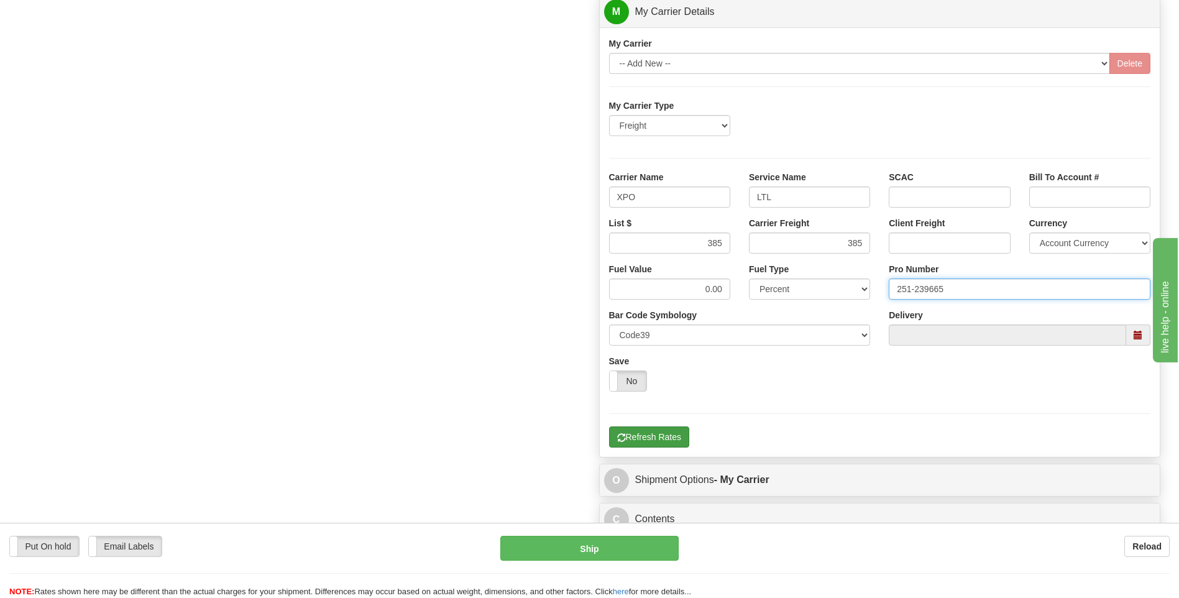
type input "251-239665"
click at [659, 434] on button "Refresh Rates" at bounding box center [649, 436] width 80 height 21
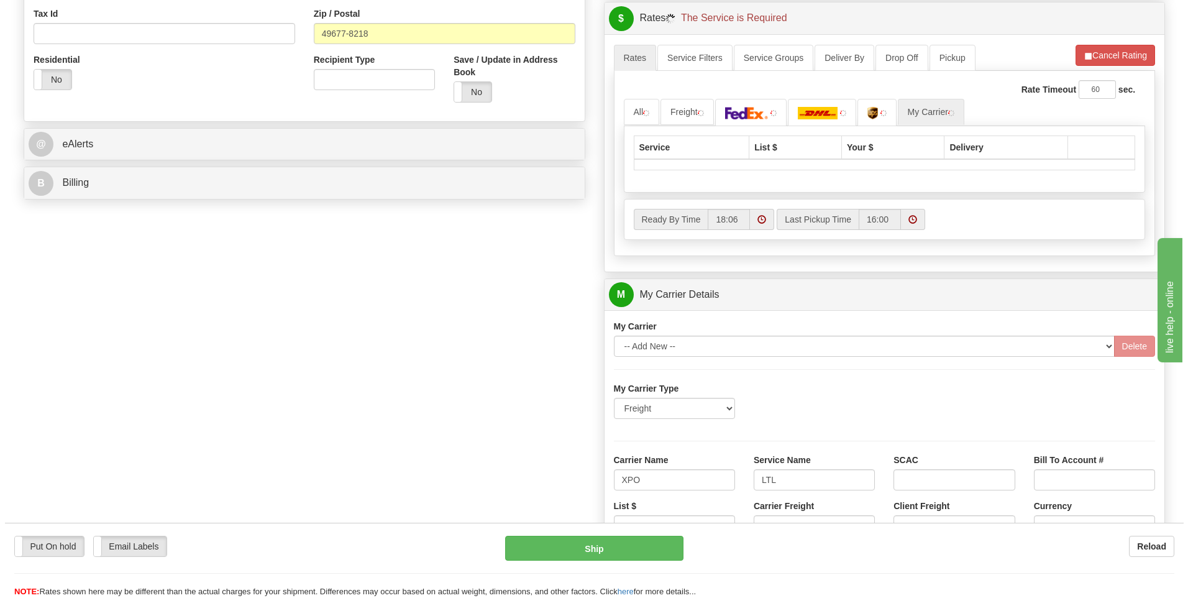
scroll to position [341, 0]
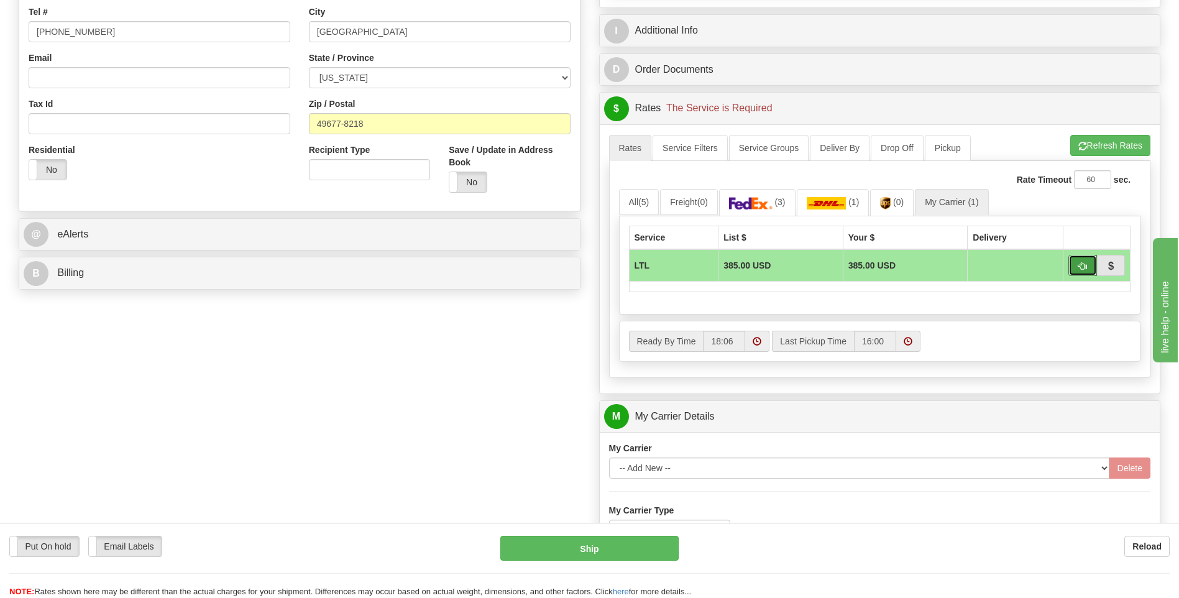
click at [1082, 267] on span "button" at bounding box center [1082, 266] width 9 height 8
type input "00"
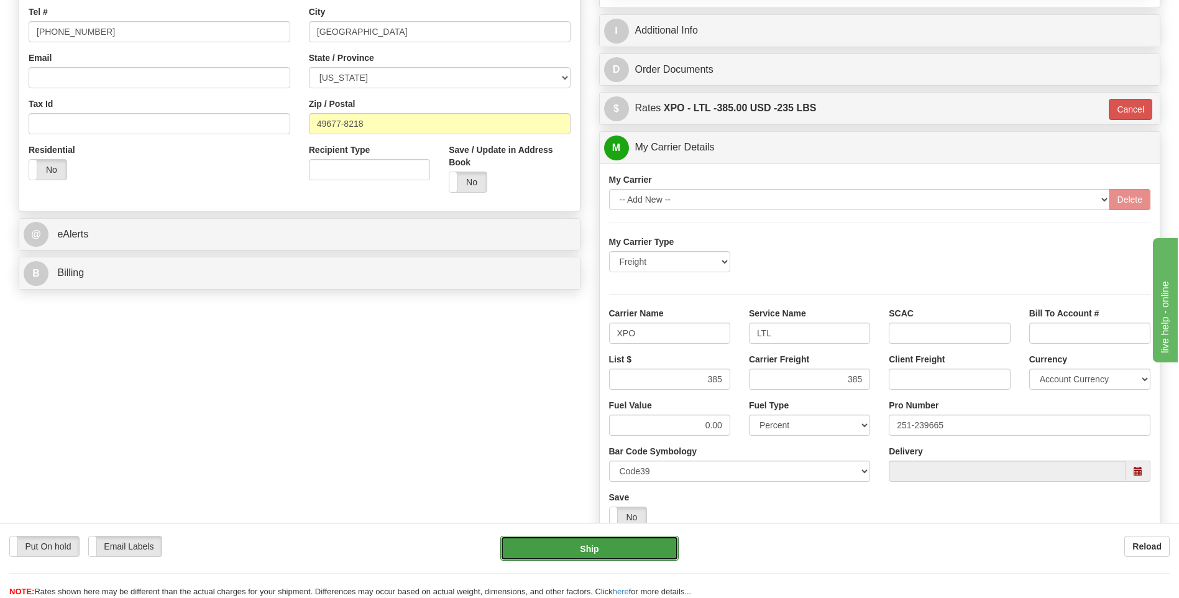
click at [650, 544] on button "Ship" at bounding box center [589, 548] width 178 height 25
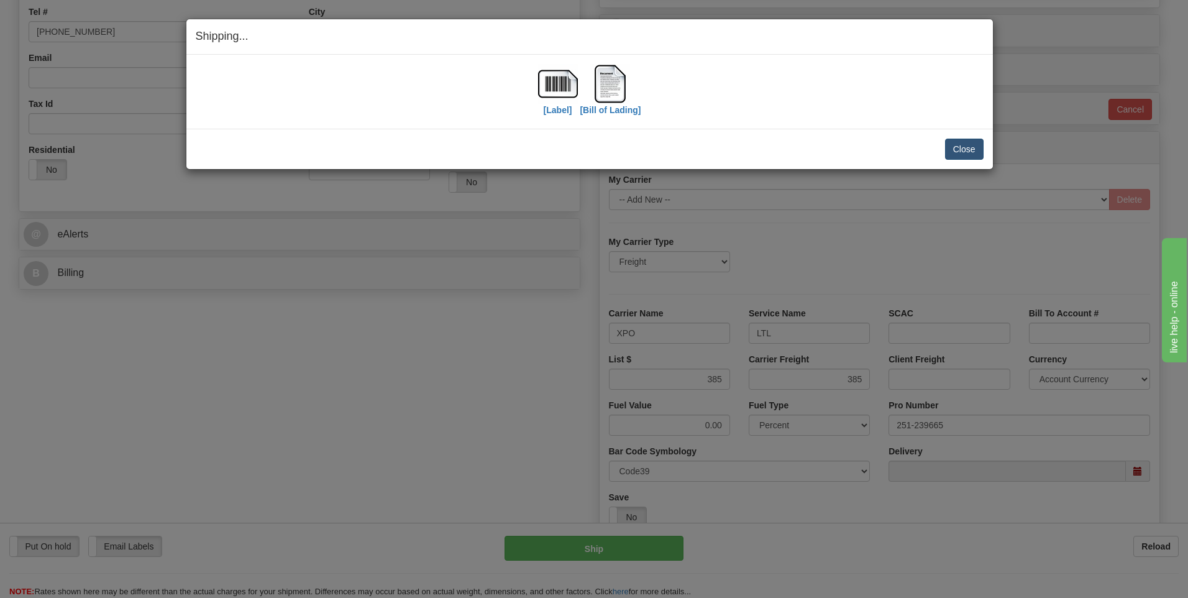
click at [943, 150] on div "Close Cancel" at bounding box center [590, 149] width 788 height 21
click at [952, 150] on button "Close" at bounding box center [964, 149] width 39 height 21
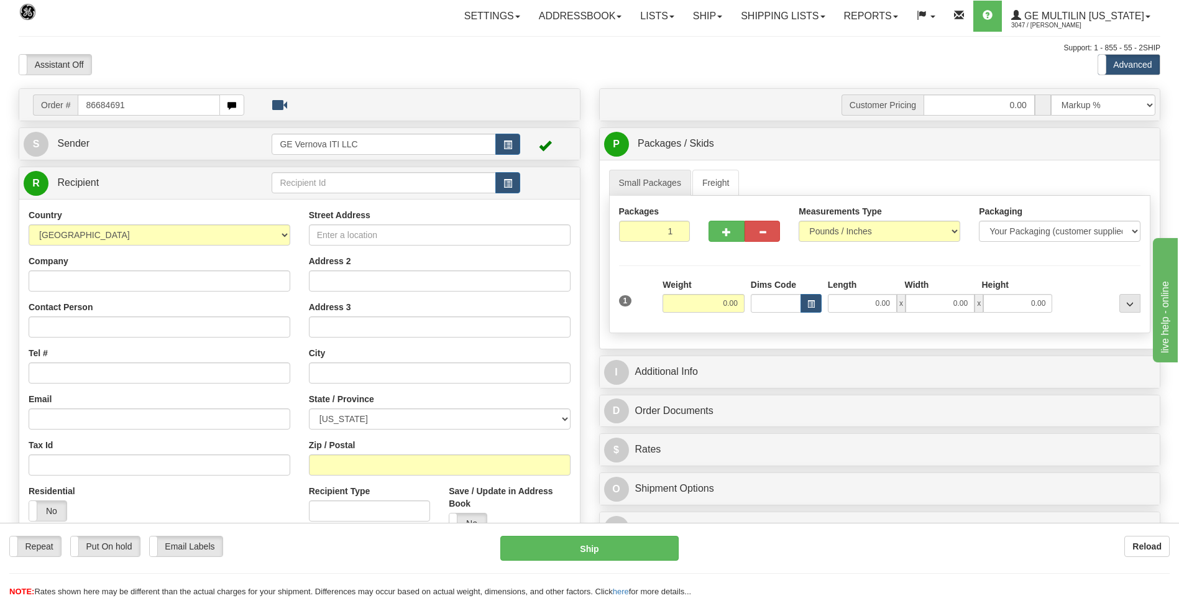
type input "86684691"
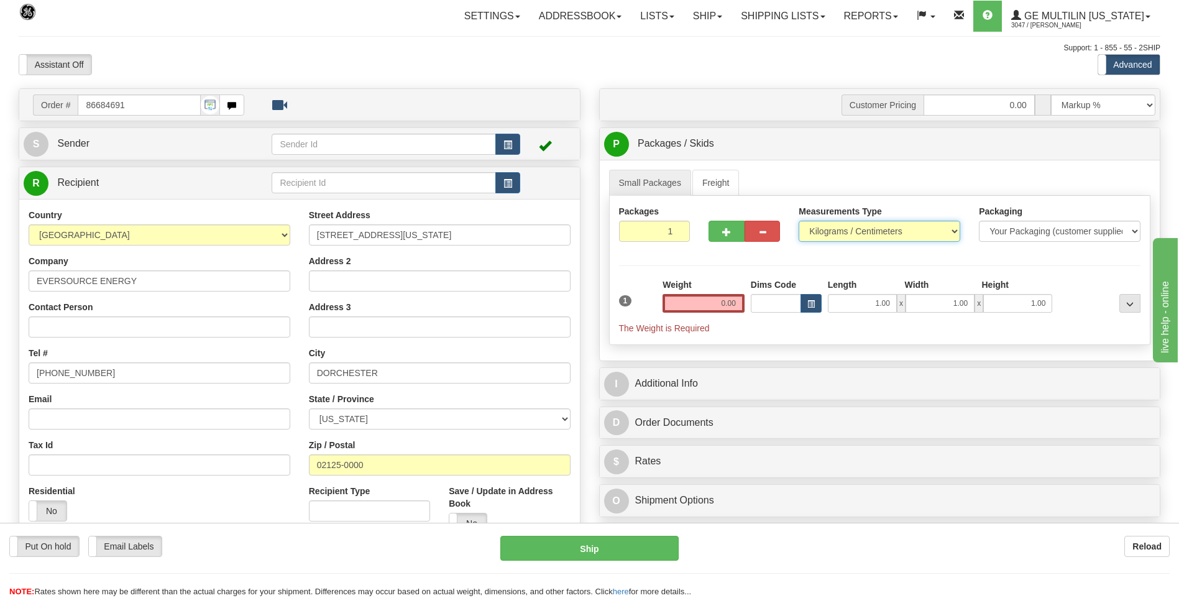
click at [874, 227] on select "Pounds / Inches Kilograms / Centimeters" at bounding box center [880, 231] width 162 height 21
select select "0"
click at [799, 221] on select "Pounds / Inches Kilograms / Centimeters" at bounding box center [880, 231] width 162 height 21
click at [738, 298] on input "0.00" at bounding box center [704, 303] width 82 height 19
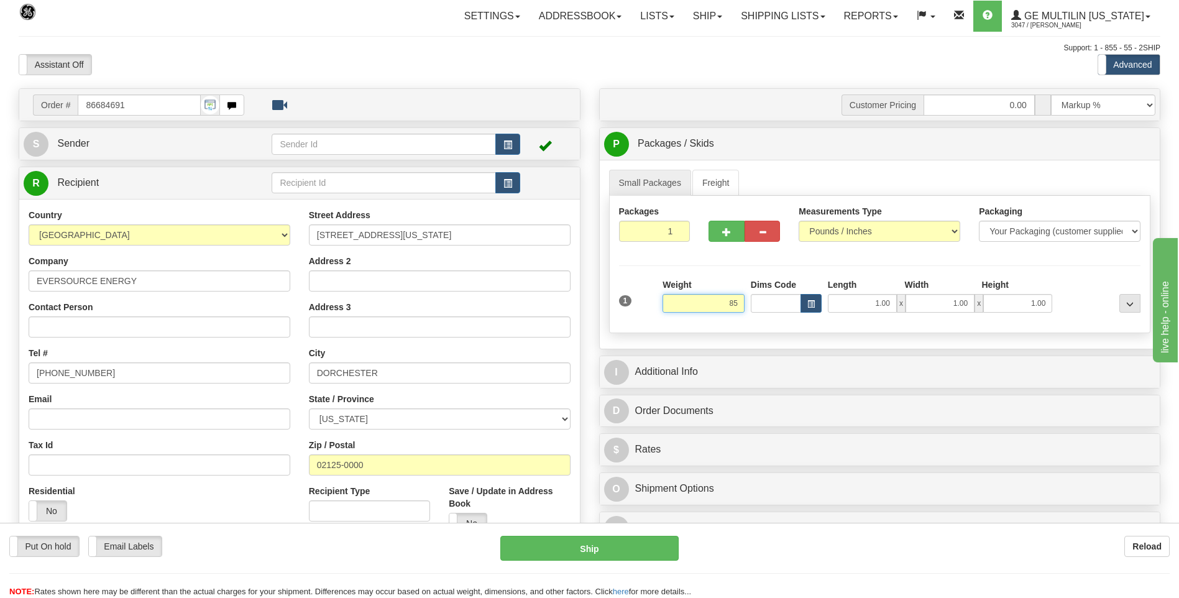
click button "Delete" at bounding box center [0, 0] width 0 height 0
type input "85.00"
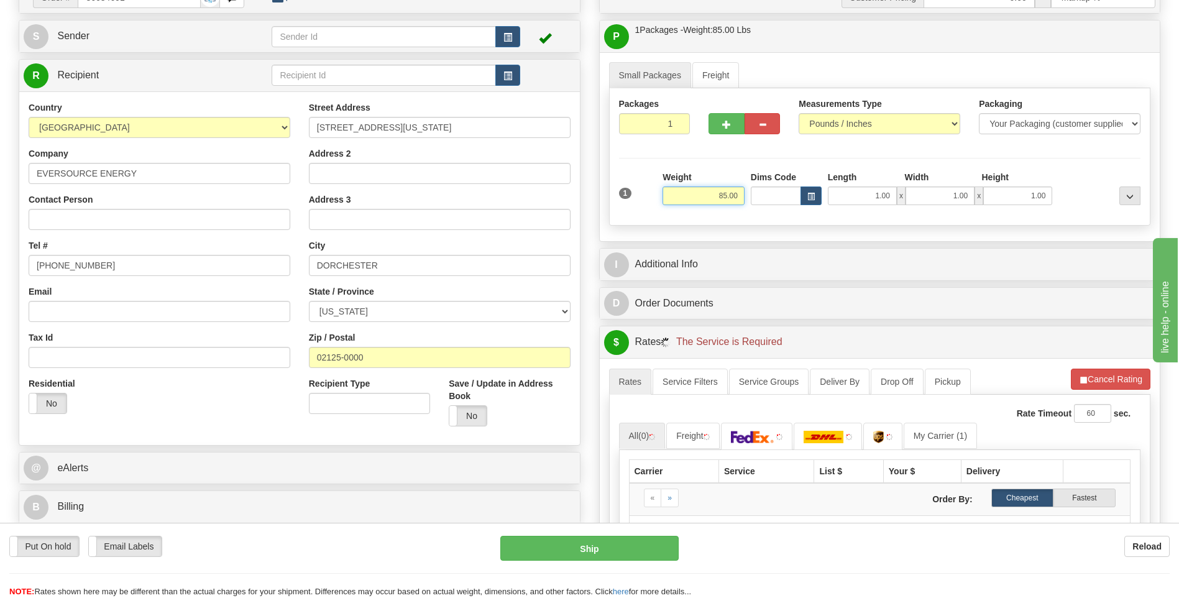
scroll to position [249, 0]
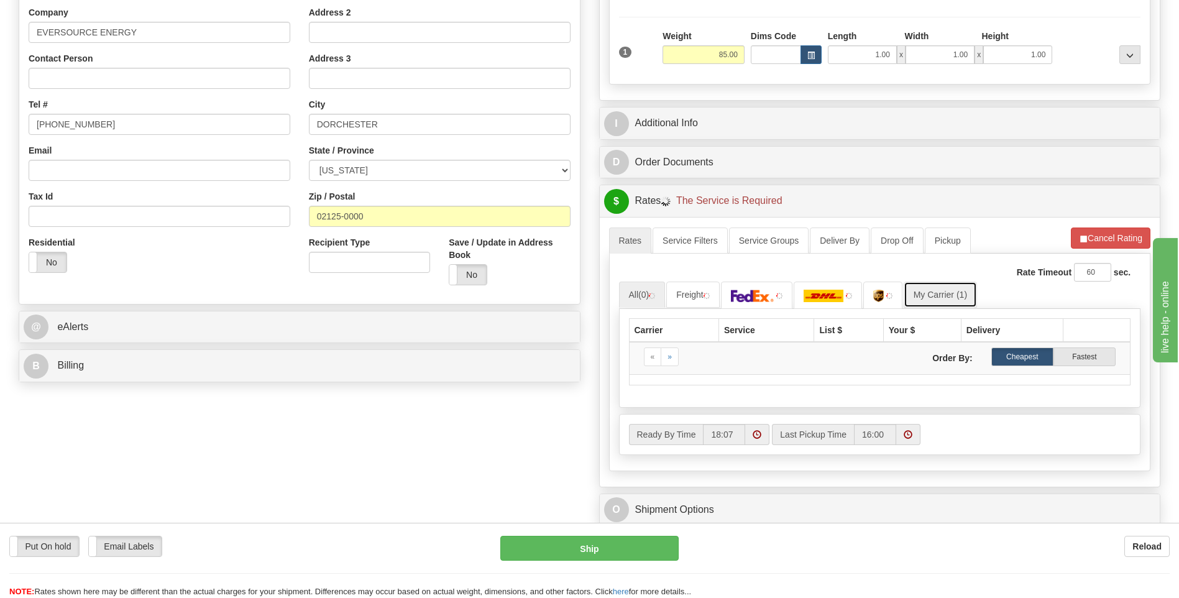
click at [960, 303] on link "My Carrier (1)" at bounding box center [940, 295] width 73 height 26
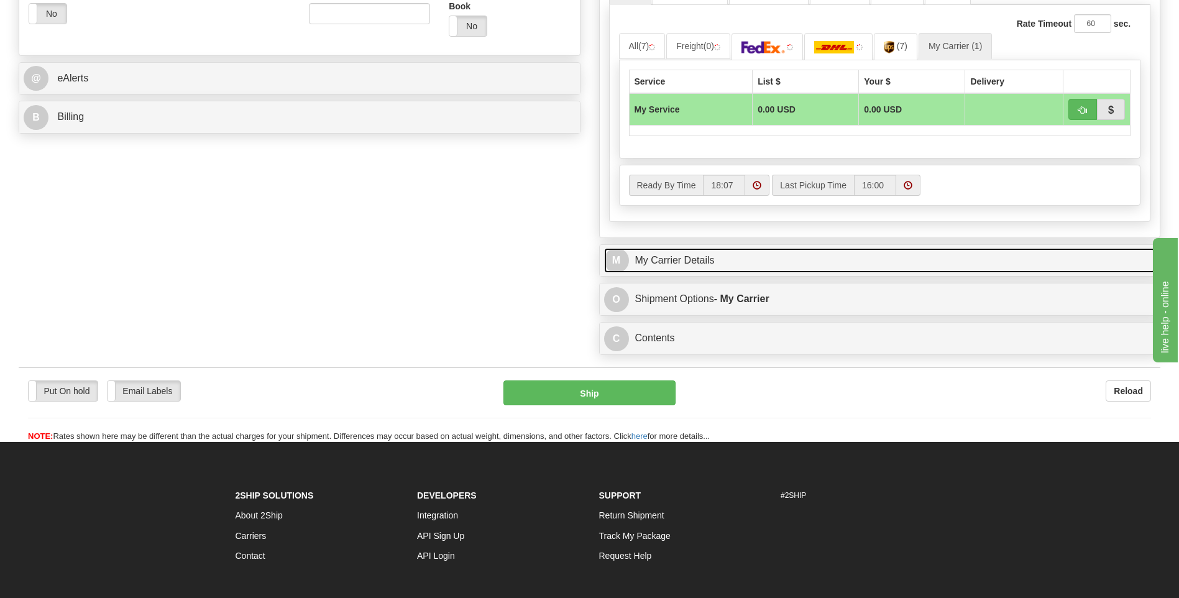
click at [730, 272] on link "M My Carrier Details" at bounding box center [880, 260] width 552 height 25
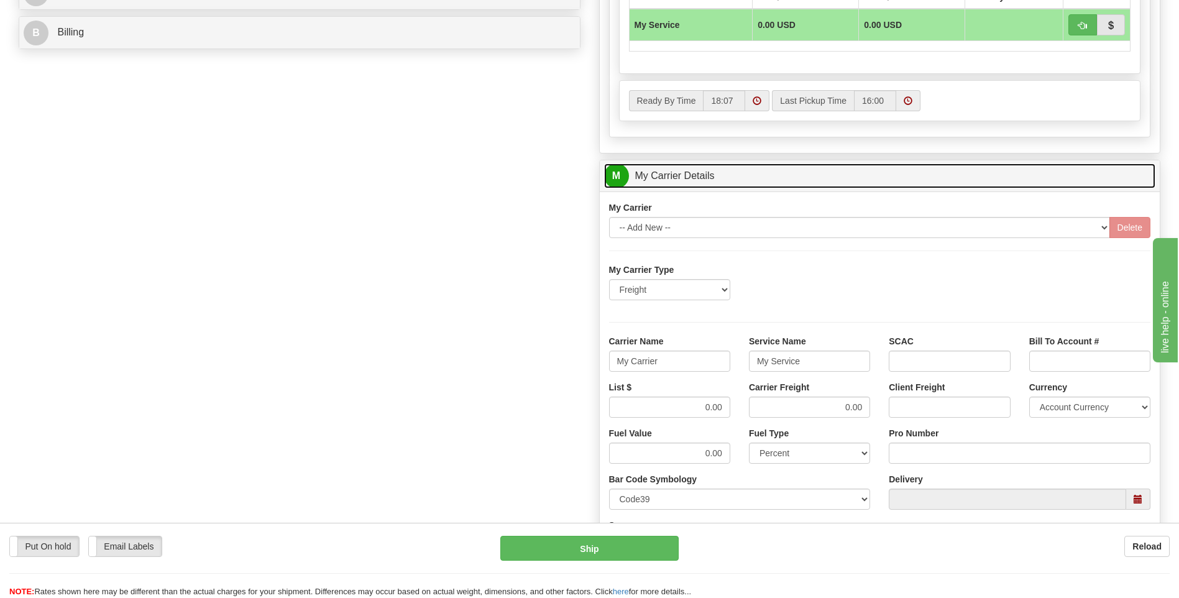
scroll to position [622, 0]
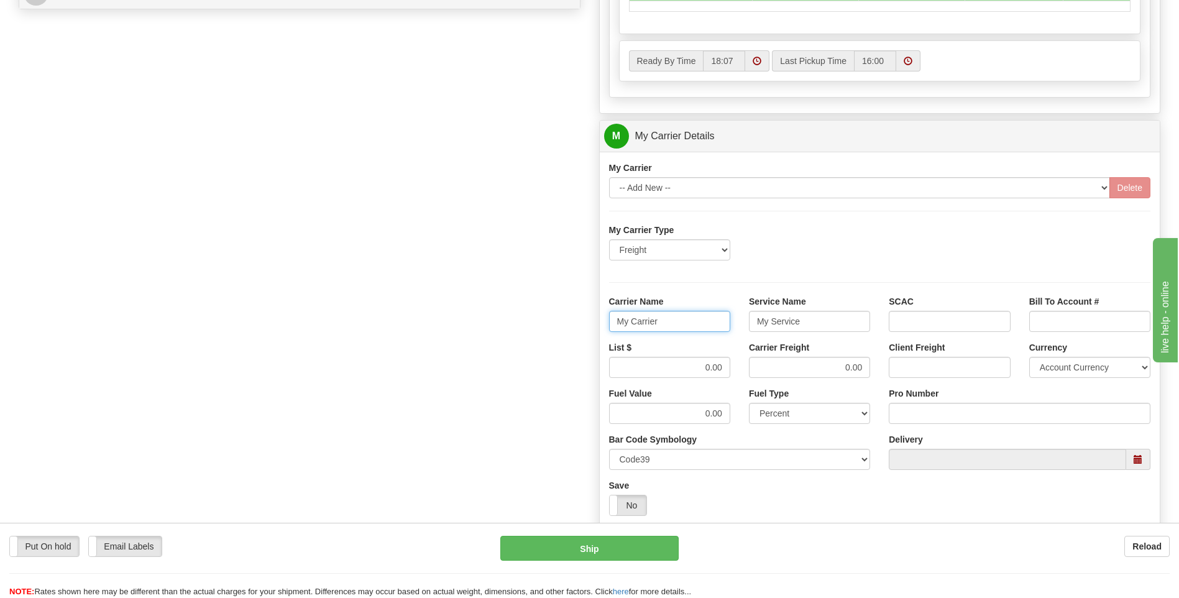
click at [547, 333] on div "Order # 86684691 S Sender" at bounding box center [589, 67] width 1160 height 1200
type input "XPO"
type input "LTL"
click at [759, 367] on div "List $ 0.00 Carrier Freight 0.00 Client Freight Currency Account Currency ARN A…" at bounding box center [880, 364] width 561 height 46
type input "385"
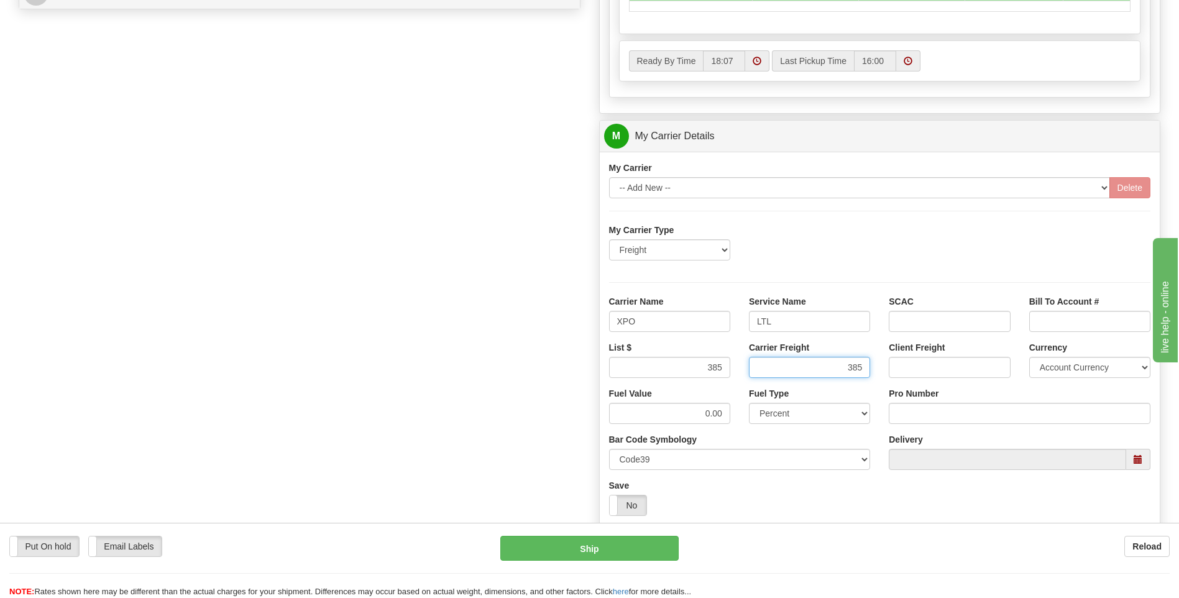
type input "385"
click at [902, 411] on input "Pro Number" at bounding box center [1020, 413] width 262 height 21
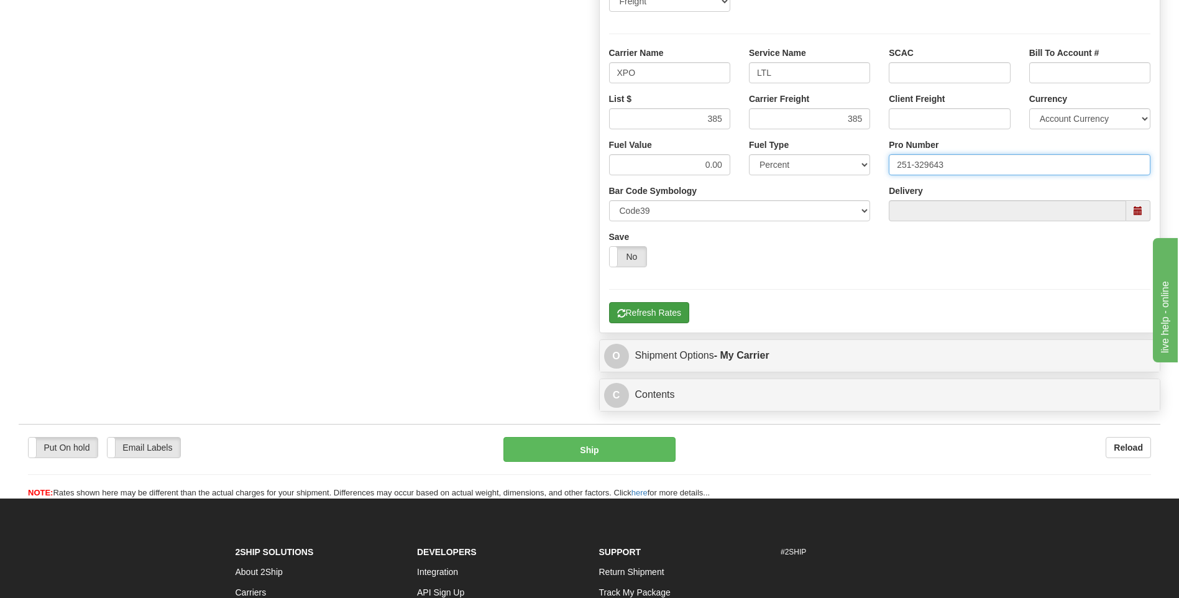
type input "251-329643"
click at [651, 323] on button "Refresh Rates" at bounding box center [649, 312] width 80 height 21
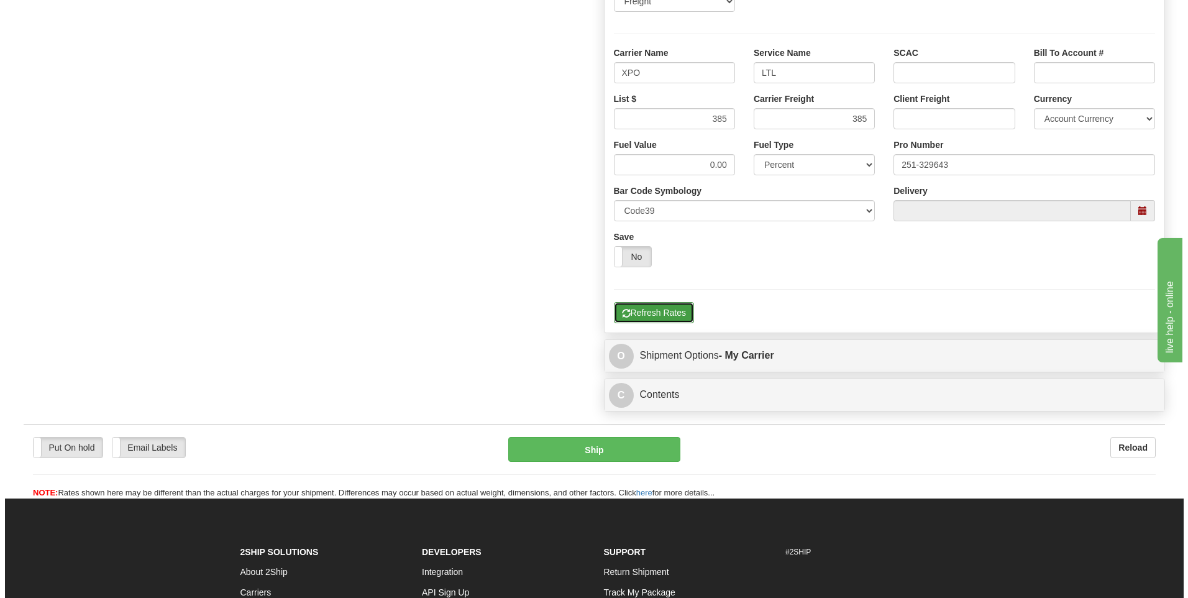
scroll to position [403, 0]
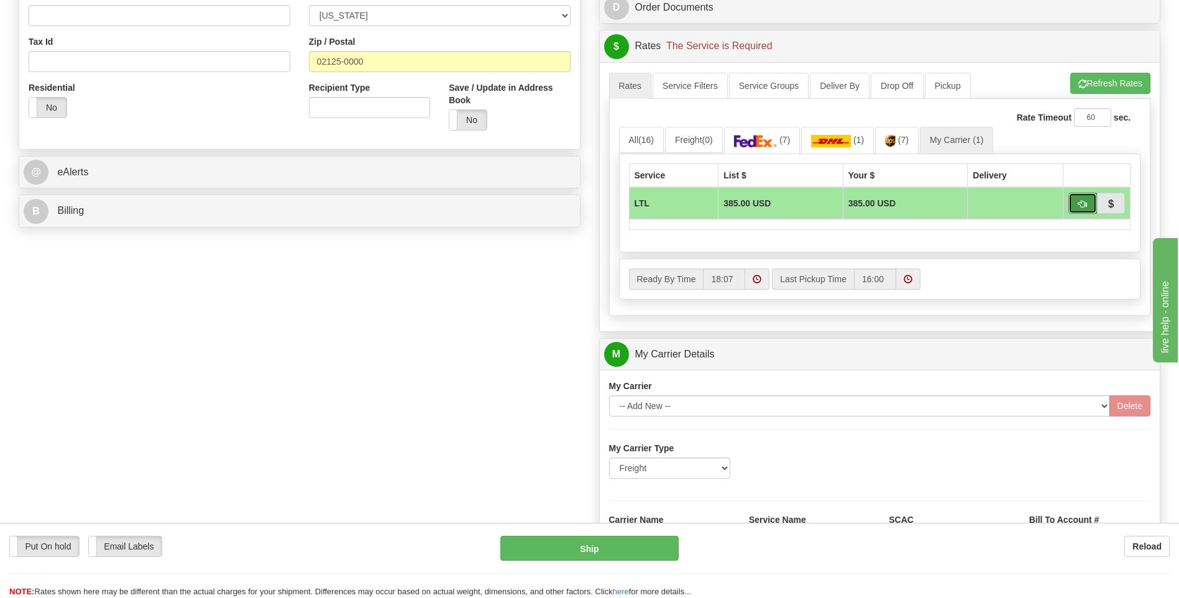
click at [1076, 203] on button "button" at bounding box center [1082, 203] width 29 height 21
type input "00"
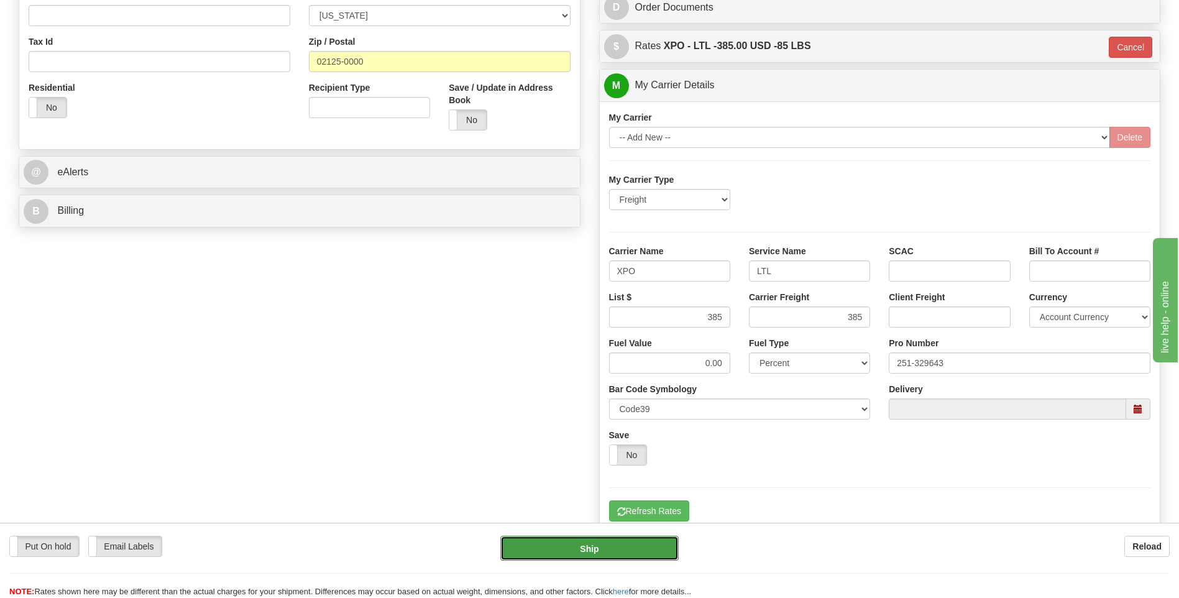
click at [632, 554] on button "Ship" at bounding box center [589, 548] width 178 height 25
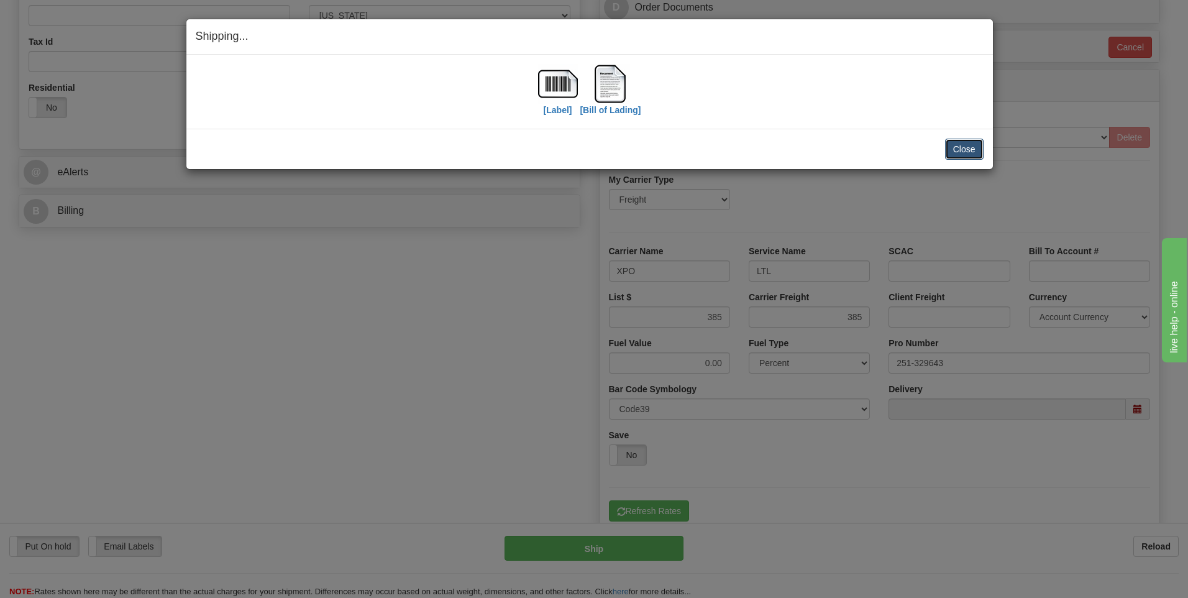
click at [958, 149] on button "Close" at bounding box center [964, 149] width 39 height 21
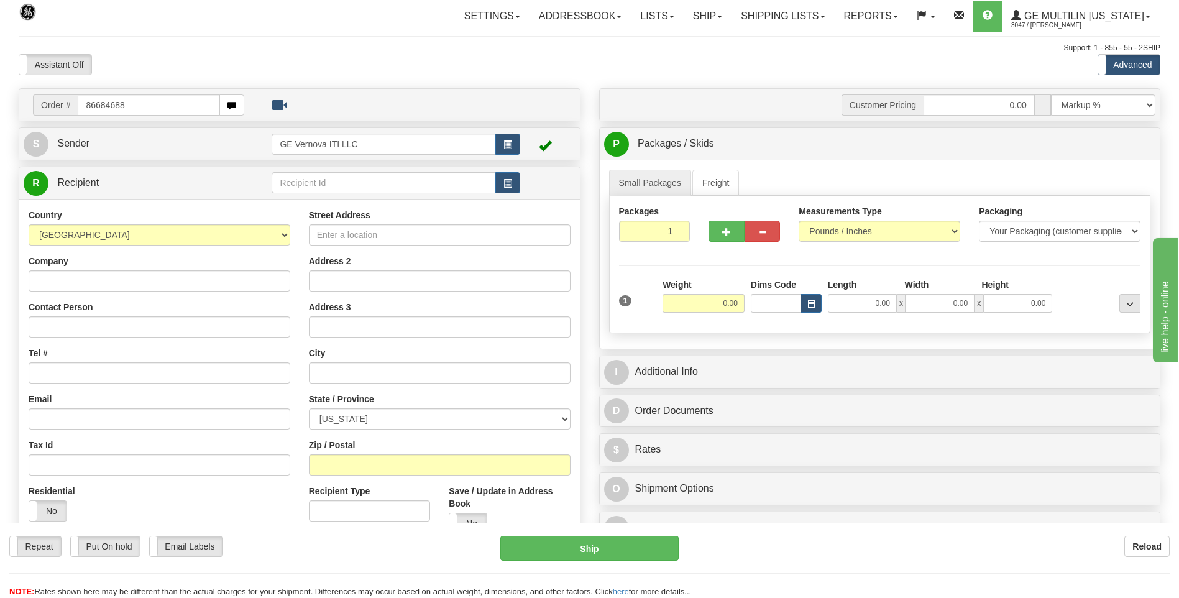
type input "86684688"
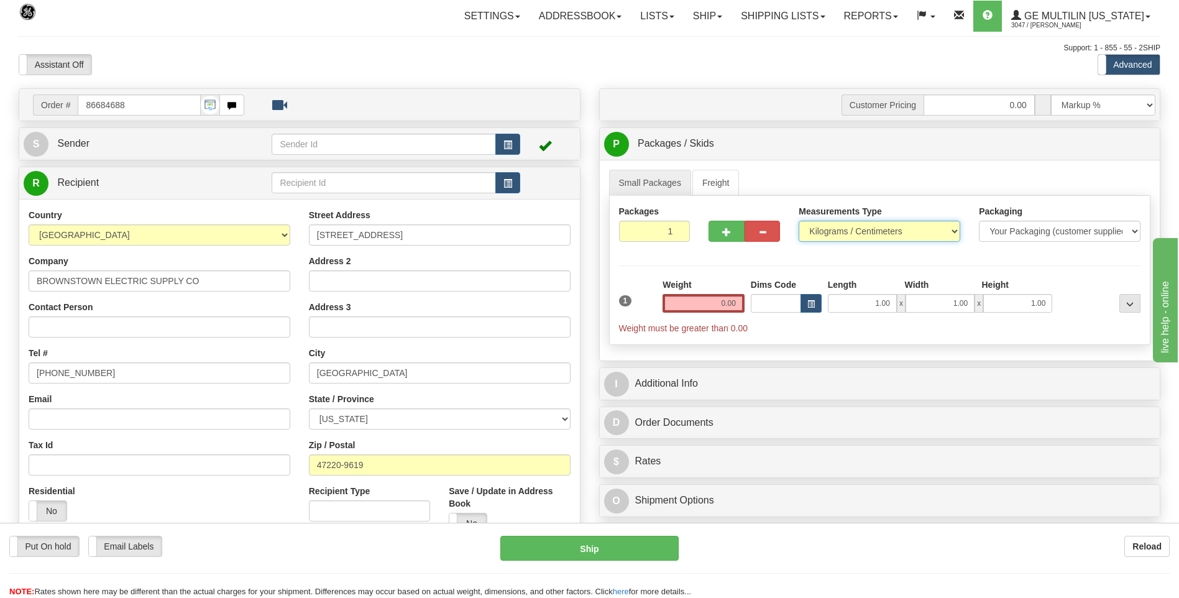
click at [810, 236] on select "Pounds / Inches Kilograms / Centimeters" at bounding box center [880, 231] width 162 height 21
select select "0"
click at [799, 221] on select "Pounds / Inches Kilograms / Centimeters" at bounding box center [880, 231] width 162 height 21
click at [732, 301] on input "0.00" at bounding box center [704, 303] width 82 height 19
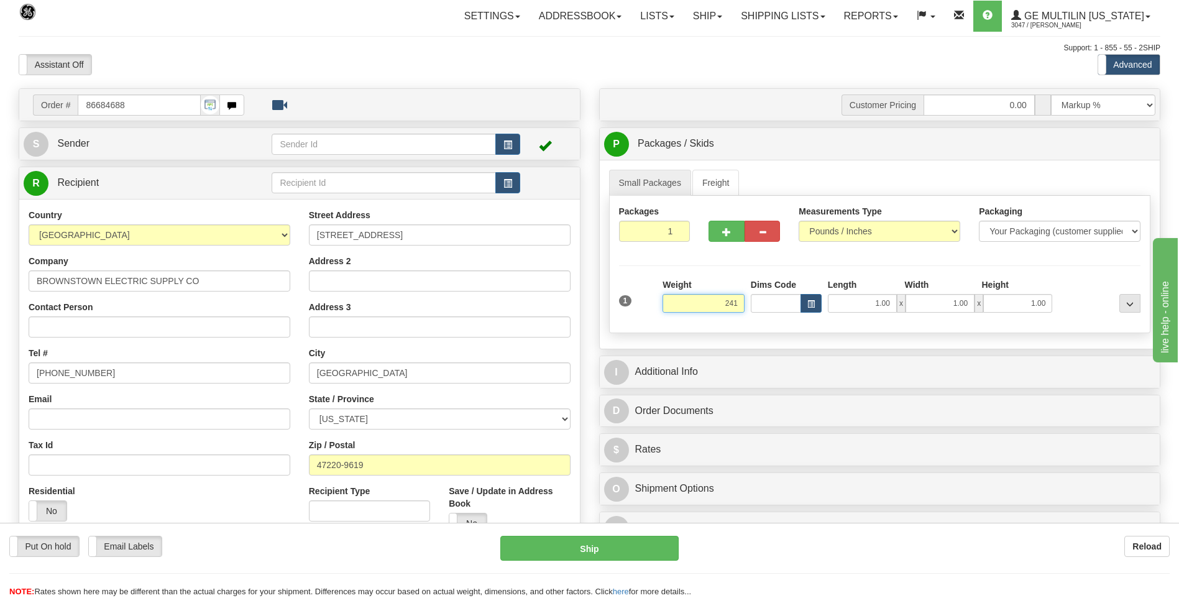
click button "Delete" at bounding box center [0, 0] width 0 height 0
type input "241.00"
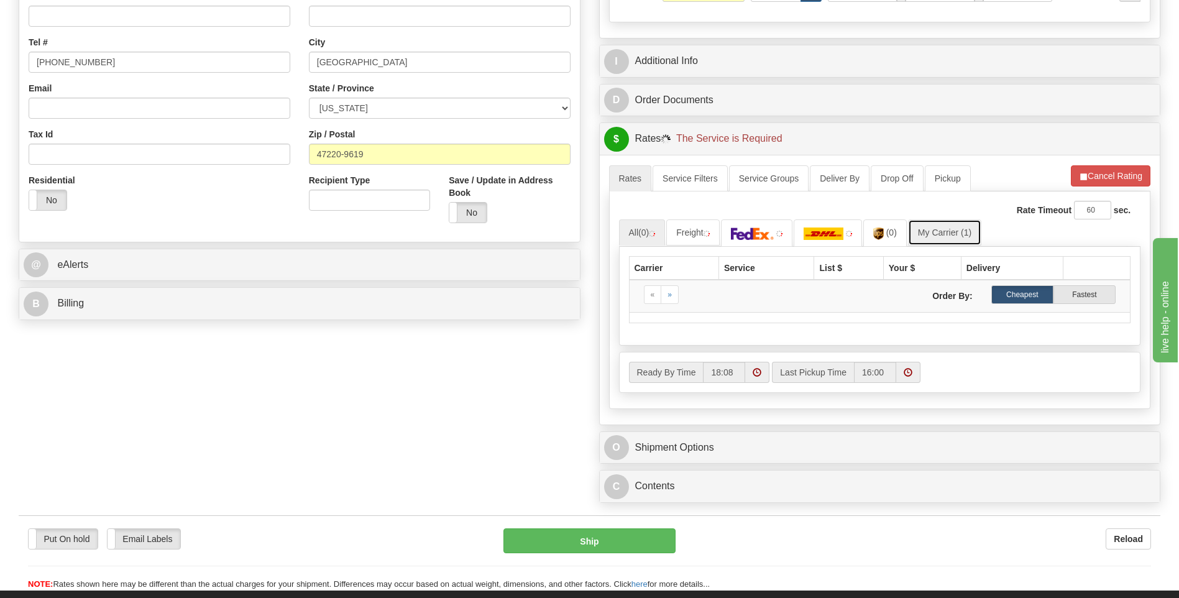
click at [956, 229] on link "My Carrier (1)" at bounding box center [944, 232] width 73 height 26
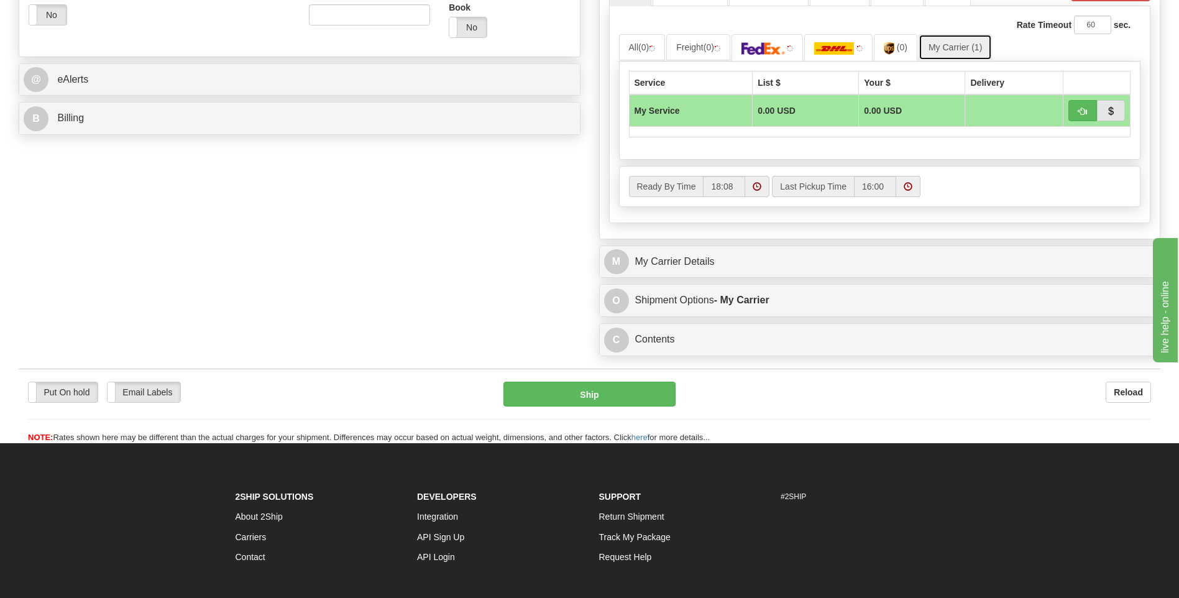
scroll to position [497, 0]
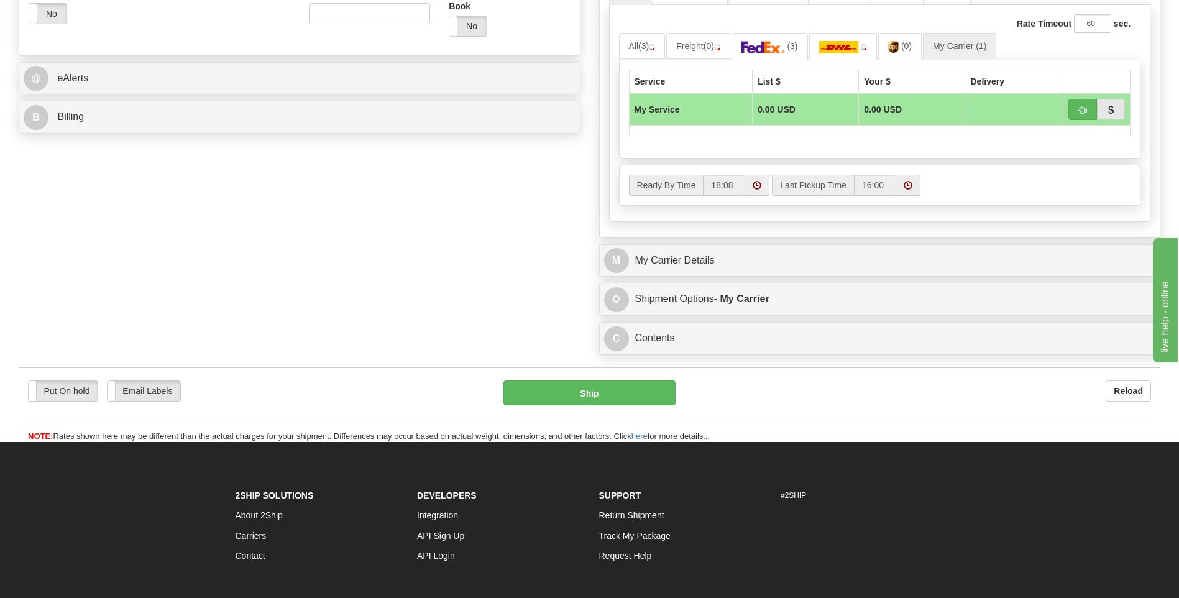
click at [753, 275] on div "M My Carrier Details" at bounding box center [880, 261] width 561 height 32
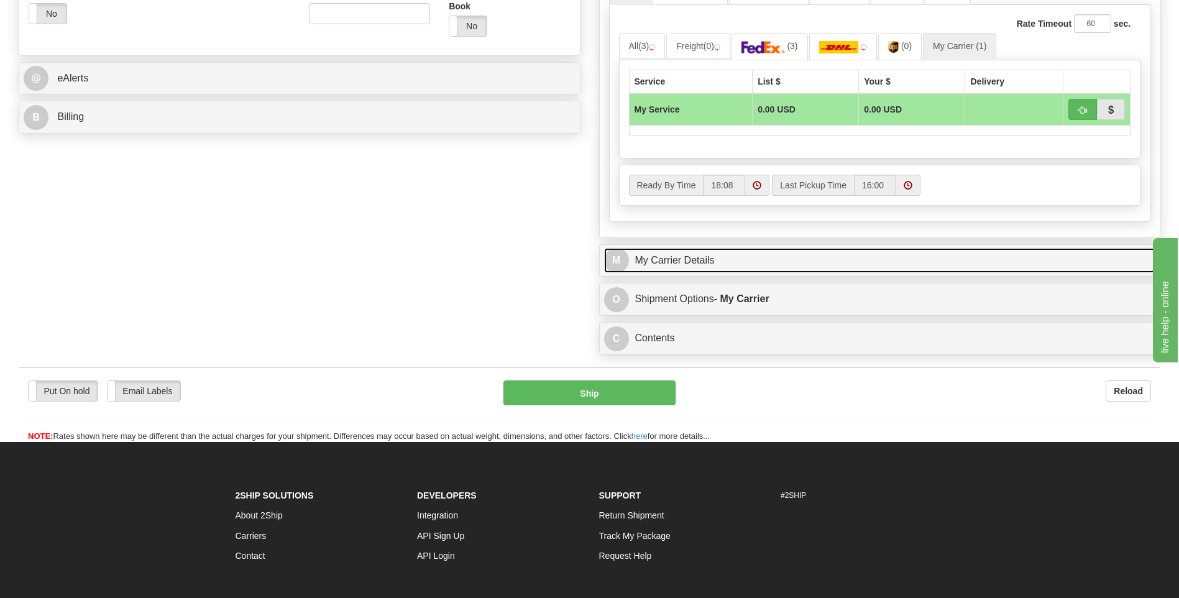
click at [751, 269] on link "M My Carrier Details" at bounding box center [880, 260] width 552 height 25
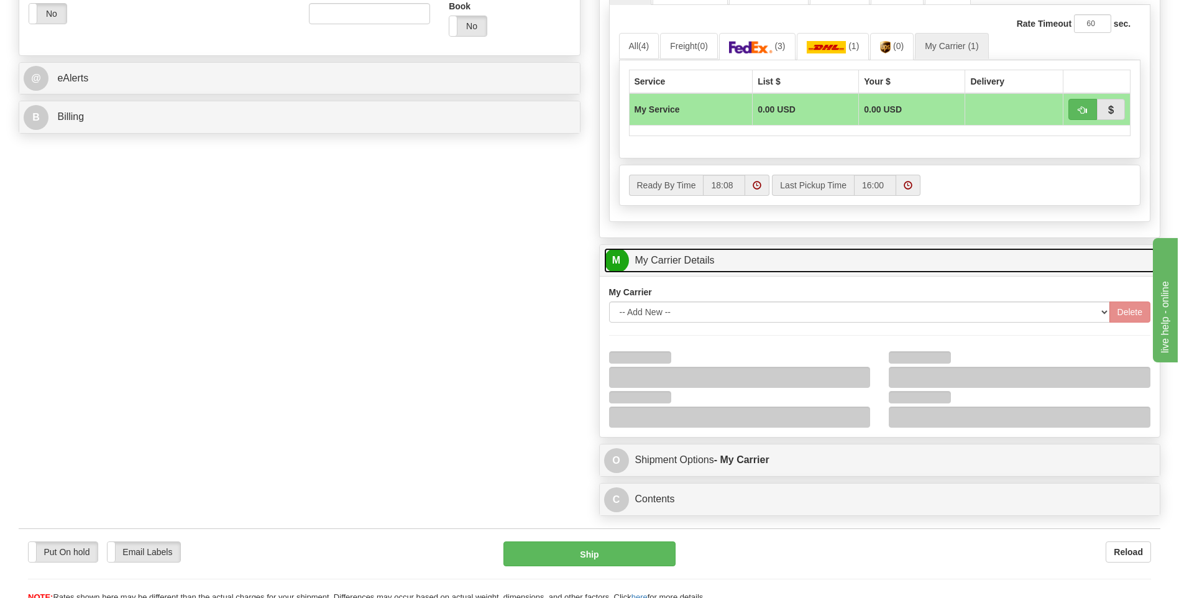
scroll to position [684, 0]
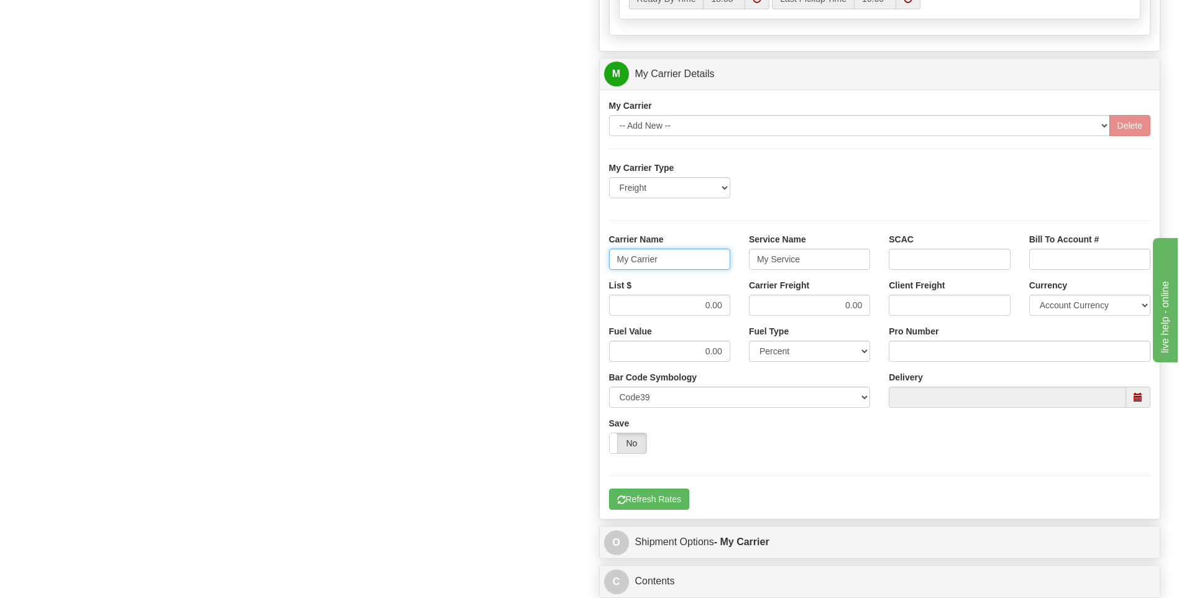
drag, startPoint x: 638, startPoint y: 260, endPoint x: 565, endPoint y: 261, distance: 72.7
click at [565, 261] on div "Order # 86684688 S Sender" at bounding box center [589, 5] width 1160 height 1200
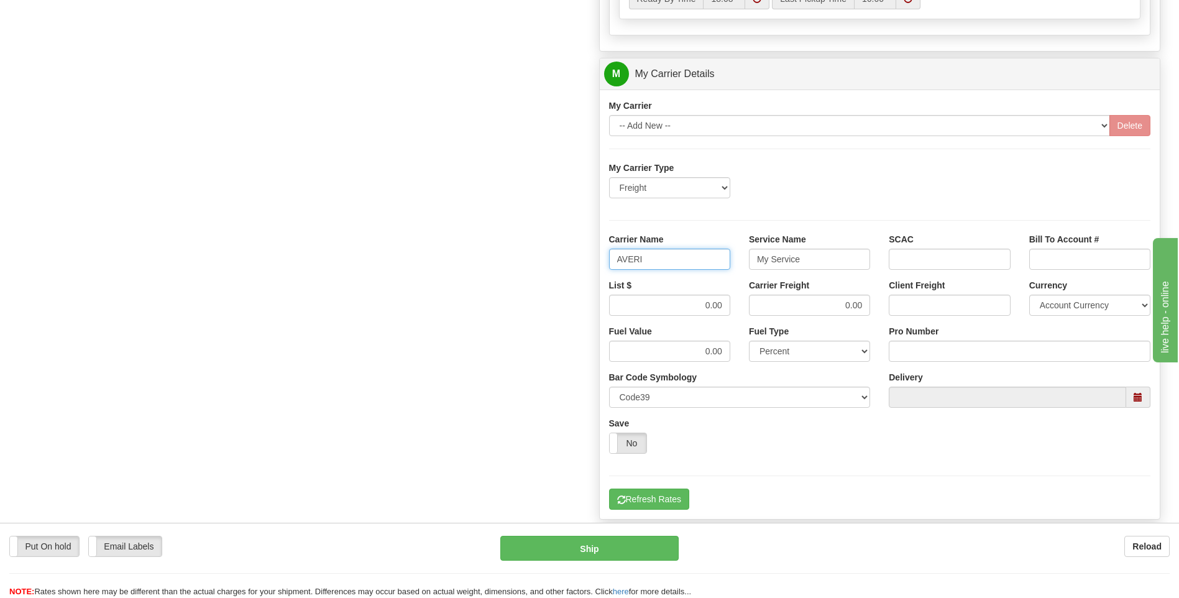
type input "AVERI"
type input "LTL"
drag, startPoint x: 698, startPoint y: 310, endPoint x: 763, endPoint y: 301, distance: 65.2
click at [763, 301] on div "List $ 0.00 Carrier Freight 0.00 Client Freight Currency Account Currency ARN A…" at bounding box center [880, 302] width 561 height 46
type input "320"
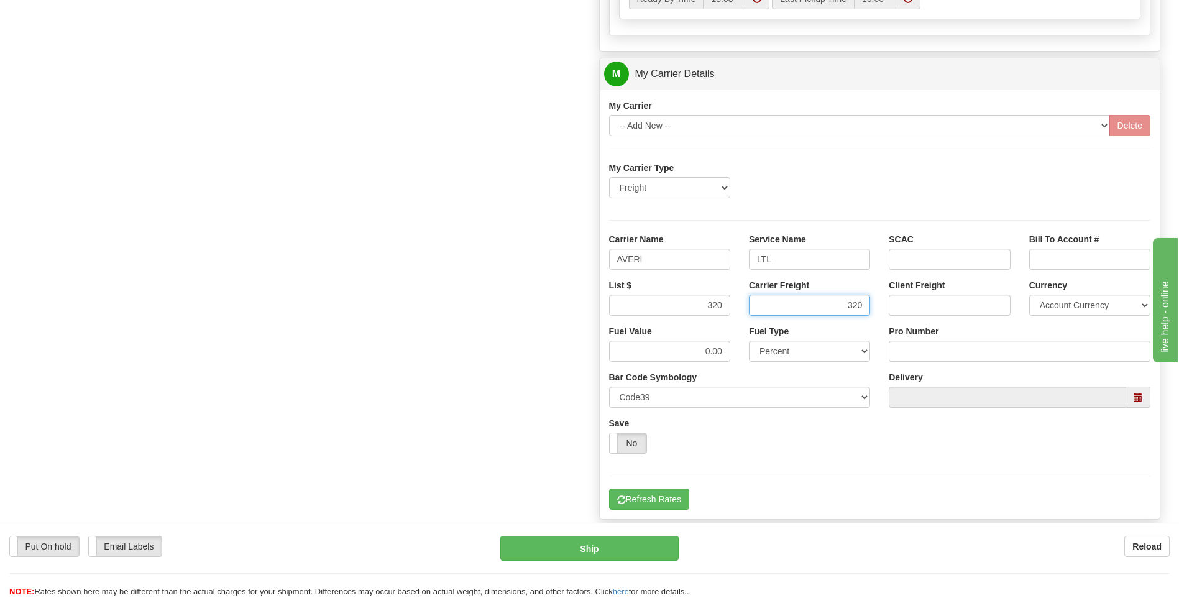
type input "320"
click at [970, 349] on input "Pro Number" at bounding box center [1020, 351] width 262 height 21
type input "0760160892"
click at [655, 493] on button "Refresh Rates" at bounding box center [649, 499] width 80 height 21
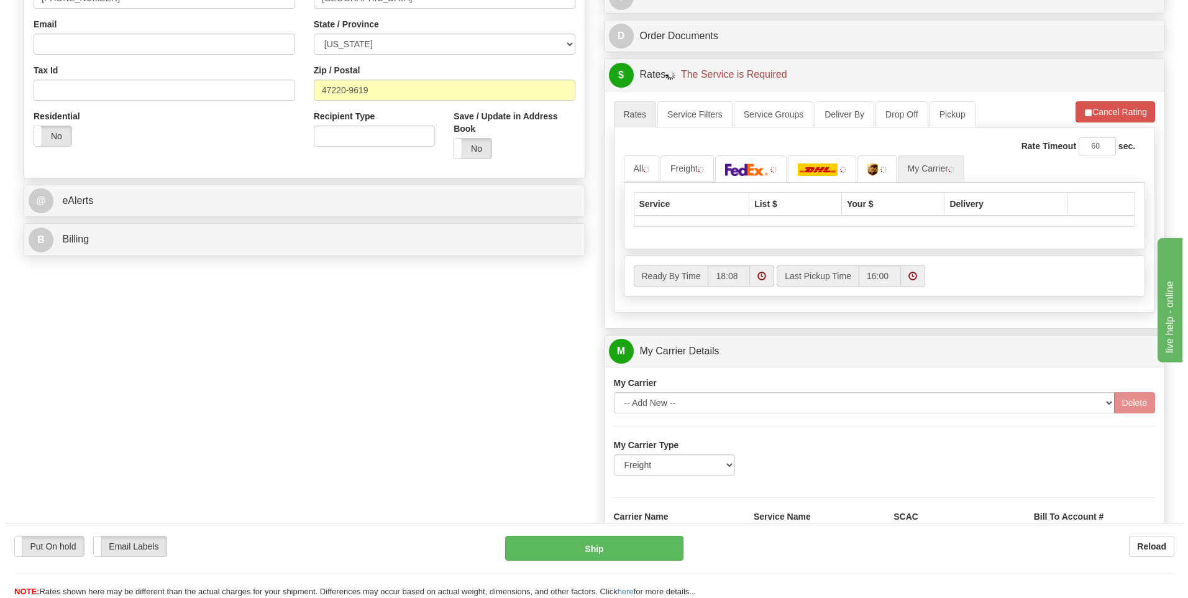
scroll to position [155, 0]
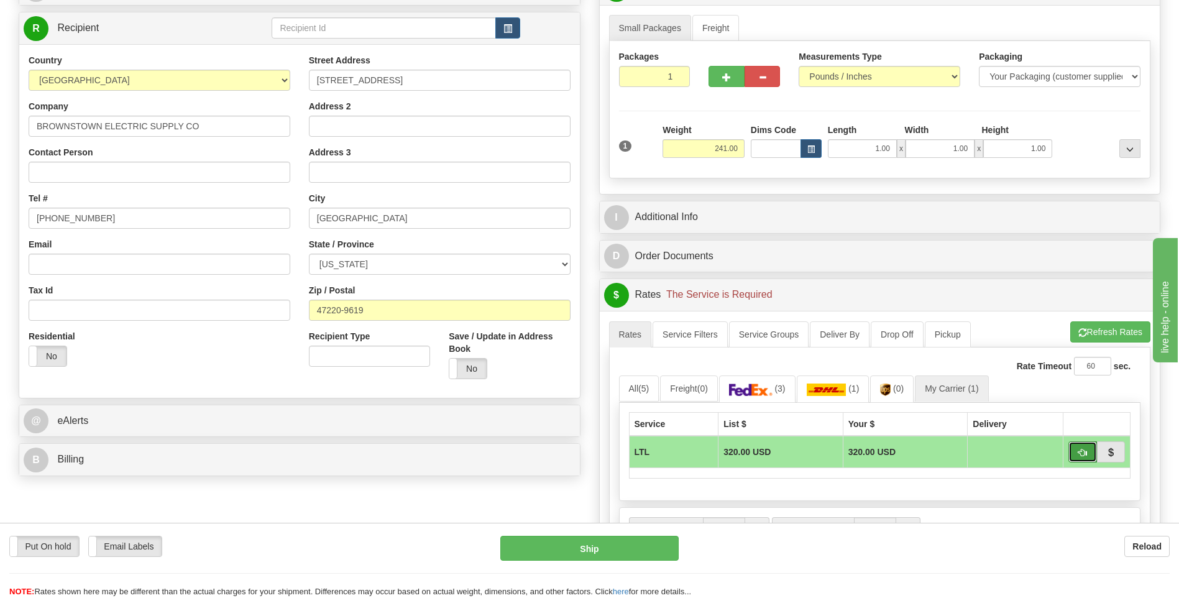
click at [1078, 455] on span "button" at bounding box center [1082, 453] width 9 height 8
type input "00"
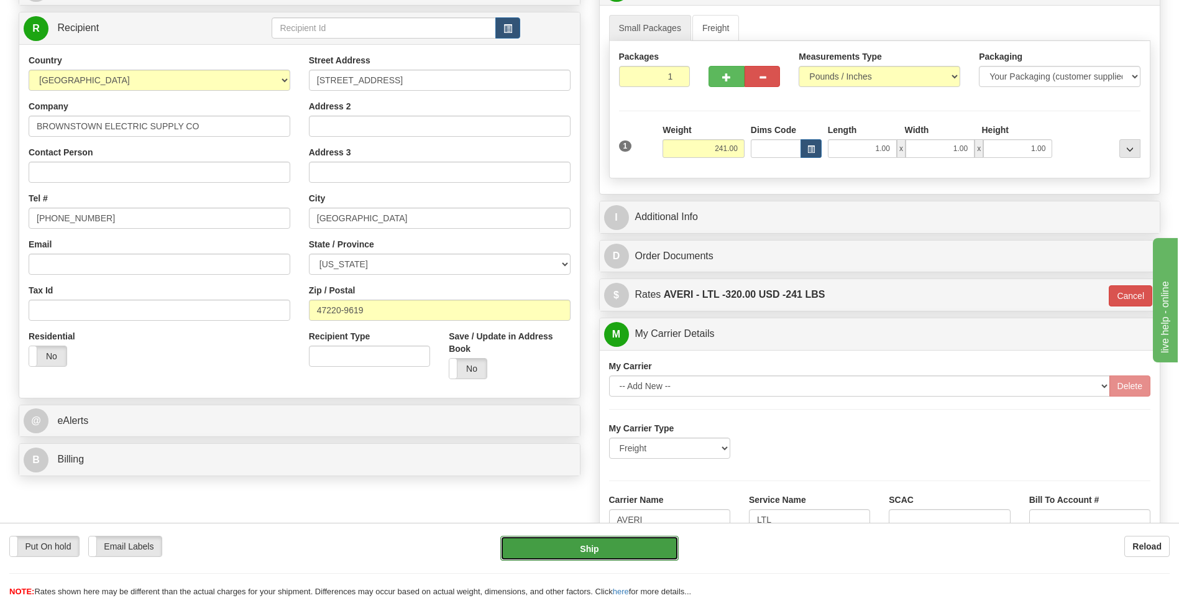
click at [601, 557] on button "Ship" at bounding box center [589, 548] width 178 height 25
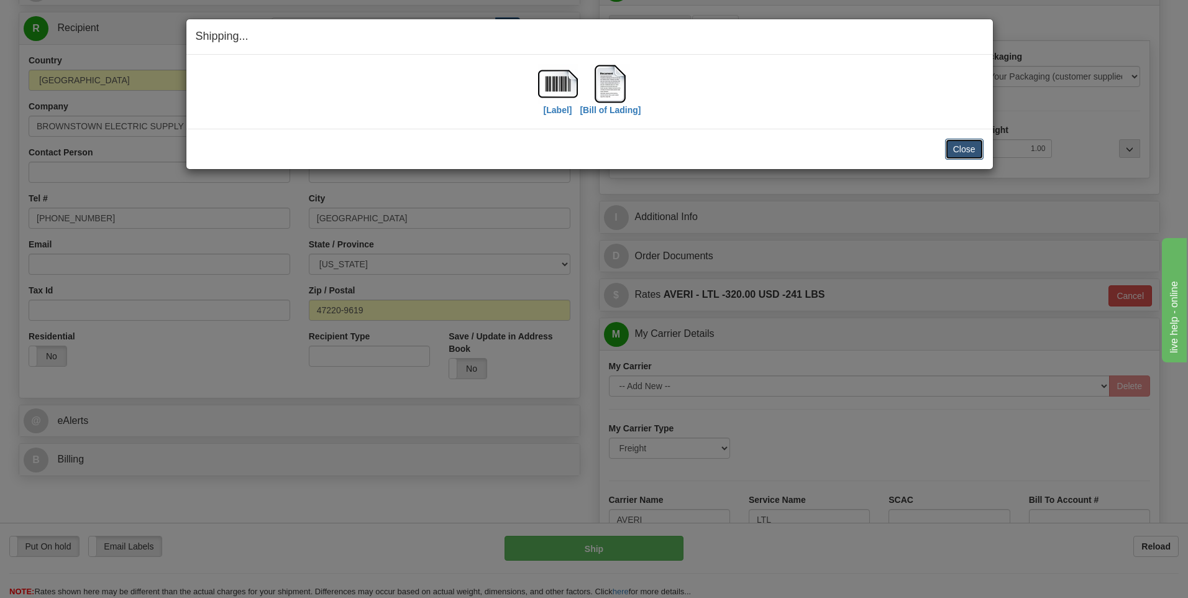
click at [951, 144] on button "Close" at bounding box center [964, 149] width 39 height 21
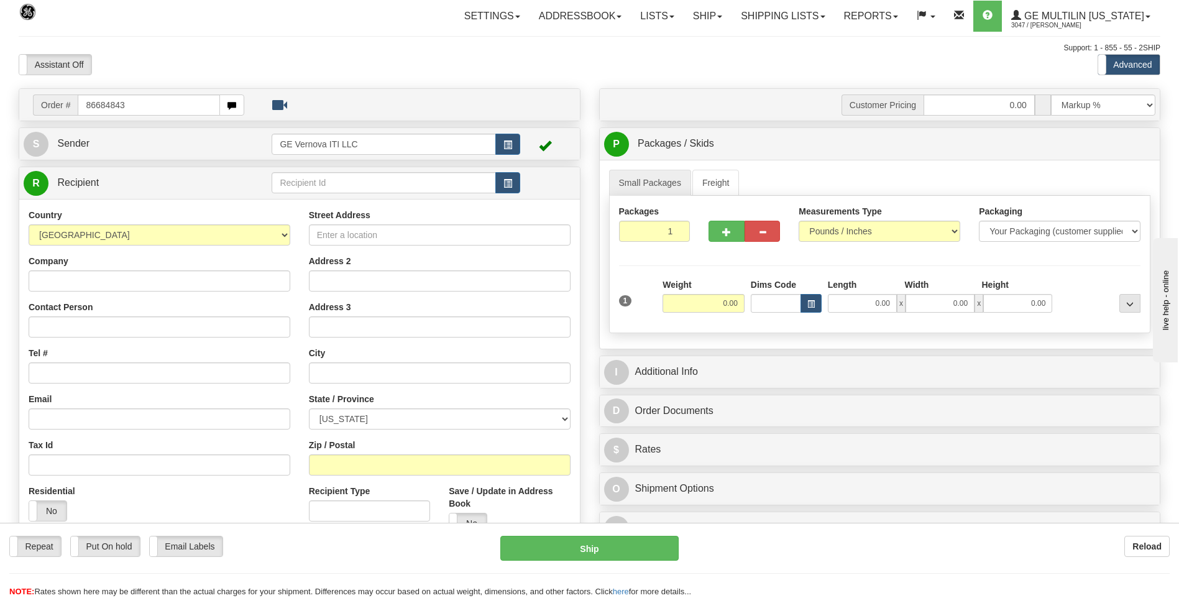
type input "86684843"
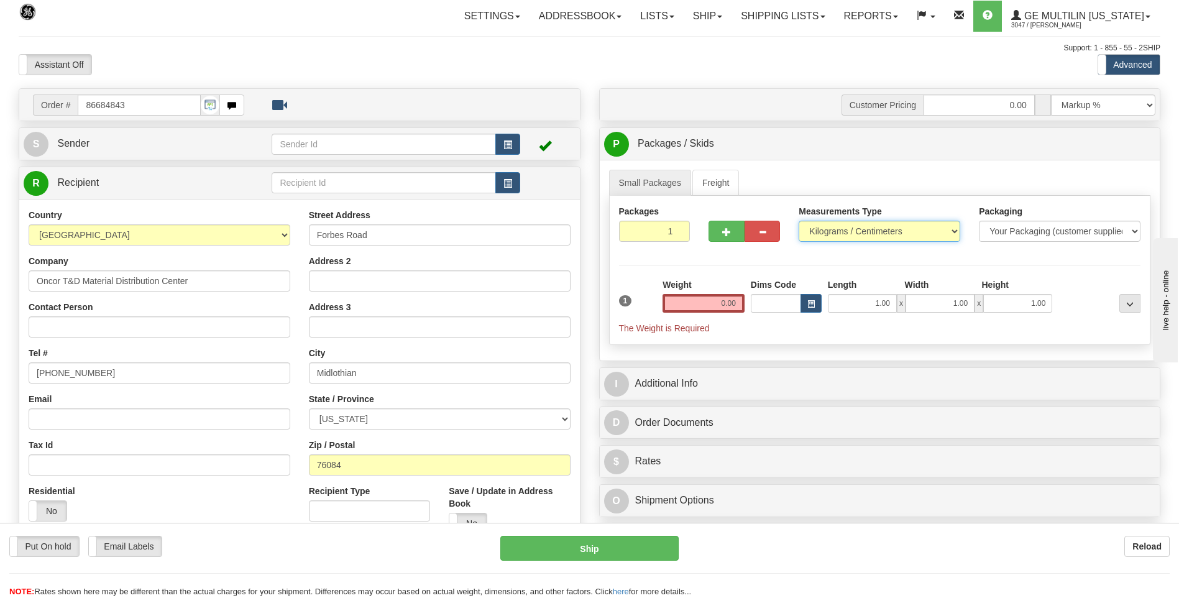
drag, startPoint x: 849, startPoint y: 230, endPoint x: 845, endPoint y: 243, distance: 13.8
click at [849, 230] on select "Pounds / Inches Kilograms / Centimeters" at bounding box center [880, 231] width 162 height 21
select select "0"
click at [799, 221] on select "Pounds / Inches Kilograms / Centimeters" at bounding box center [880, 231] width 162 height 21
click at [738, 300] on input "0.00" at bounding box center [704, 303] width 82 height 19
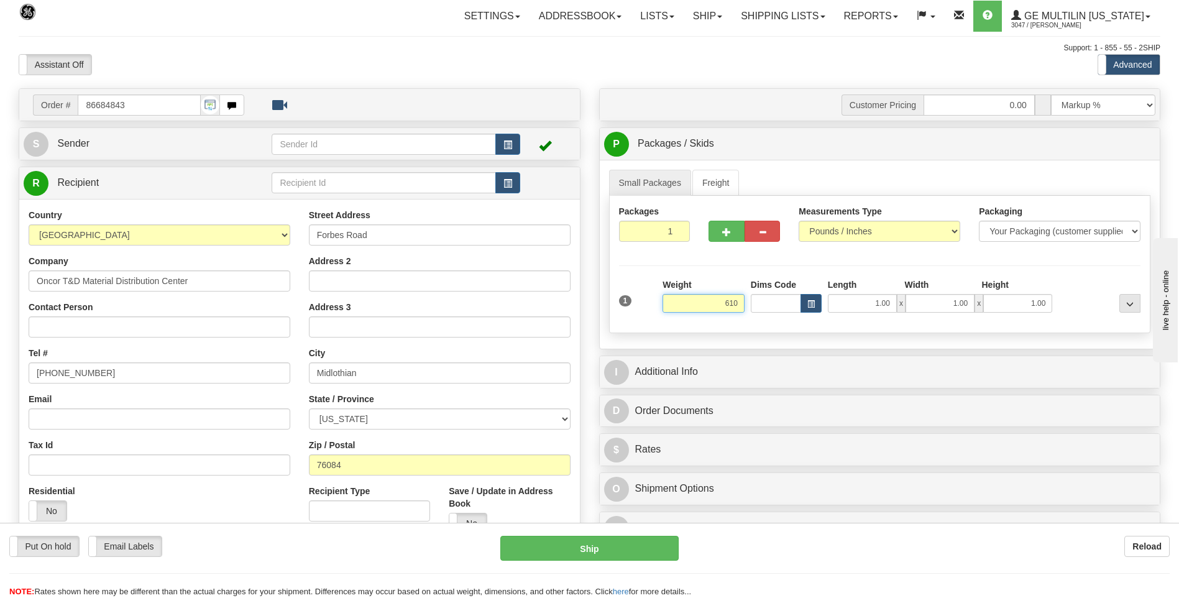
click button "Delete" at bounding box center [0, 0] width 0 height 0
type input "610.00"
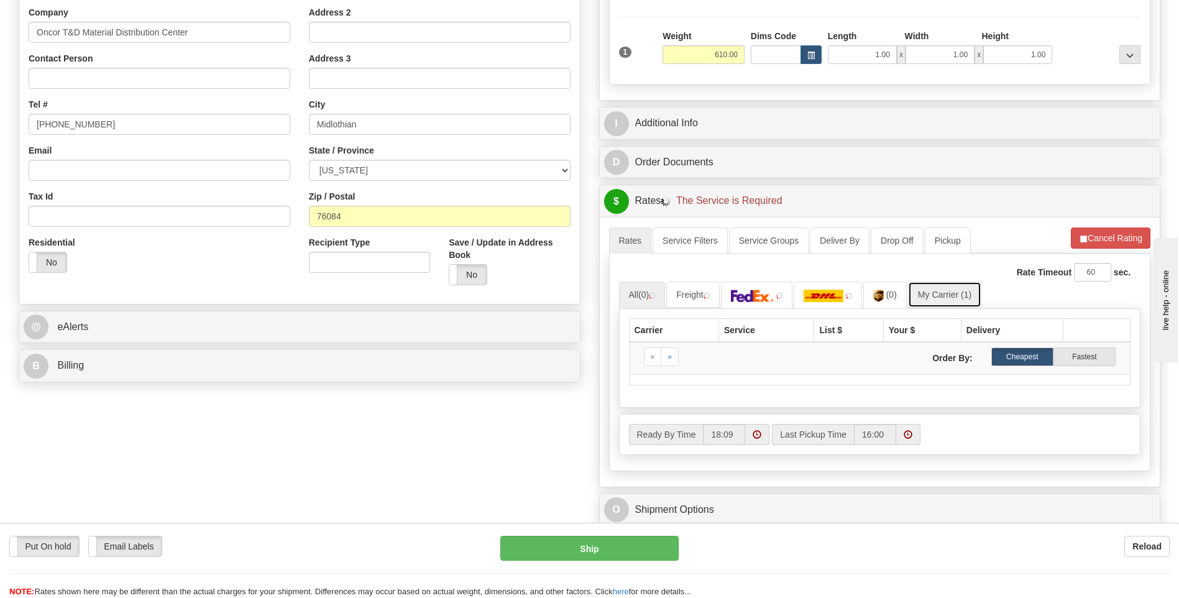
click at [951, 298] on link "My Carrier (1)" at bounding box center [944, 295] width 73 height 26
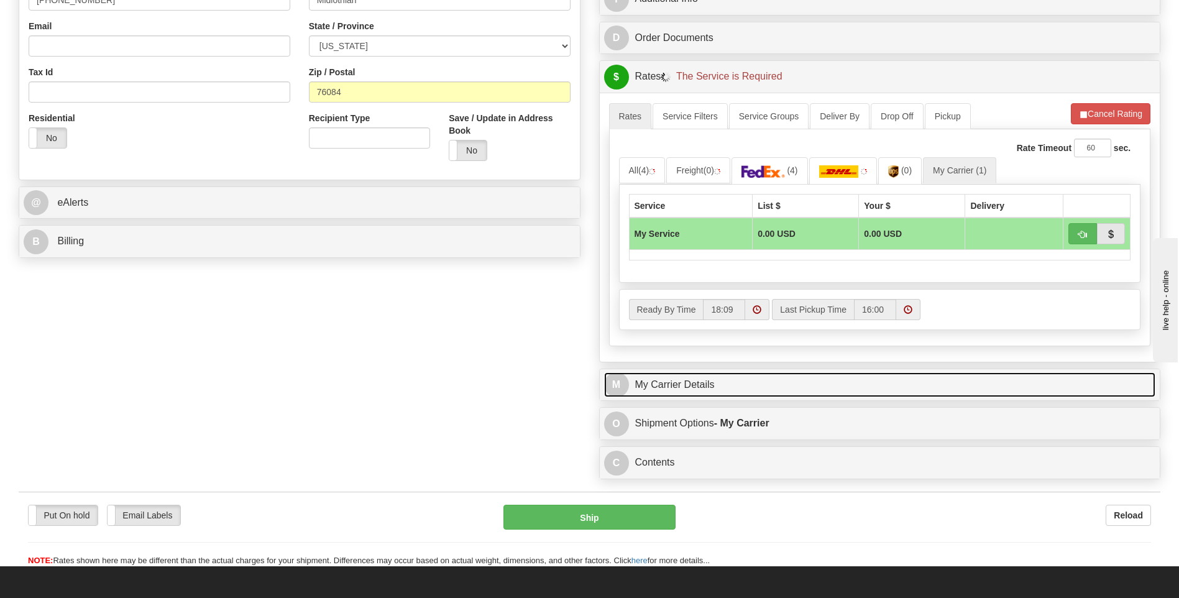
click at [717, 382] on link "M My Carrier Details" at bounding box center [880, 384] width 552 height 25
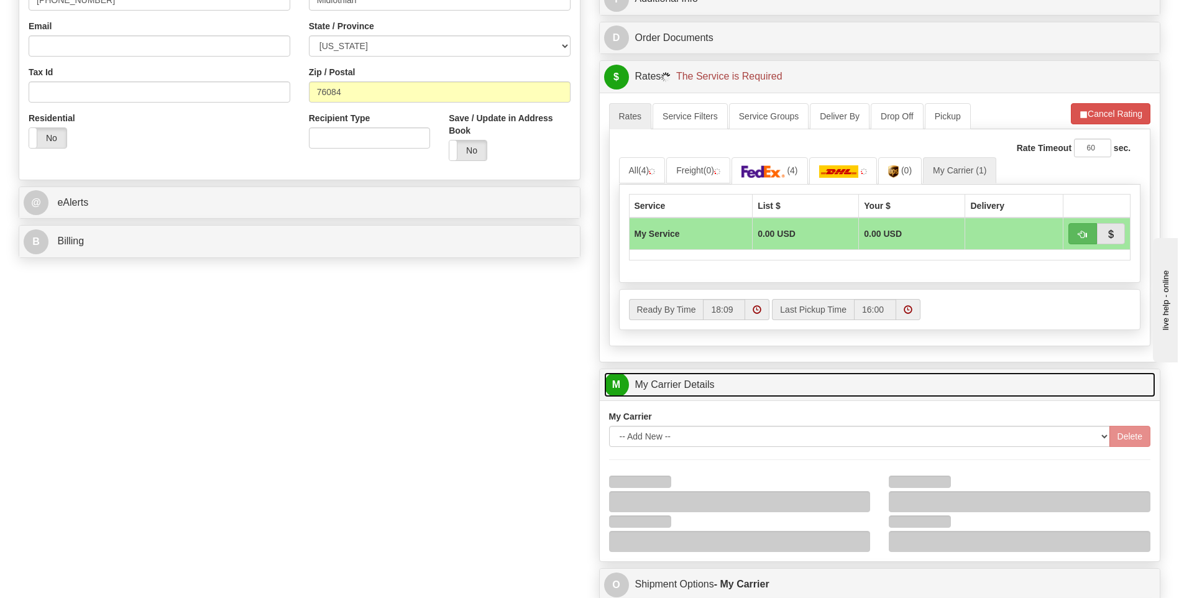
scroll to position [559, 0]
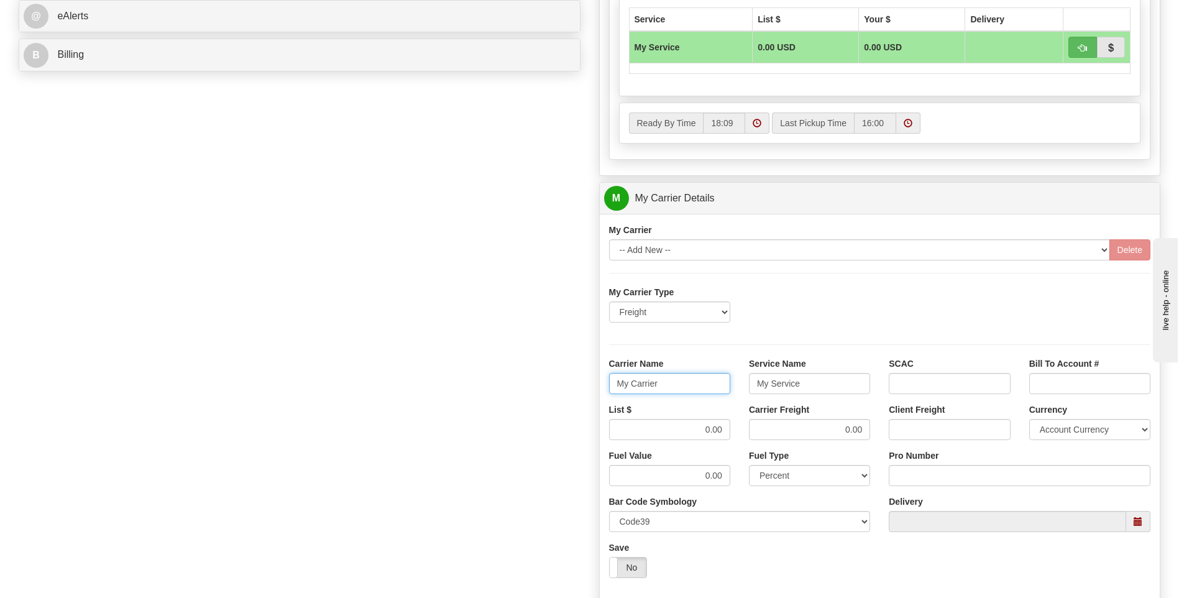
drag, startPoint x: 644, startPoint y: 388, endPoint x: 577, endPoint y: 388, distance: 67.1
click at [582, 388] on div "Order # 86684843 S Sender" at bounding box center [589, 129] width 1160 height 1200
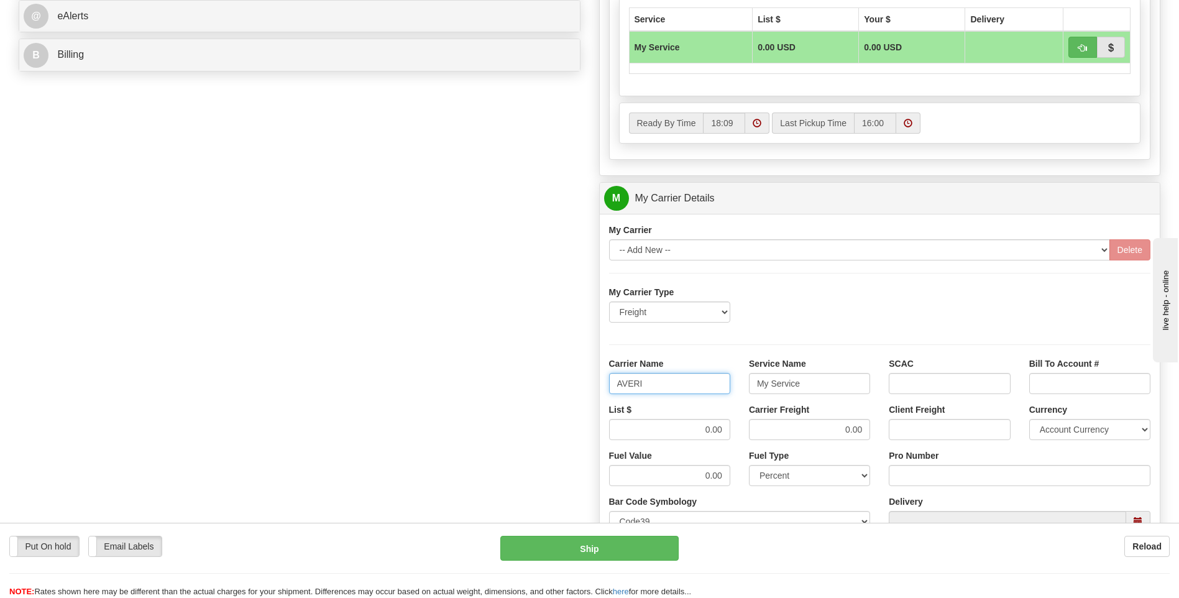
type input "AVERI"
type input "LTL"
drag, startPoint x: 707, startPoint y: 429, endPoint x: 723, endPoint y: 430, distance: 16.2
click at [722, 430] on input "0.00" at bounding box center [669, 429] width 121 height 21
type input "320"
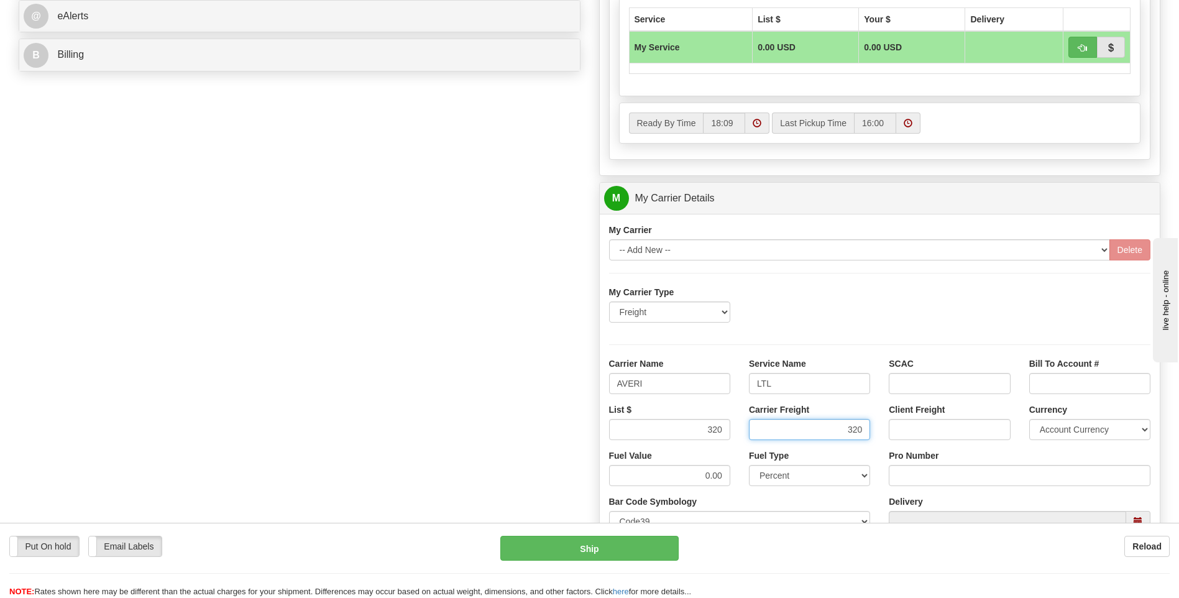
type input "320"
click at [899, 476] on input "Pro Number" at bounding box center [1020, 475] width 262 height 21
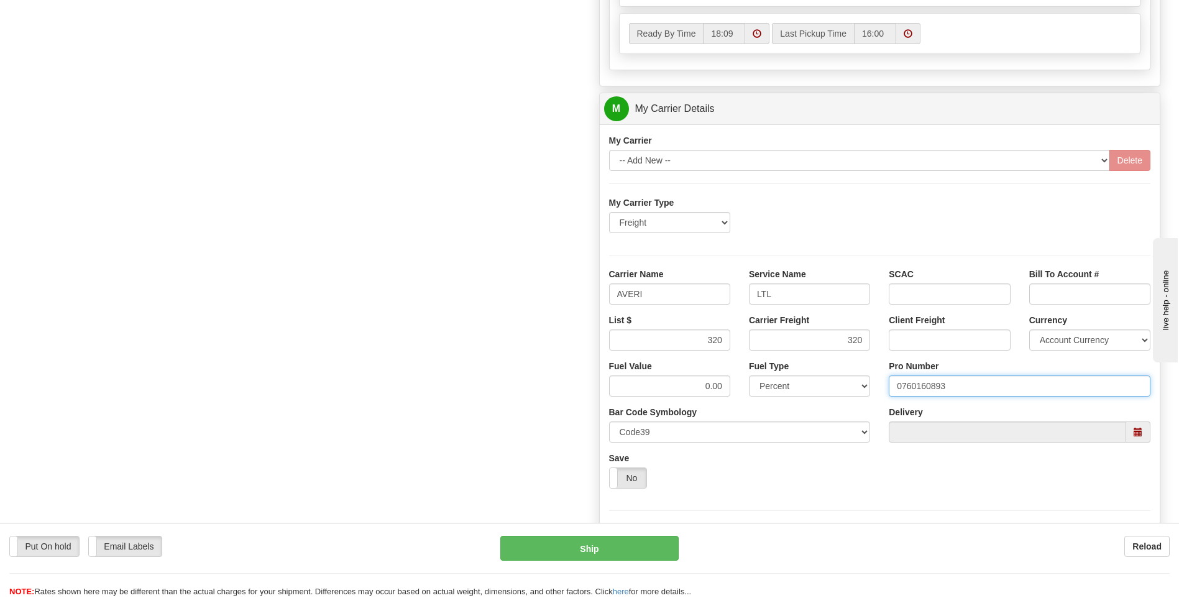
scroll to position [746, 0]
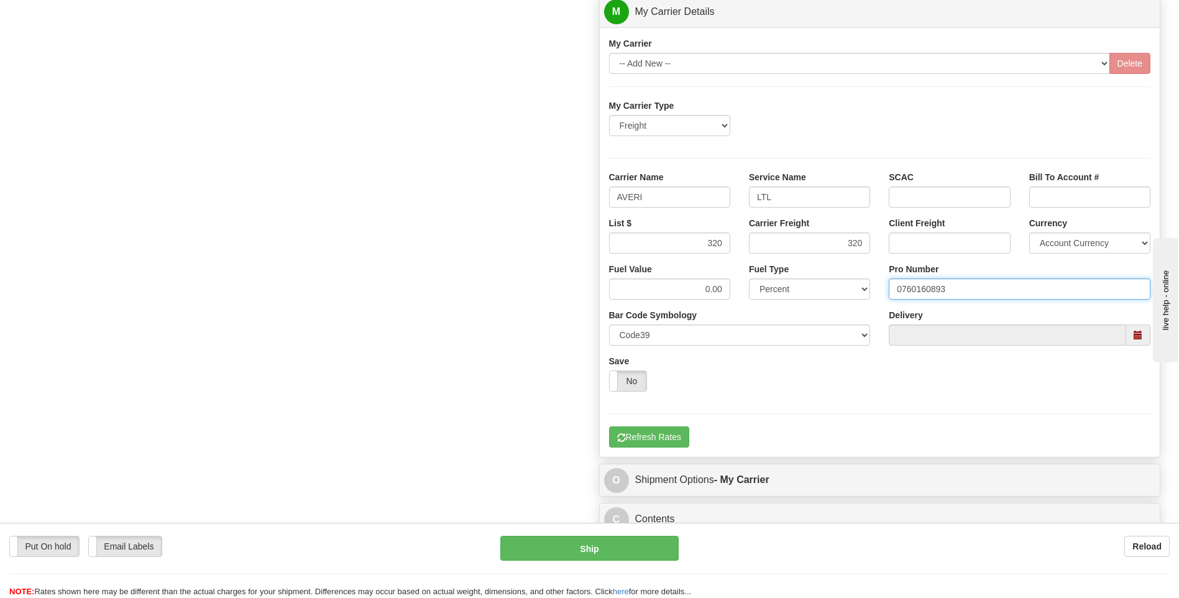
type input "0760160893"
click at [672, 425] on div "My Carrier Type Freight Same-Day Small Pack Air Freight Ocean Freight Carrier N…" at bounding box center [880, 273] width 542 height 348
click at [671, 431] on button "Refresh Rates" at bounding box center [649, 436] width 80 height 21
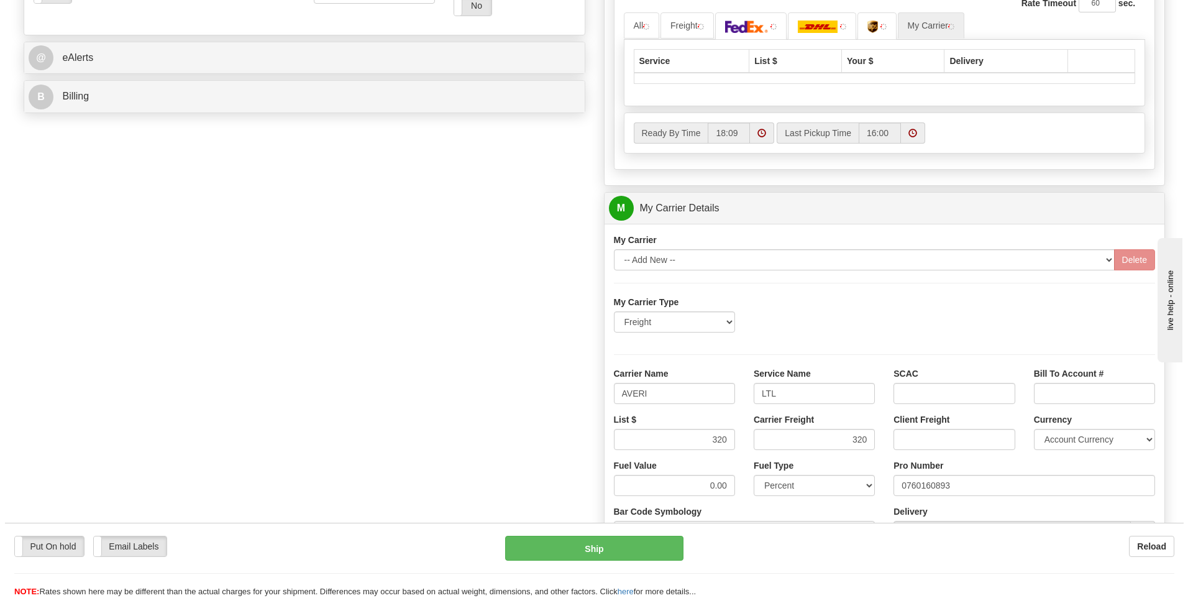
scroll to position [341, 0]
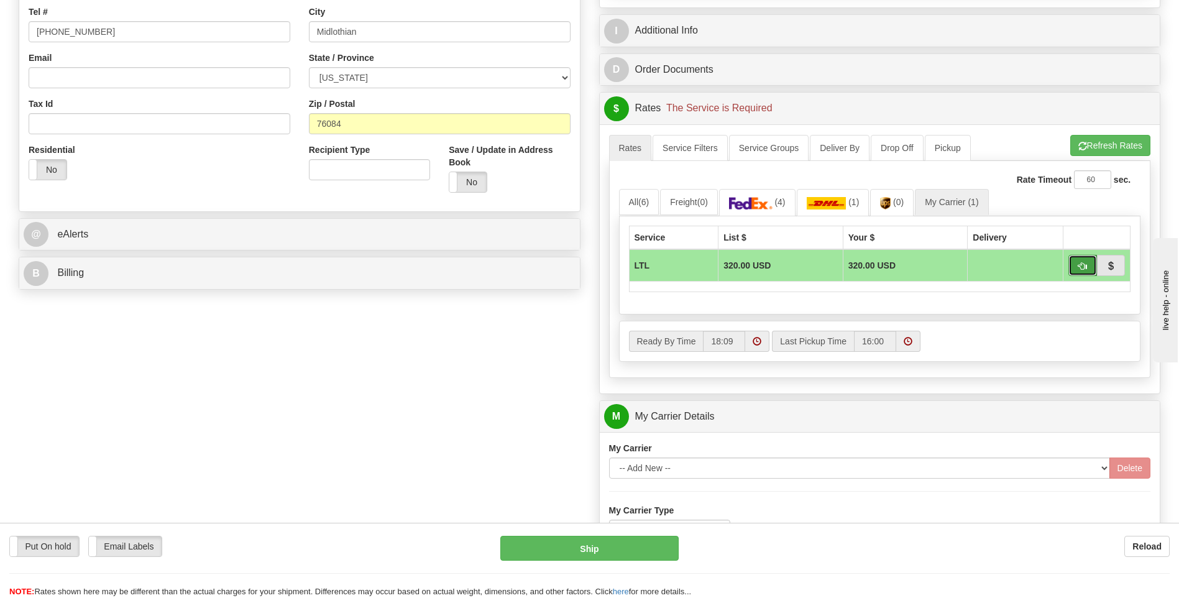
click at [1077, 268] on button "button" at bounding box center [1082, 265] width 29 height 21
type input "00"
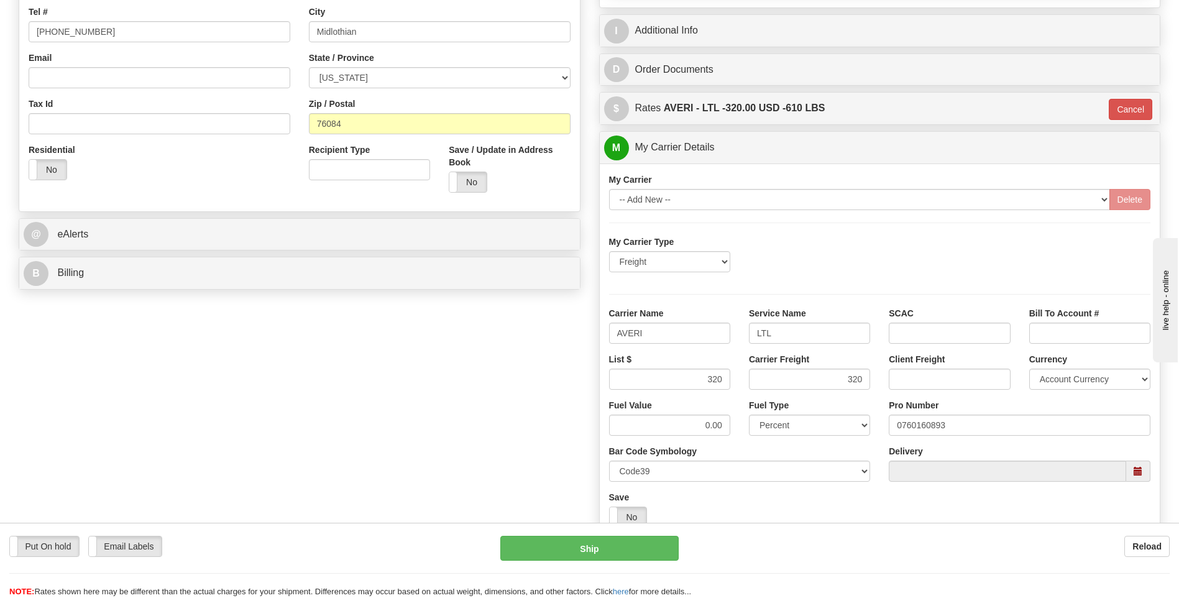
click at [615, 564] on div "Put On hold Put On hold Email Labels Email Labels Edit Reload Ship" at bounding box center [589, 567] width 1179 height 62
click at [608, 559] on div "Put On hold Put On hold Email Labels Email Labels Edit Reload Ship" at bounding box center [589, 567] width 1179 height 62
click at [608, 558] on button "Ship" at bounding box center [589, 548] width 178 height 25
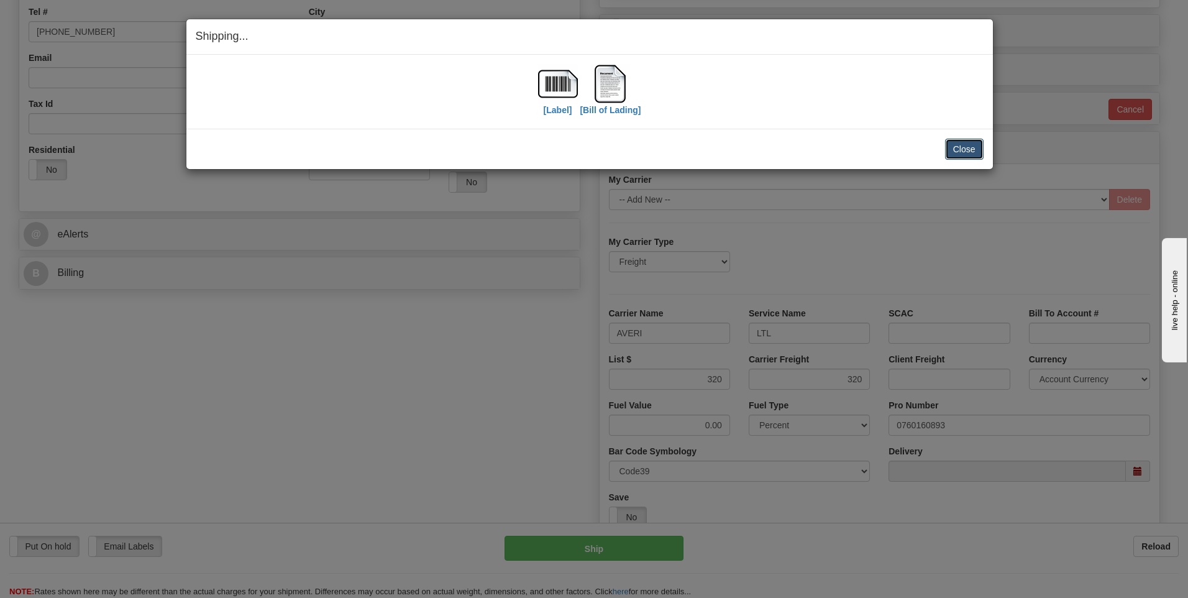
click at [961, 155] on button "Close" at bounding box center [964, 149] width 39 height 21
